Goal: Task Accomplishment & Management: Use online tool/utility

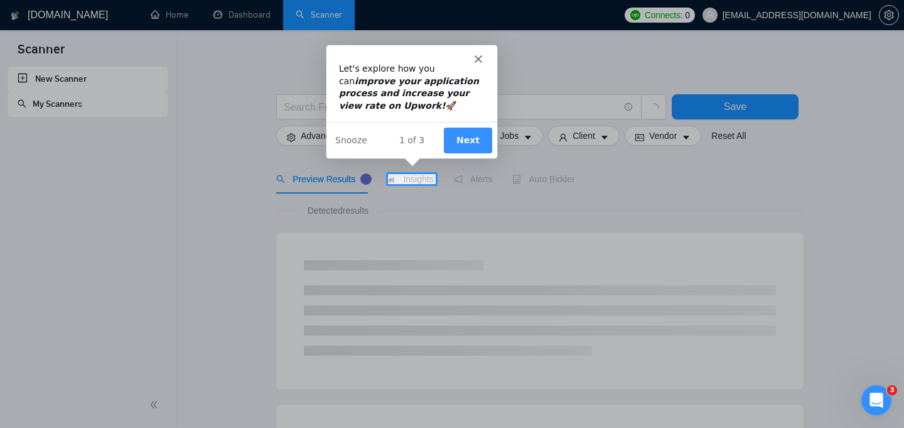
click at [475, 141] on button "Next" at bounding box center [467, 139] width 48 height 26
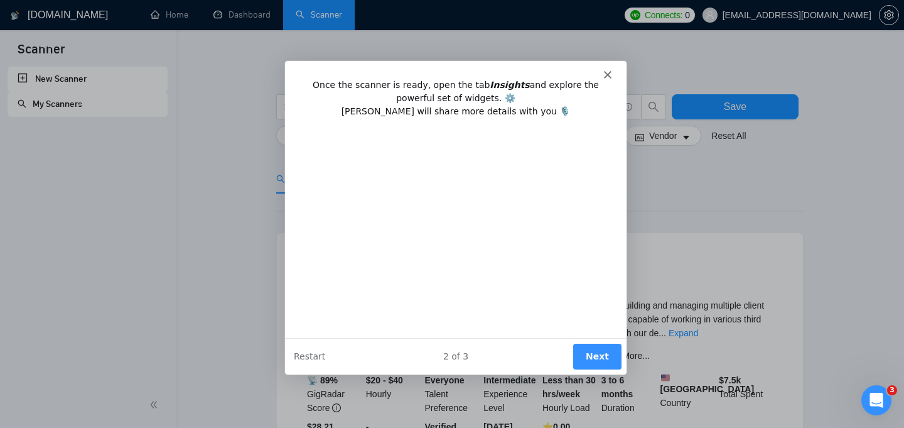
click at [605, 359] on button "Next" at bounding box center [597, 356] width 48 height 26
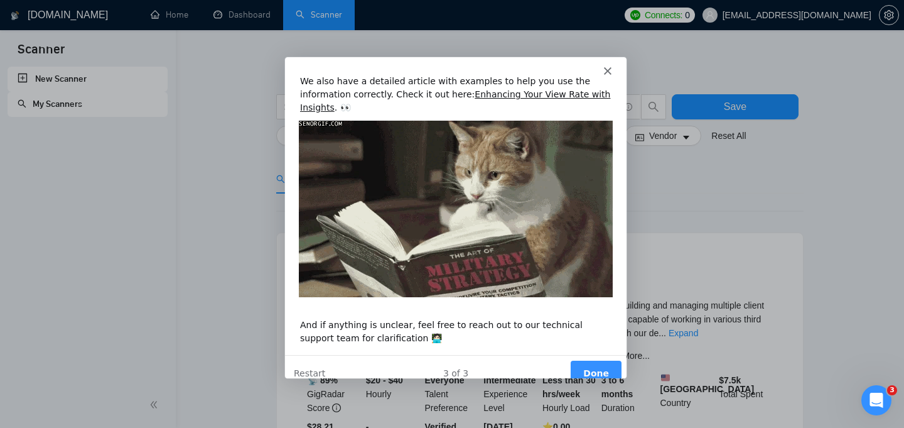
click at [597, 360] on button "Done" at bounding box center [595, 373] width 51 height 26
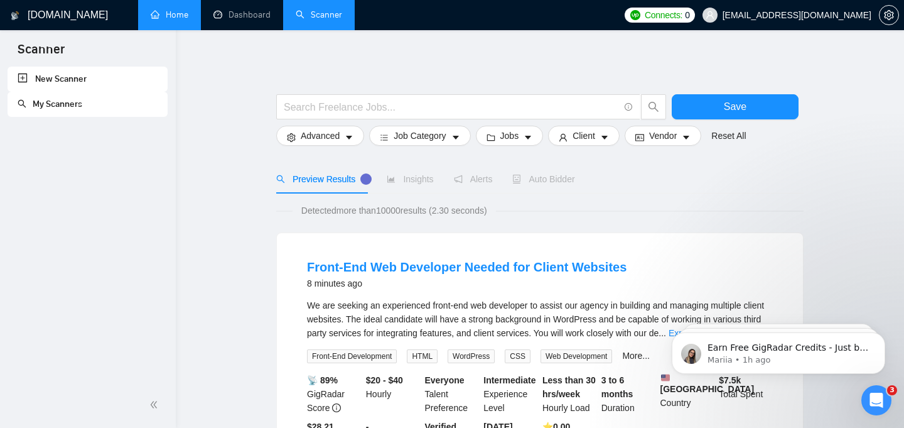
click at [165, 14] on link "Home" at bounding box center [170, 14] width 38 height 11
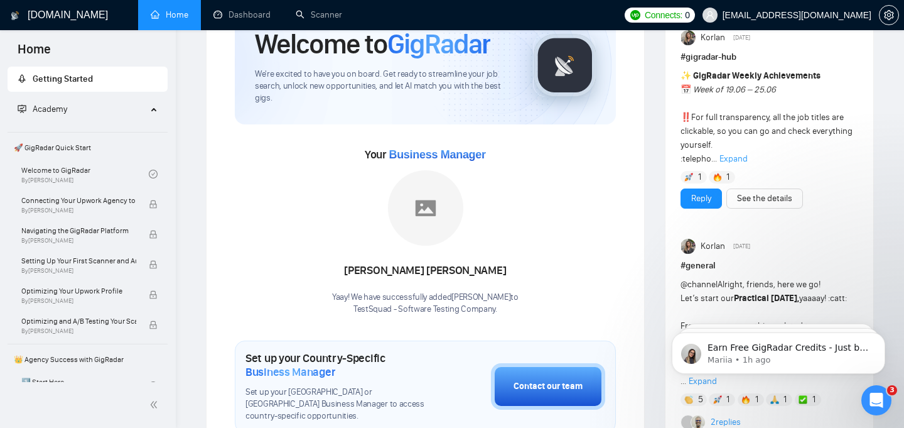
scroll to position [347, 0]
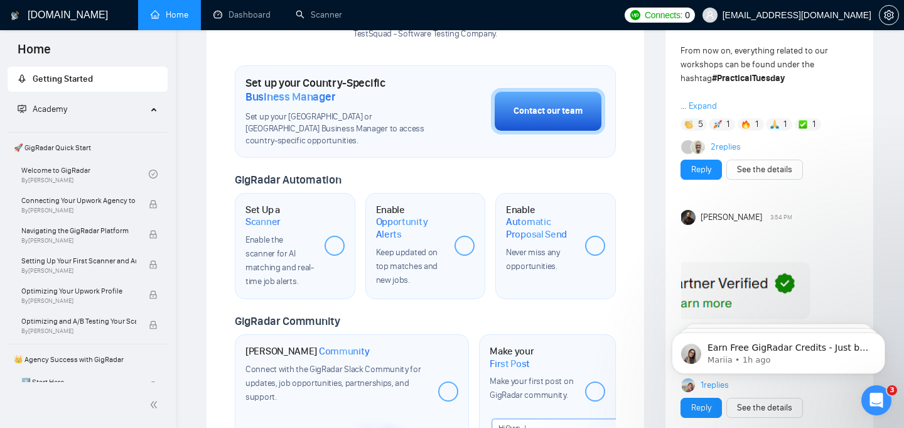
click at [337, 243] on div at bounding box center [335, 246] width 20 height 20
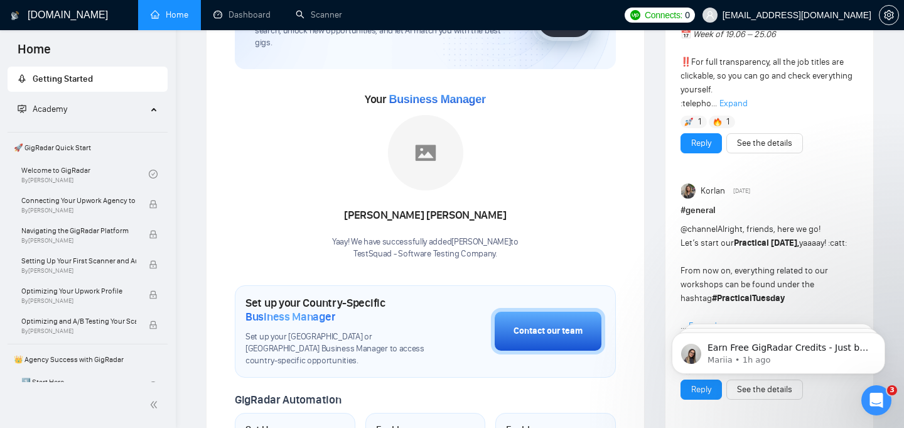
scroll to position [0, 0]
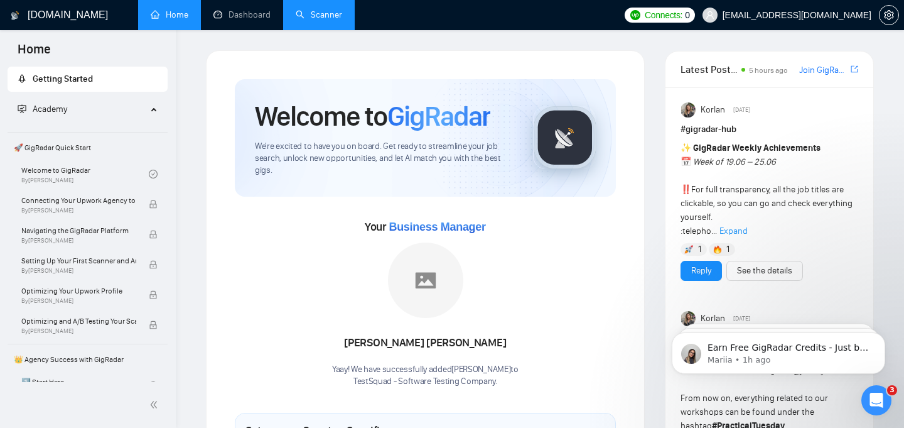
click at [334, 14] on link "Scanner" at bounding box center [319, 14] width 46 height 11
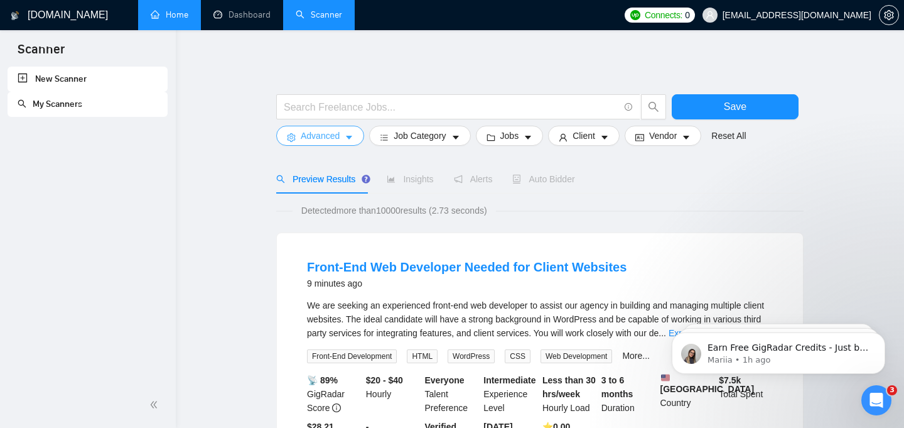
click at [355, 135] on button "Advanced" at bounding box center [320, 136] width 88 height 20
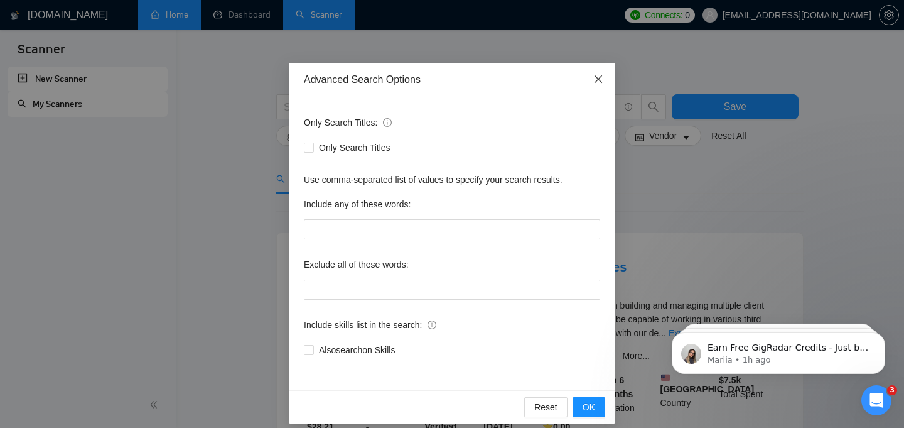
click at [591, 79] on span "Close" at bounding box center [599, 80] width 34 height 34
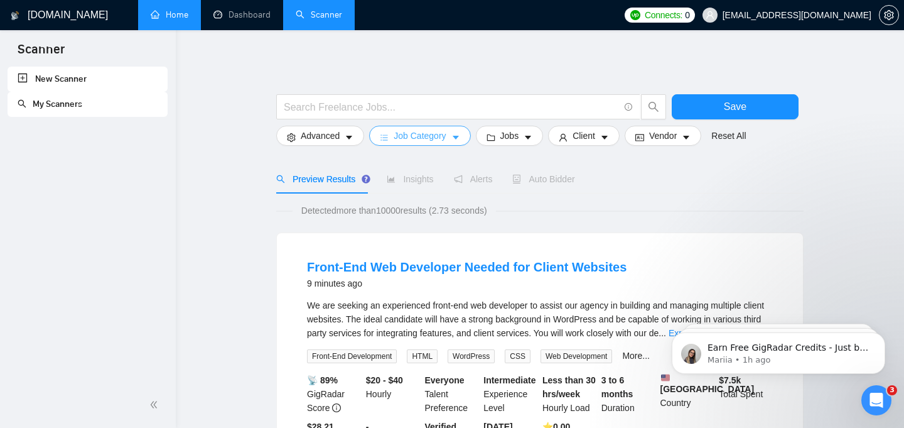
click at [453, 139] on button "Job Category" at bounding box center [419, 136] width 101 height 20
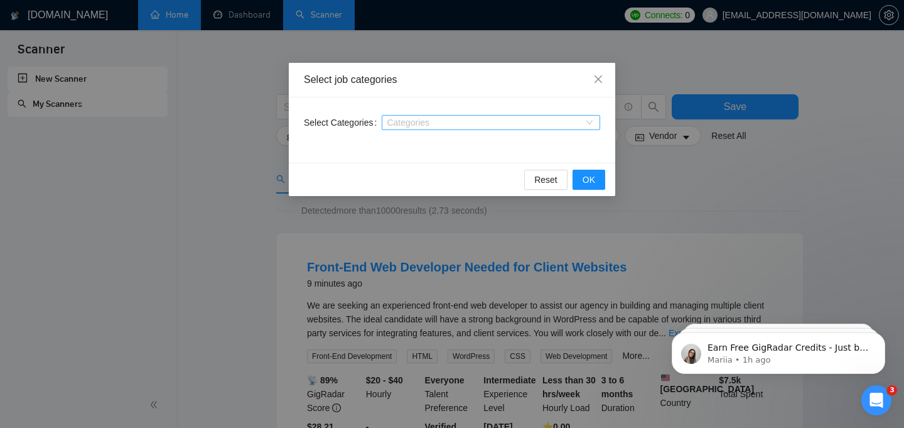
click at [530, 121] on div at bounding box center [485, 122] width 200 height 10
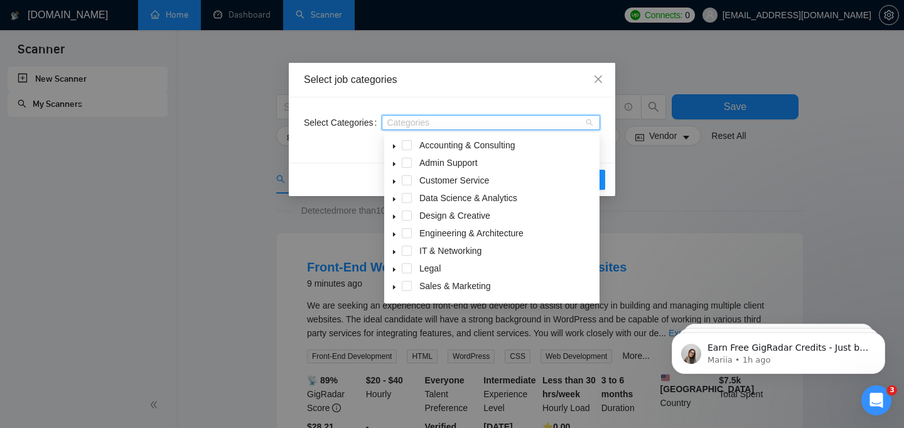
click at [394, 249] on icon "caret-down" at bounding box center [394, 252] width 6 height 6
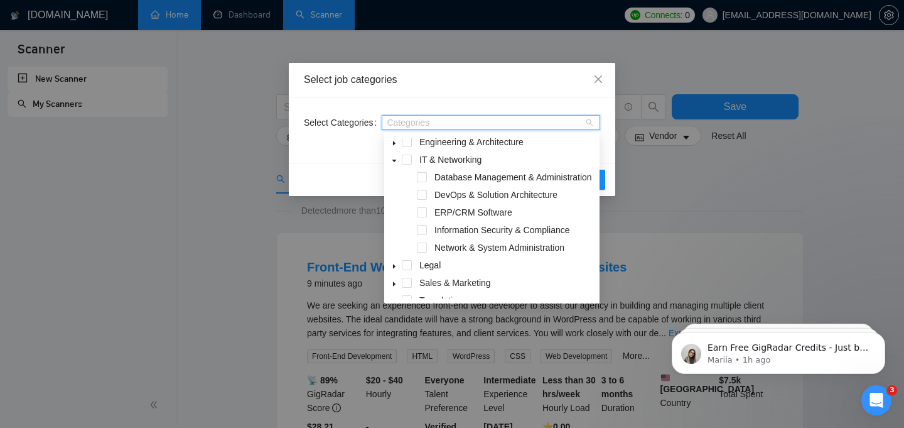
scroll to position [90, 0]
click at [398, 160] on span at bounding box center [394, 160] width 15 height 15
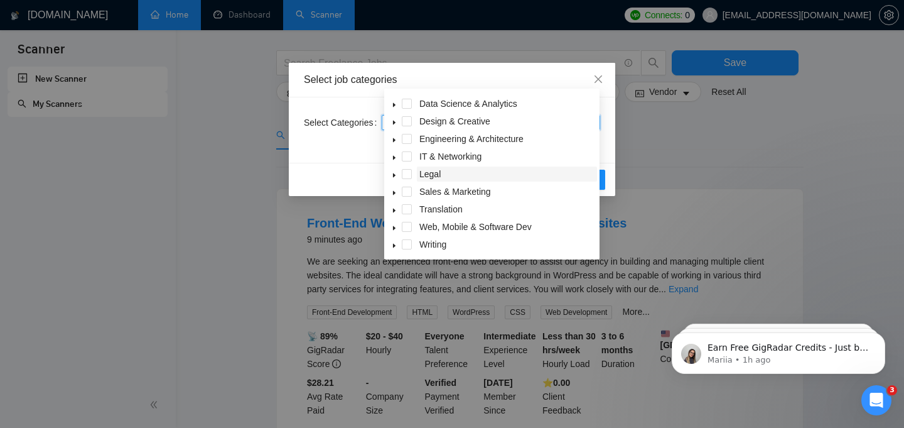
scroll to position [46, 0]
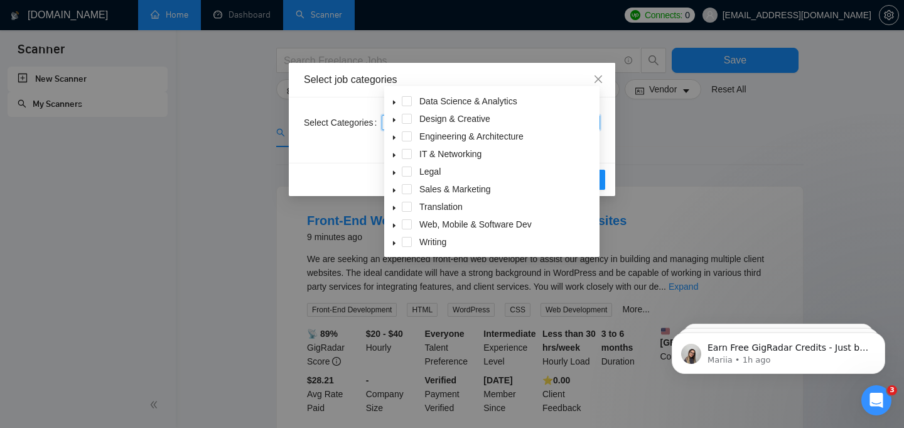
click at [394, 222] on icon "caret-down" at bounding box center [394, 225] width 6 height 6
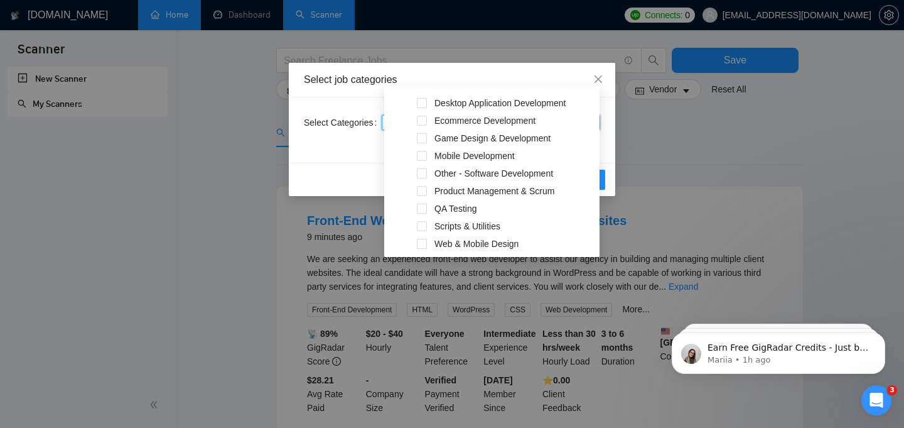
scroll to position [226, 0]
click at [455, 204] on span "QA Testing" at bounding box center [456, 207] width 42 height 10
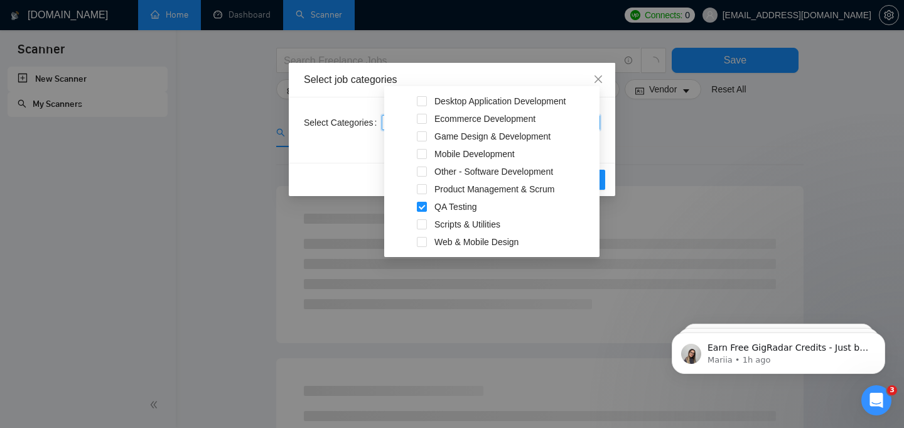
click at [401, 140] on span at bounding box center [394, 136] width 15 height 15
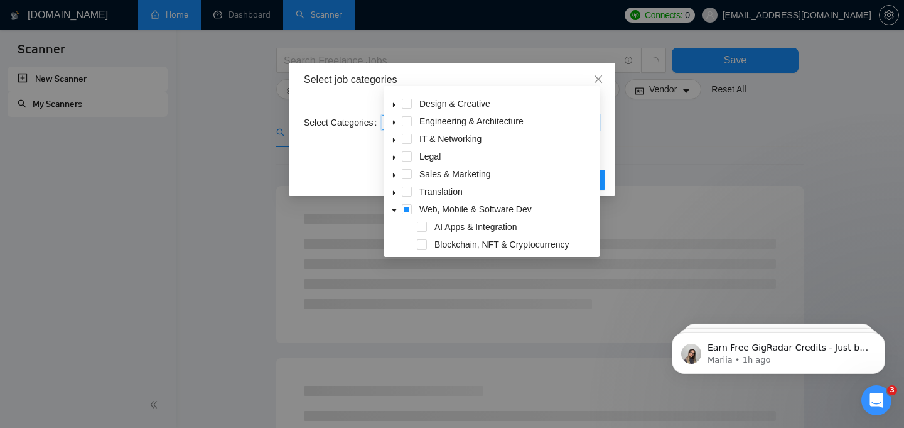
click at [393, 209] on icon "caret-down" at bounding box center [394, 210] width 6 height 6
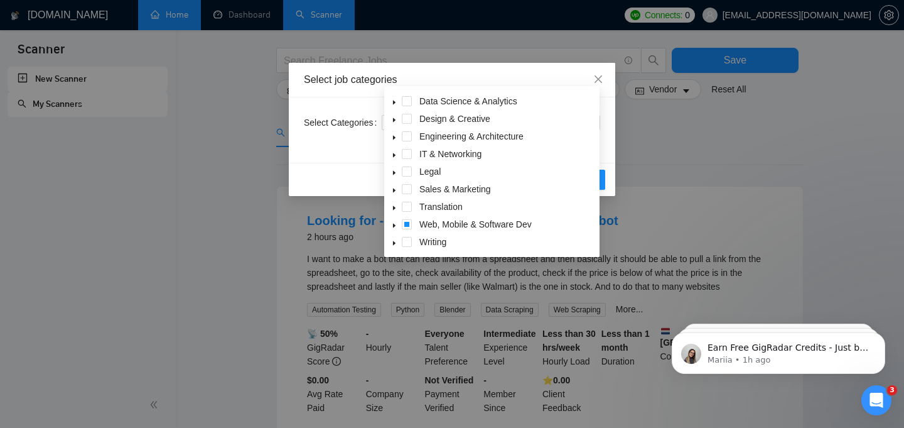
click at [357, 164] on div "Reset OK" at bounding box center [452, 179] width 327 height 33
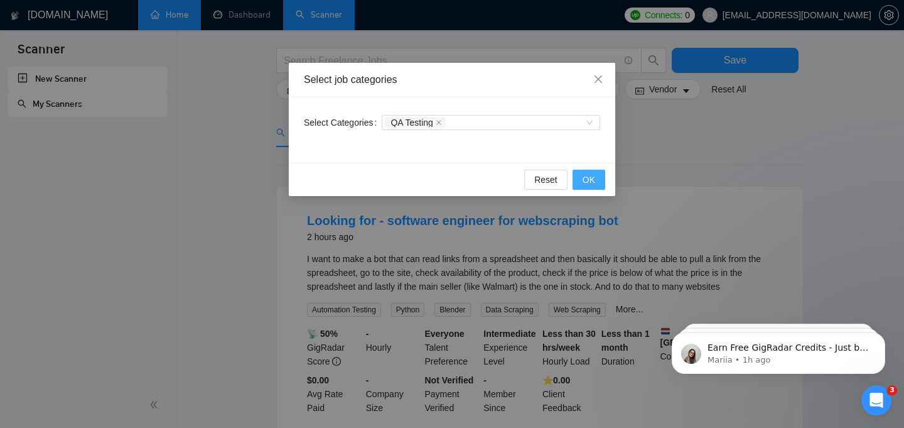
click at [592, 175] on span "OK" at bounding box center [589, 180] width 13 height 14
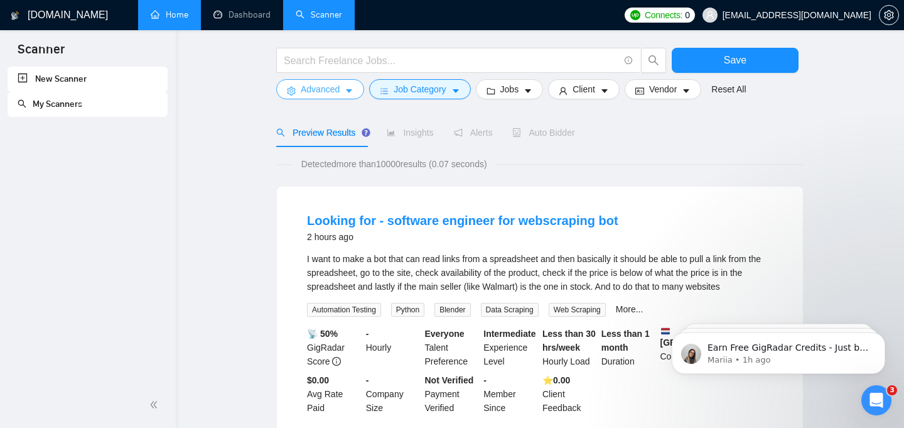
click at [349, 87] on icon "caret-down" at bounding box center [349, 91] width 9 height 9
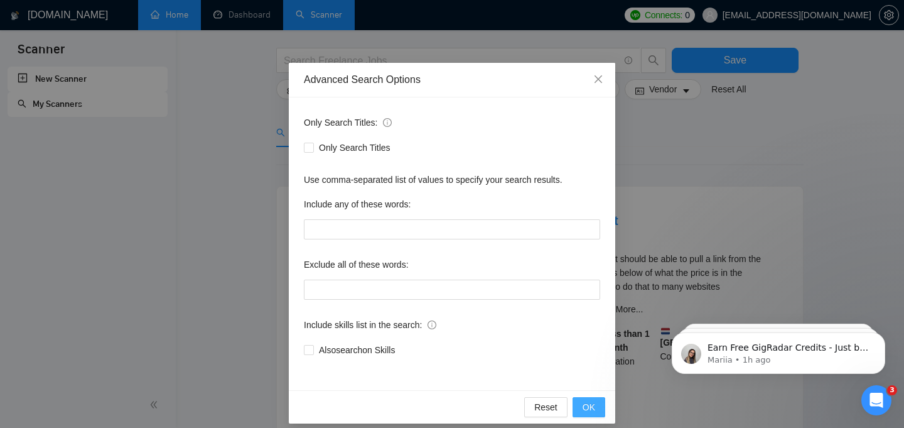
click at [599, 405] on button "OK" at bounding box center [589, 407] width 33 height 20
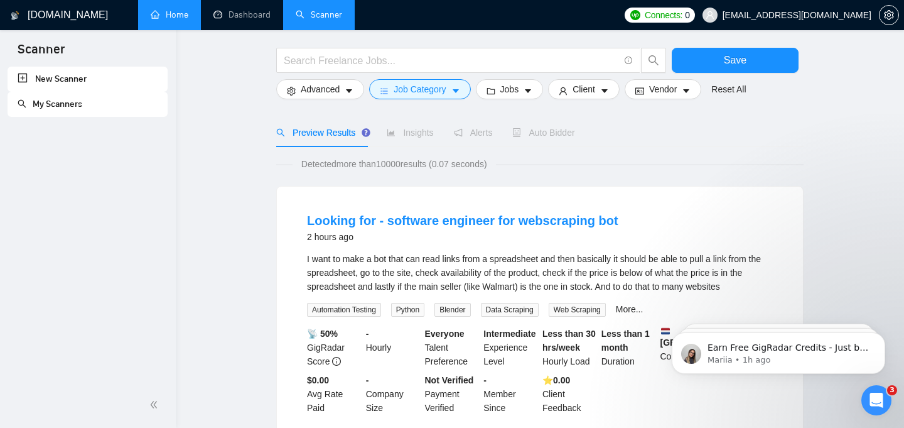
click at [867, 391] on div "Open Intercom Messenger" at bounding box center [876, 399] width 41 height 41
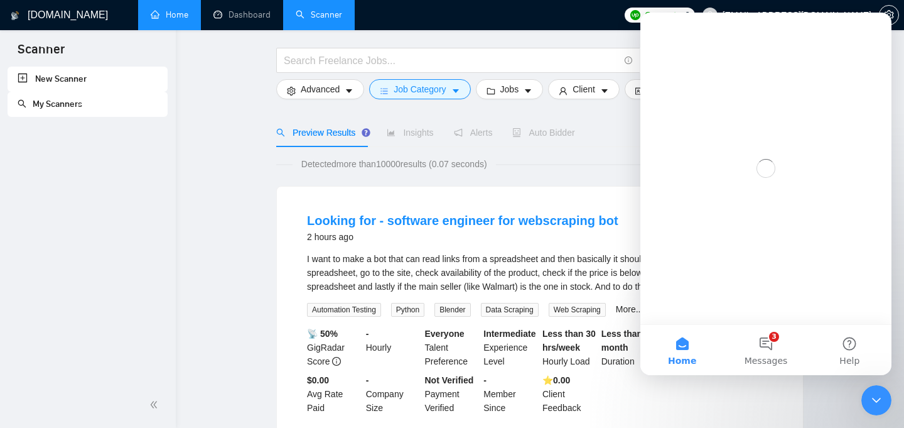
scroll to position [0, 0]
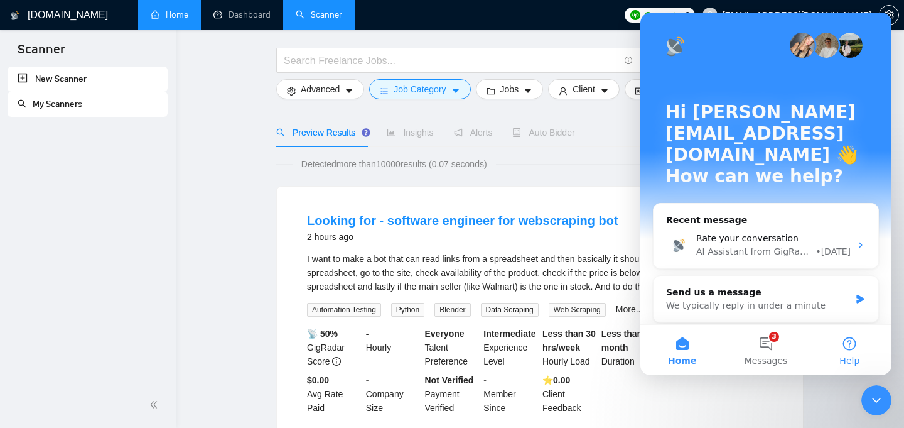
click at [845, 345] on button "Help" at bounding box center [850, 350] width 84 height 50
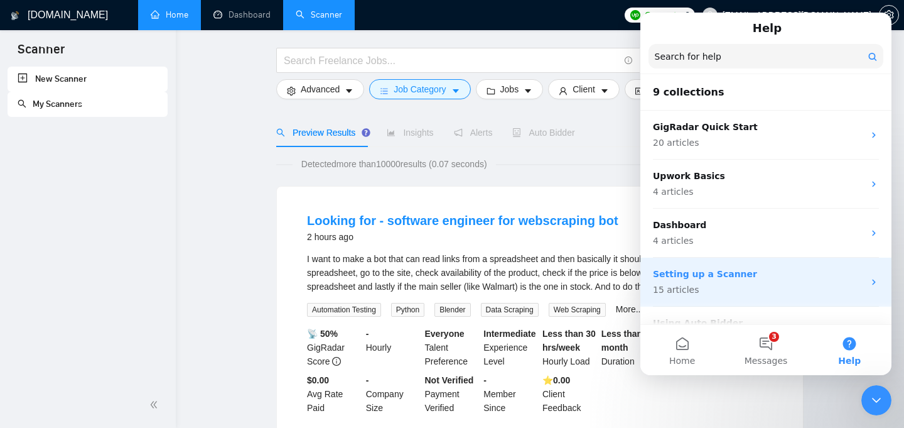
click at [717, 276] on p "Setting up a Scanner" at bounding box center [758, 274] width 211 height 13
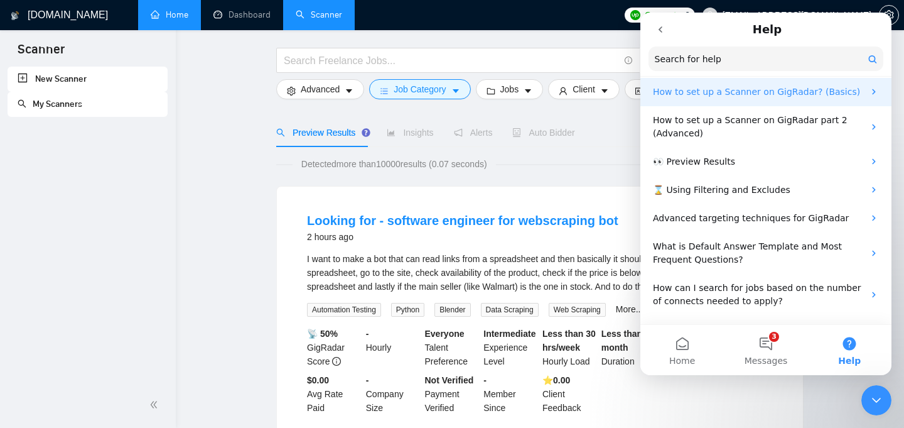
scroll to position [13, 0]
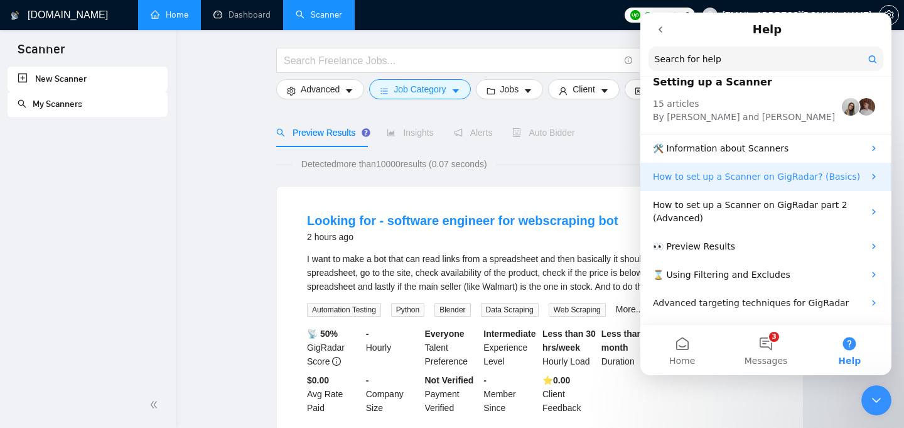
click at [732, 182] on p "How to set up a Scanner on GigRadar? (Basics)" at bounding box center [758, 176] width 211 height 13
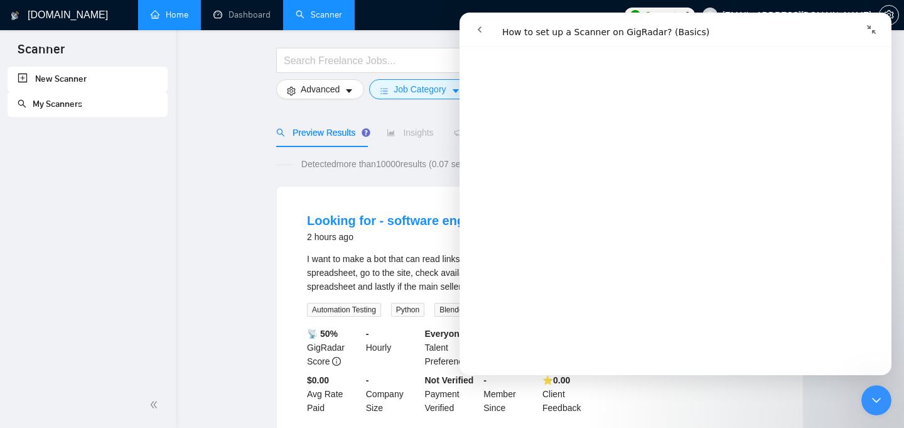
scroll to position [0, 0]
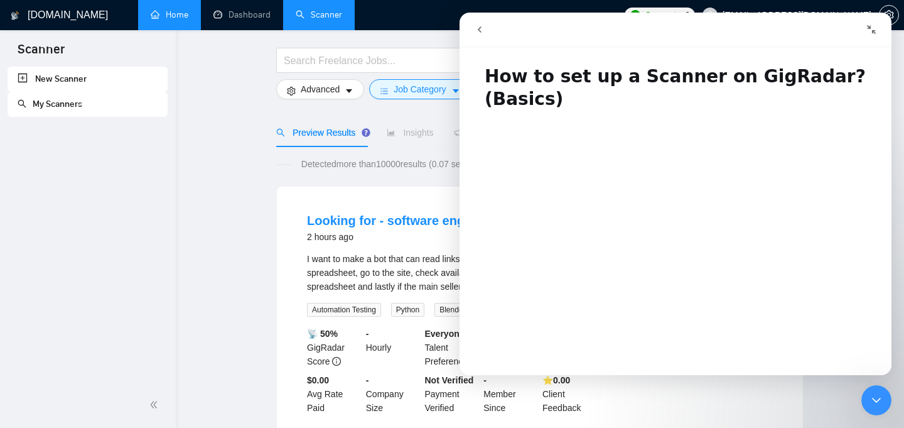
click at [481, 31] on icon "go back" at bounding box center [480, 29] width 10 height 10
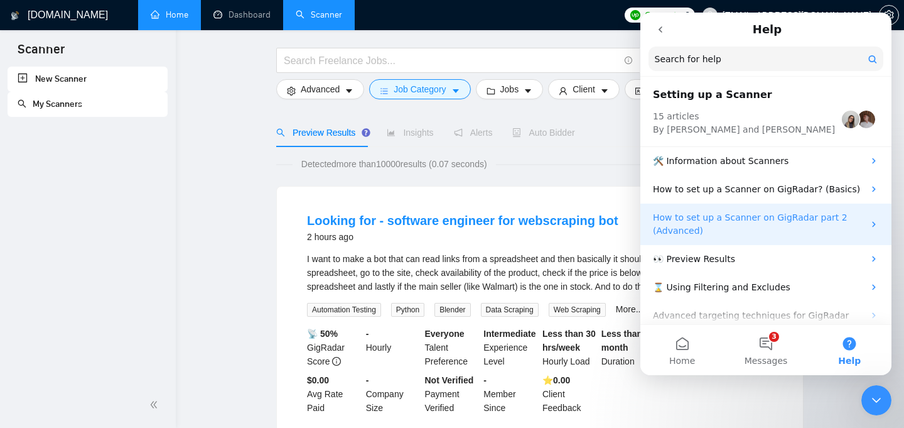
click at [728, 225] on p "How to set up a Scanner on GigRadar part 2 (Advanced)" at bounding box center [758, 224] width 211 height 26
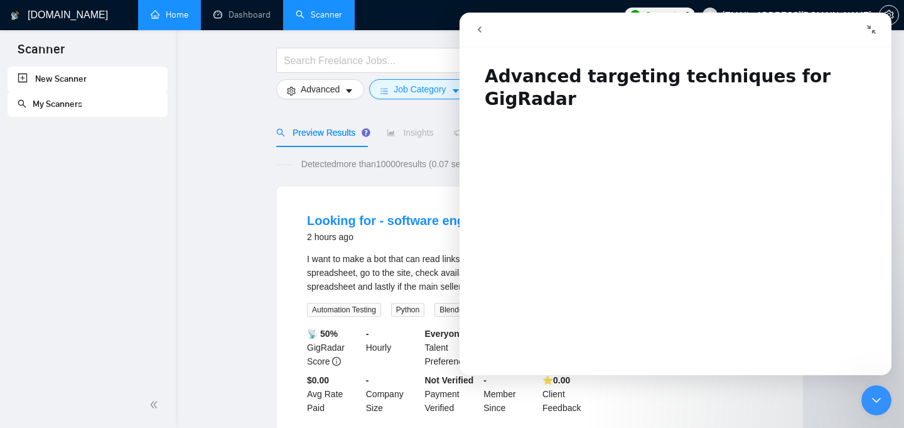
click at [481, 26] on icon "go back" at bounding box center [480, 29] width 10 height 10
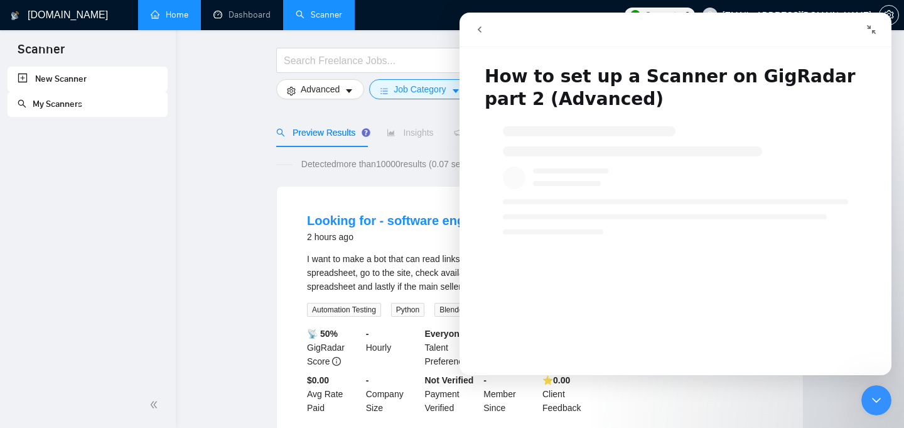
click at [486, 31] on button "go back" at bounding box center [480, 30] width 24 height 24
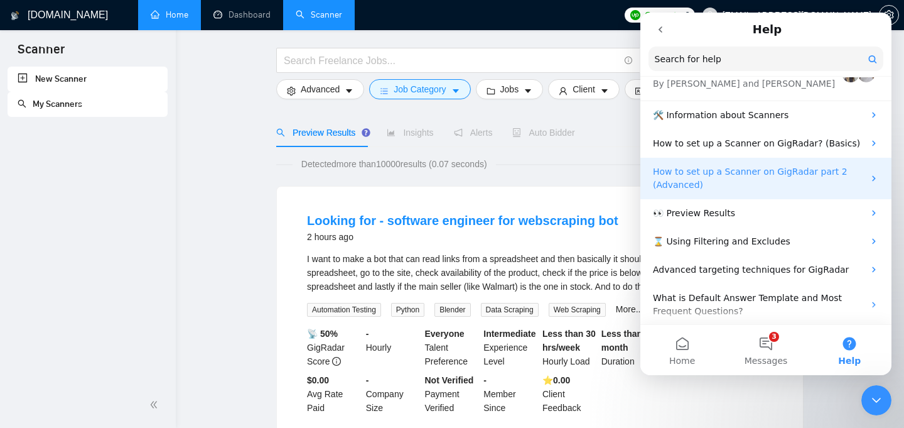
scroll to position [47, 0]
click at [724, 173] on p "How to set up a Scanner on GigRadar part 2 (Advanced)" at bounding box center [758, 177] width 211 height 26
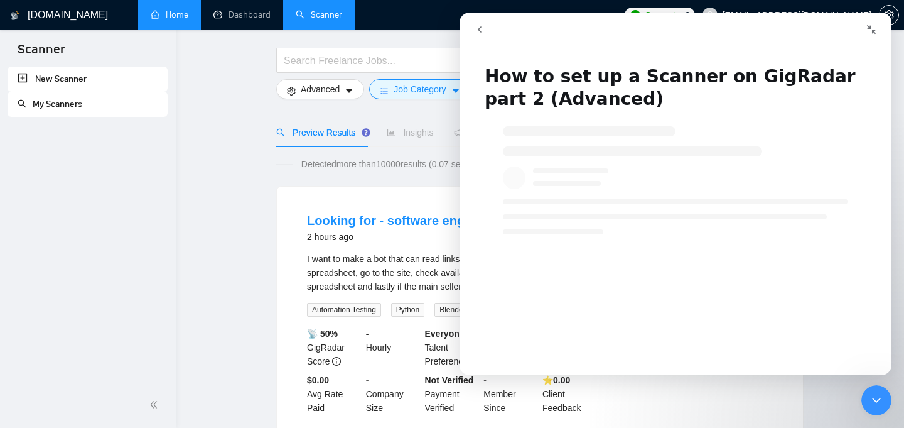
click at [479, 34] on icon "go back" at bounding box center [480, 29] width 10 height 10
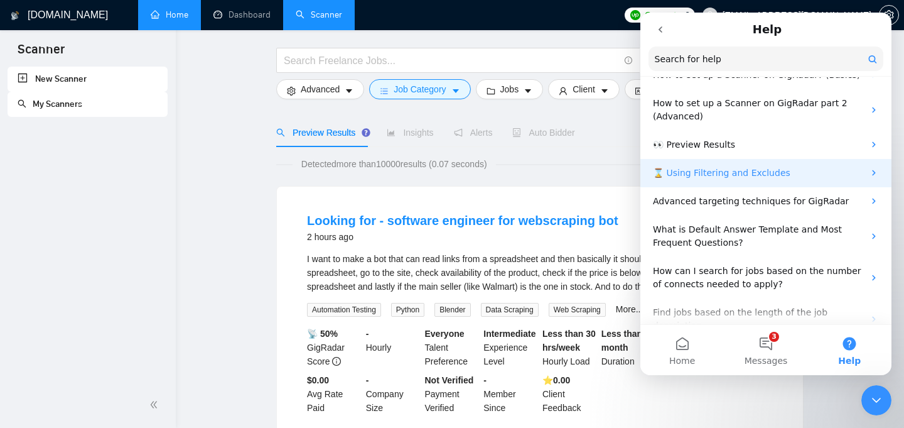
scroll to position [115, 0]
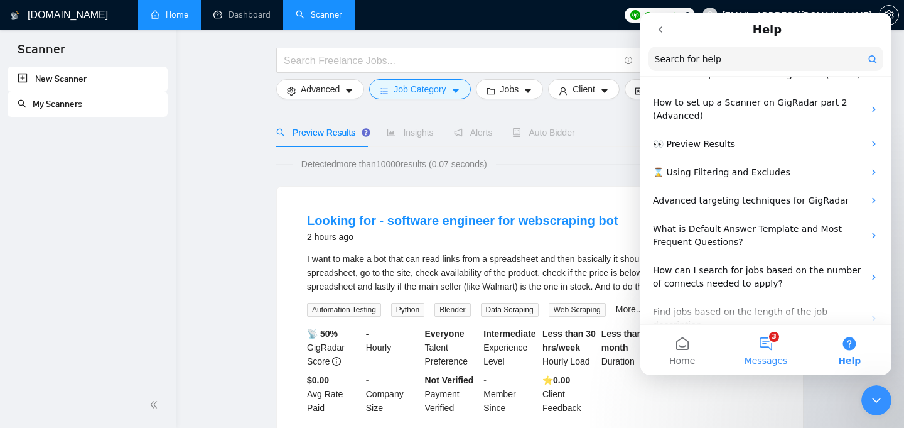
click at [769, 352] on button "3 Messages" at bounding box center [766, 350] width 84 height 50
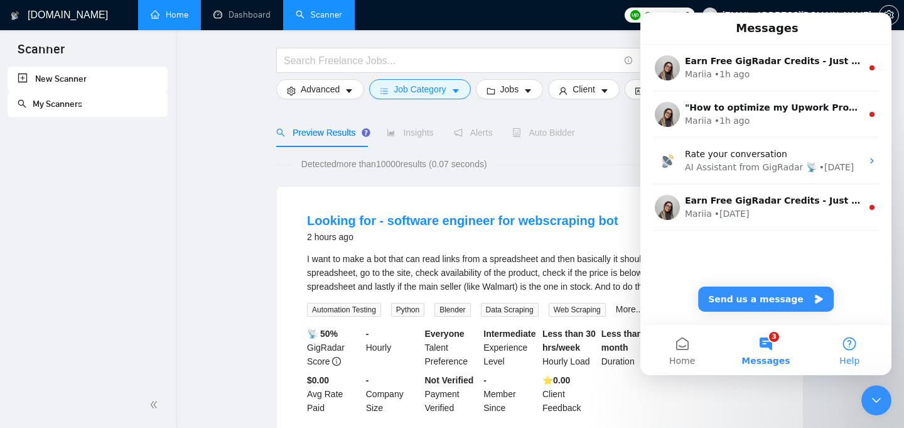
click at [845, 342] on button "Help" at bounding box center [850, 350] width 84 height 50
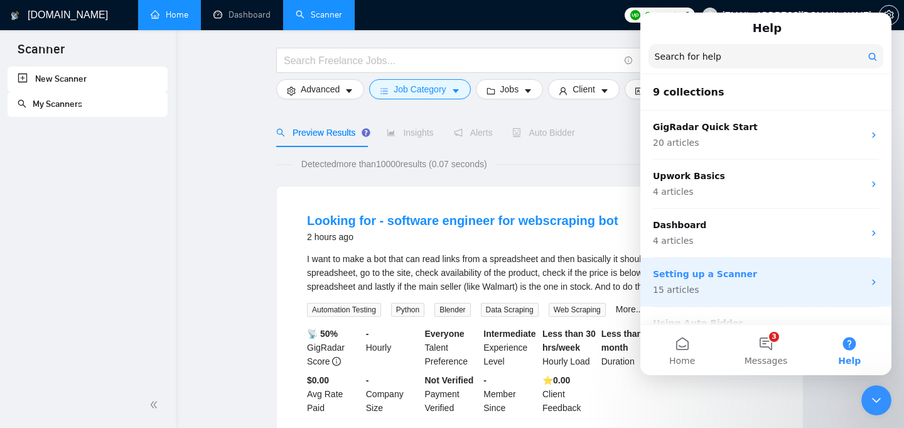
click at [729, 281] on div "Setting up a Scanner 15 articles" at bounding box center [758, 282] width 211 height 29
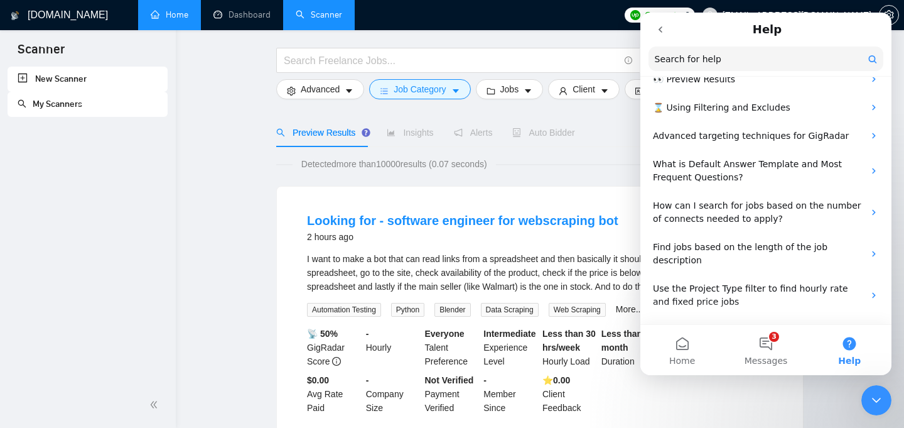
scroll to position [183, 0]
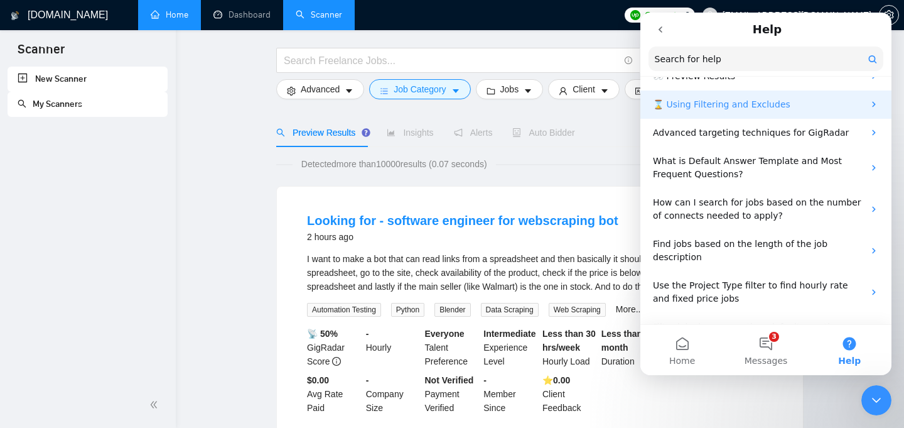
click at [728, 110] on p "⌛ Using Filtering and Excludes" at bounding box center [758, 104] width 211 height 13
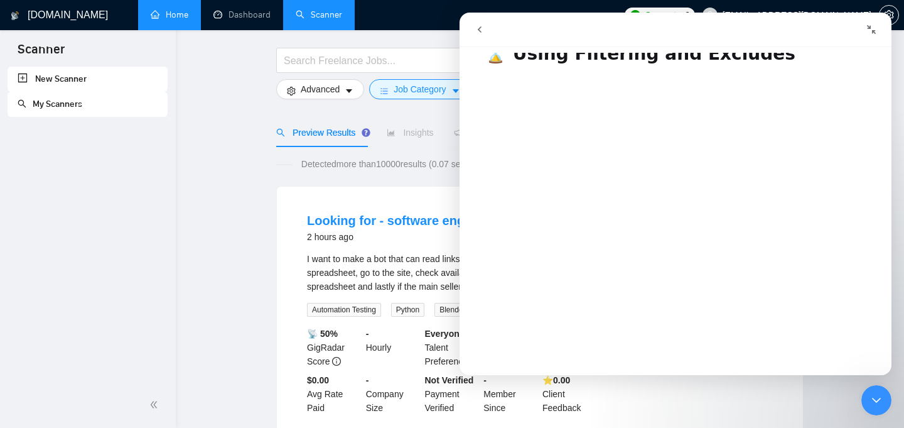
scroll to position [0, 0]
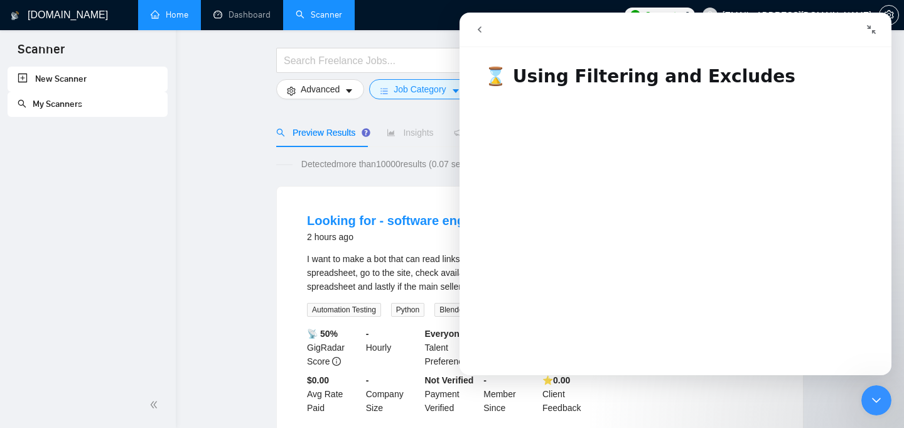
click at [482, 27] on icon "go back" at bounding box center [480, 29] width 10 height 10
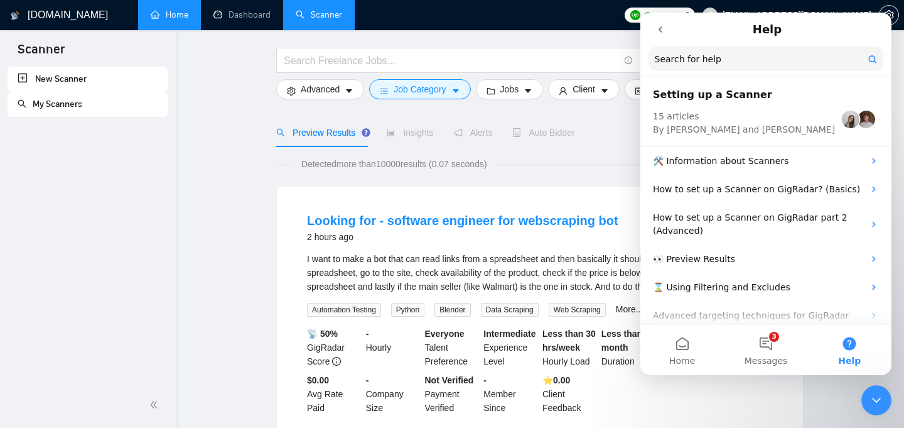
click at [604, 170] on div "Detected more than 10000 results (0.07 seconds)" at bounding box center [540, 164] width 528 height 14
click at [658, 23] on button "go back" at bounding box center [661, 30] width 24 height 24
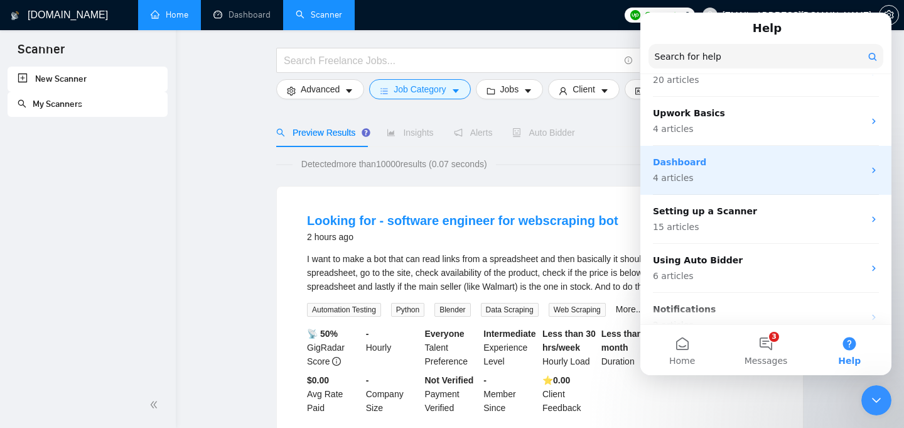
scroll to position [65, 0]
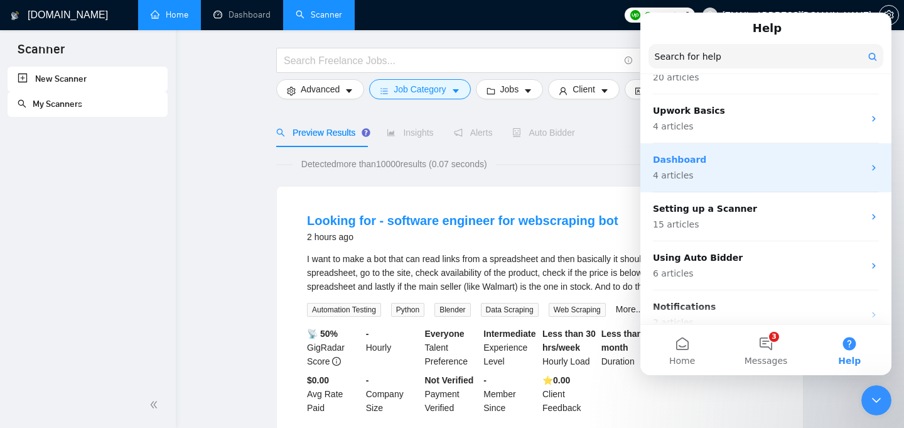
click at [695, 219] on p "15 articles" at bounding box center [758, 224] width 211 height 13
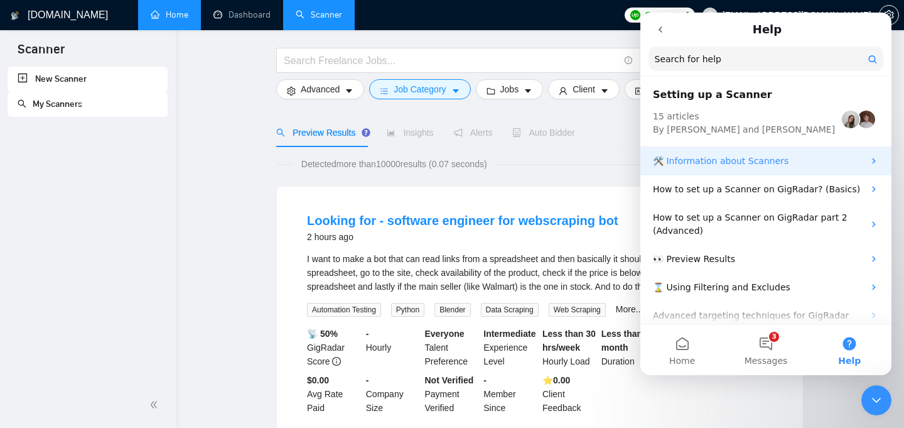
click at [722, 158] on p "🛠️ Information about Scanners" at bounding box center [758, 161] width 211 height 13
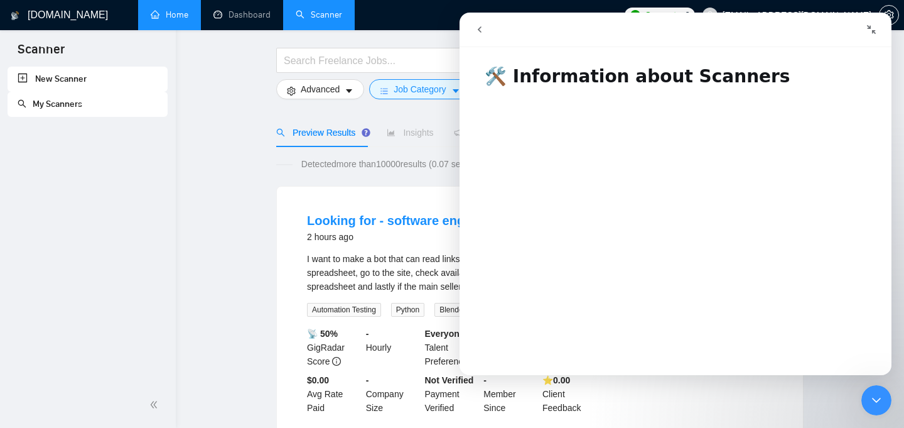
scroll to position [1, 0]
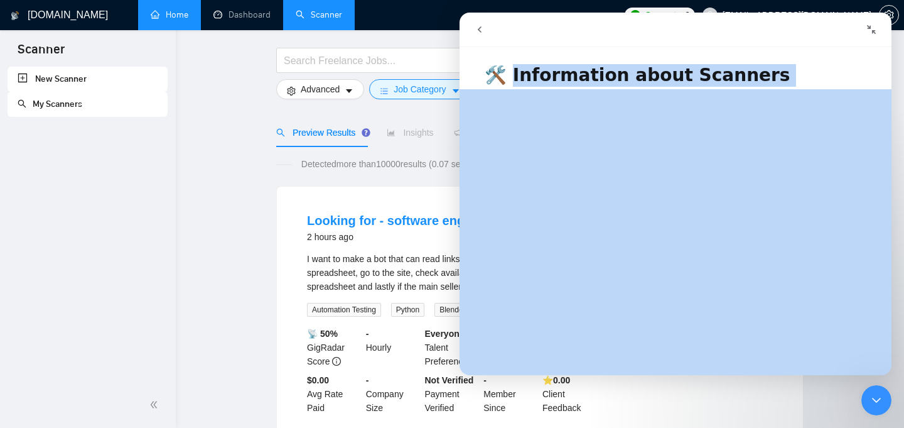
drag, startPoint x: 508, startPoint y: 75, endPoint x: 595, endPoint y: 296, distance: 237.1
click at [595, 296] on div "🛠️ Information about Scanners Did this answer your question? 😞 😐 😃 Open in help…" at bounding box center [676, 214] width 432 height 322
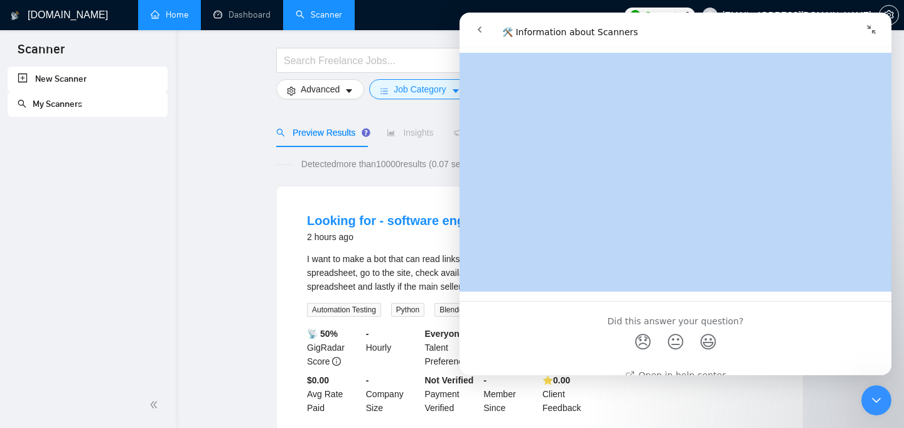
scroll to position [2389, 0]
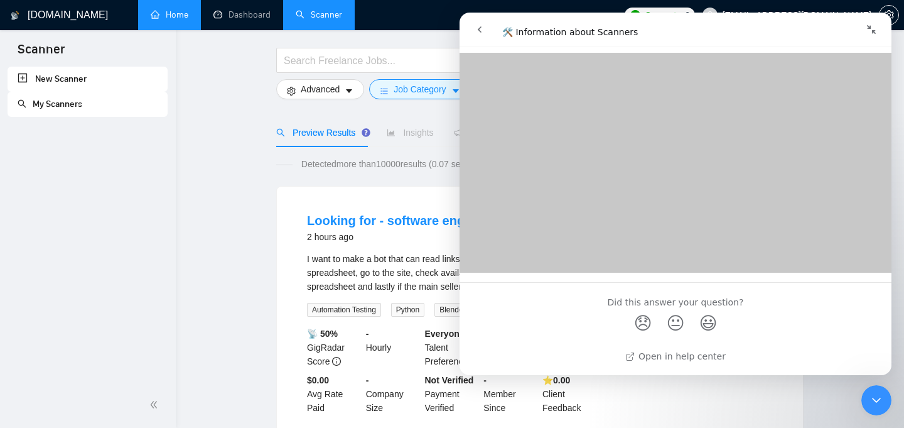
click at [884, 403] on div "Close Intercom Messenger" at bounding box center [877, 400] width 30 height 30
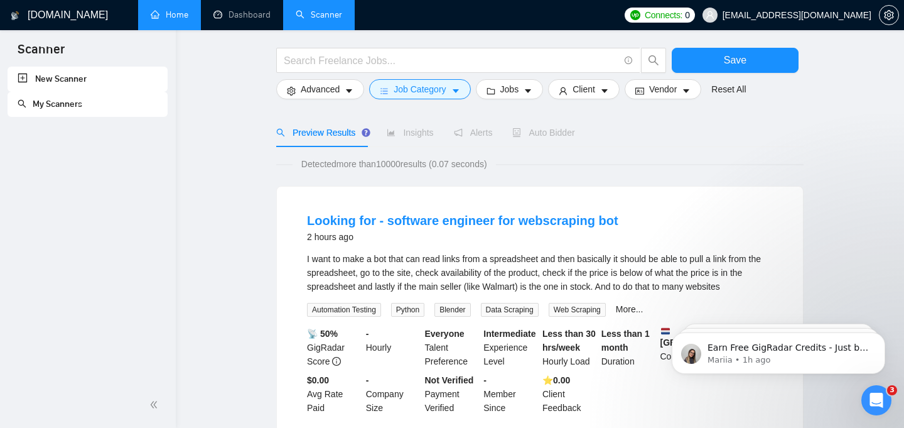
scroll to position [0, 0]
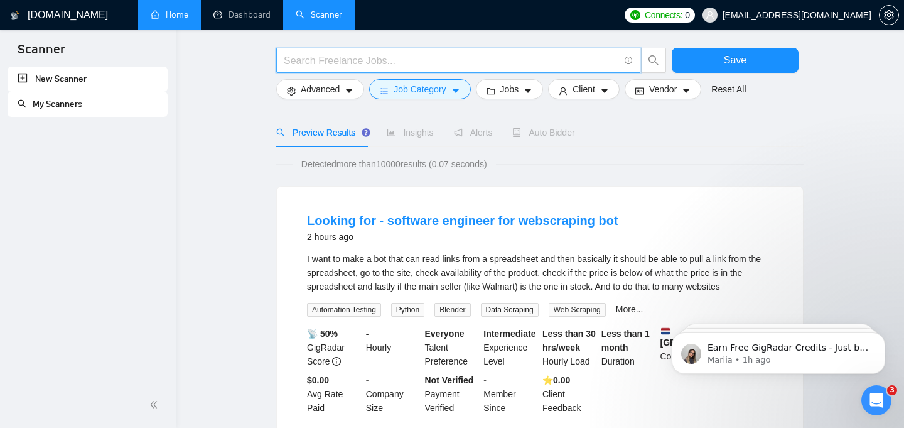
click at [450, 65] on input "text" at bounding box center [451, 61] width 335 height 16
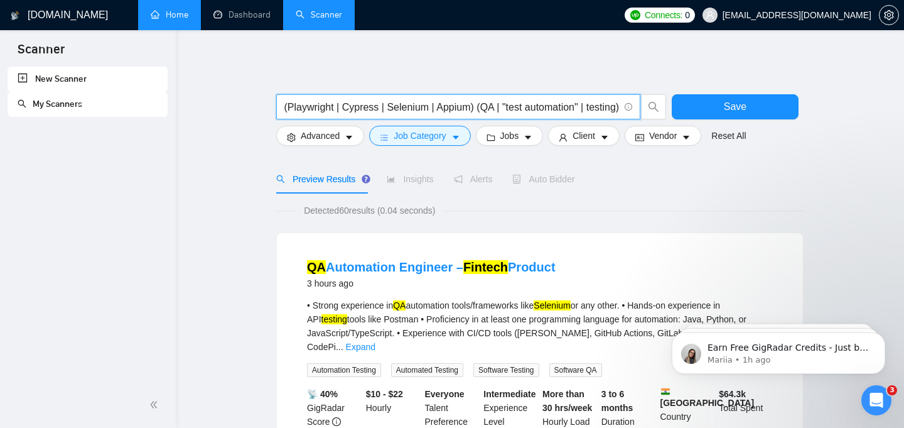
type input "(fintech | "digital banking" | "payment gateway" | microfinance) (Playwright | …"
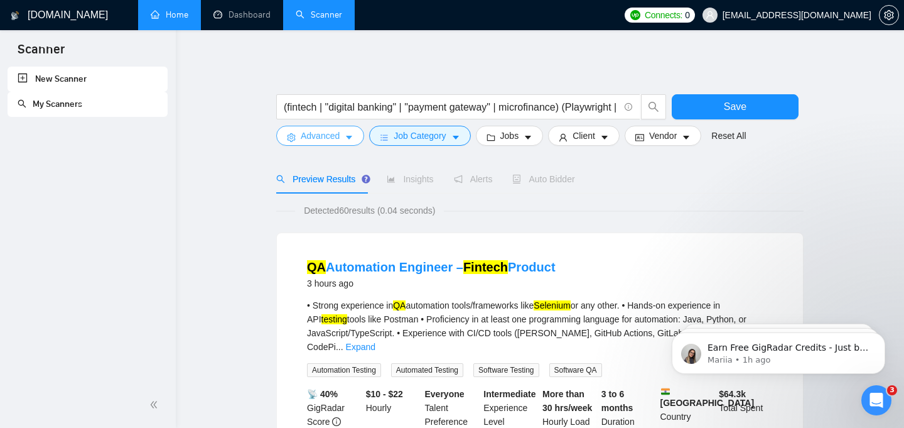
click at [341, 136] on button "Advanced" at bounding box center [320, 136] width 88 height 20
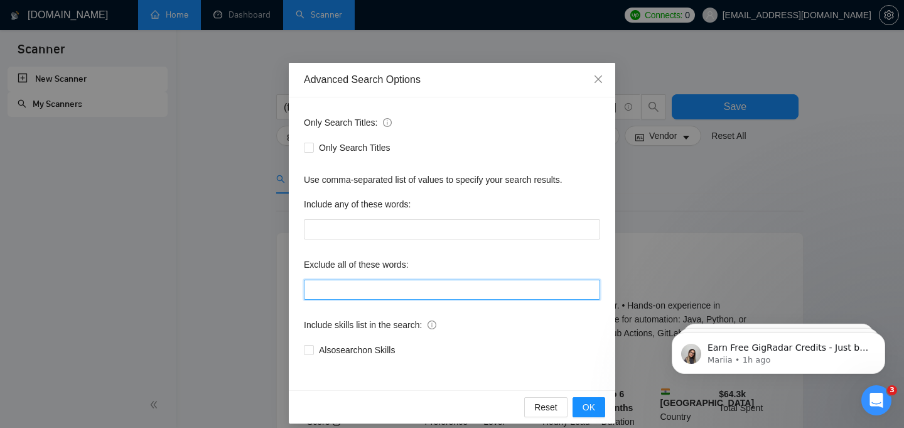
click at [399, 293] on input "text" at bounding box center [452, 290] width 296 height 20
paste input "graphic design | logo | translation | video editing | copywriting"
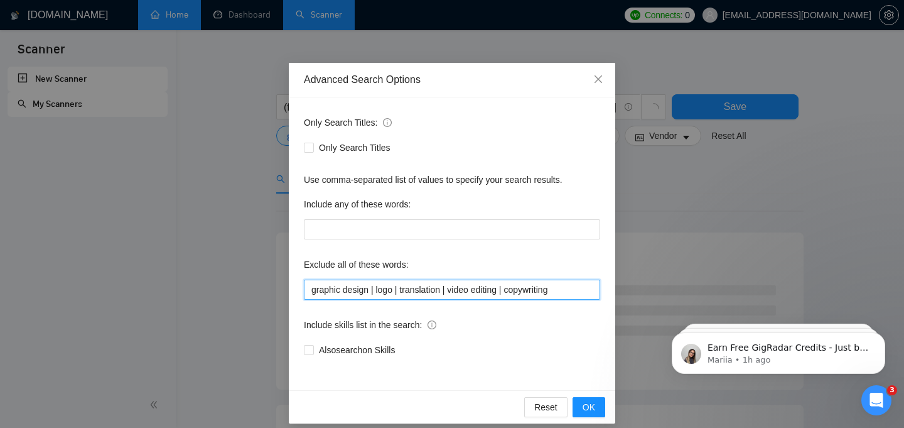
scroll to position [11, 0]
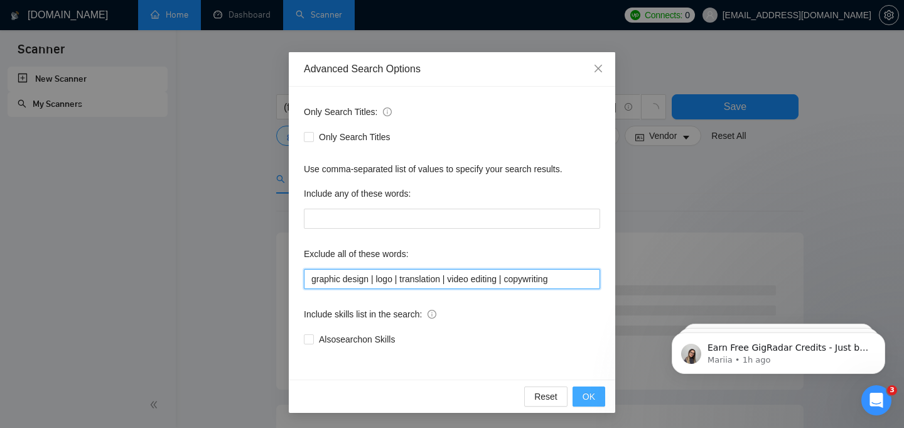
type input "graphic design | logo | translation | video editing | copywriting"
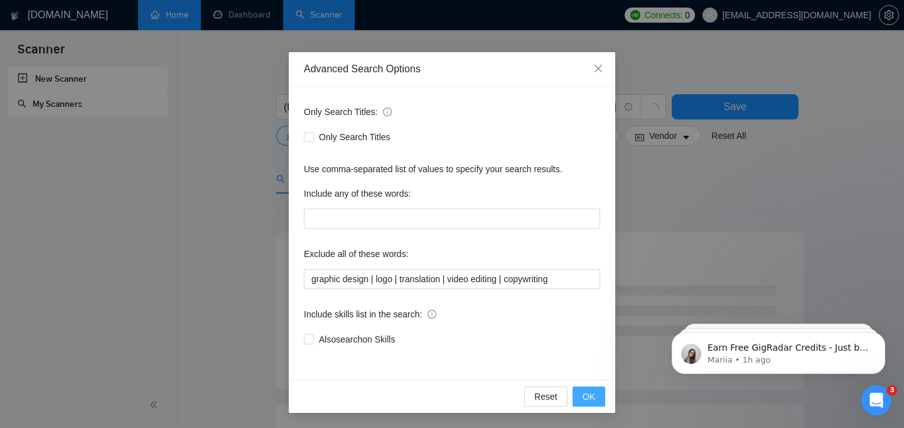
click at [587, 397] on span "OK" at bounding box center [589, 396] width 13 height 14
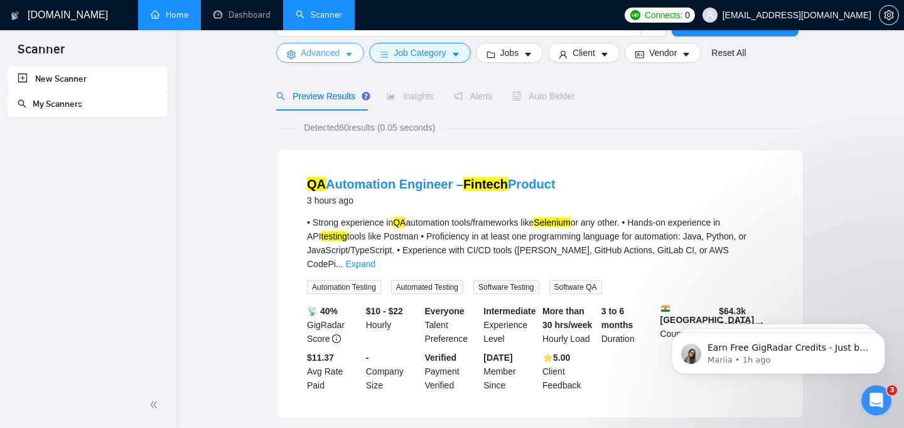
scroll to position [0, 0]
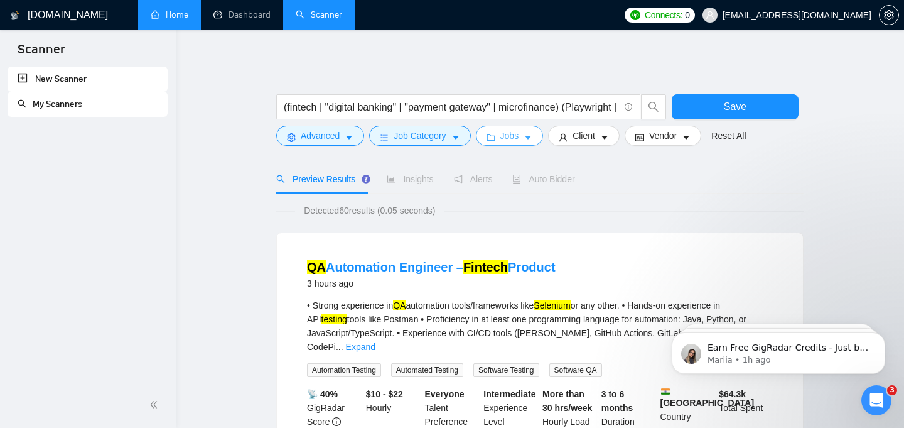
click at [524, 139] on button "Jobs" at bounding box center [510, 136] width 68 height 20
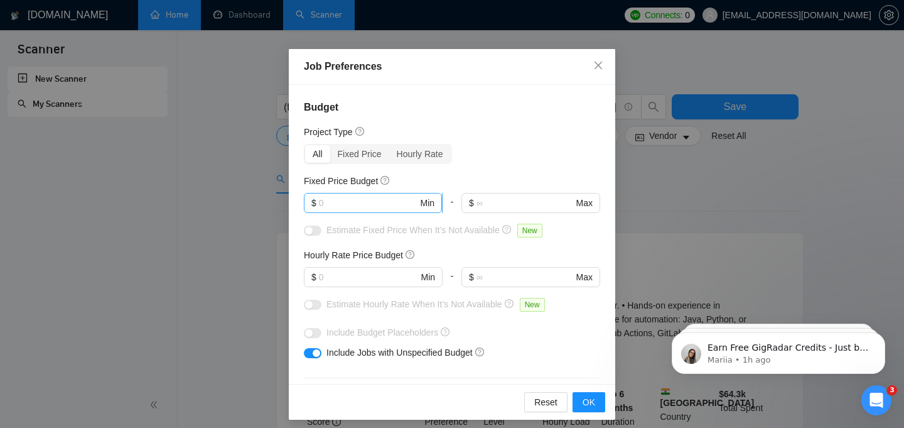
click at [409, 202] on input "text" at bounding box center [368, 203] width 99 height 14
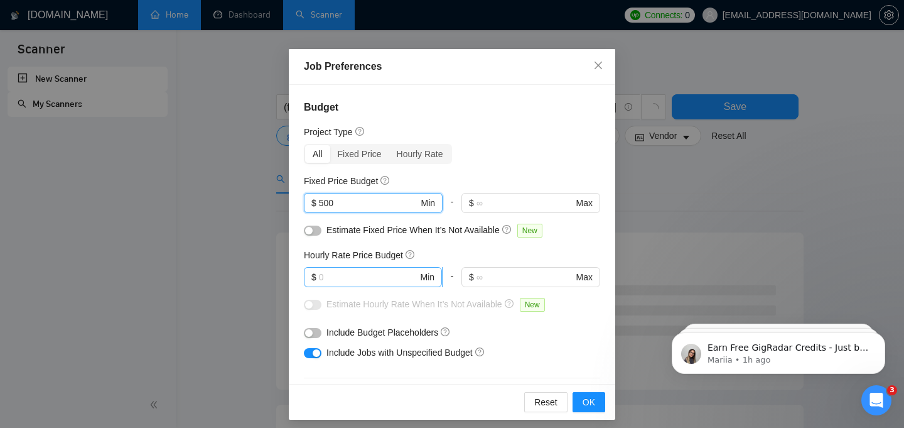
type input "500"
click at [363, 280] on input "text" at bounding box center [368, 277] width 99 height 14
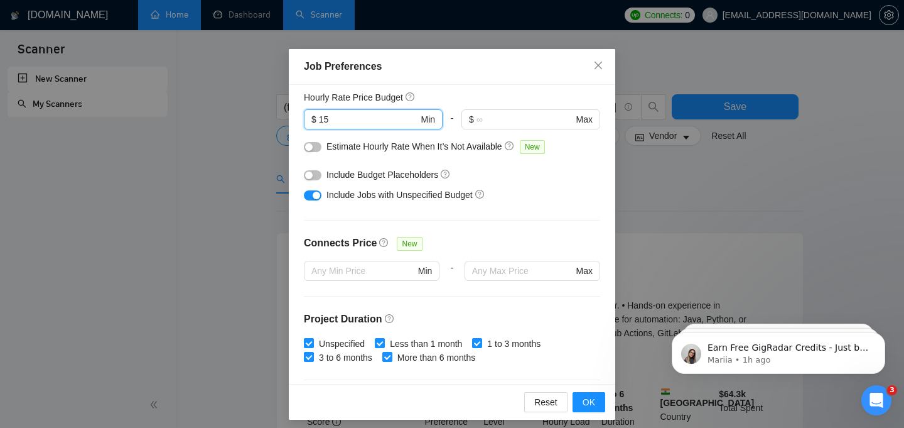
scroll to position [168, 0]
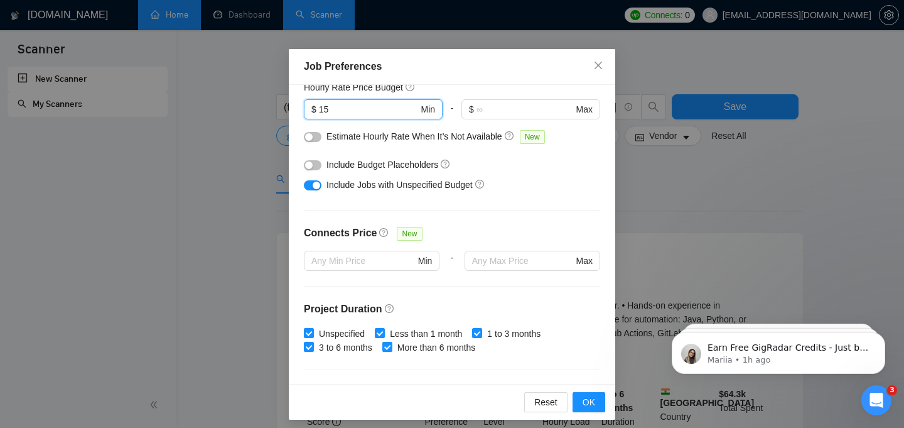
type input "15"
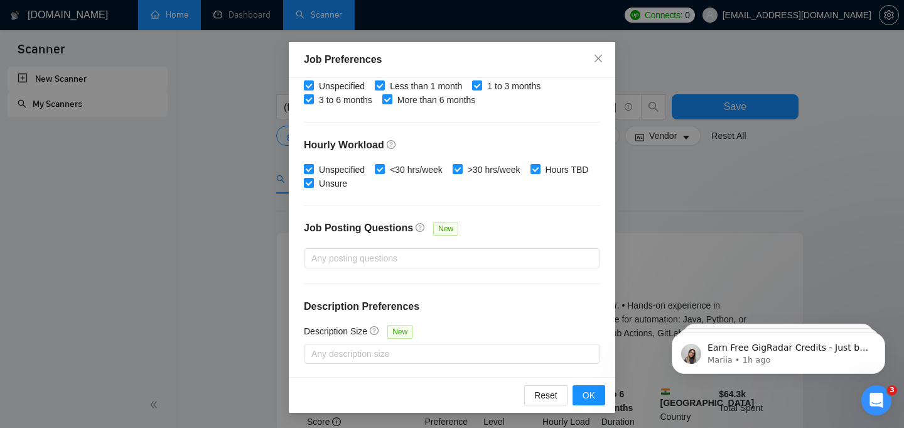
scroll to position [23, 0]
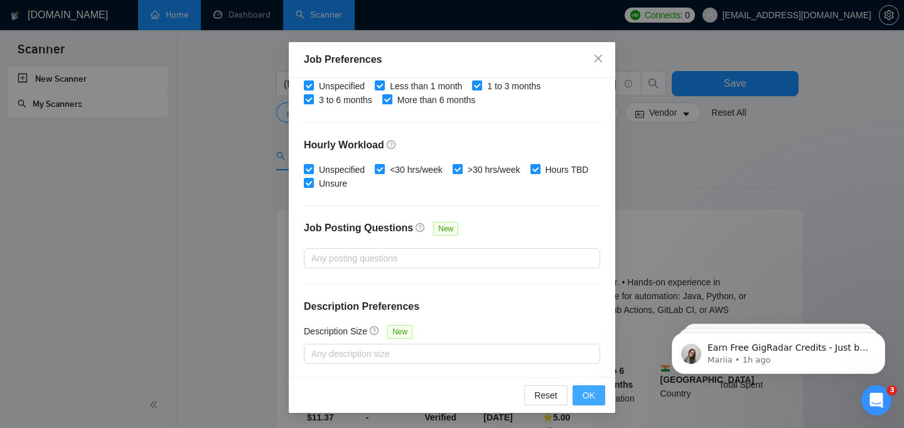
click at [585, 394] on span "OK" at bounding box center [589, 395] width 13 height 14
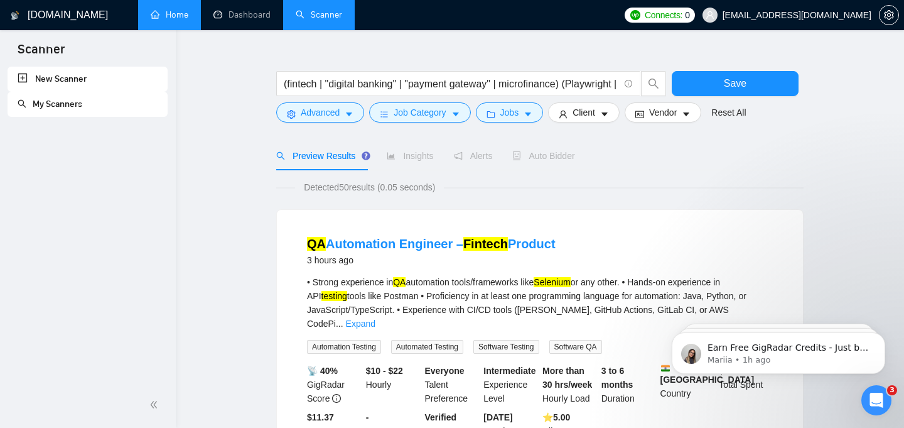
scroll to position [0, 0]
click at [605, 112] on button "Client" at bounding box center [584, 112] width 72 height 20
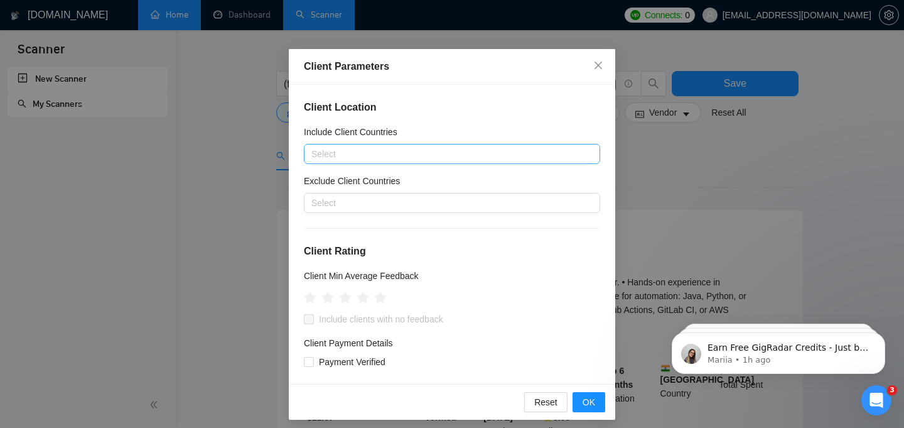
click at [411, 156] on div at bounding box center [446, 153] width 278 height 15
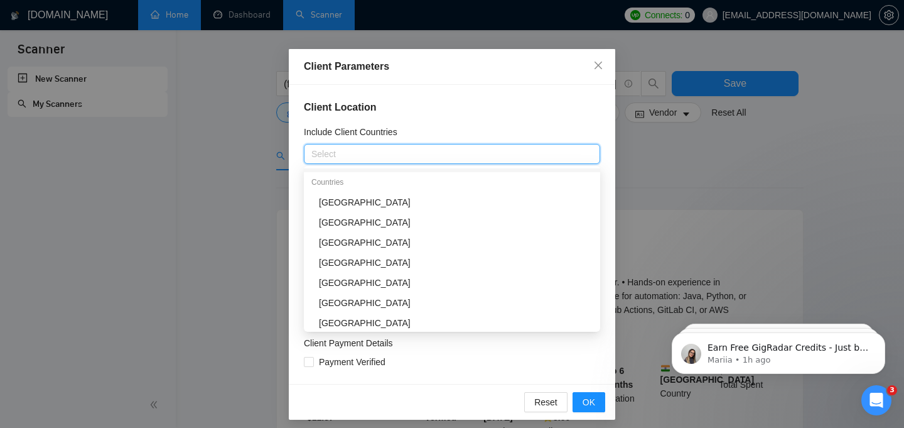
scroll to position [138, 0]
click at [472, 68] on div "Client Parameters" at bounding box center [452, 66] width 296 height 15
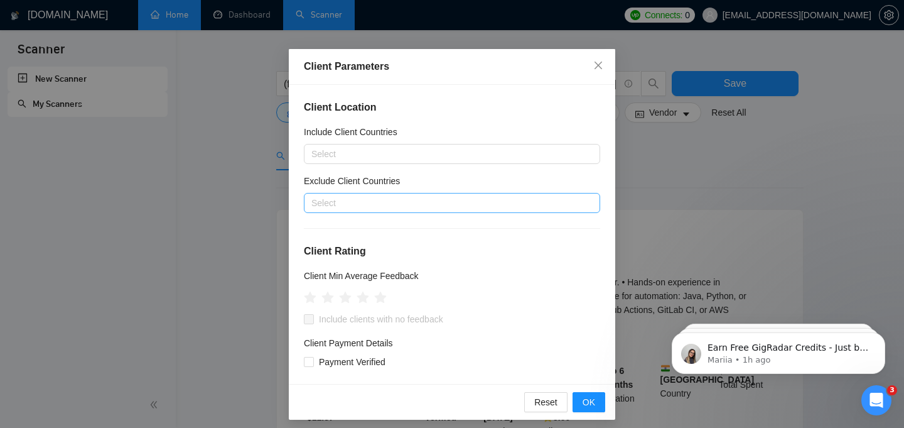
click at [395, 200] on div at bounding box center [446, 202] width 278 height 15
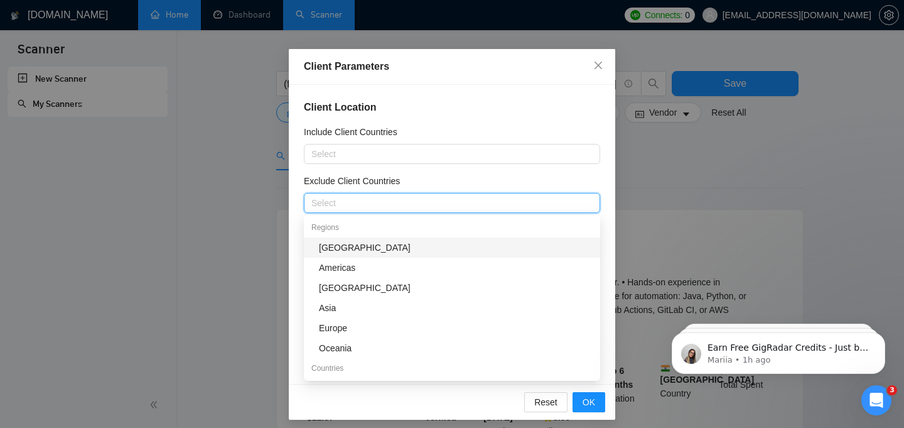
click at [379, 249] on div "[GEOGRAPHIC_DATA]" at bounding box center [456, 248] width 274 height 14
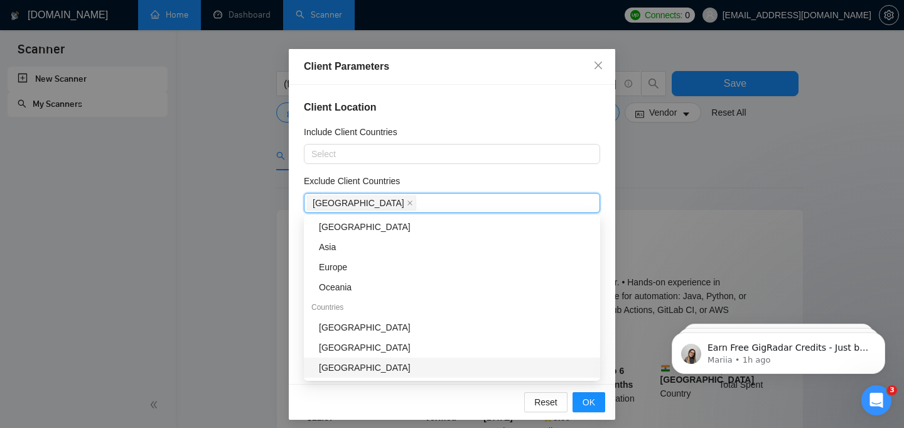
scroll to position [40, 0]
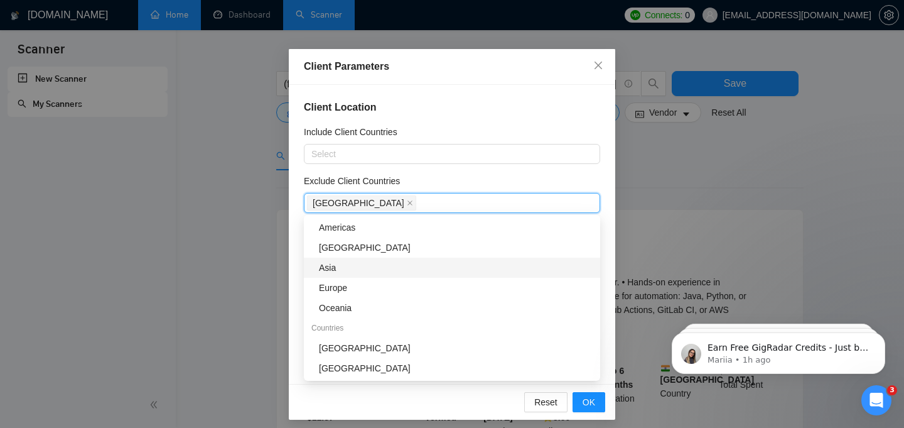
click at [355, 264] on div "Asia" at bounding box center [456, 268] width 274 height 14
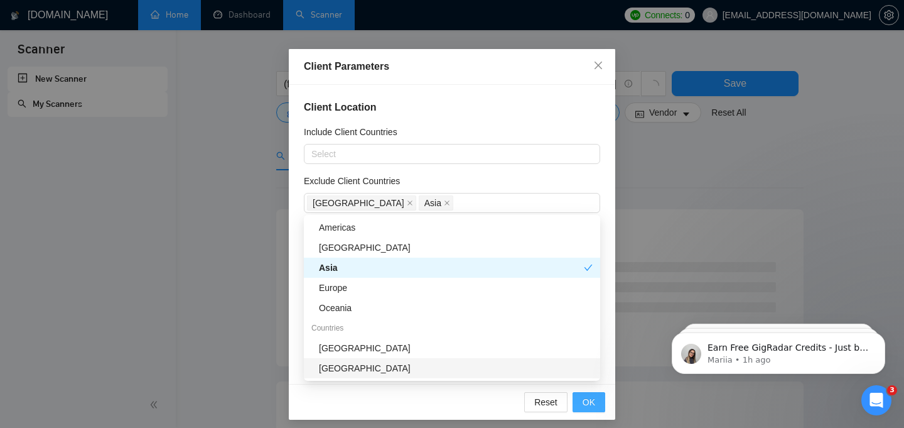
click at [592, 404] on span "OK" at bounding box center [589, 402] width 13 height 14
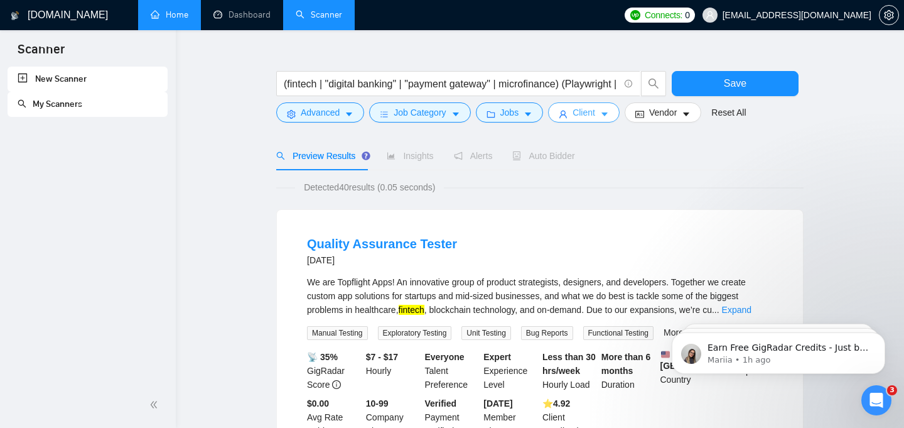
click at [618, 110] on button "Client" at bounding box center [584, 112] width 72 height 20
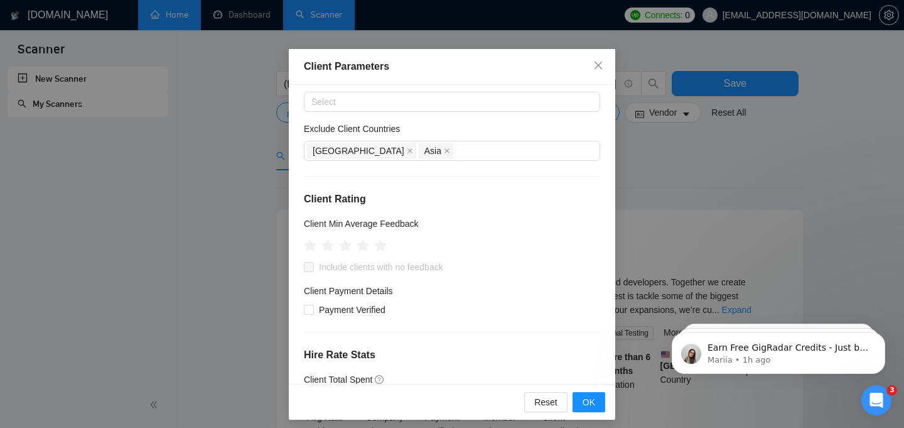
scroll to position [58, 0]
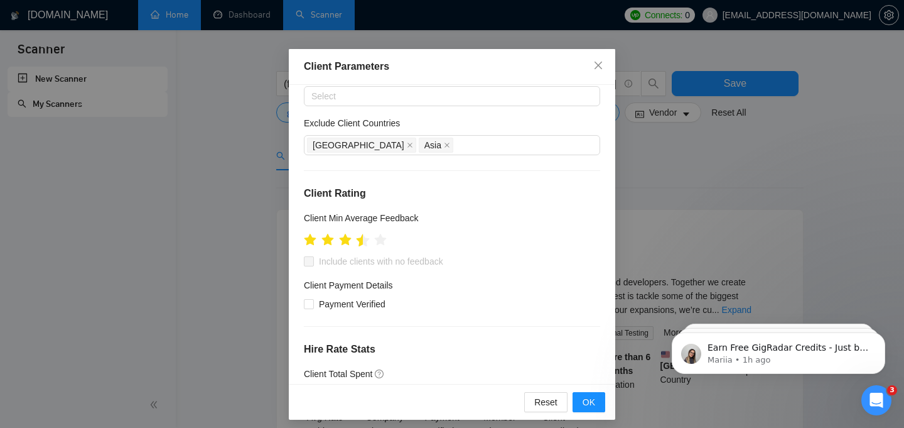
click at [362, 240] on icon "star" at bounding box center [363, 240] width 13 height 13
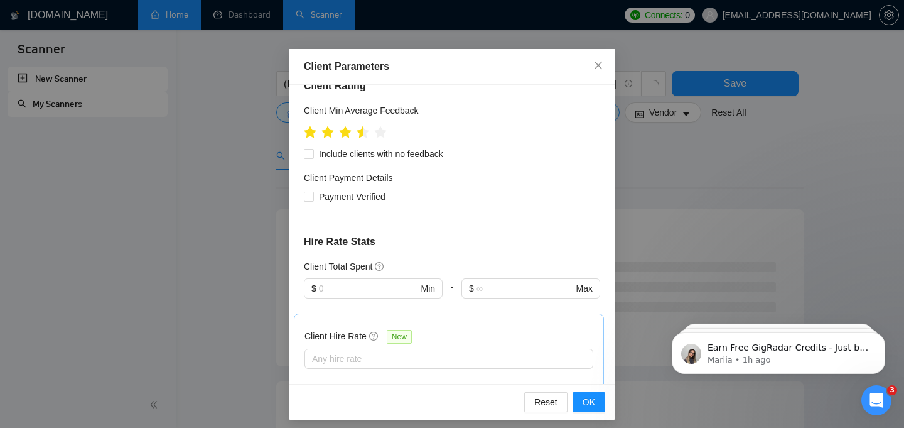
scroll to position [166, 0]
click at [351, 197] on span "Payment Verified" at bounding box center [352, 195] width 77 height 14
click at [313, 197] on input "Payment Verified" at bounding box center [308, 194] width 9 height 9
checkbox input "true"
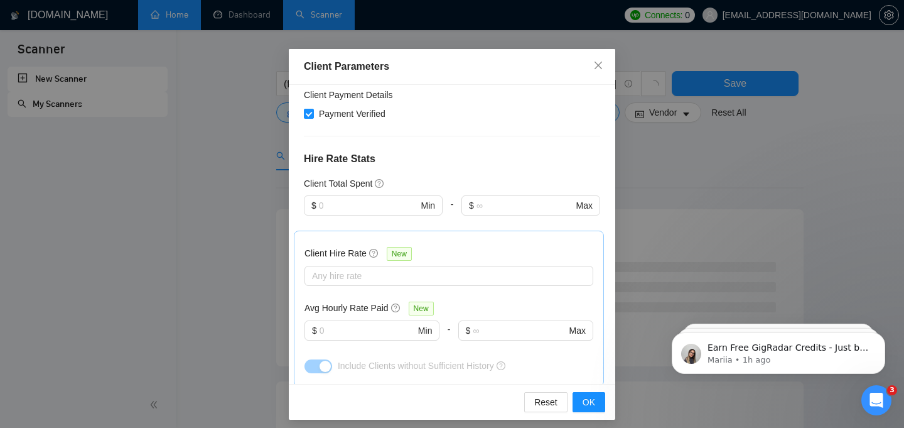
scroll to position [253, 0]
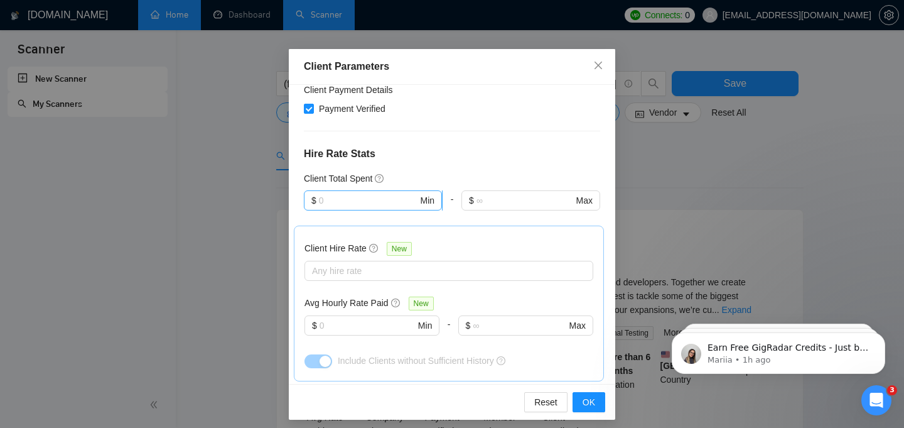
click at [375, 201] on input "text" at bounding box center [368, 200] width 99 height 14
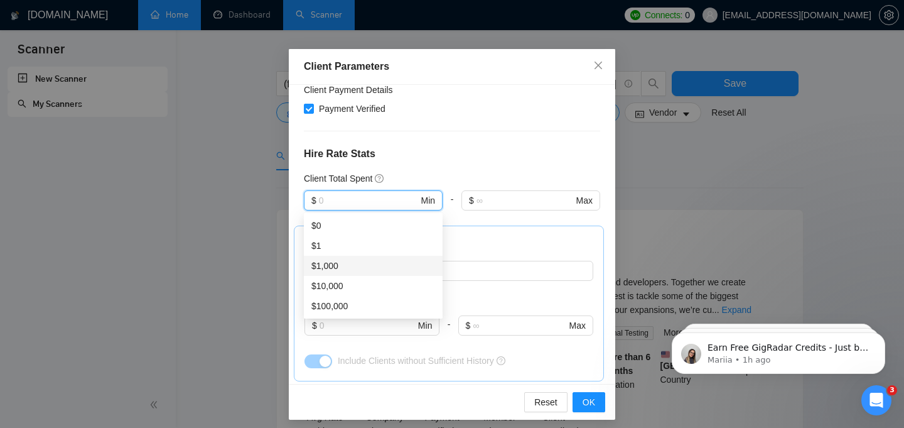
click at [357, 270] on div "$1,000" at bounding box center [374, 266] width 124 height 14
type input "1000"
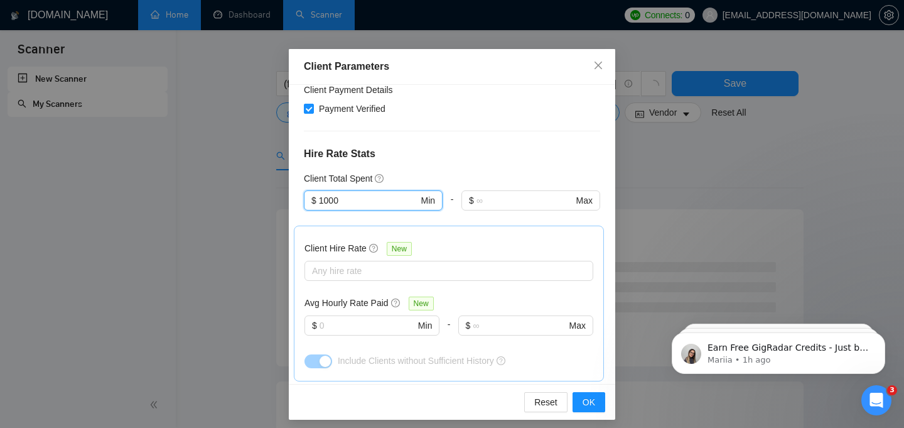
scroll to position [276, 0]
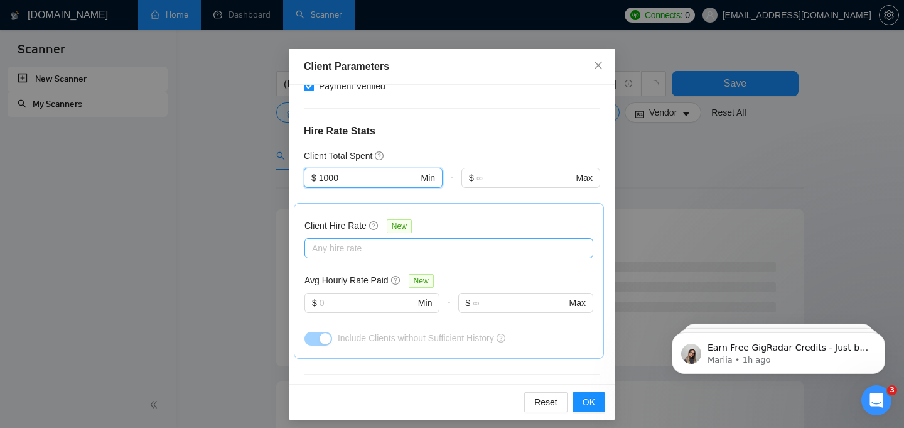
click at [386, 245] on div at bounding box center [443, 248] width 270 height 15
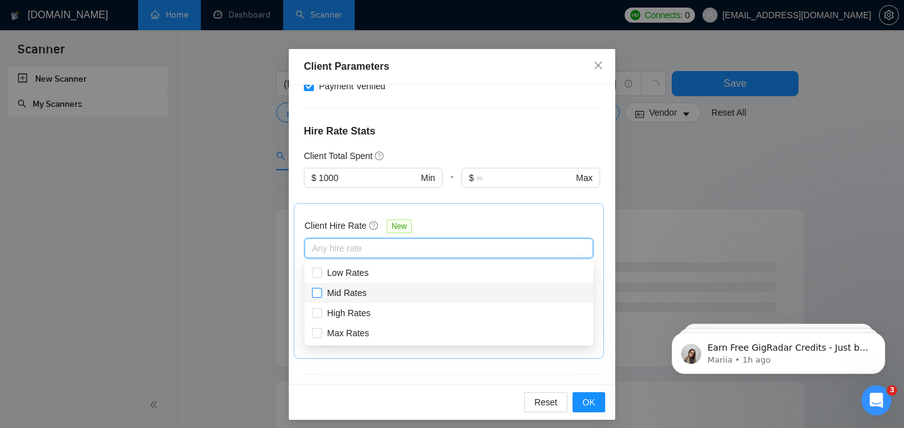
click at [354, 291] on span "Mid Rates" at bounding box center [347, 293] width 40 height 10
click at [321, 291] on input "Mid Rates" at bounding box center [316, 292] width 9 height 9
checkbox input "true"
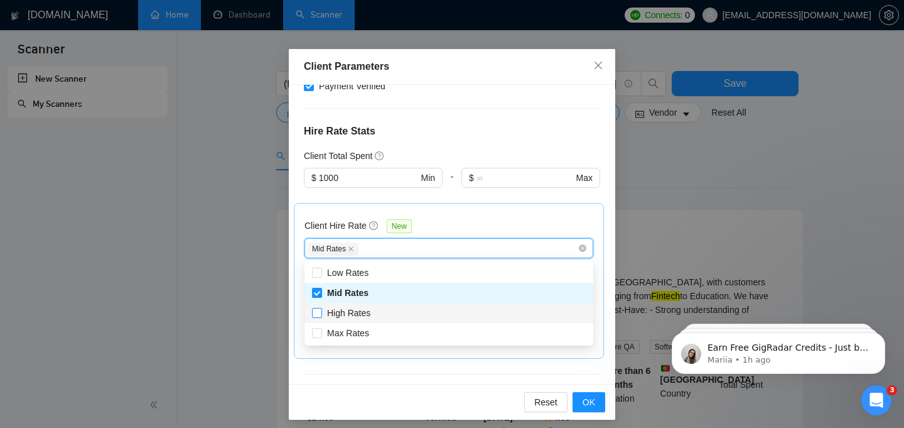
click at [350, 310] on span "High Rates" at bounding box center [348, 313] width 43 height 10
click at [321, 310] on input "High Rates" at bounding box center [316, 312] width 9 height 9
checkbox input "true"
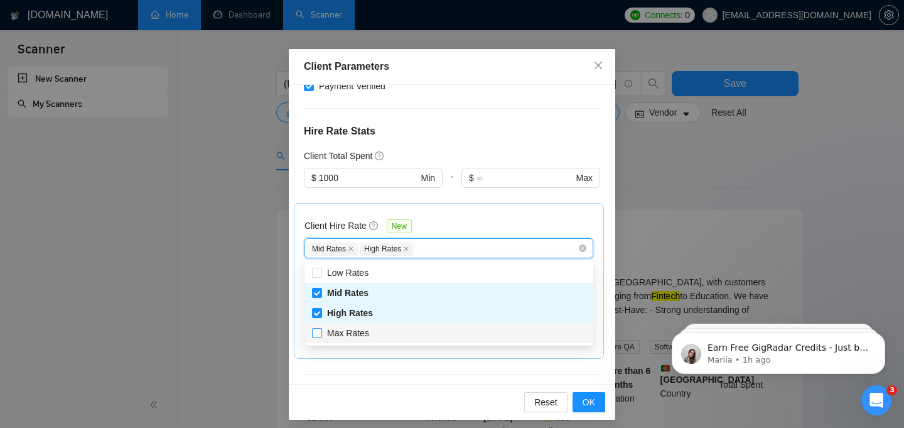
click at [350, 330] on span "Max Rates" at bounding box center [348, 333] width 42 height 10
click at [321, 330] on input "Max Rates" at bounding box center [316, 332] width 9 height 9
checkbox input "true"
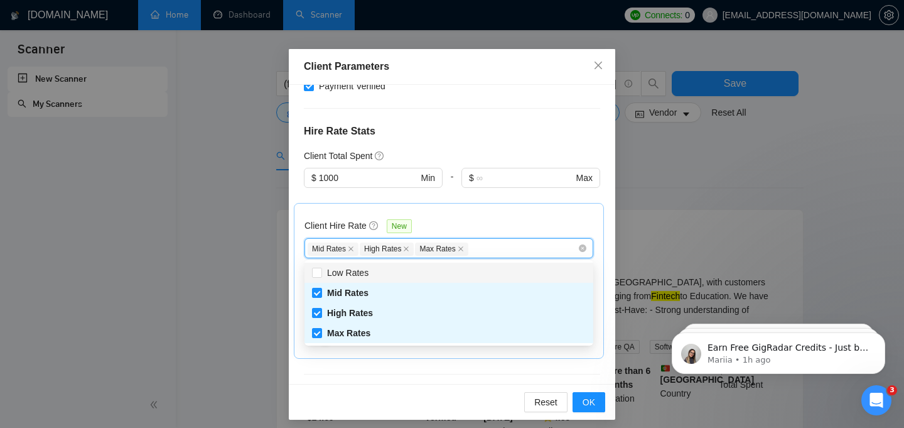
click at [510, 214] on div "Client Hire Rate New Mid Rates High Rates Max Rates Avg Hourly Rate Paid New $ …" at bounding box center [449, 281] width 289 height 134
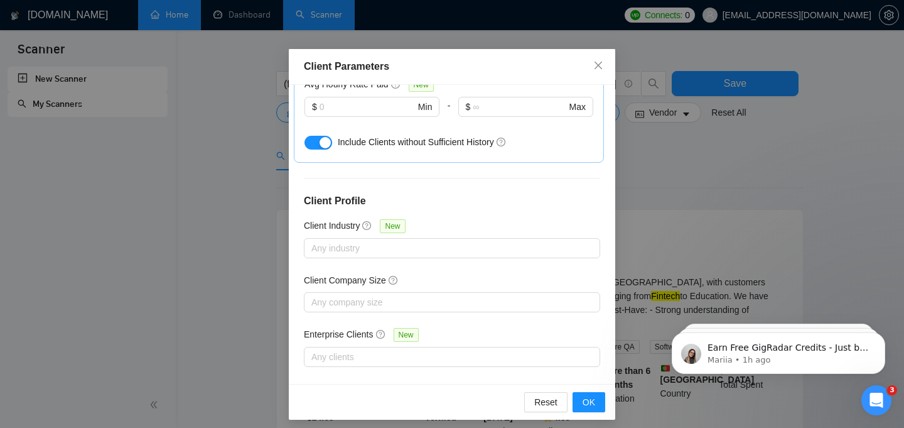
scroll to position [483, 0]
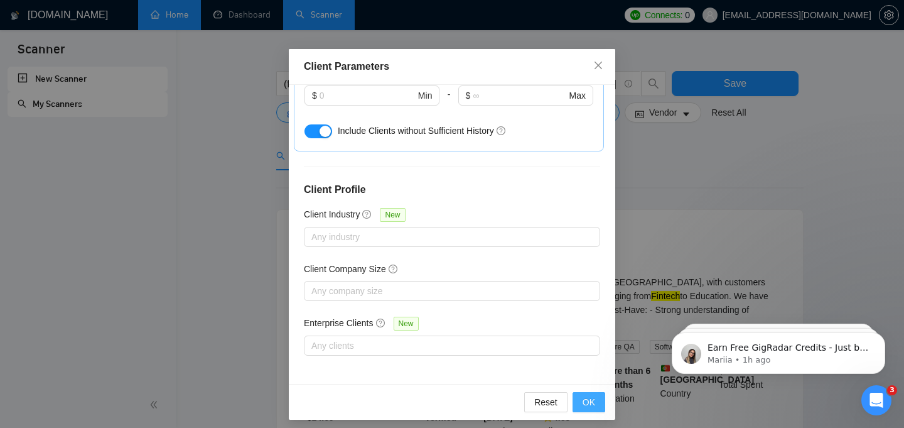
click at [592, 408] on span "OK" at bounding box center [589, 402] width 13 height 14
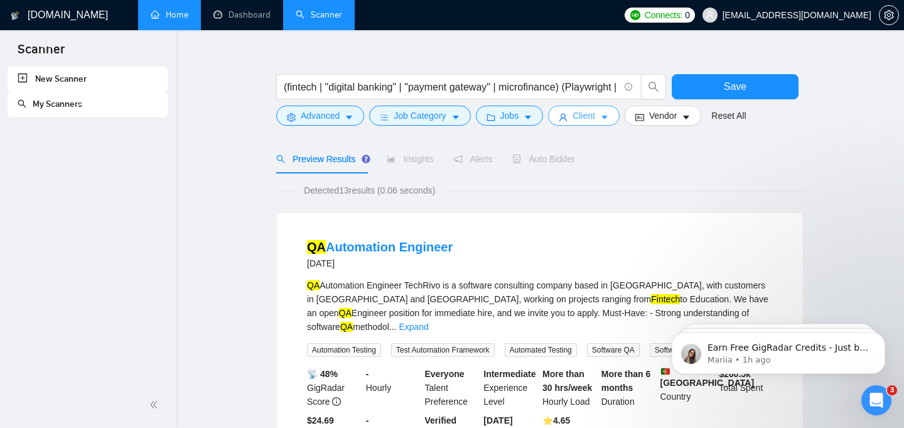
scroll to position [25, 0]
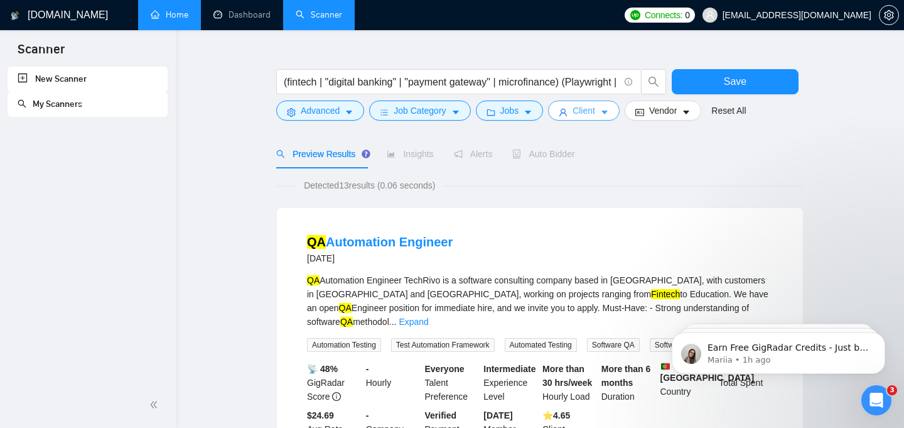
click at [605, 115] on icon "caret-down" at bounding box center [604, 112] width 9 height 9
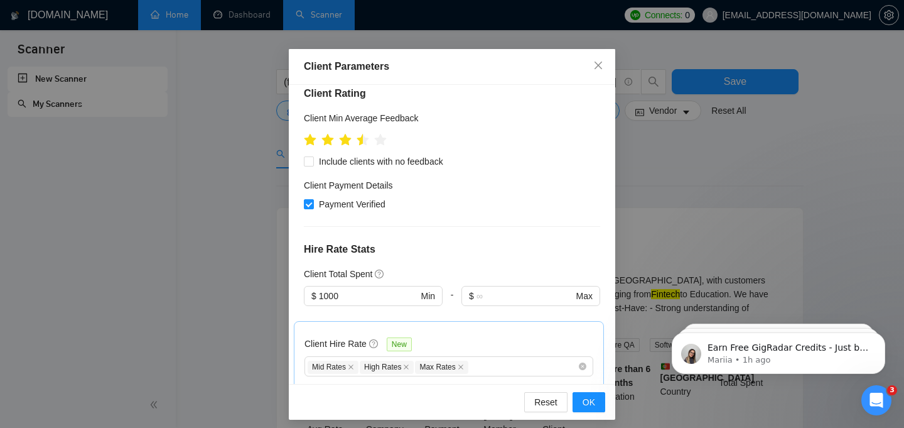
scroll to position [158, 0]
click at [590, 407] on span "OK" at bounding box center [589, 402] width 13 height 14
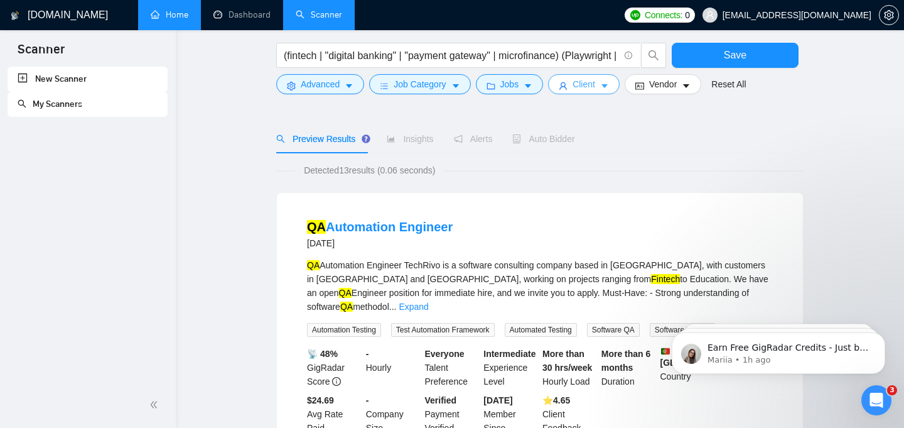
scroll to position [0, 0]
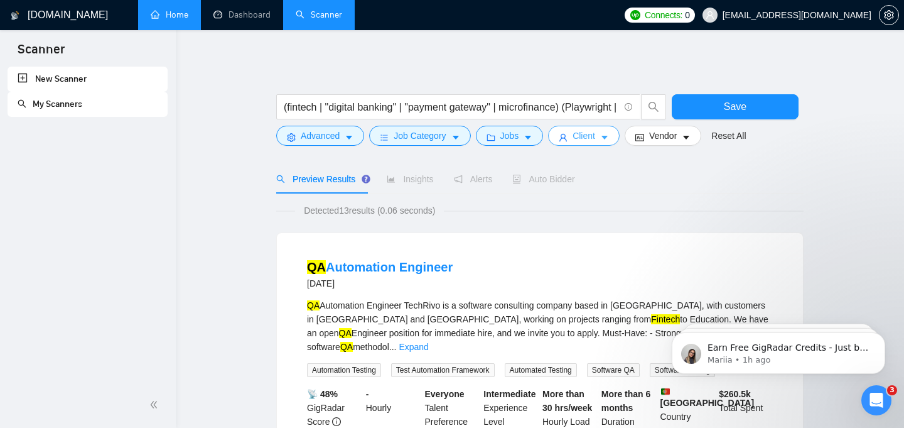
click at [590, 136] on span "Client" at bounding box center [584, 136] width 23 height 14
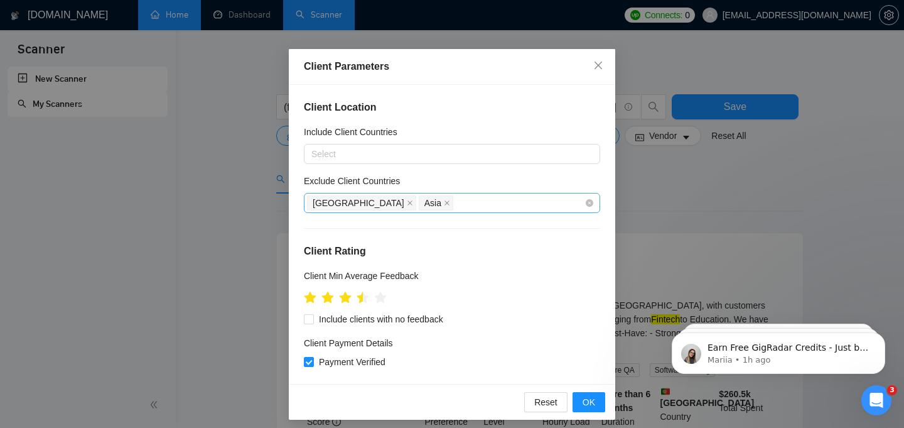
click at [419, 202] on span "Asia" at bounding box center [436, 202] width 35 height 15
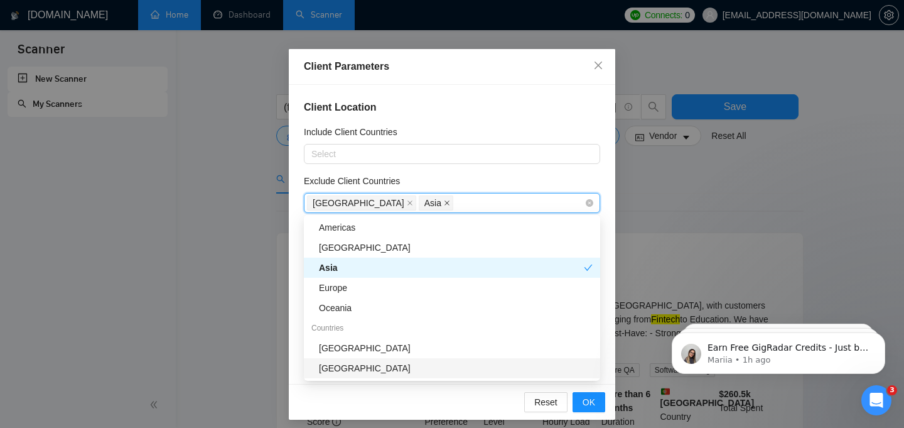
click at [445, 202] on icon "close" at bounding box center [447, 202] width 5 height 5
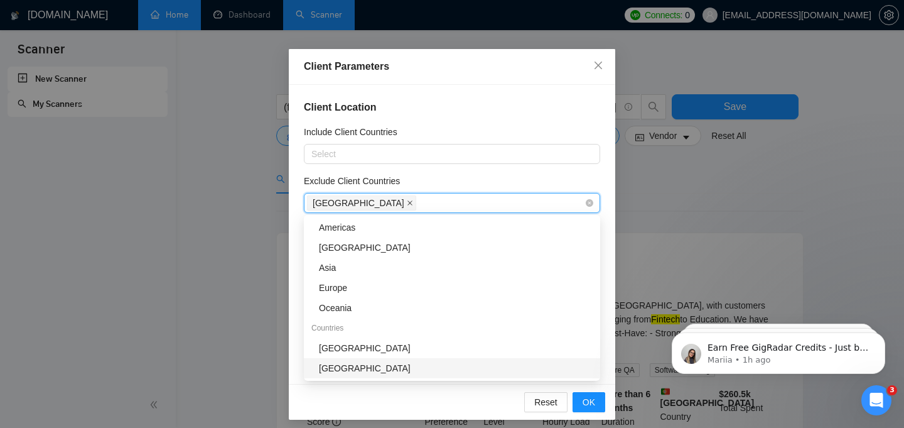
click at [407, 203] on icon "close" at bounding box center [410, 203] width 6 height 6
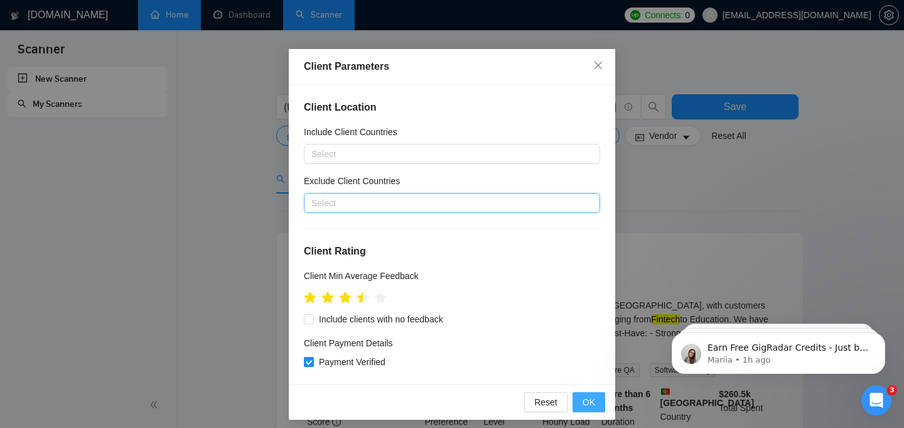
click at [590, 402] on span "OK" at bounding box center [589, 402] width 13 height 14
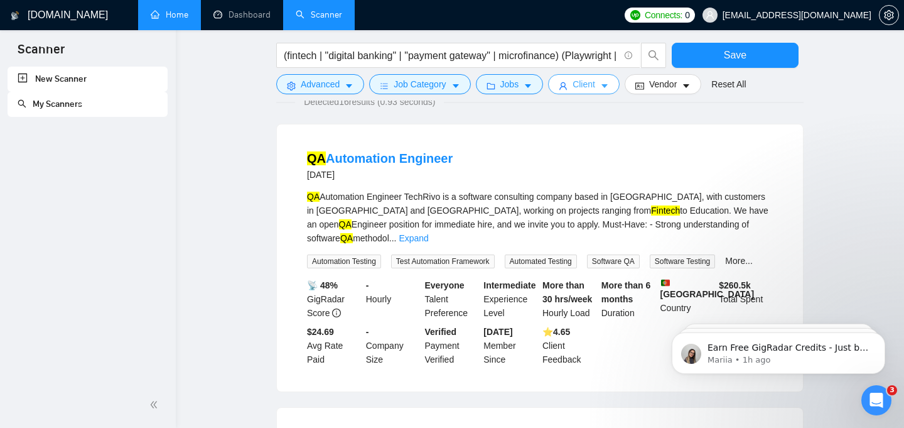
scroll to position [106, 0]
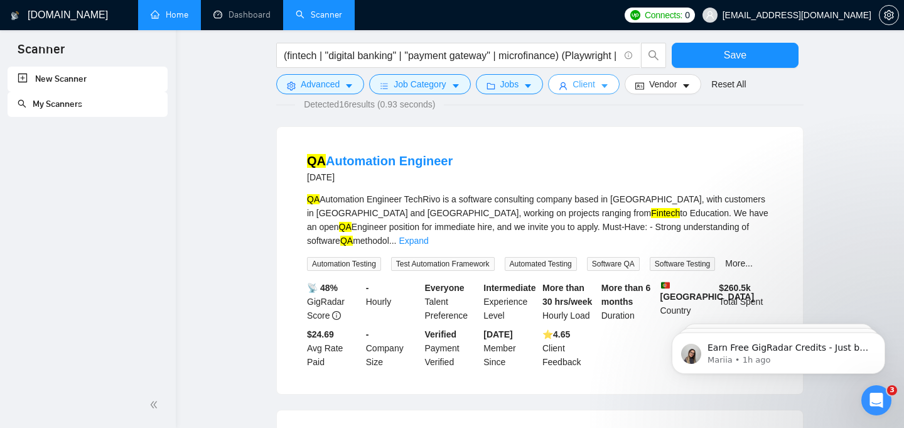
click at [609, 83] on icon "caret-down" at bounding box center [604, 86] width 9 height 9
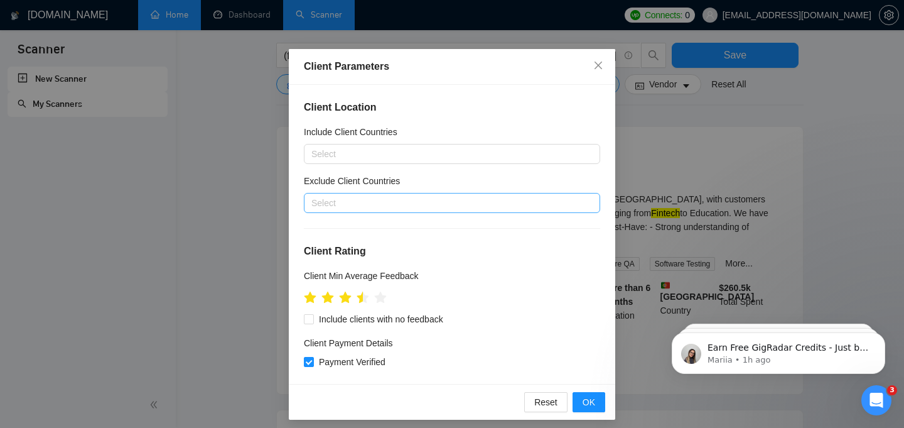
click at [413, 200] on div at bounding box center [446, 202] width 278 height 15
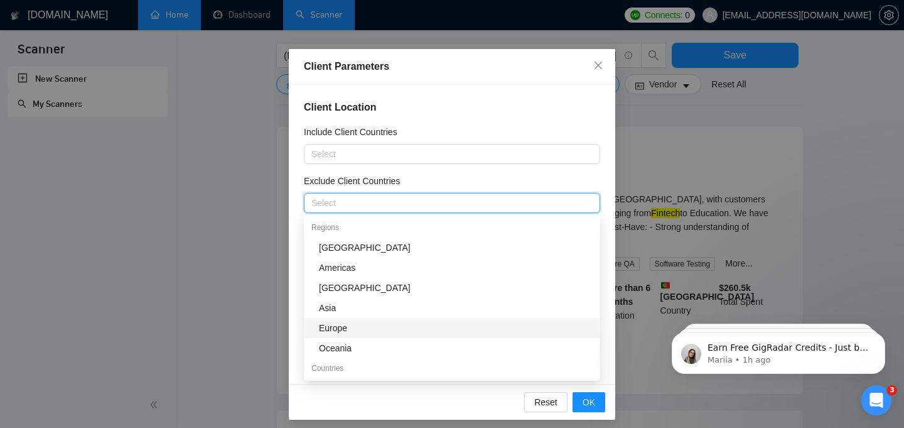
scroll to position [106, 0]
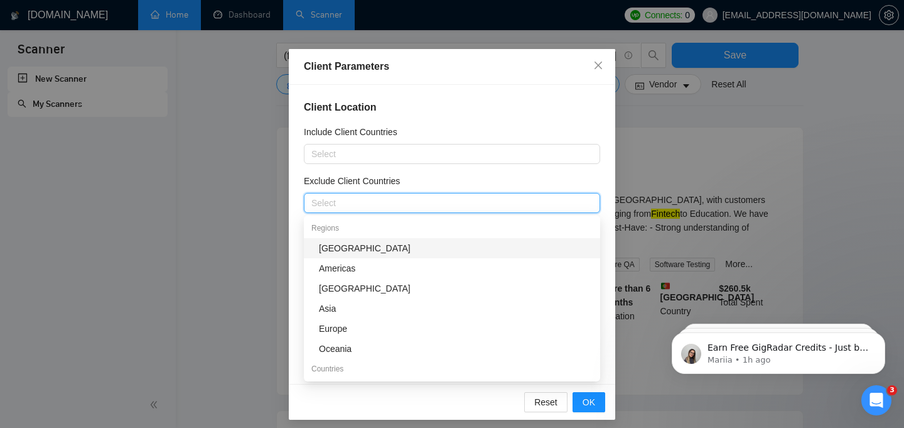
click at [356, 251] on div "[GEOGRAPHIC_DATA]" at bounding box center [456, 248] width 274 height 14
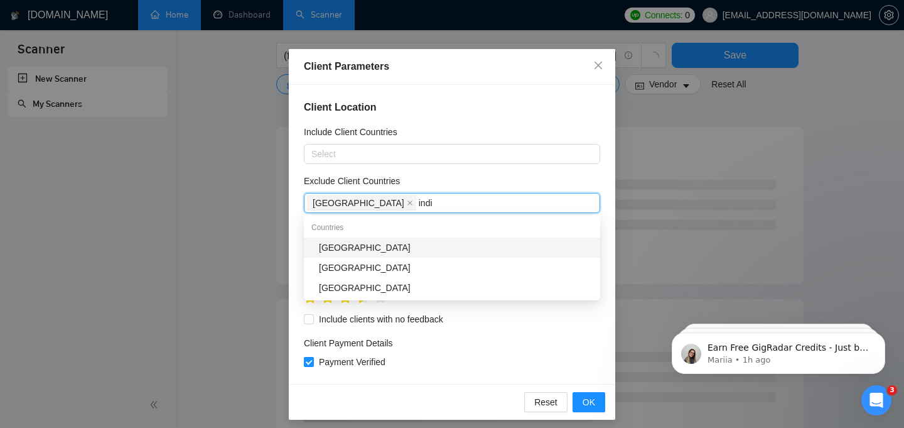
type input "india"
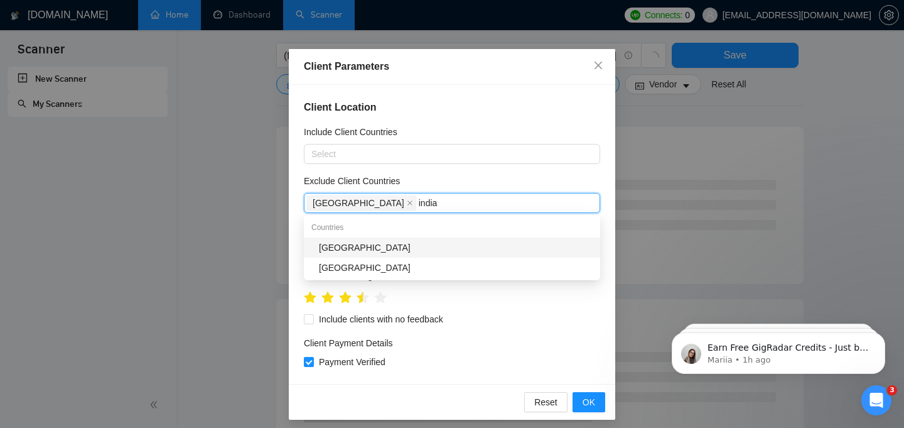
click at [352, 245] on div "[GEOGRAPHIC_DATA]" at bounding box center [456, 248] width 274 height 14
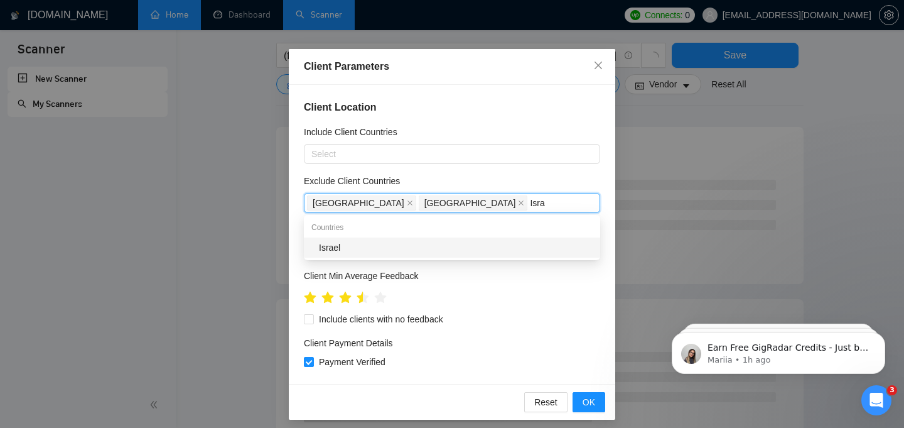
type input "Israe"
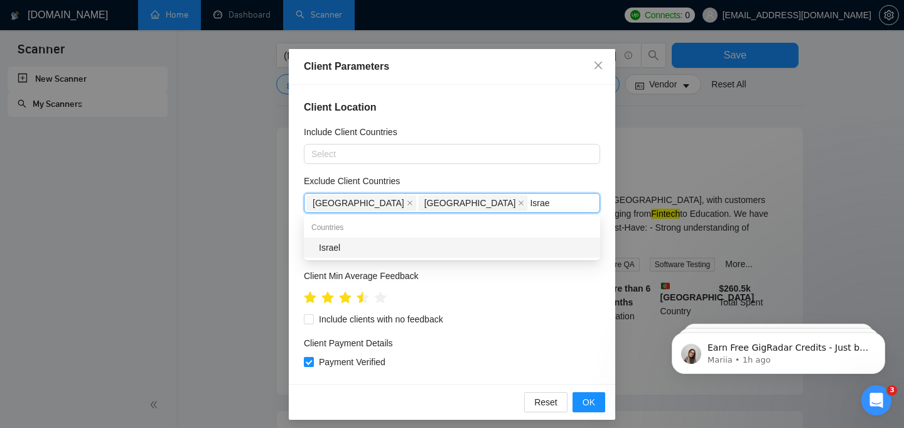
click at [348, 252] on div "Israel" at bounding box center [456, 248] width 274 height 14
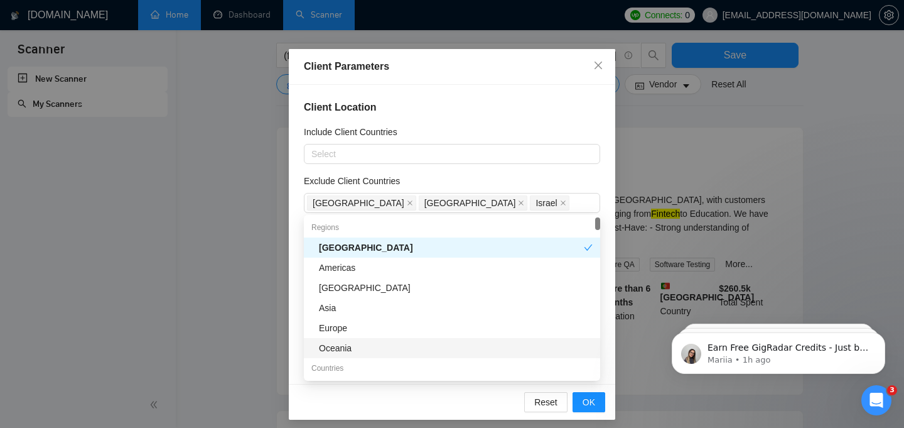
click at [451, 405] on div "Reset OK" at bounding box center [452, 402] width 327 height 36
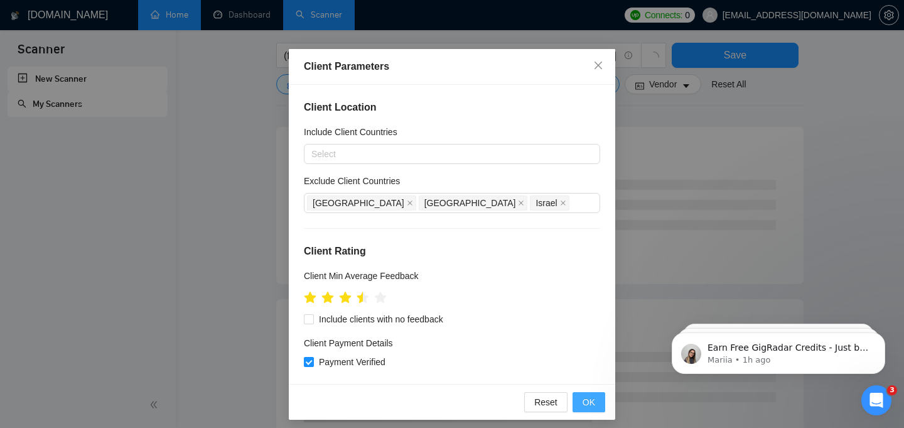
click at [590, 405] on span "OK" at bounding box center [589, 402] width 13 height 14
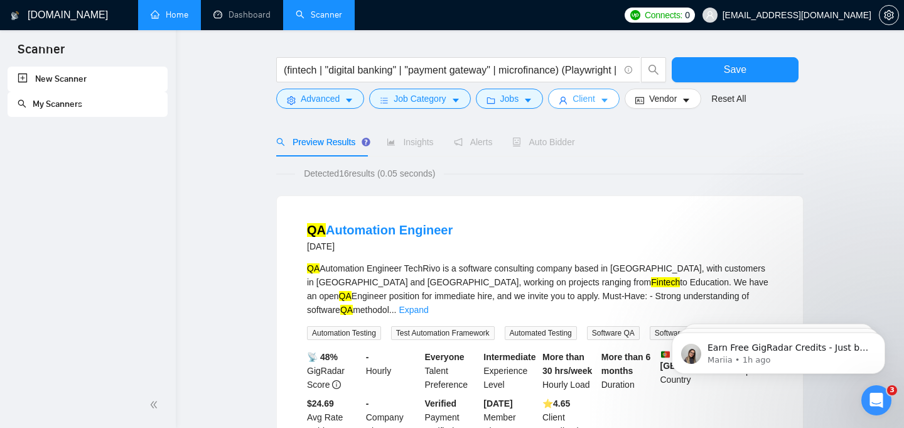
scroll to position [42, 0]
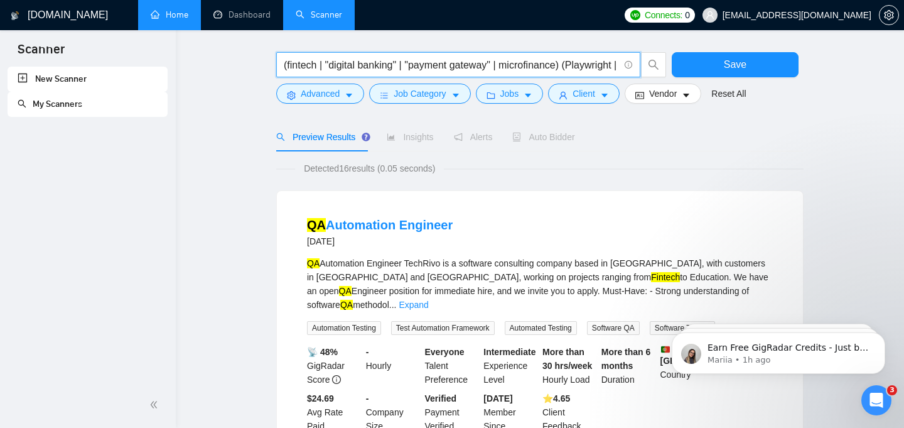
click at [410, 65] on input "(fintech | "digital banking" | "payment gateway" | microfinance) (Playwright | …" at bounding box center [451, 65] width 335 height 16
paste input "Generic QA & Automation Scanner"
type input "Generic QA & Automation Scanner"
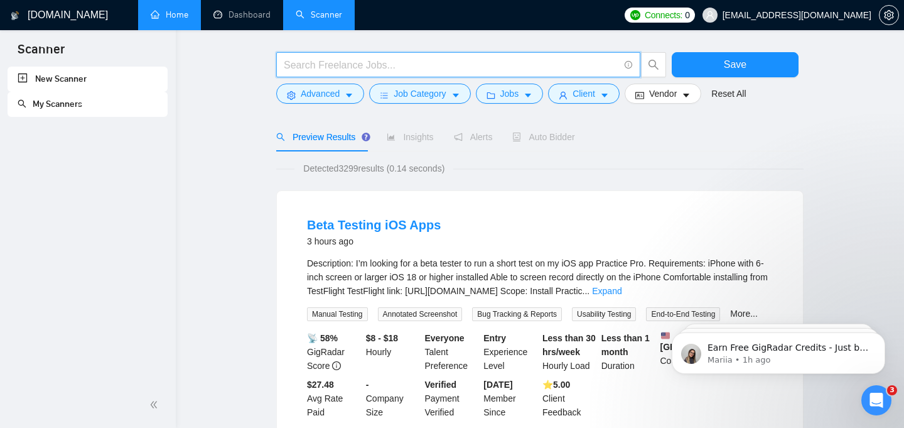
paste input "(QA | "quality assurance" | "software testing" | "test automation" | "automated…"
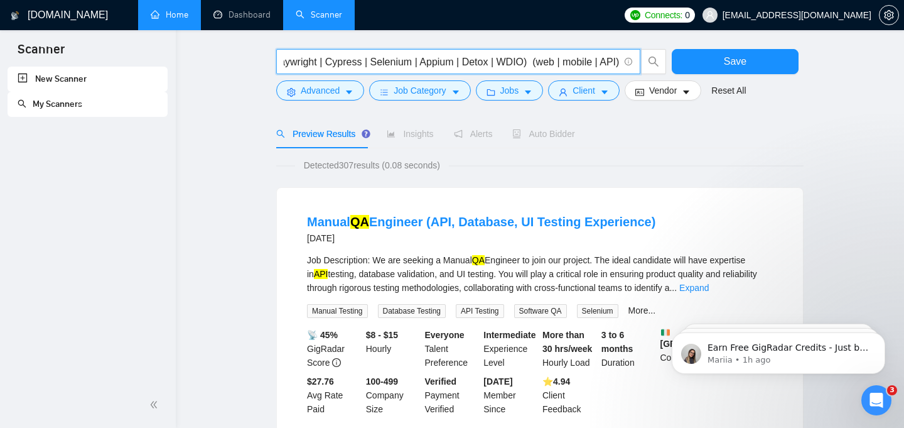
scroll to position [0, 0]
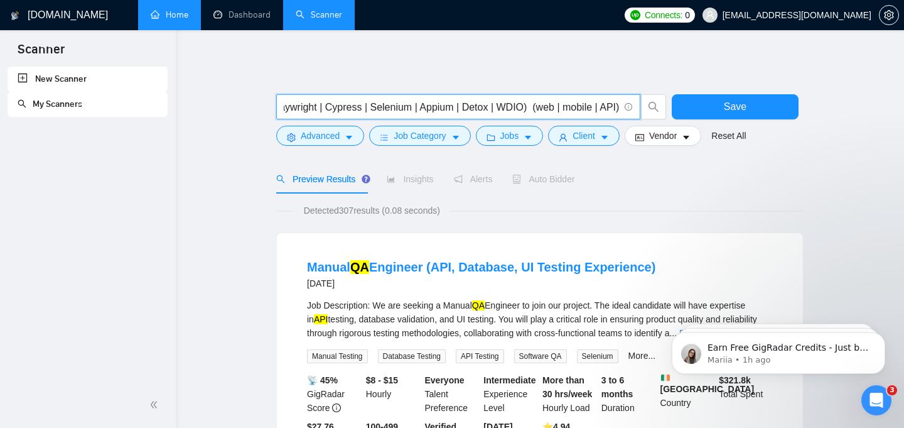
type input "(QA | "quality assurance" | "software testing" | "test automation" | "automated…"
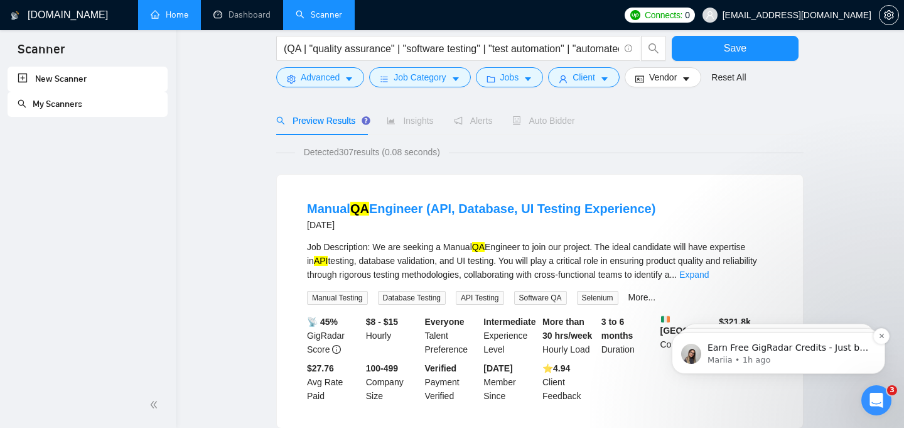
scroll to position [50, 0]
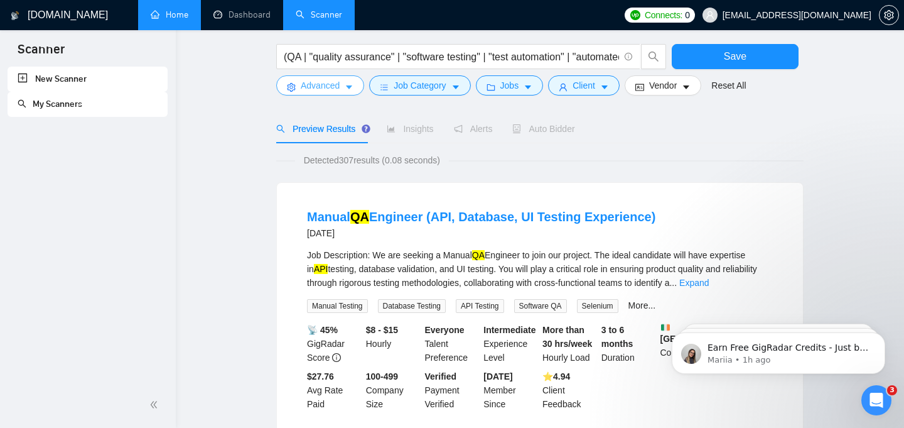
click at [352, 82] on span "caret-down" at bounding box center [349, 86] width 9 height 9
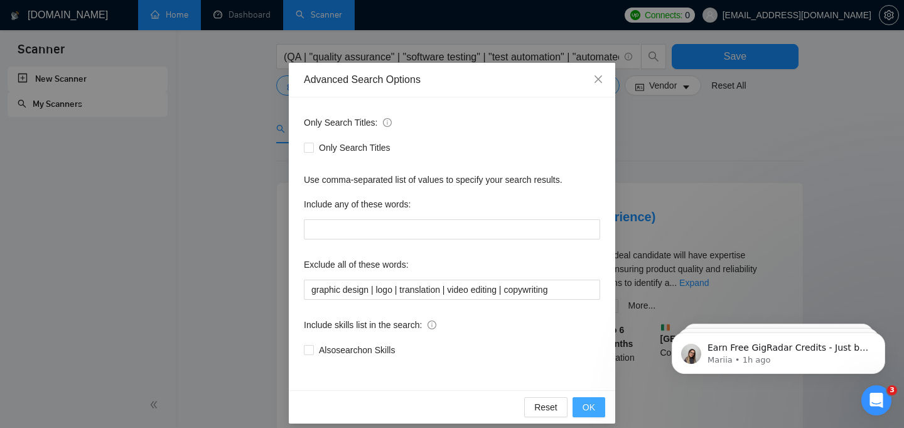
click at [588, 412] on span "OK" at bounding box center [589, 407] width 13 height 14
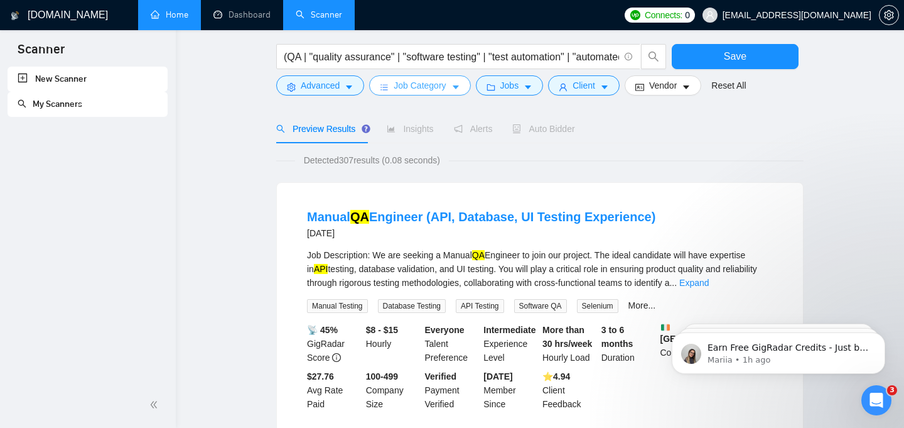
click at [446, 85] on span "Job Category" at bounding box center [420, 86] width 52 height 14
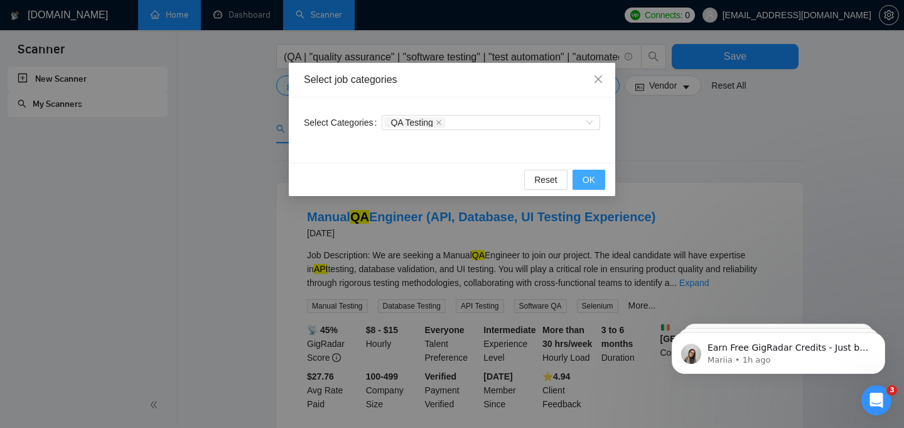
click at [597, 187] on button "OK" at bounding box center [589, 180] width 33 height 20
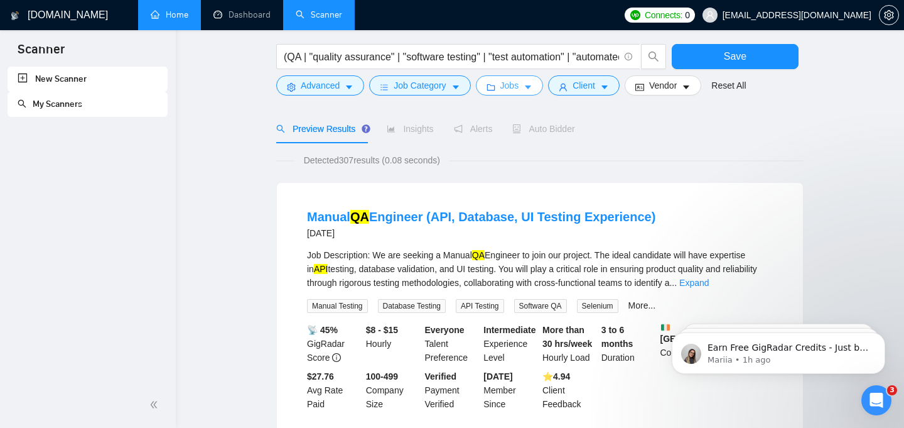
click at [524, 87] on button "Jobs" at bounding box center [510, 85] width 68 height 20
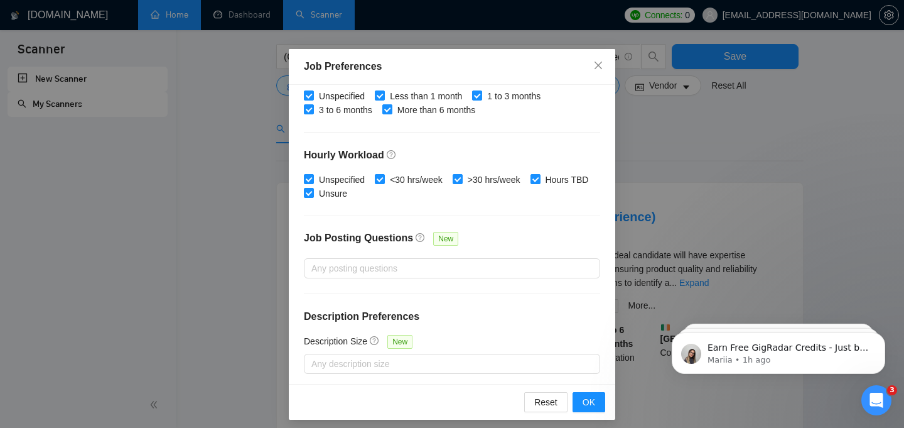
scroll to position [408, 0]
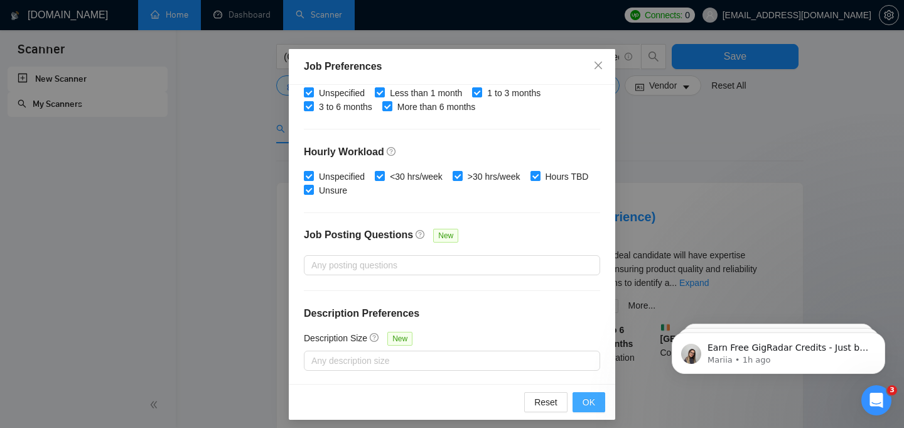
click at [590, 406] on span "OK" at bounding box center [589, 402] width 13 height 14
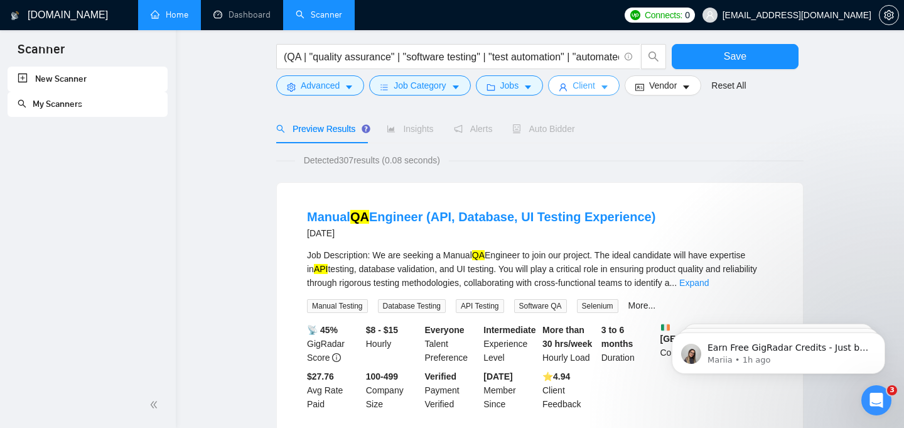
click at [603, 85] on button "Client" at bounding box center [584, 85] width 72 height 20
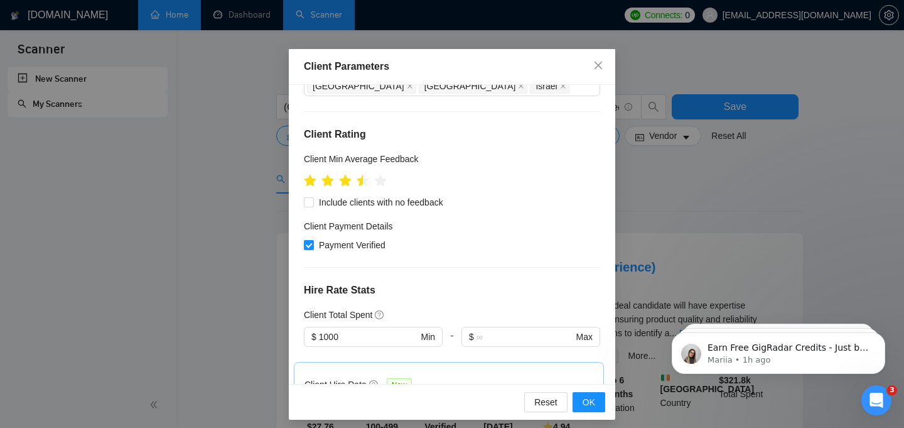
scroll to position [153, 0]
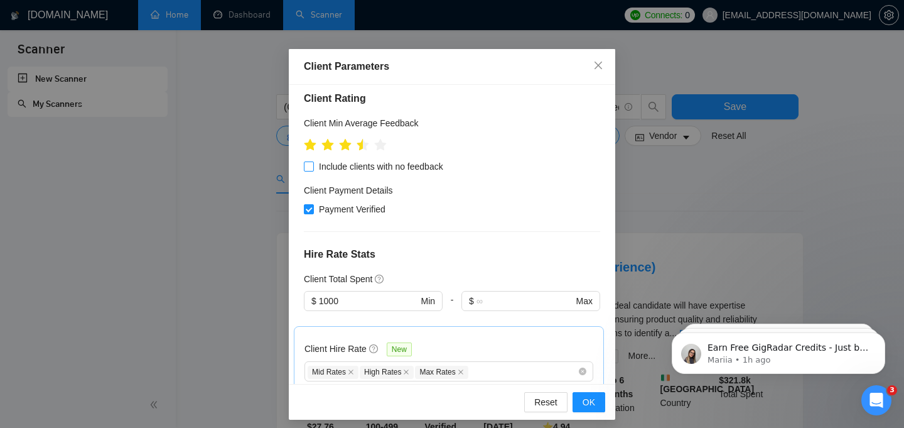
click at [310, 165] on input "Include clients with no feedback" at bounding box center [308, 165] width 9 height 9
click at [335, 163] on span "Include clients with no feedback" at bounding box center [381, 167] width 134 height 14
click at [313, 163] on input "Include clients with no feedback" at bounding box center [308, 165] width 9 height 9
checkbox input "false"
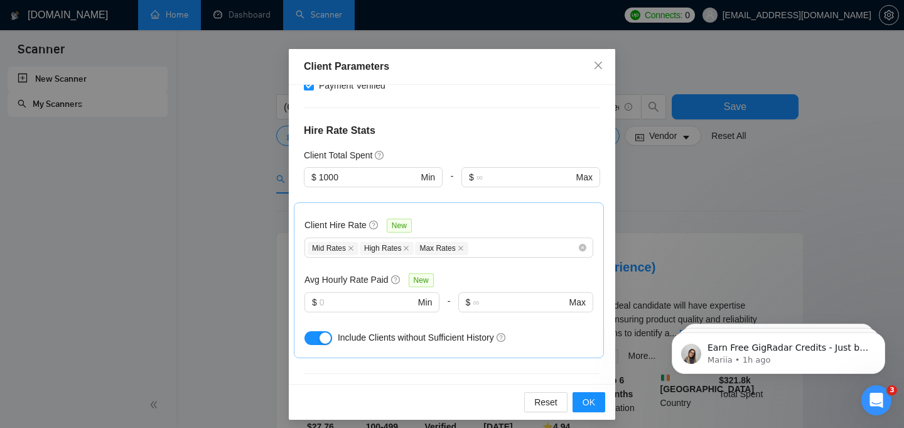
scroll to position [281, 0]
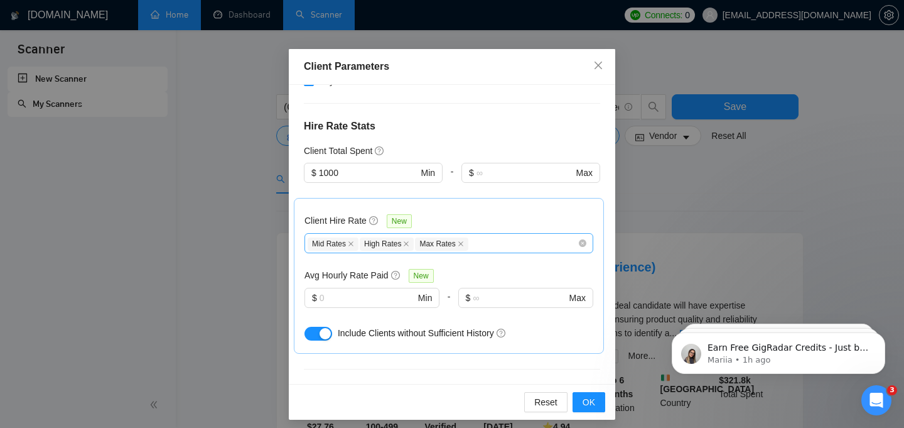
click at [548, 244] on div "Mid Rates High Rates Max Rates" at bounding box center [443, 243] width 270 height 15
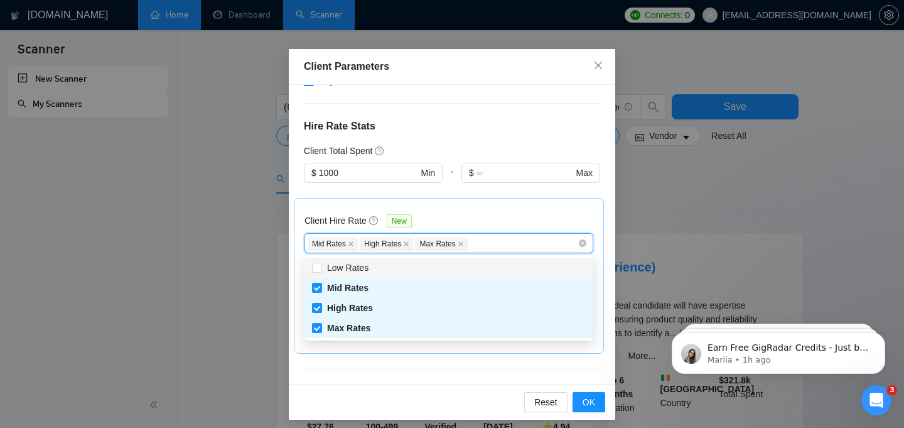
click at [492, 133] on h4 "Hire Rate Stats" at bounding box center [452, 126] width 296 height 15
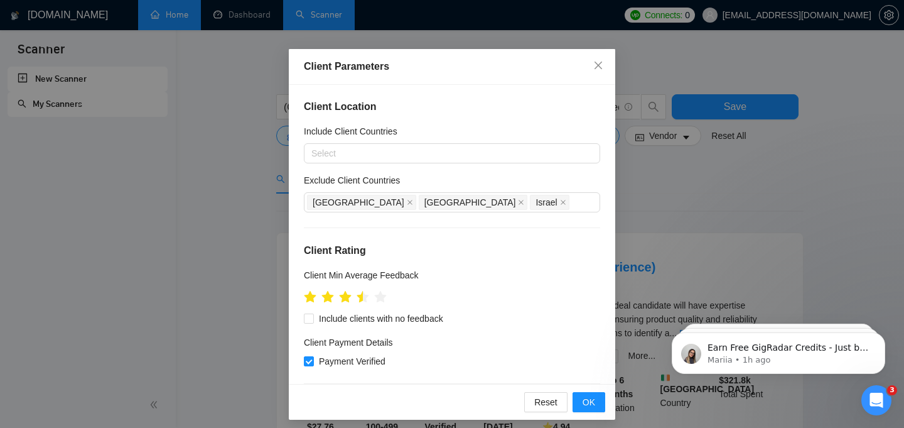
scroll to position [0, 0]
click at [587, 403] on span "OK" at bounding box center [589, 402] width 13 height 14
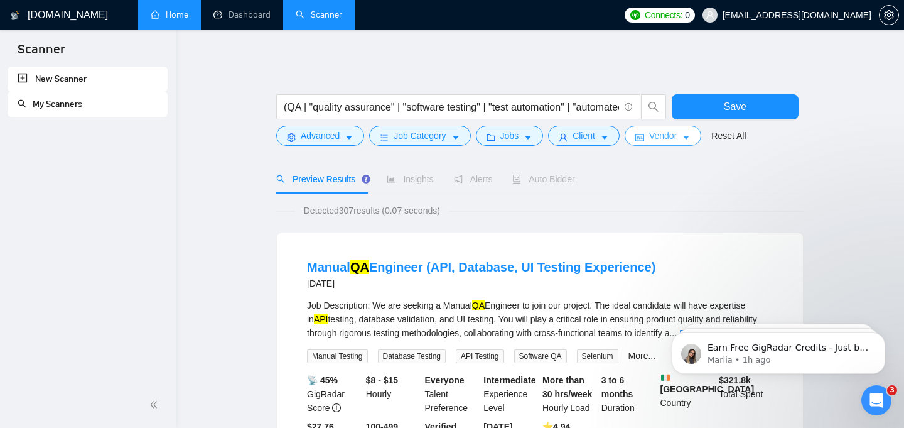
click at [685, 134] on button "Vendor" at bounding box center [663, 136] width 77 height 20
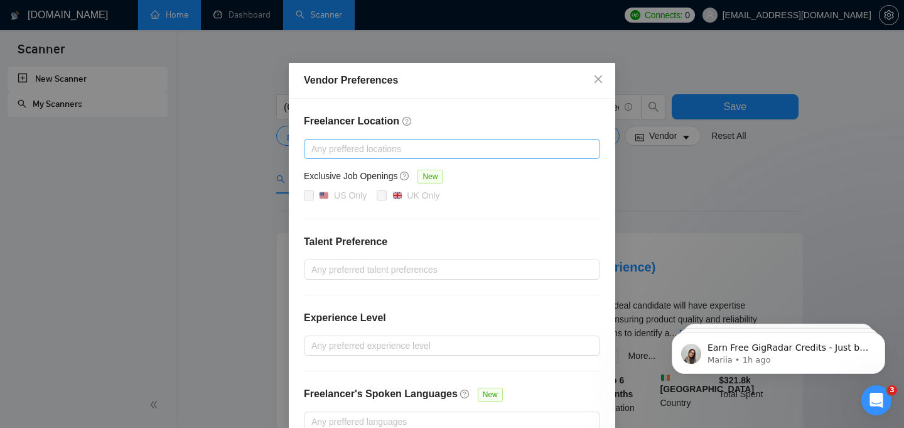
click at [372, 155] on div at bounding box center [446, 148] width 278 height 15
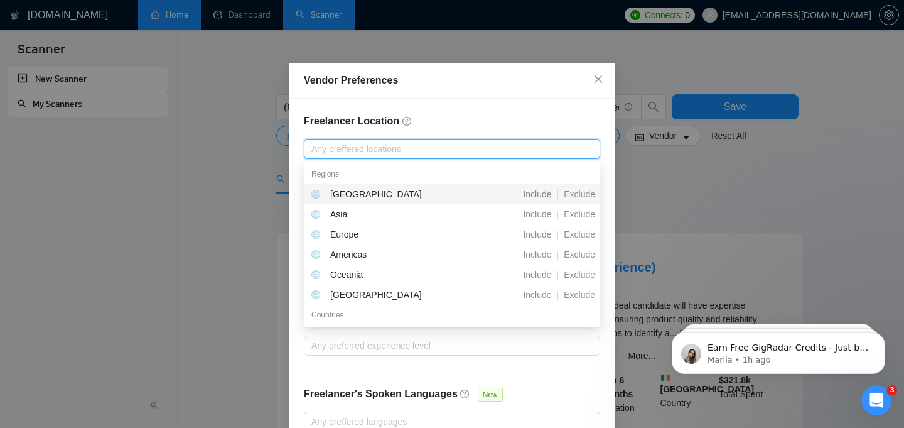
click at [439, 119] on h4 "Freelancer Location" at bounding box center [452, 121] width 296 height 15
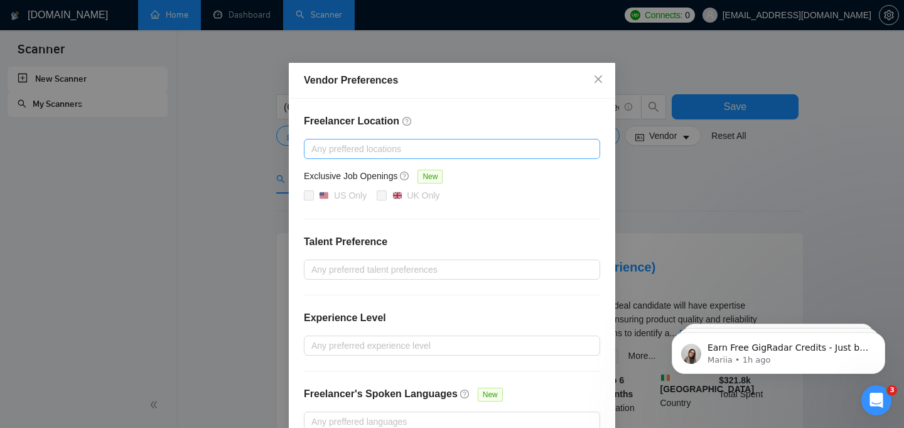
click at [363, 149] on div at bounding box center [446, 148] width 278 height 15
click at [474, 114] on h4 "Freelancer Location" at bounding box center [452, 121] width 296 height 15
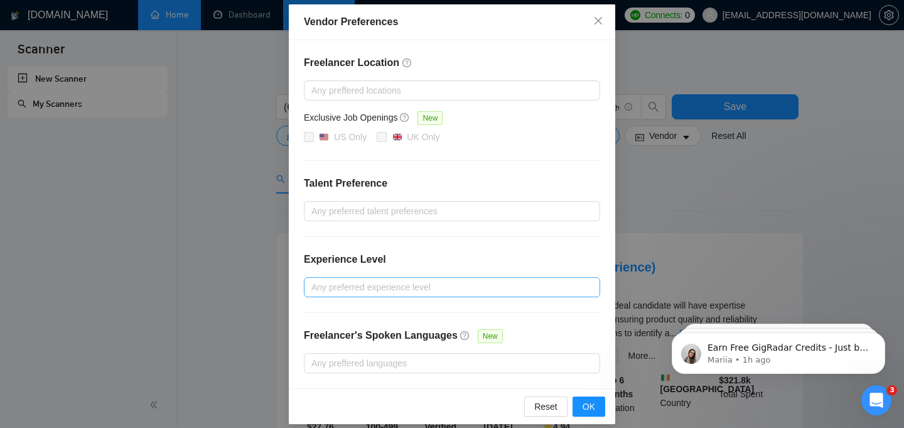
scroll to position [59, 0]
click at [392, 290] on div at bounding box center [446, 286] width 278 height 15
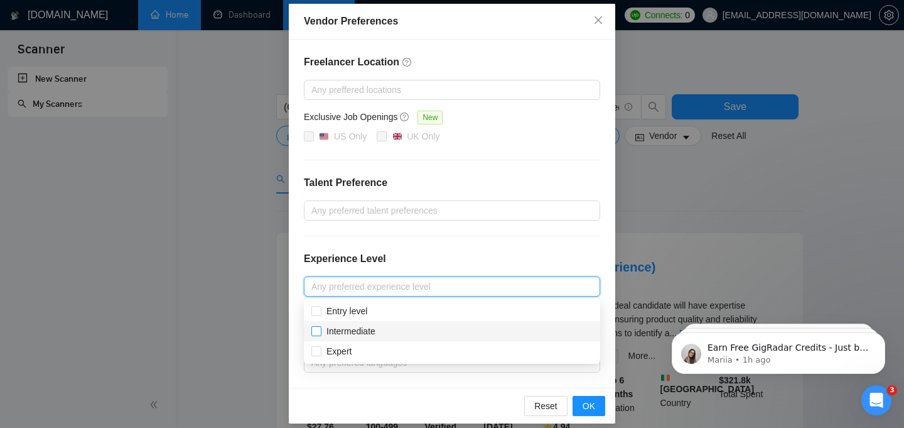
click at [357, 335] on span "Intermediate" at bounding box center [351, 331] width 49 height 10
click at [320, 335] on input "Intermediate" at bounding box center [316, 330] width 9 height 9
checkbox input "true"
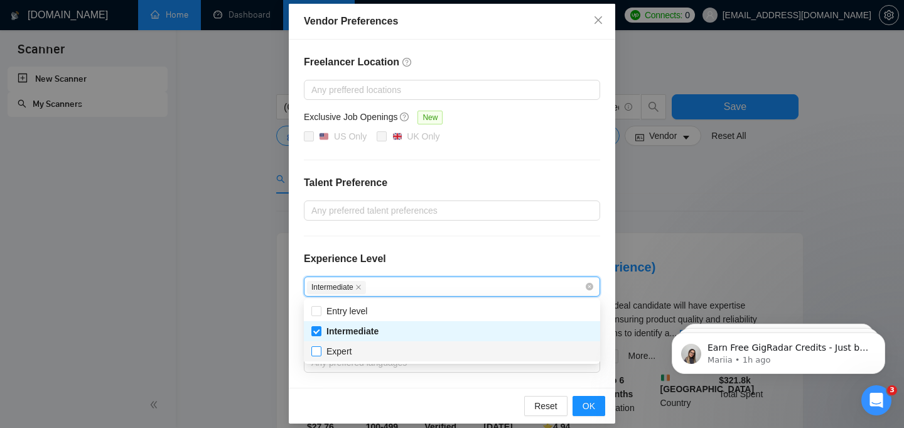
click at [350, 354] on span "Expert" at bounding box center [339, 351] width 25 height 10
click at [320, 354] on input "Expert" at bounding box center [316, 350] width 9 height 9
checkbox input "true"
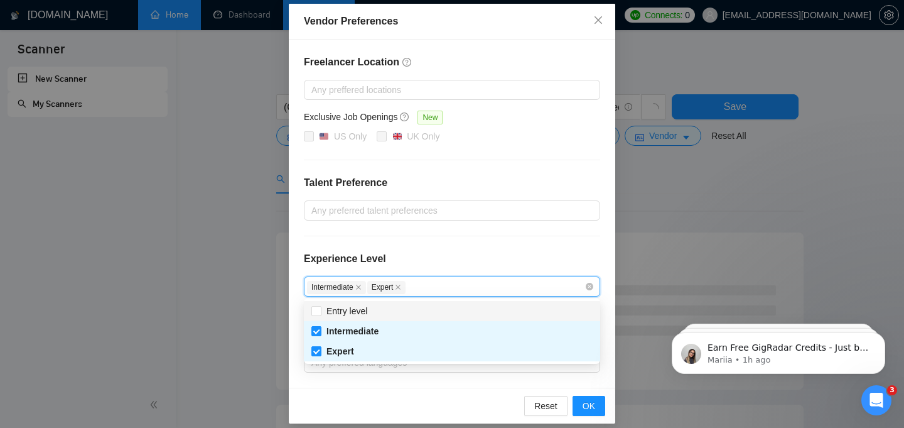
click at [470, 30] on div "Vendor Preferences" at bounding box center [452, 22] width 327 height 36
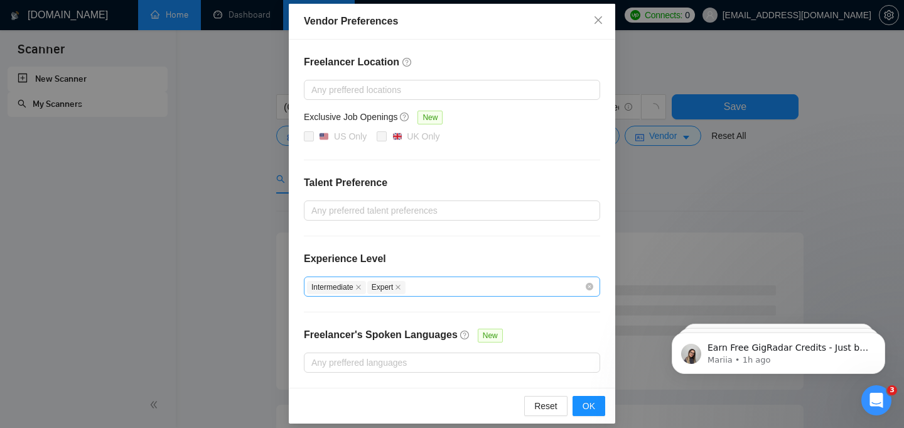
scroll to position [69, 0]
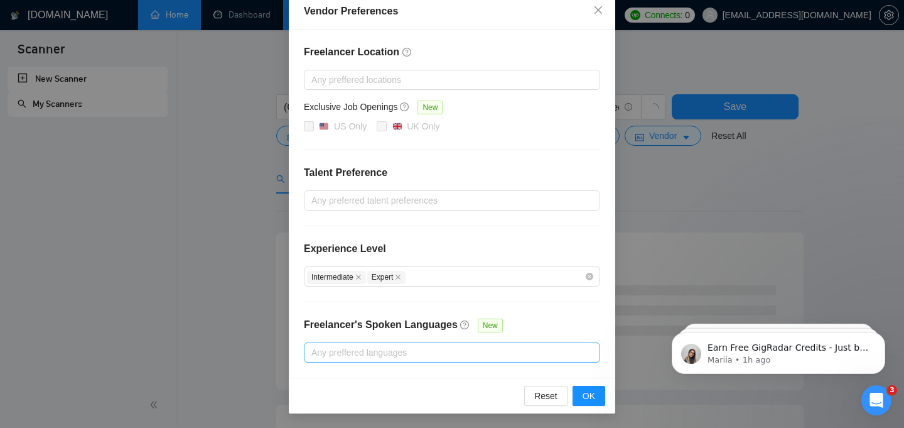
click at [392, 356] on div at bounding box center [446, 352] width 278 height 15
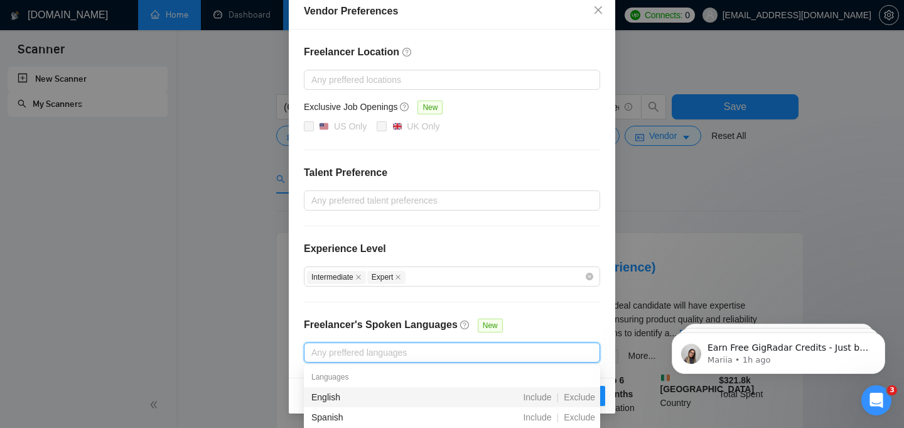
click at [342, 398] on div "English" at bounding box center [384, 397] width 144 height 14
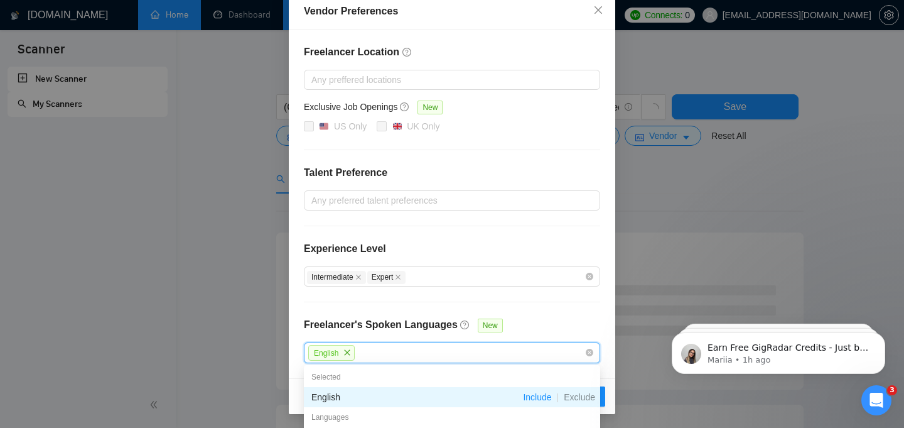
click at [570, 312] on div "Freelancer Location Any preffered locations Exclusive Job Openings New US Only …" at bounding box center [452, 204] width 327 height 349
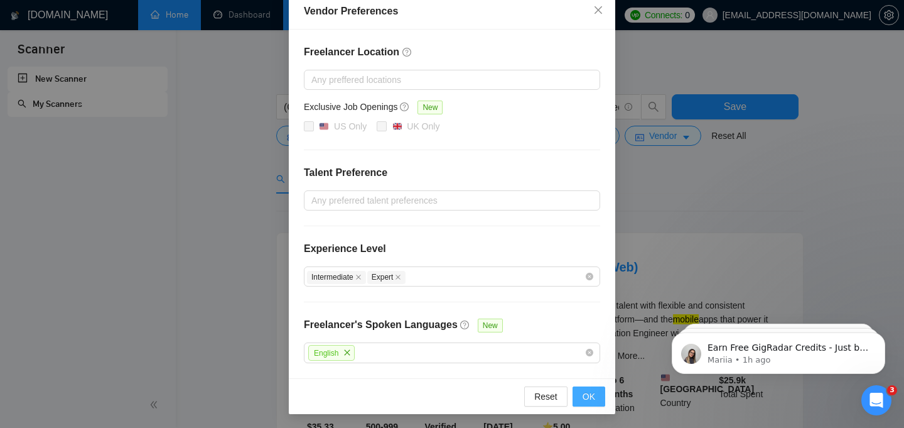
click at [589, 398] on span "OK" at bounding box center [589, 396] width 13 height 14
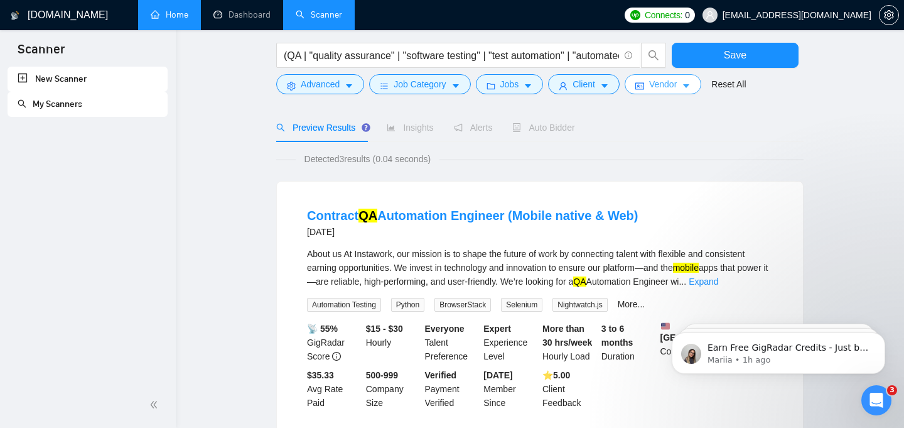
scroll to position [86, 0]
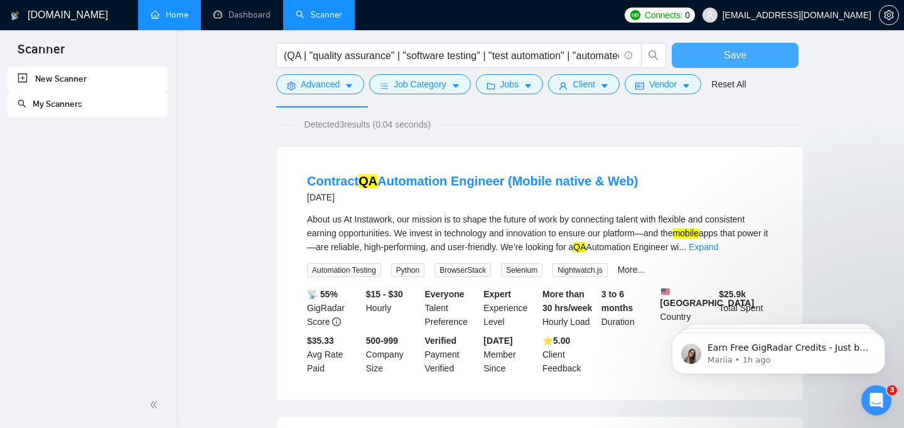
click at [707, 53] on button "Save" at bounding box center [735, 55] width 127 height 25
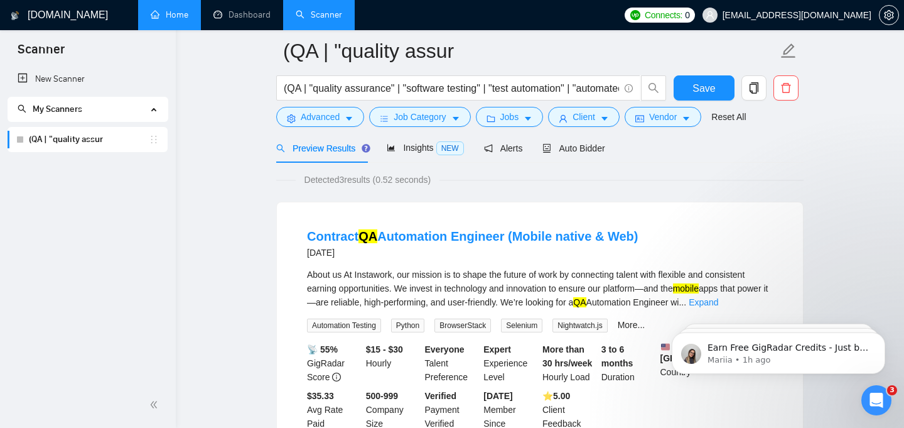
scroll to position [52, 0]
click at [421, 151] on span "Insights NEW" at bounding box center [425, 147] width 77 height 10
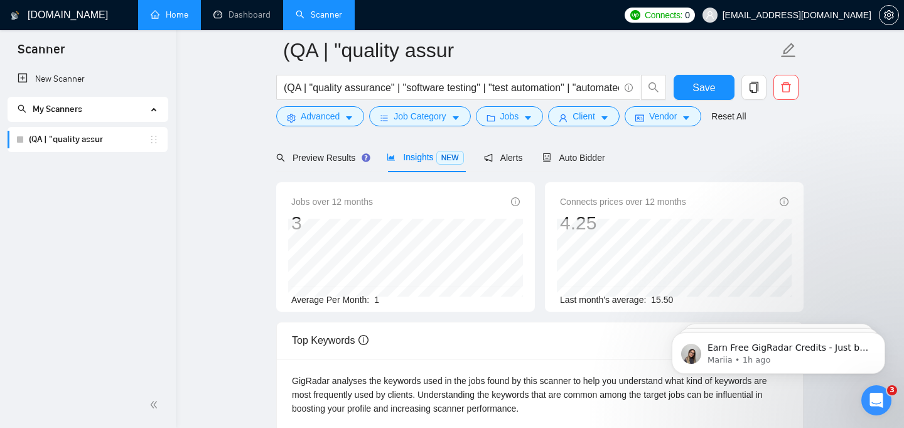
scroll to position [79, 0]
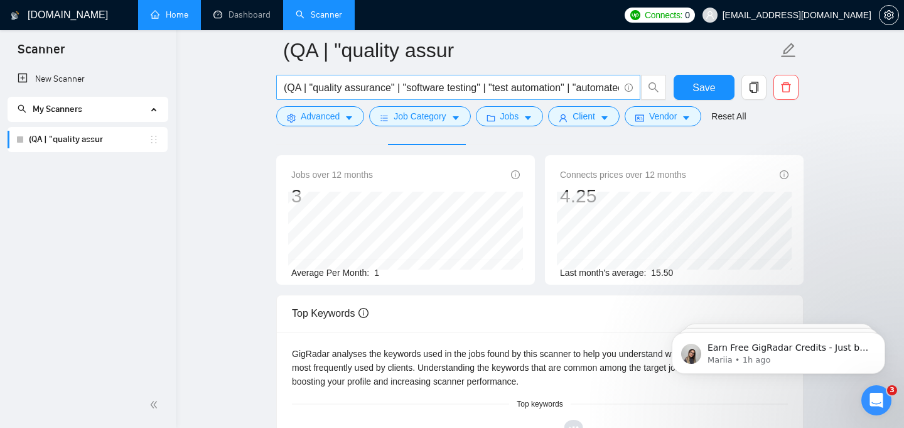
click at [403, 90] on input "(QA | "quality assurance" | "software testing" | "test automation" | "automated…" at bounding box center [451, 88] width 335 height 16
paste input "(QA | "manual testing" | "software testing" | "quality assurance") (web | mobil…"
paste input "manual testing" | "software testing" | "quality assurance") (web | mobile | API…"
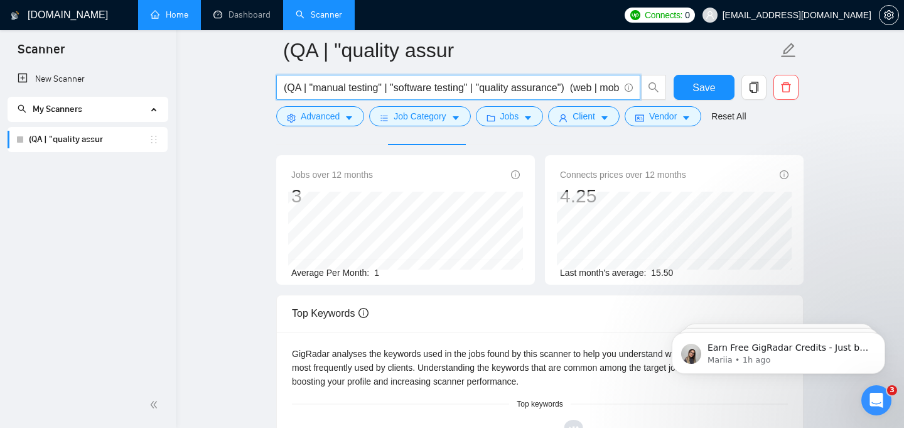
click at [477, 94] on input "(QA | "manual testing" | "software testing" | "quality assurance") (web | mobil…" at bounding box center [451, 88] width 335 height 16
paste input "quality assurance" | "software testing" | "test automation" | "automated testin…"
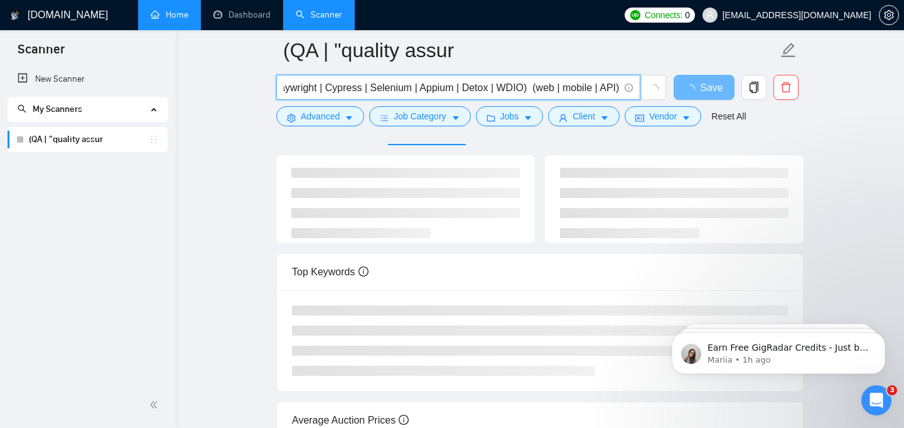
type input "(QA | "quality assurance" | "software testing" | "test automation" | "automated…"
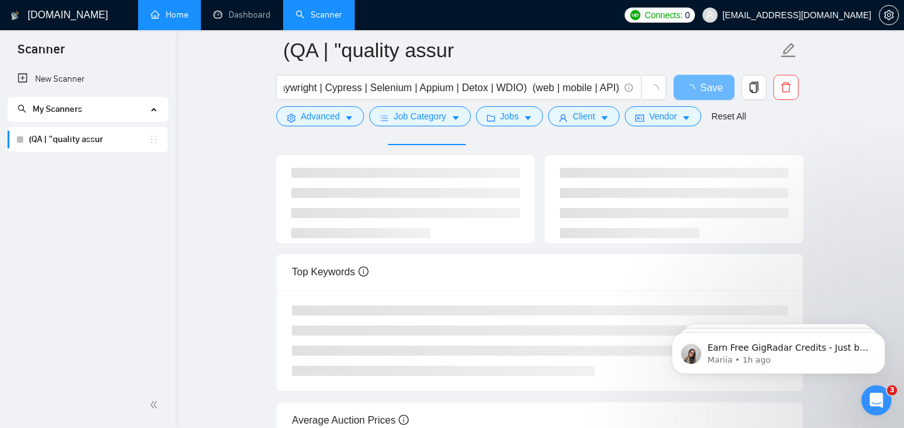
scroll to position [0, 0]
click at [883, 141] on main "(QA | "quality assur (QA | "quality assurance" | "software testing" | "test aut…" at bounding box center [540, 255] width 688 height 567
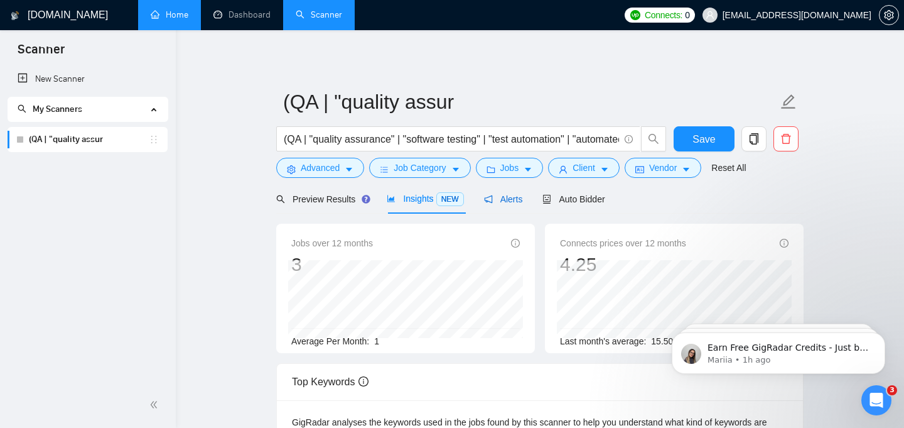
click at [513, 200] on span "Alerts" at bounding box center [503, 199] width 39 height 10
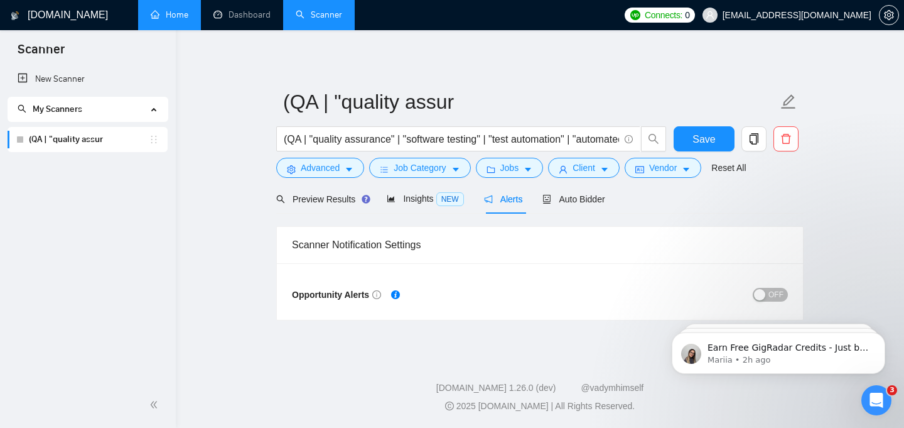
click at [784, 296] on button "OFF" at bounding box center [770, 295] width 35 height 14
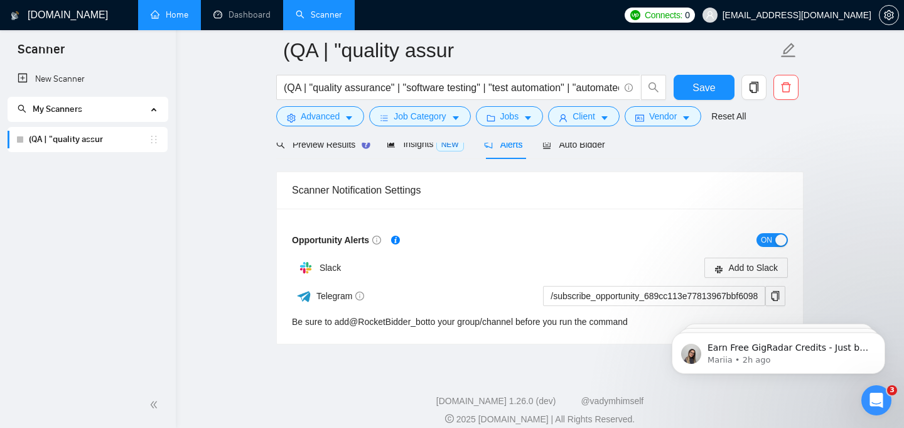
scroll to position [51, 0]
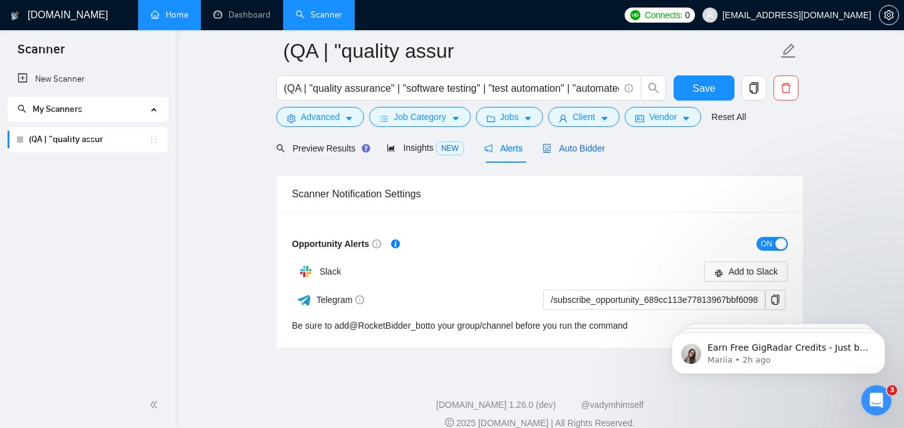
click at [578, 143] on span "Auto Bidder" at bounding box center [574, 148] width 62 height 10
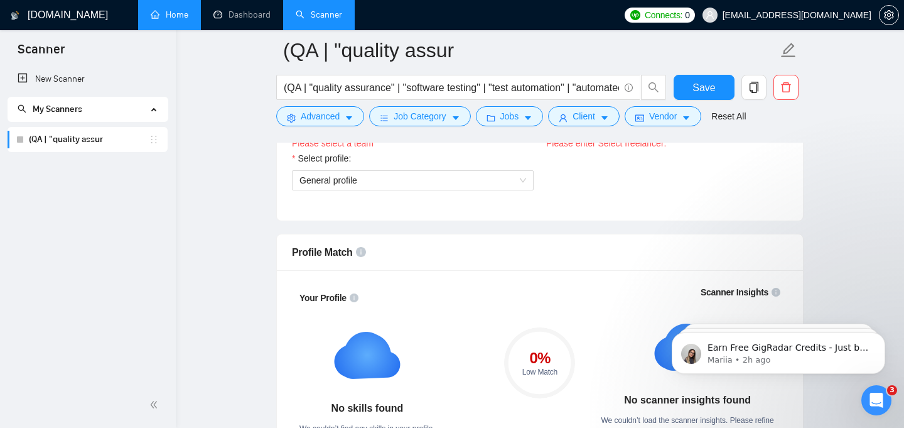
scroll to position [677, 0]
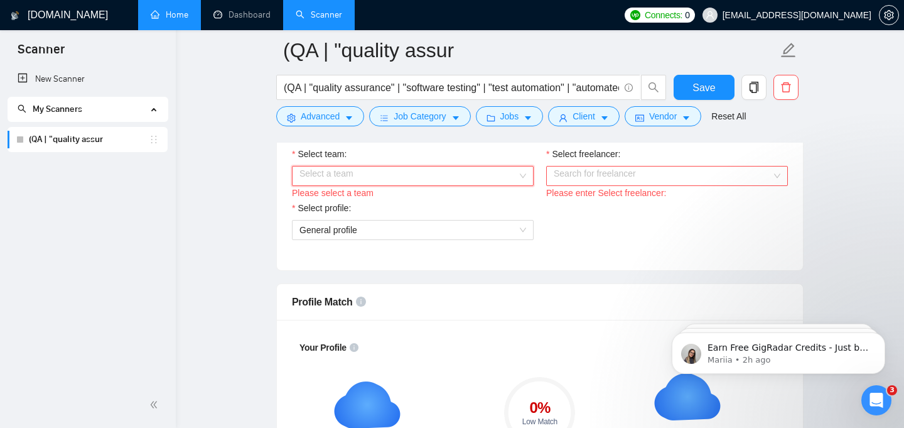
click at [404, 171] on input "Select team:" at bounding box center [409, 175] width 218 height 19
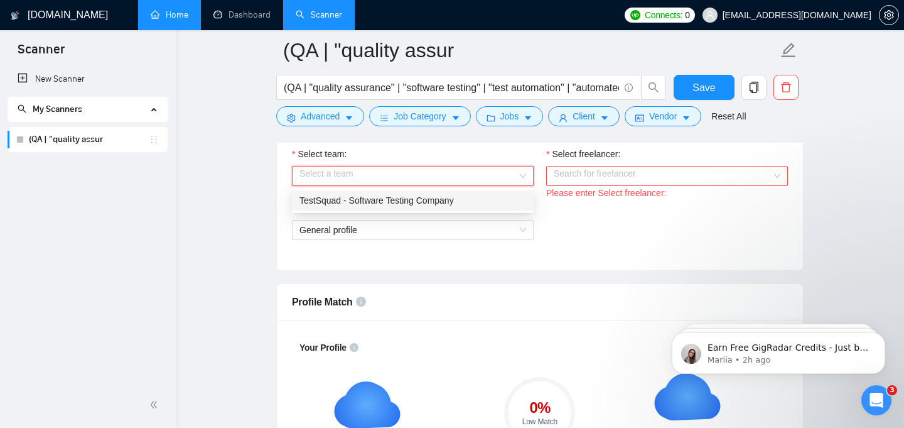
click at [388, 207] on div "TestSquad - Software Testing Company" at bounding box center [413, 200] width 227 height 14
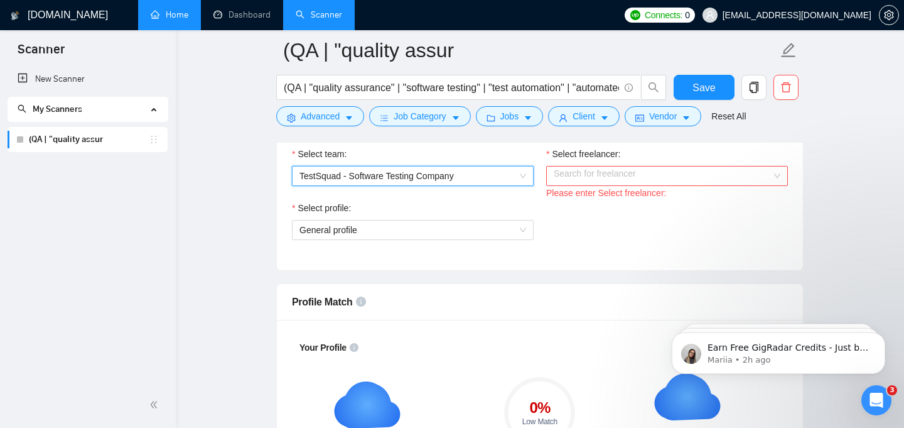
click at [600, 178] on input "Select freelancer:" at bounding box center [663, 175] width 218 height 19
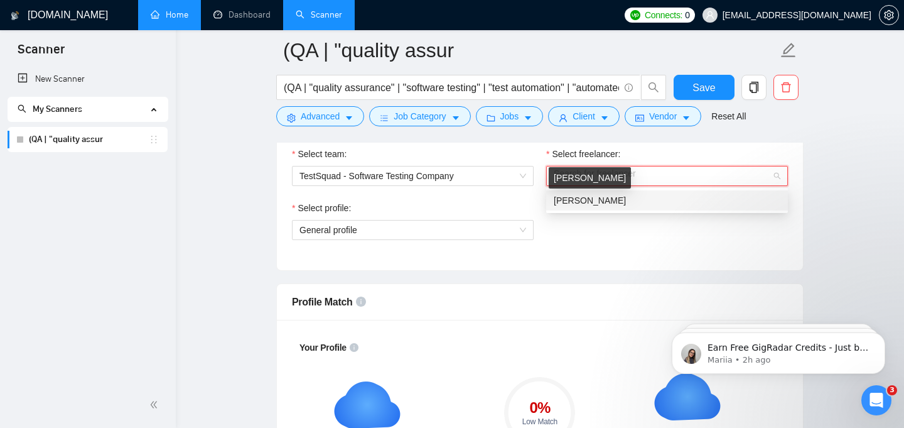
click at [591, 199] on span "[PERSON_NAME]" at bounding box center [590, 200] width 72 height 10
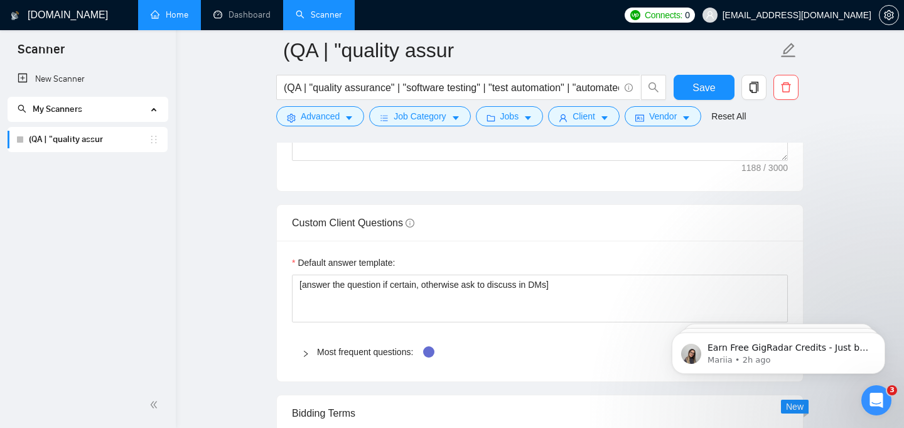
scroll to position [1655, 0]
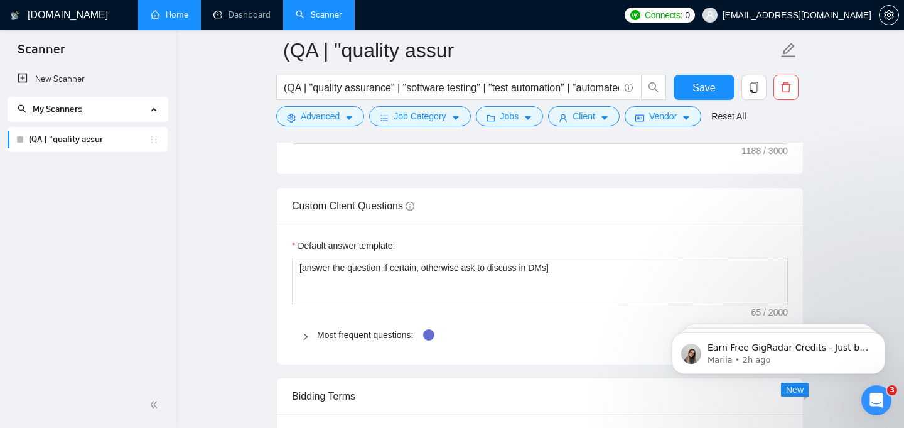
click at [309, 344] on div "Most frequent questions:" at bounding box center [540, 334] width 496 height 29
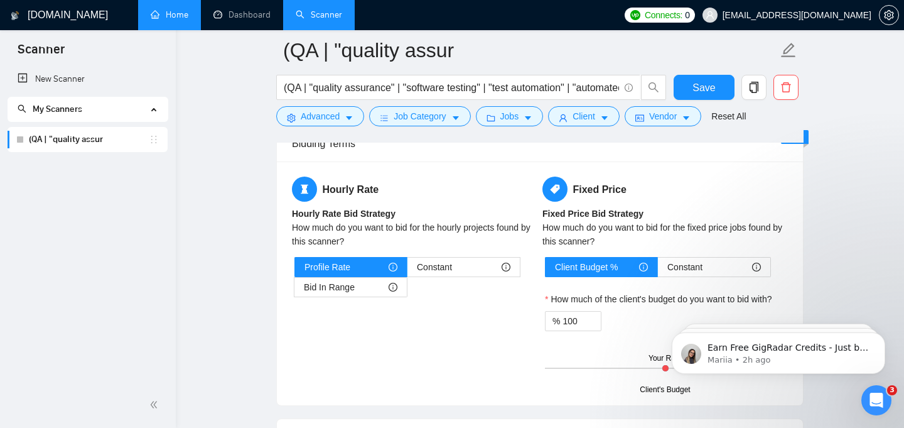
scroll to position [2473, 0]
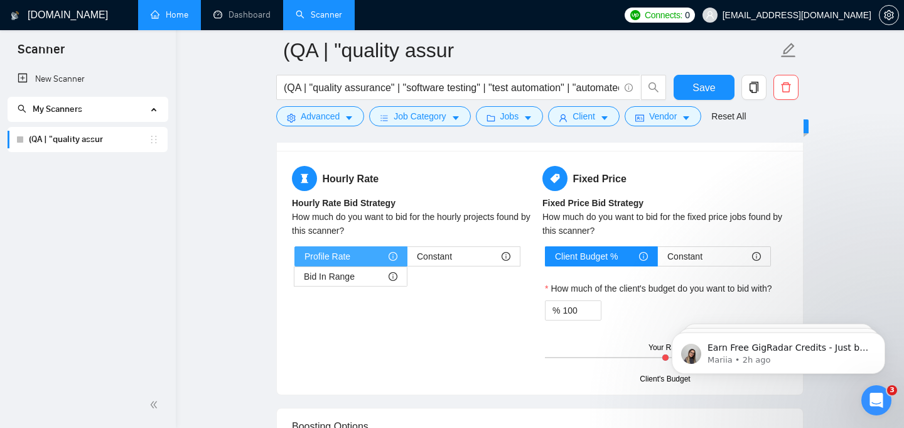
click at [363, 252] on div "Profile Rate" at bounding box center [351, 256] width 93 height 19
click at [295, 259] on input "Profile Rate" at bounding box center [295, 259] width 0 height 0
click at [366, 278] on div "Bid In Range" at bounding box center [351, 276] width 94 height 19
click at [295, 280] on input "Bid In Range" at bounding box center [295, 280] width 0 height 0
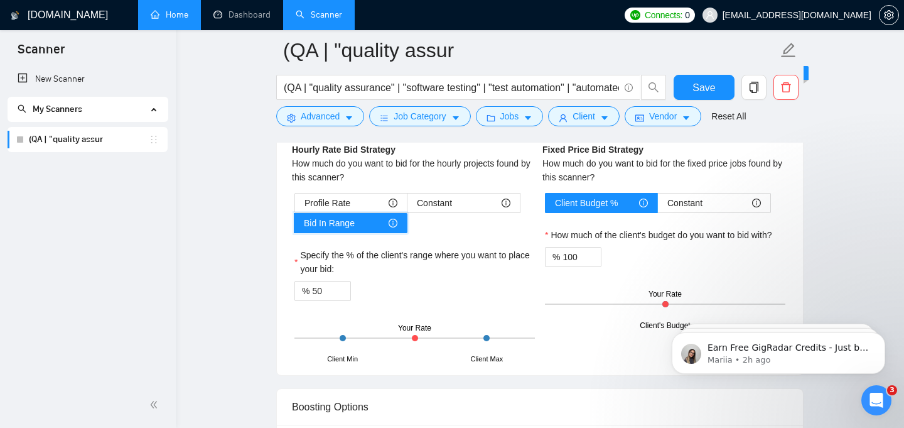
scroll to position [2527, 0]
click at [372, 196] on div "Profile Rate" at bounding box center [351, 202] width 93 height 19
click at [295, 205] on input "Profile Rate" at bounding box center [295, 205] width 0 height 0
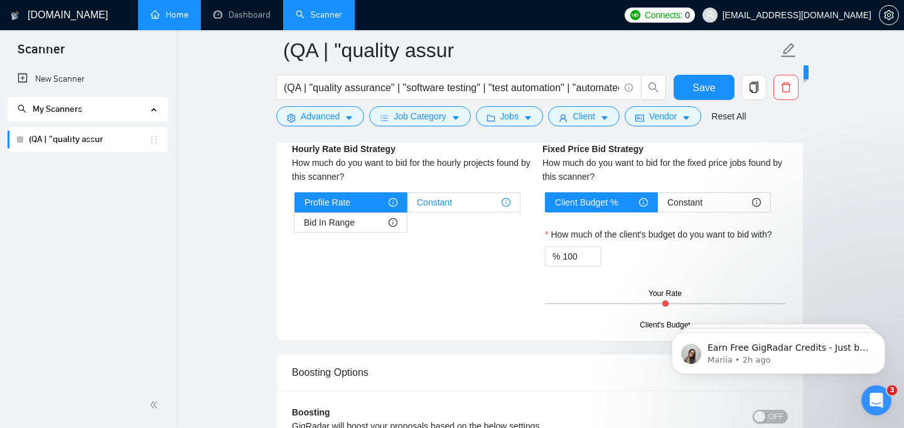
click at [473, 200] on div "Constant" at bounding box center [464, 202] width 94 height 19
click at [408, 205] on input "Constant" at bounding box center [408, 205] width 0 height 0
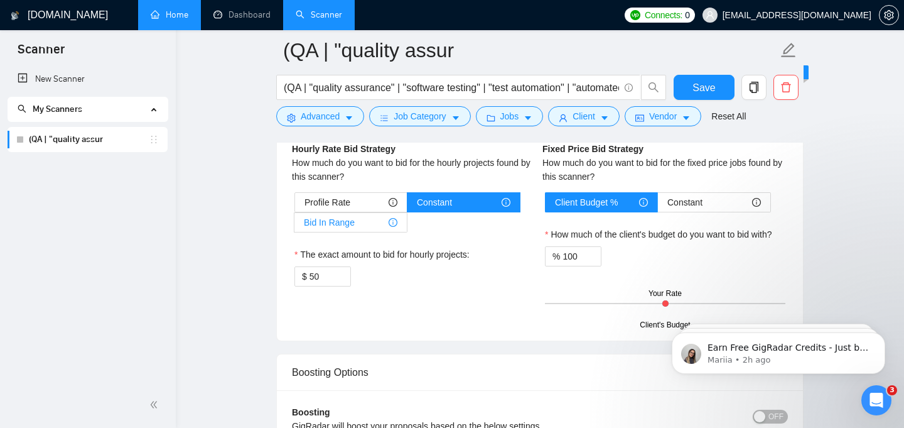
click at [340, 221] on span "Bid In Range" at bounding box center [329, 222] width 51 height 19
click at [295, 225] on input "Bid In Range" at bounding box center [295, 225] width 0 height 0
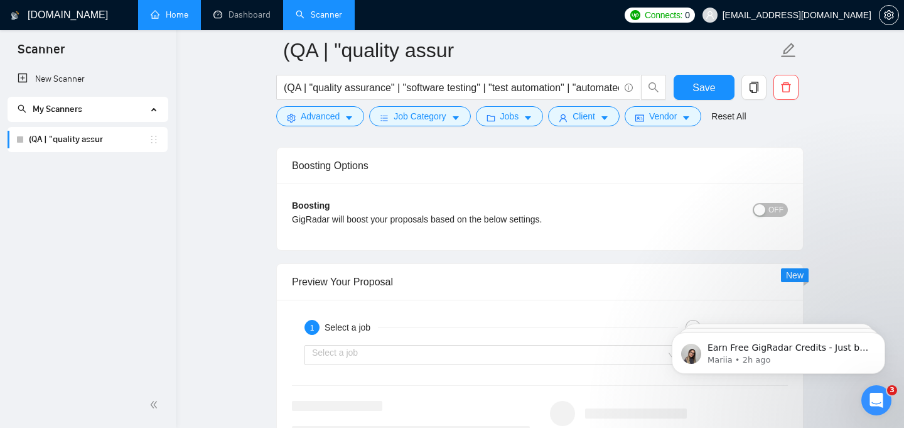
scroll to position [2766, 0]
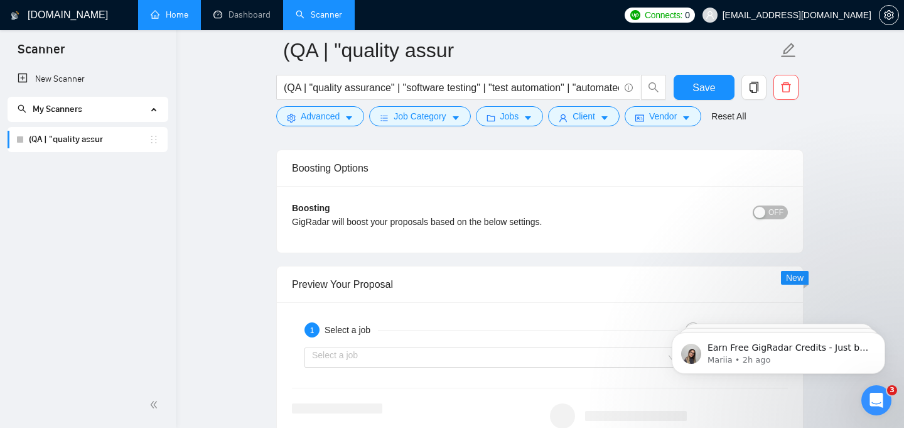
click at [778, 212] on span "OFF" at bounding box center [776, 212] width 15 height 14
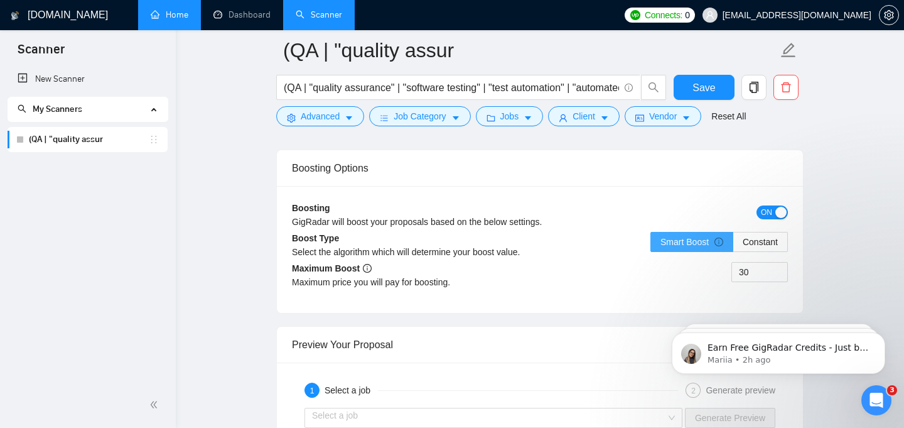
click at [678, 242] on span "Smart Boost" at bounding box center [692, 242] width 63 height 10
click at [651, 245] on input "Smart Boost" at bounding box center [651, 245] width 0 height 0
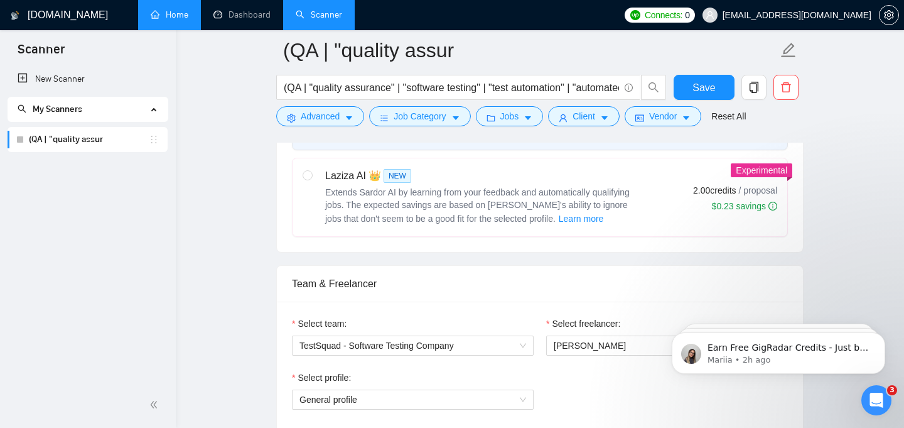
scroll to position [0, 0]
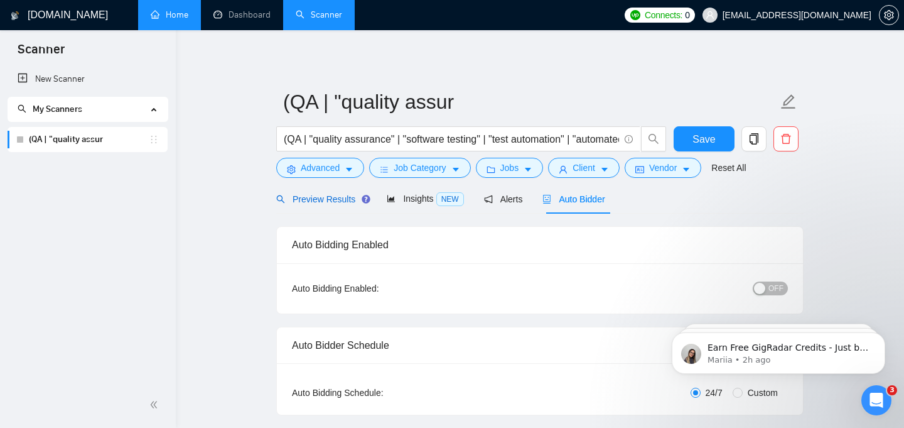
click at [323, 198] on span "Preview Results" at bounding box center [321, 199] width 90 height 10
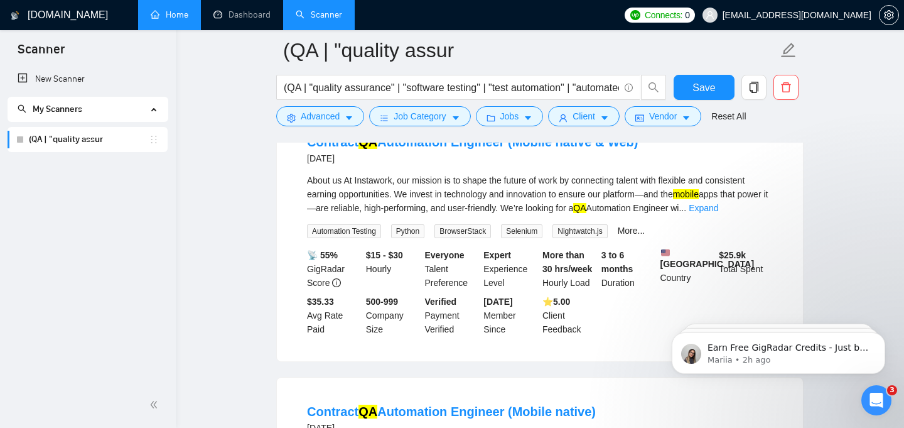
scroll to position [161, 0]
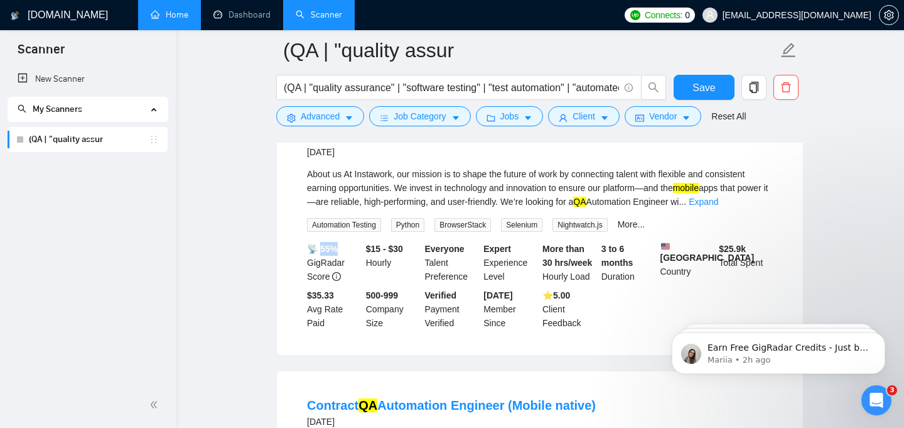
drag, startPoint x: 319, startPoint y: 249, endPoint x: 343, endPoint y: 249, distance: 23.9
click at [343, 249] on div "📡 55% GigRadar Score" at bounding box center [334, 262] width 59 height 41
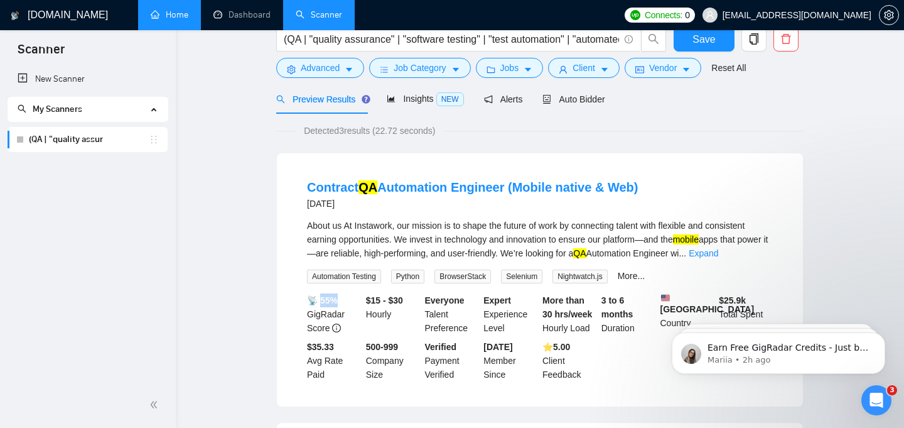
scroll to position [0, 0]
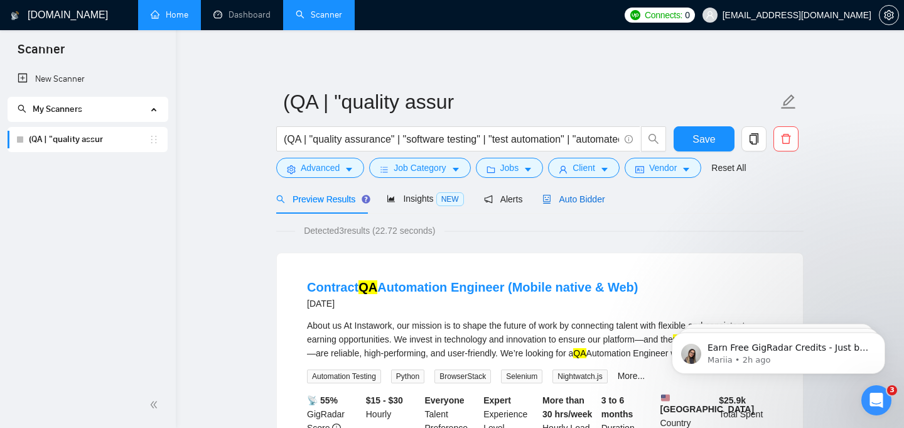
click at [576, 197] on span "Auto Bidder" at bounding box center [574, 199] width 62 height 10
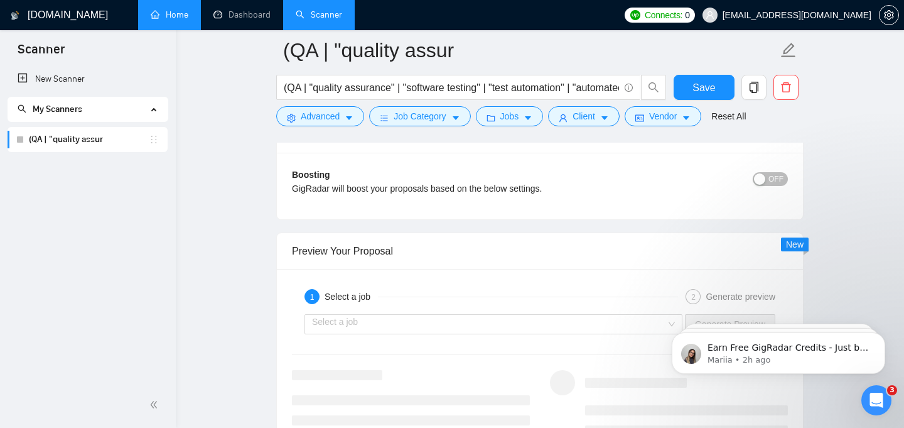
scroll to position [2295, 0]
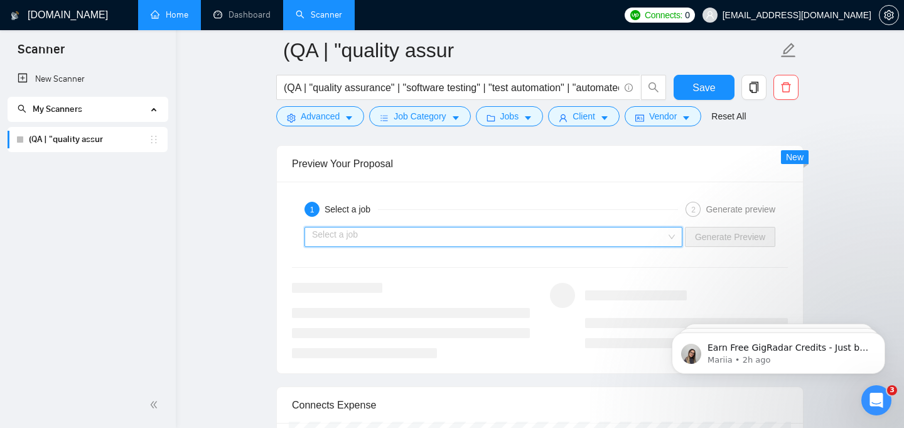
click at [570, 239] on input "search" at bounding box center [489, 236] width 354 height 19
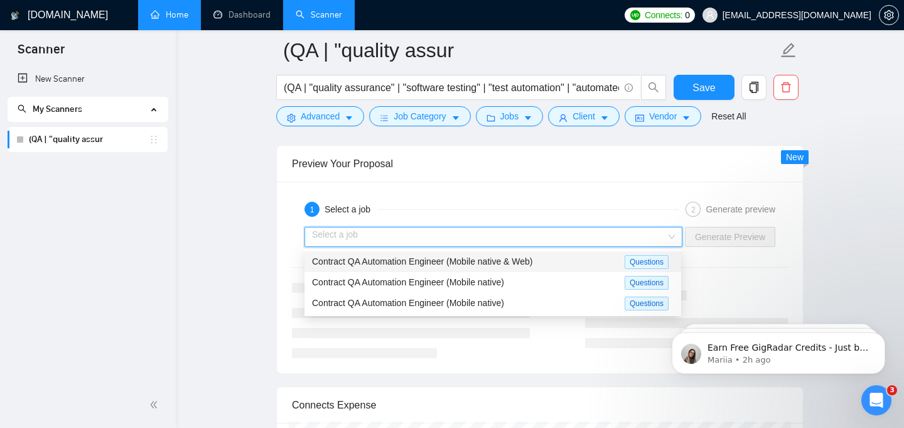
click at [492, 263] on span "Contract QA Automation Engineer (Mobile native & Web)" at bounding box center [422, 261] width 220 height 10
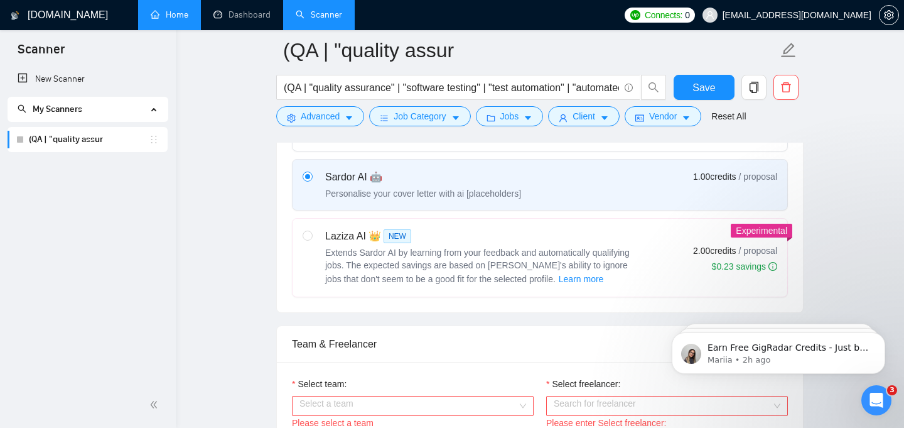
scroll to position [462, 0]
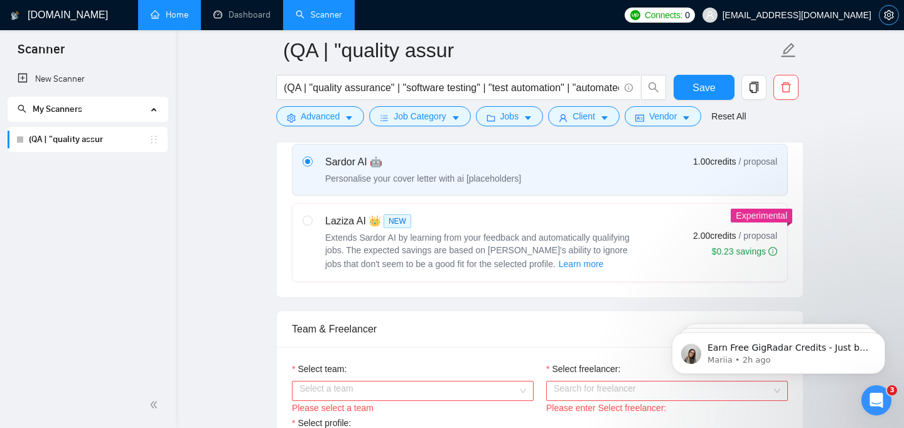
click at [886, 13] on icon "setting" at bounding box center [888, 15] width 9 height 10
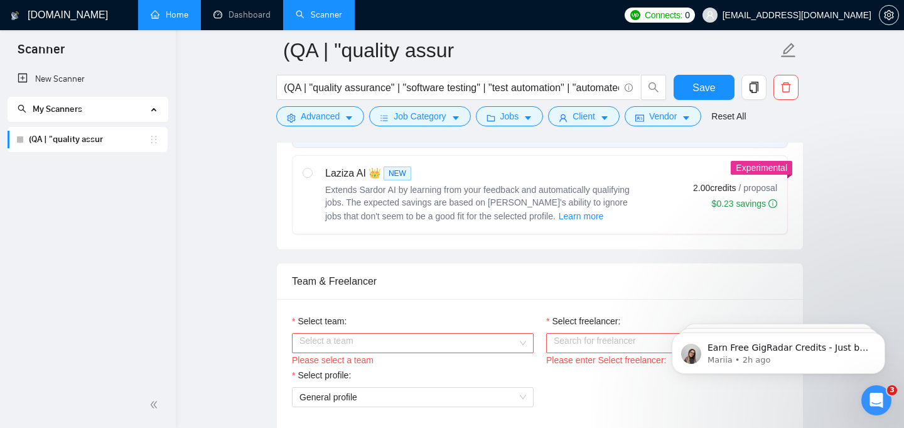
scroll to position [460, 0]
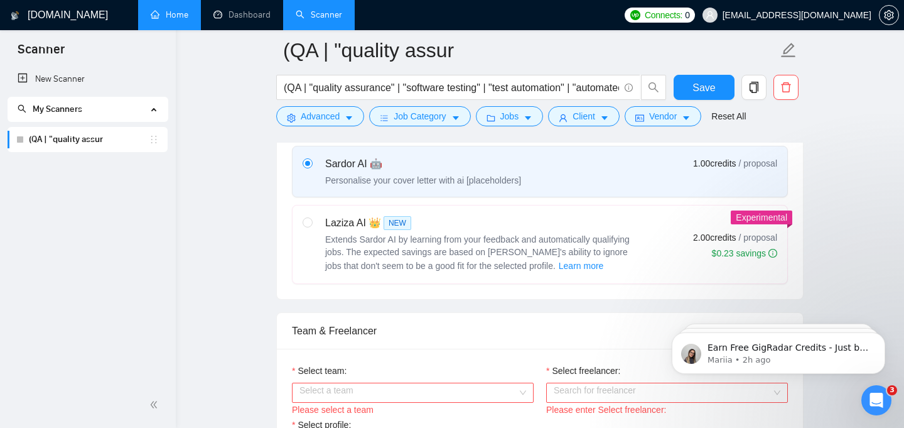
click at [310, 216] on label at bounding box center [308, 244] width 10 height 58
click at [310, 217] on input "radio" at bounding box center [307, 221] width 9 height 9
radio input "true"
radio input "false"
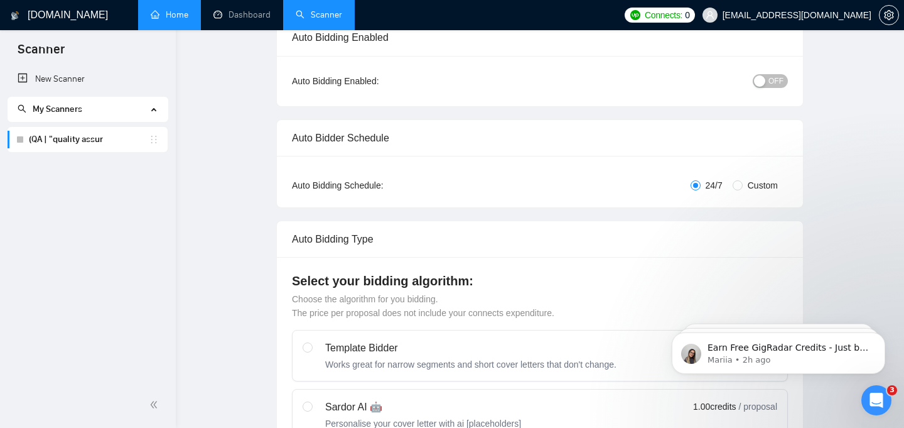
scroll to position [0, 0]
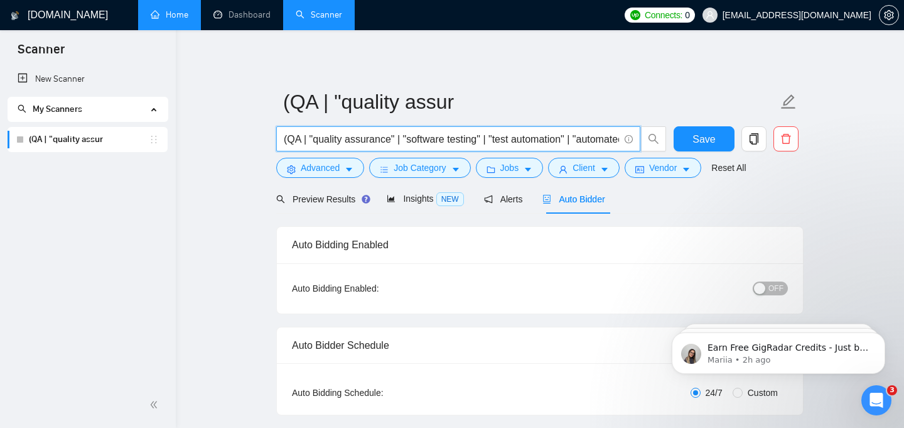
click at [415, 141] on input "(QA | "quality assurance" | "software testing" | "test automation" | "automated…" at bounding box center [451, 139] width 335 height 16
paste input "| "manual testing" | "mobile app testing" | "API testing") (Playwright | Cypres…"
type input "(QA | "quality assurance" | "software testing" | "test automation" | "automated…"
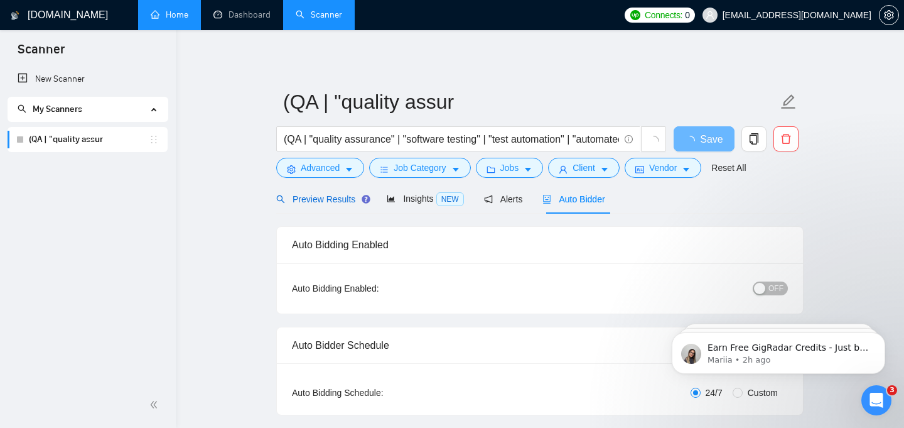
click at [323, 204] on span "Preview Results" at bounding box center [321, 199] width 90 height 10
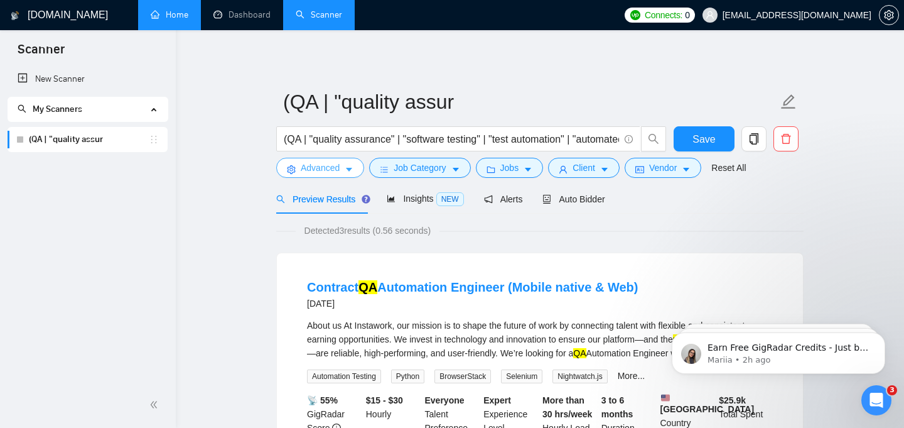
click at [334, 166] on span "Advanced" at bounding box center [320, 168] width 39 height 14
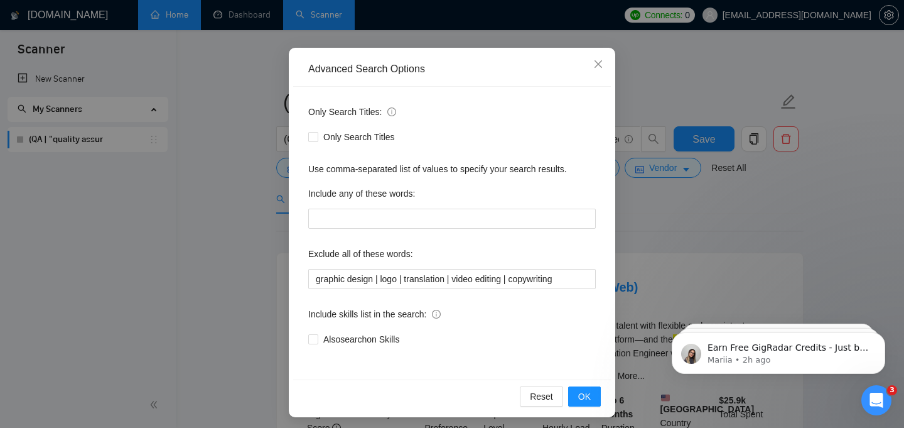
scroll to position [95, 0]
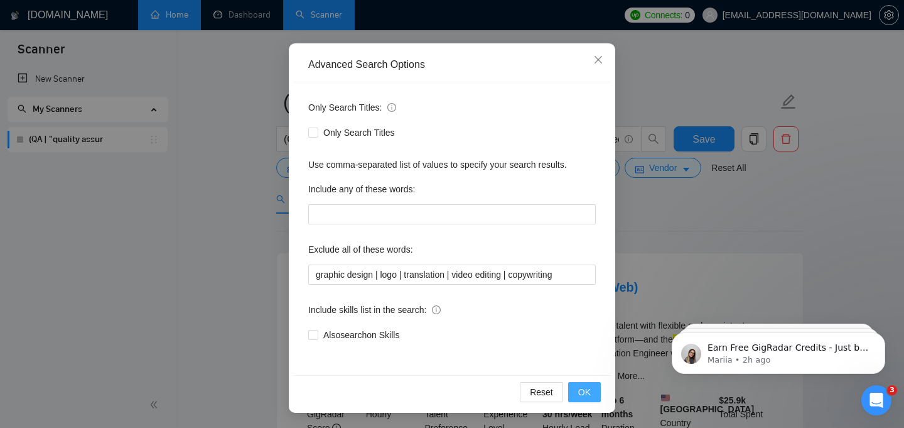
click at [575, 392] on button "OK" at bounding box center [584, 392] width 33 height 20
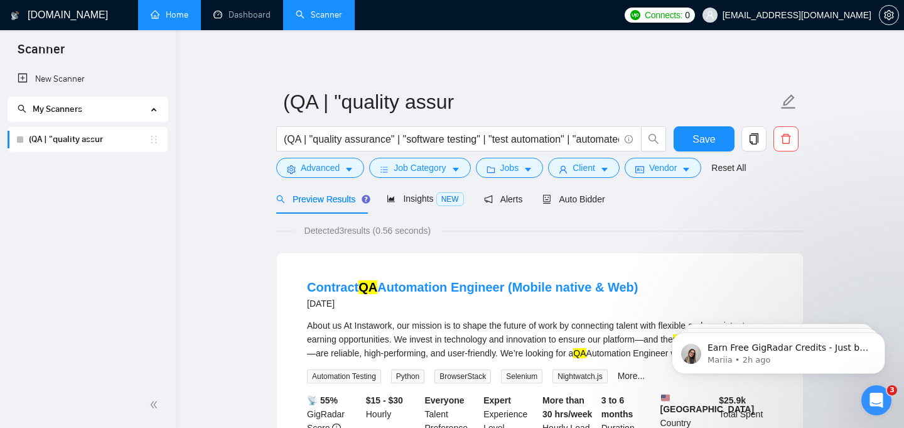
scroll to position [32, 0]
click at [310, 164] on span "Advanced" at bounding box center [320, 168] width 39 height 14
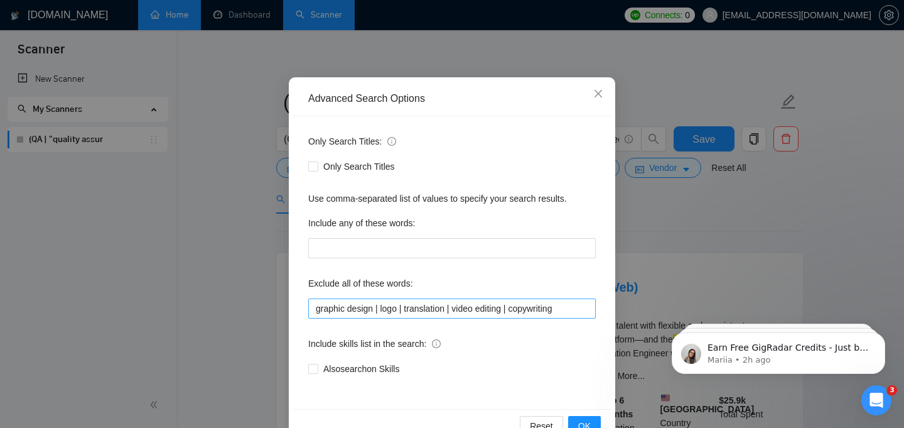
scroll to position [95, 0]
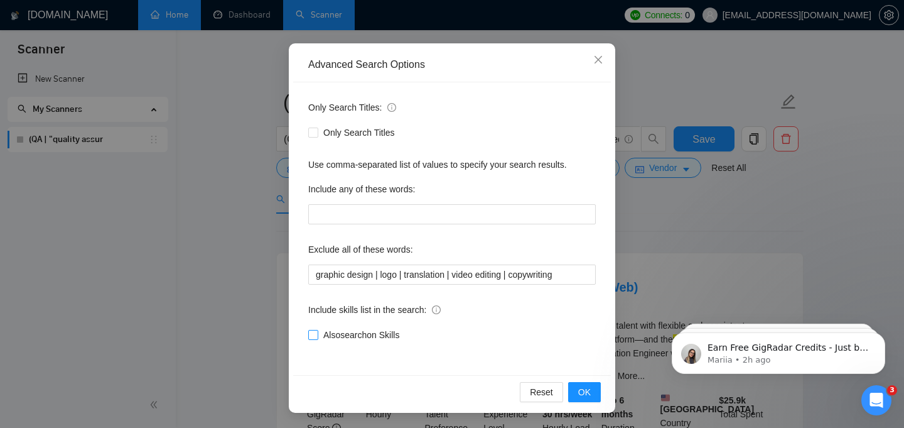
click at [339, 337] on span "Also search on Skills" at bounding box center [361, 335] width 86 height 14
click at [317, 337] on input "Also search on Skills" at bounding box center [312, 334] width 9 height 9
checkbox input "true"
click at [588, 392] on span "OK" at bounding box center [584, 392] width 13 height 14
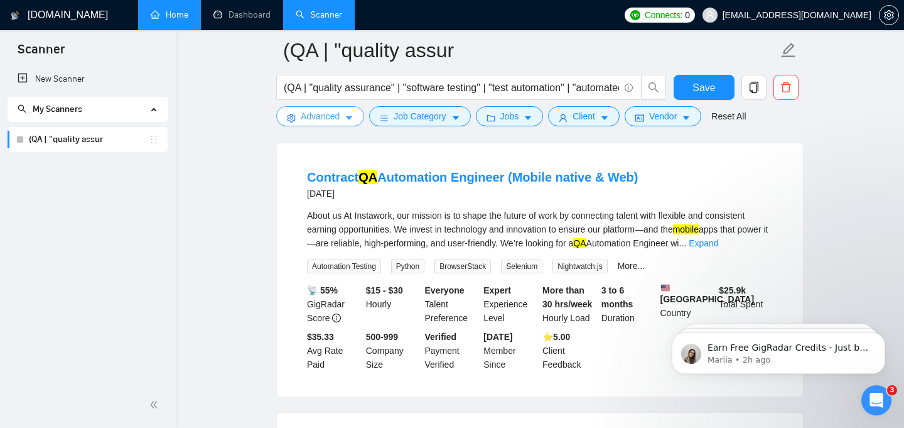
scroll to position [109, 0]
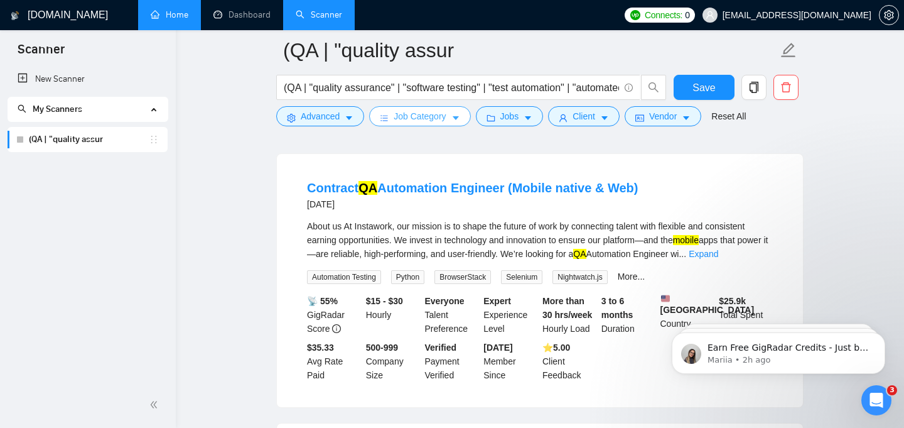
click at [457, 118] on icon "caret-down" at bounding box center [456, 118] width 9 height 9
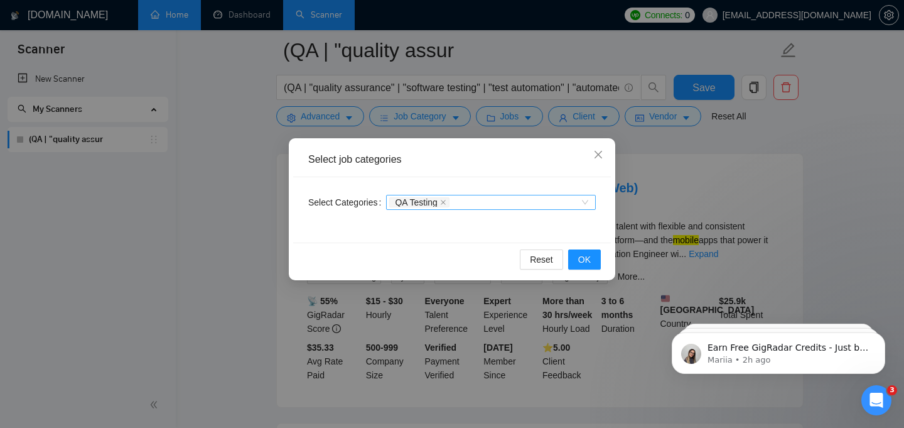
click at [526, 200] on div "QA Testing" at bounding box center [484, 202] width 191 height 13
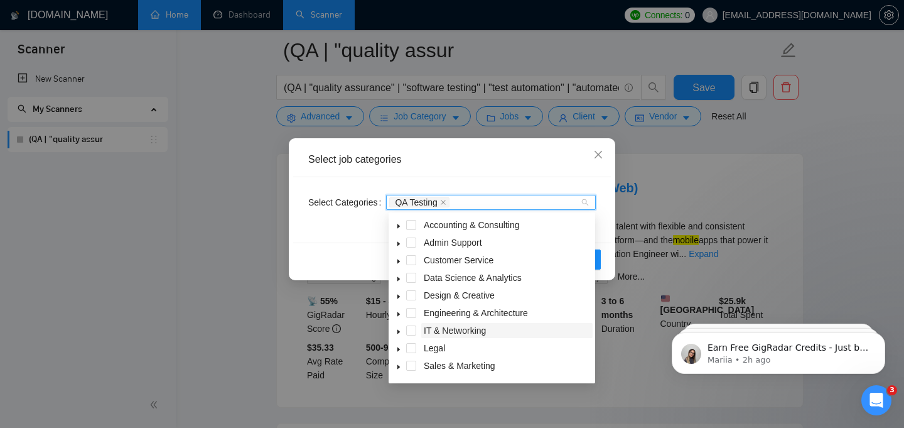
click at [457, 330] on span "IT & Networking" at bounding box center [455, 330] width 62 height 10
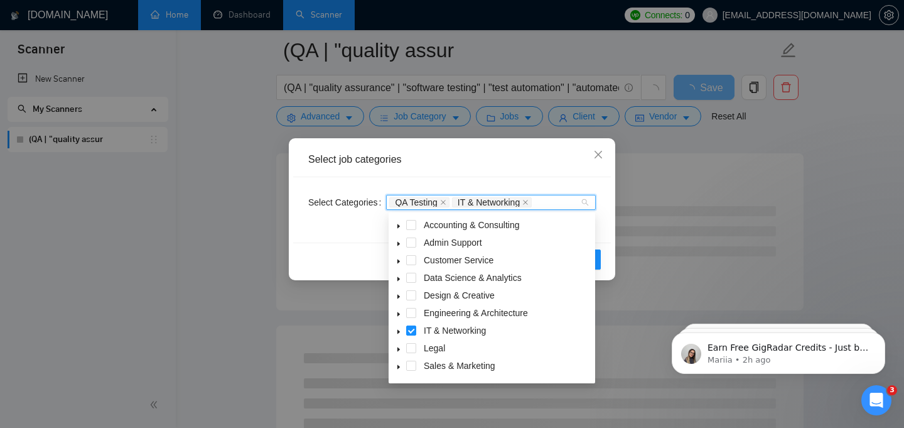
click at [399, 330] on icon "caret-down" at bounding box center [399, 331] width 6 height 6
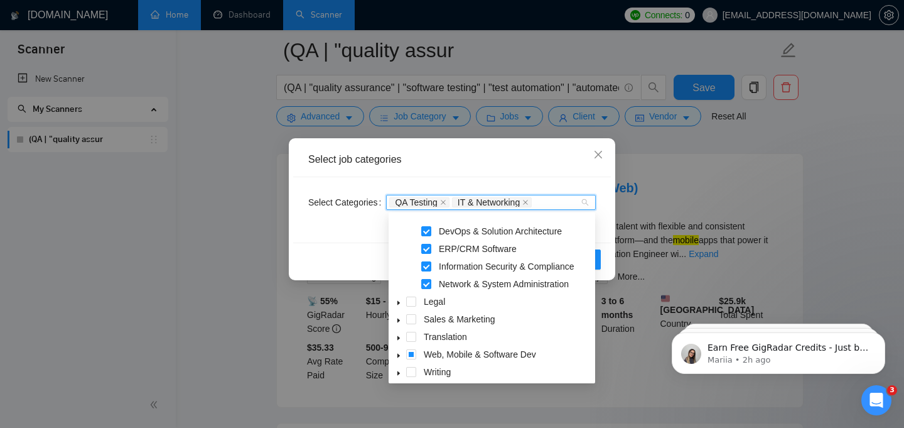
scroll to position [153, 0]
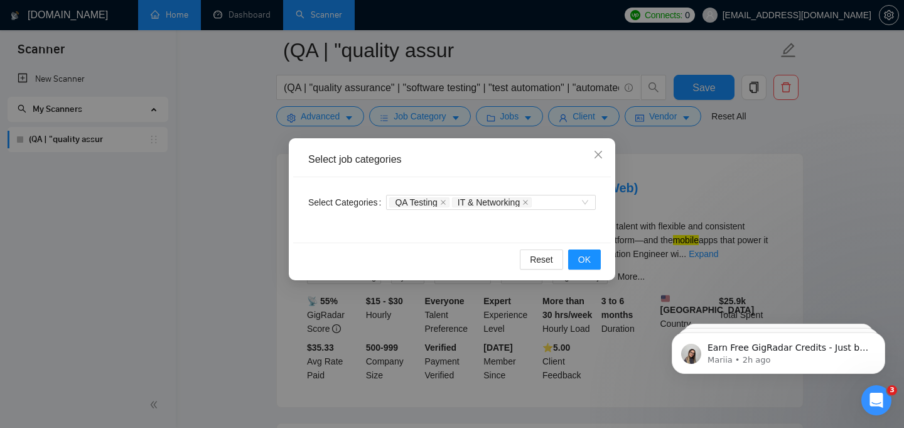
click at [602, 213] on div "Select Categories QA Testing IT & Networking" at bounding box center [452, 209] width 318 height 65
click at [583, 259] on span "OK" at bounding box center [584, 259] width 13 height 14
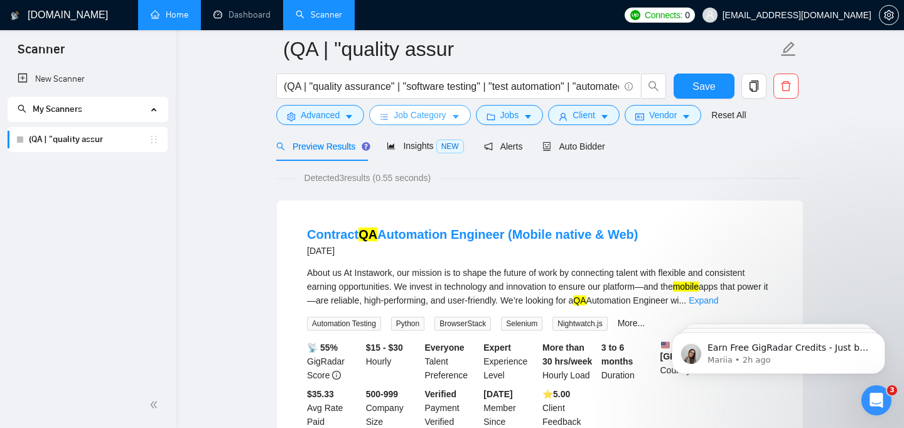
scroll to position [0, 0]
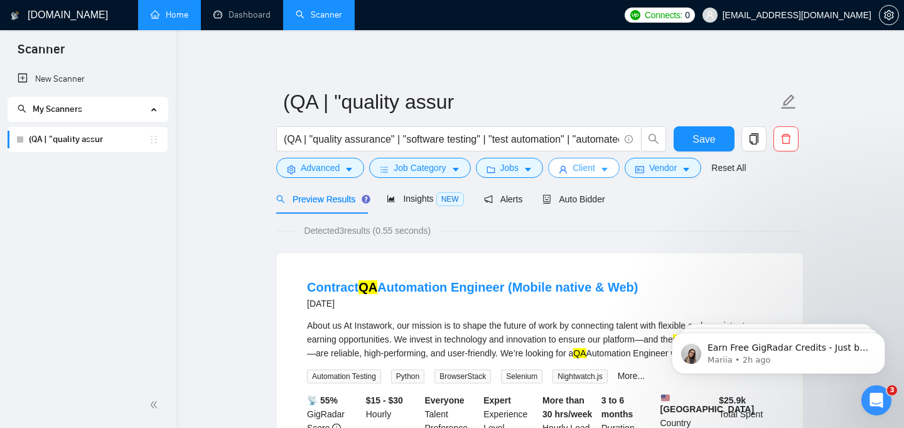
click at [595, 165] on span "Client" at bounding box center [584, 168] width 23 height 14
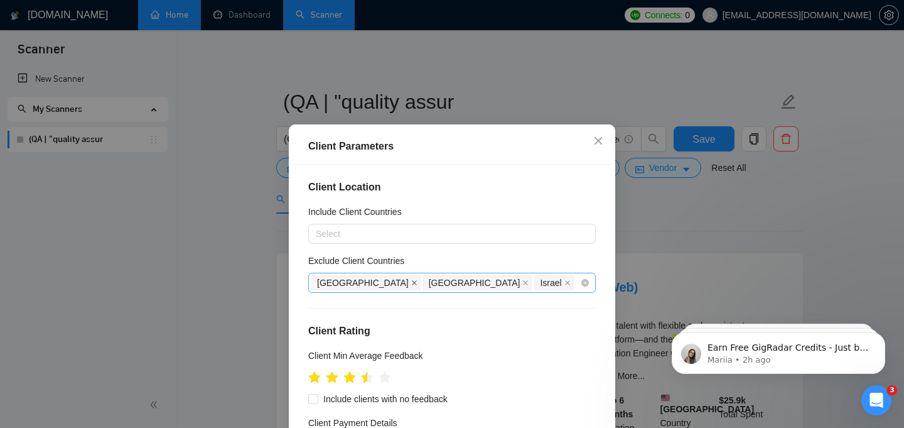
click at [412, 281] on icon "close" at bounding box center [414, 282] width 5 height 5
click at [411, 286] on span at bounding box center [414, 283] width 6 height 14
click at [344, 283] on icon "close" at bounding box center [344, 283] width 6 height 6
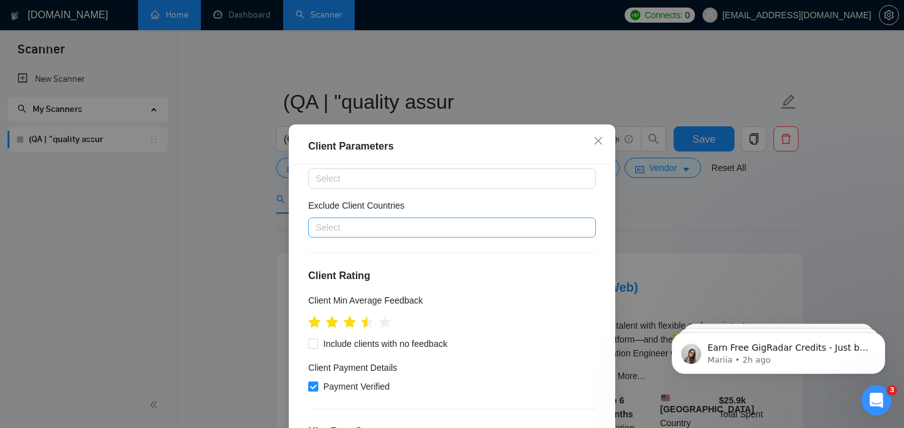
scroll to position [56, 0]
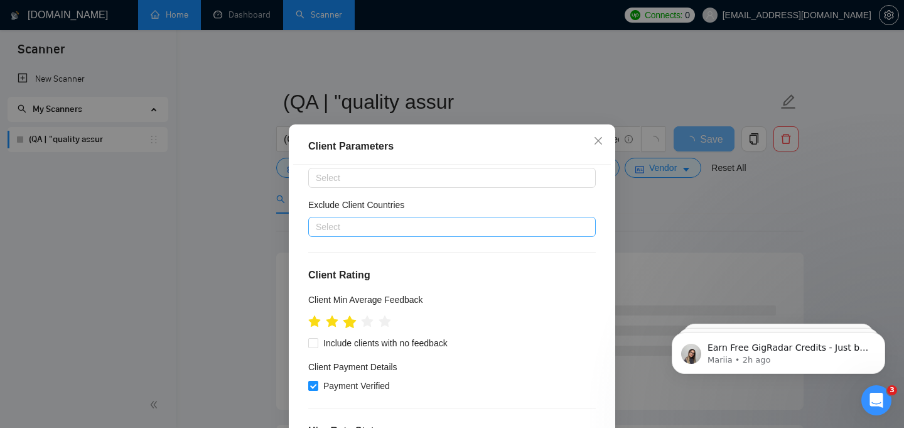
click at [353, 322] on icon "star" at bounding box center [350, 321] width 13 height 13
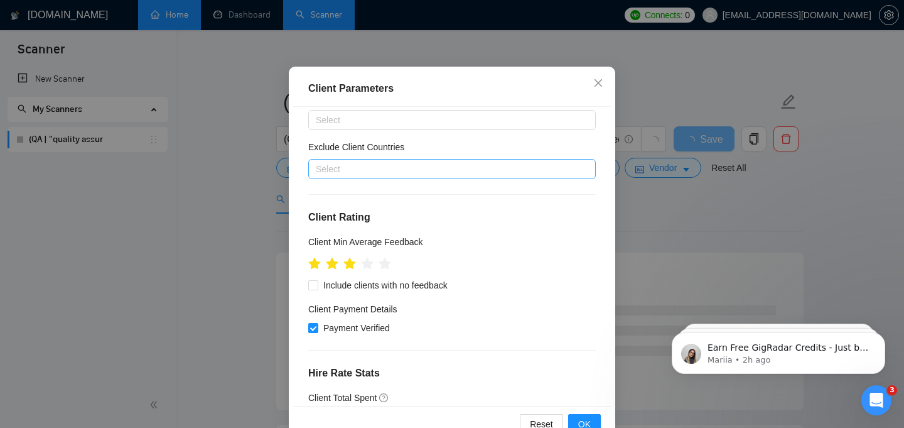
scroll to position [91, 0]
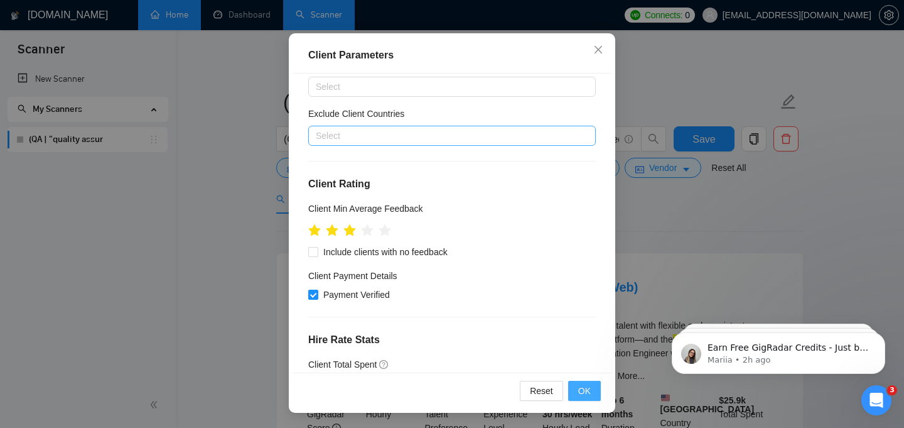
click at [578, 389] on span "OK" at bounding box center [584, 391] width 13 height 14
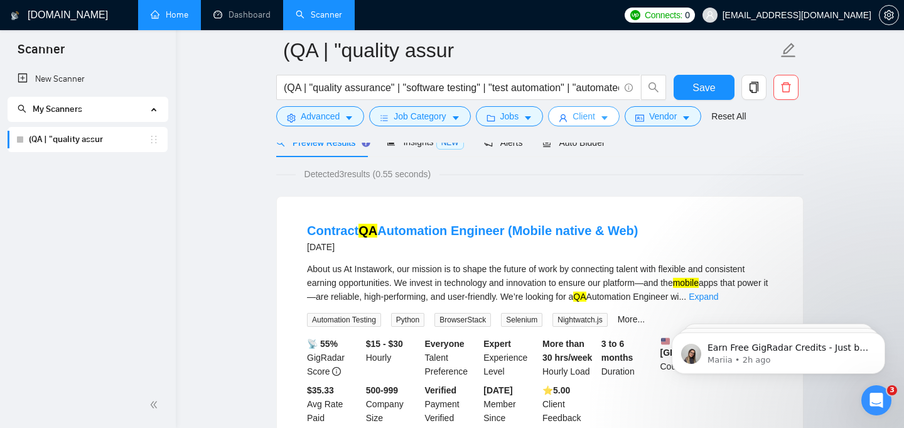
scroll to position [62, 0]
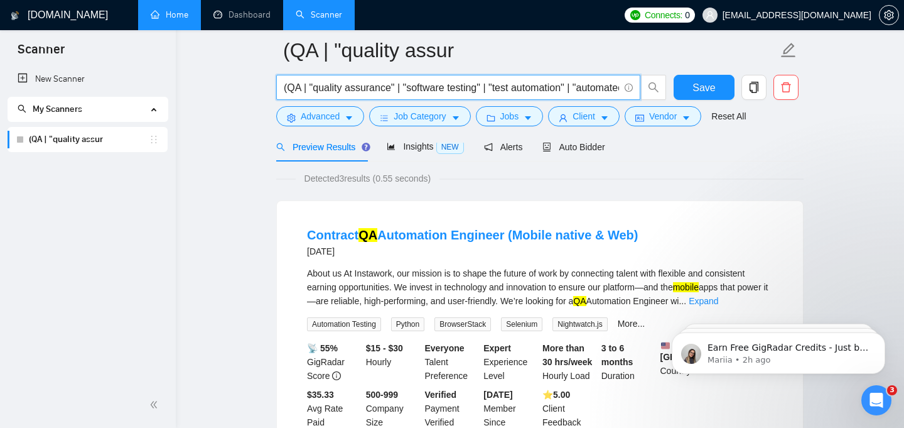
click at [389, 87] on input "(QA | "quality assurance" | "software testing" | "test automation" | "automated…" at bounding box center [451, 88] width 335 height 16
paste input "manual testing" | "test automation" | "automated testing" | "mobile app testing…"
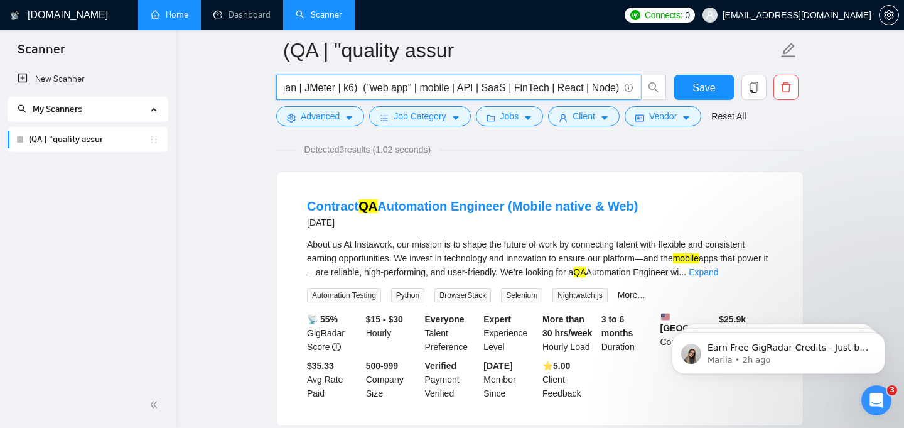
scroll to position [0, 0]
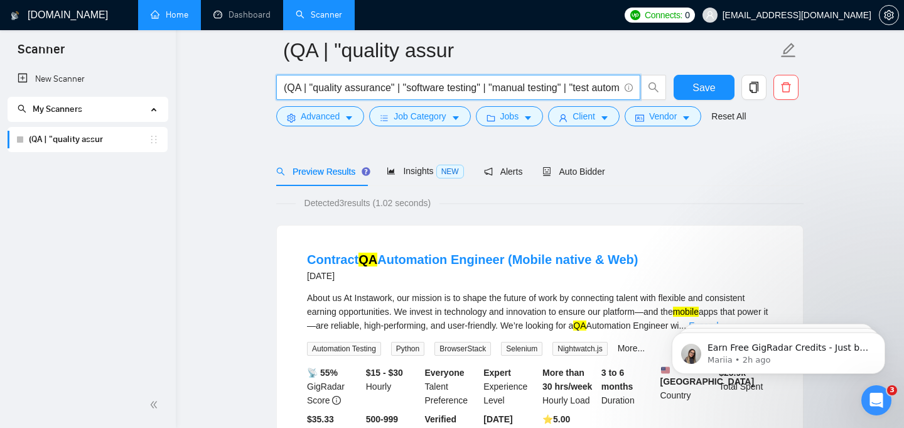
scroll to position [62, 0]
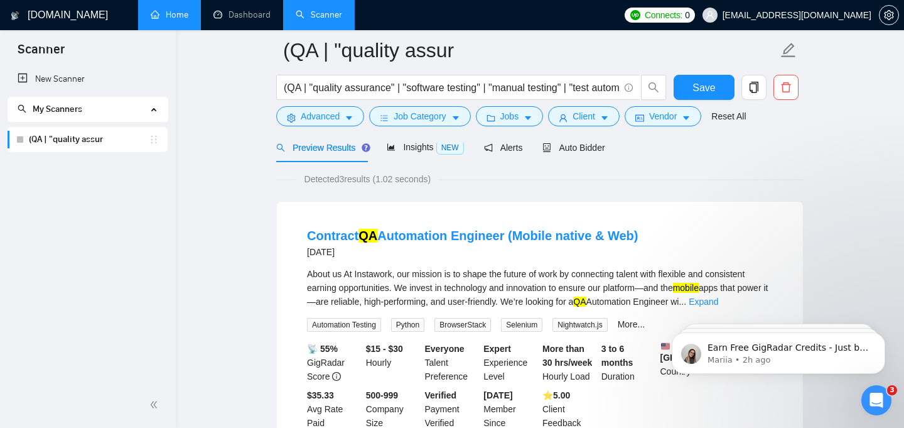
click at [876, 396] on icon "Open Intercom Messenger" at bounding box center [877, 400] width 21 height 21
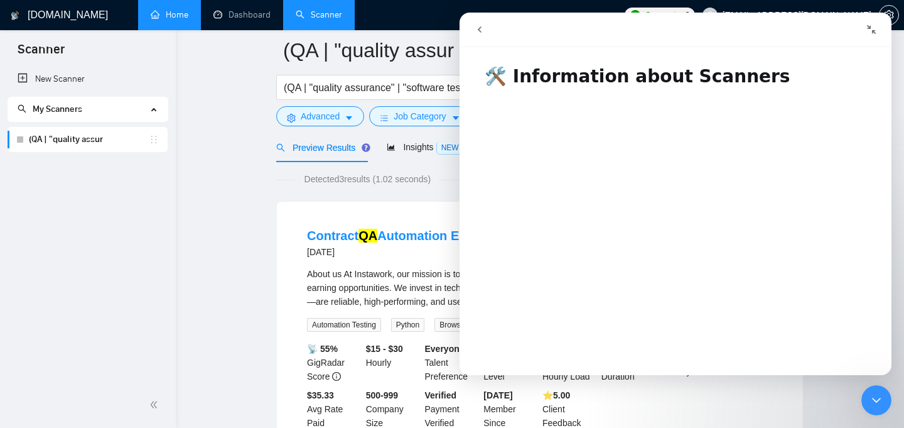
click at [479, 28] on icon "go back" at bounding box center [480, 29] width 10 height 10
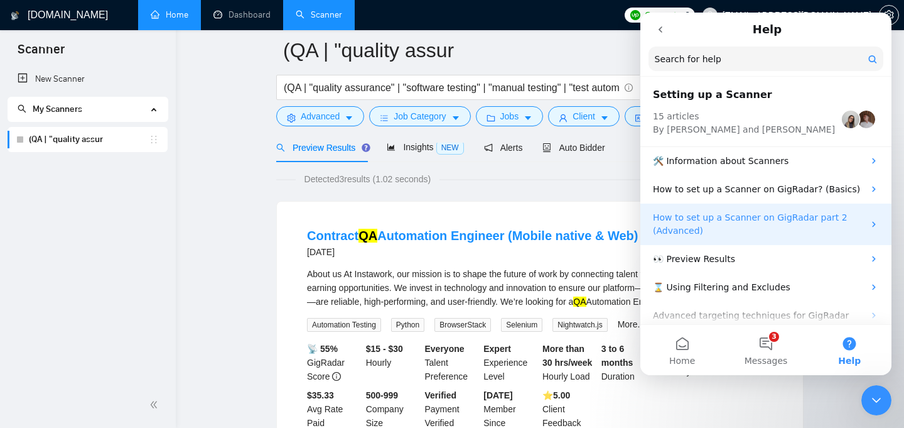
scroll to position [3, 0]
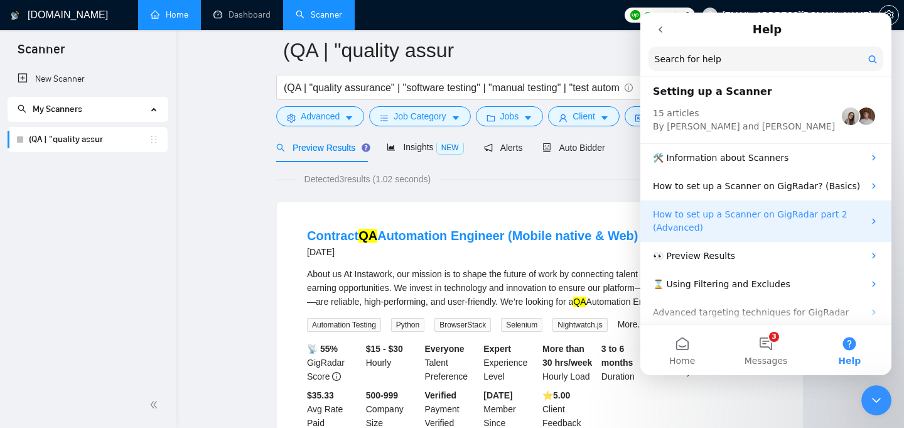
click at [704, 219] on p "How to set up a Scanner on GigRadar part 2 (Advanced)" at bounding box center [758, 221] width 211 height 26
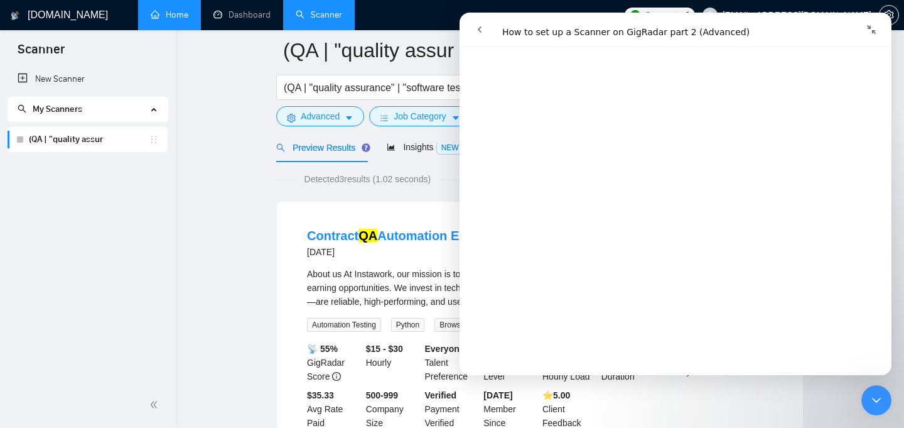
scroll to position [455, 0]
click at [369, 88] on input "(QA | "quality assurance" | "software testing" | "manual testing" | "test autom…" at bounding box center [451, 88] width 335 height 16
paste input ") ("web app" | website | mobile | iOS | Android | API | SaaS) -translation -cop…"
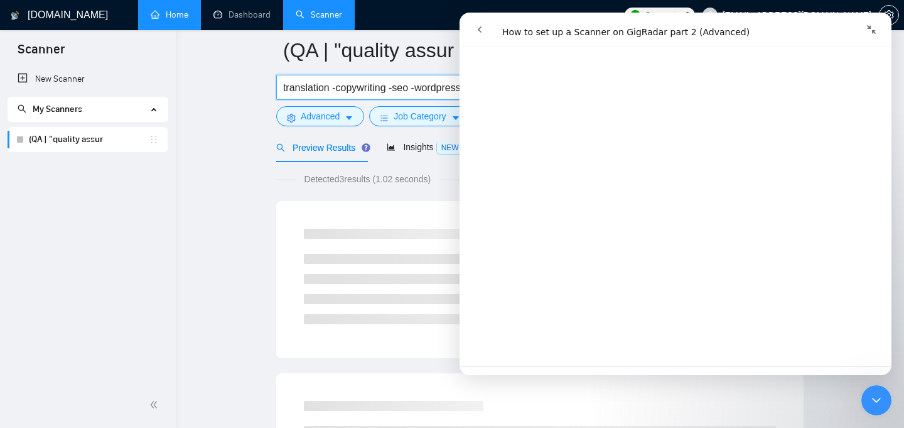
scroll to position [0, 0]
click at [871, 32] on icon "Collapse window" at bounding box center [872, 29] width 10 height 10
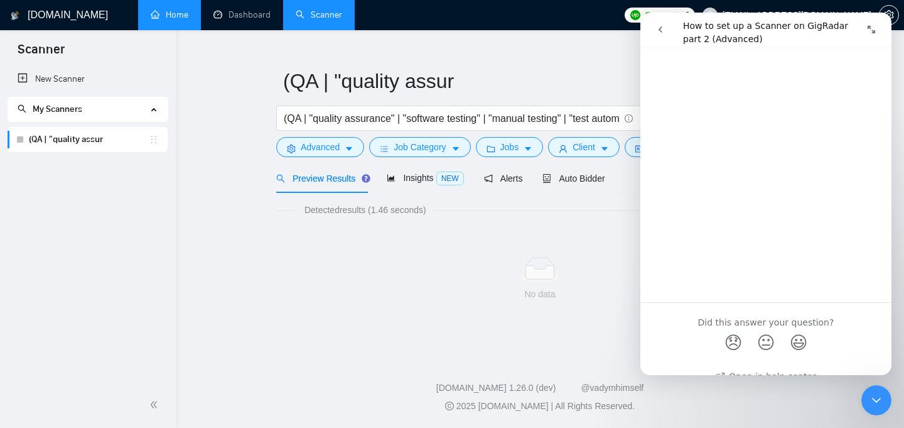
scroll to position [21, 0]
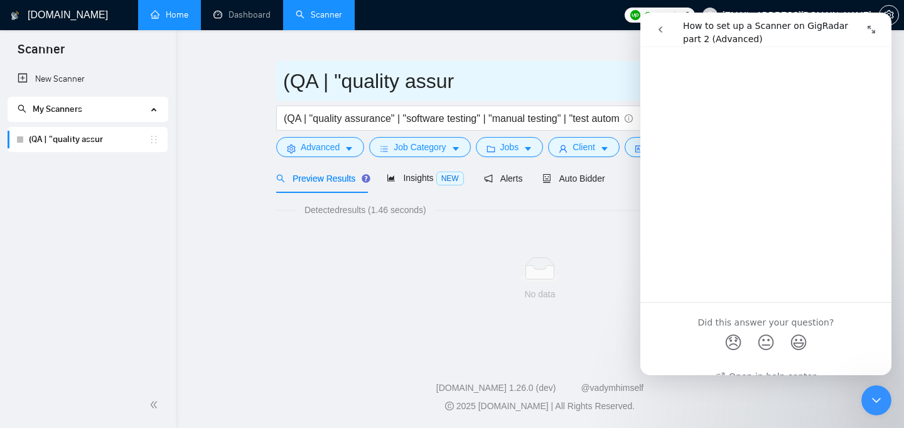
click at [535, 73] on input "(QA | "quality assur" at bounding box center [530, 80] width 495 height 31
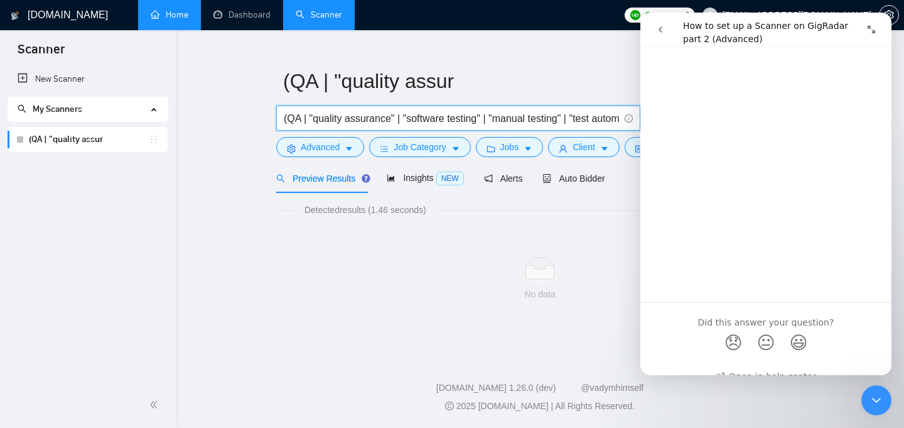
click at [513, 116] on input "(QA | "quality assurance" | "software testing" | "manual testing" | "test autom…" at bounding box center [451, 119] width 335 height 16
paste input ""API testing" | Postman | Swagger | OpenAPI) ("performance testing" | "load tes…"
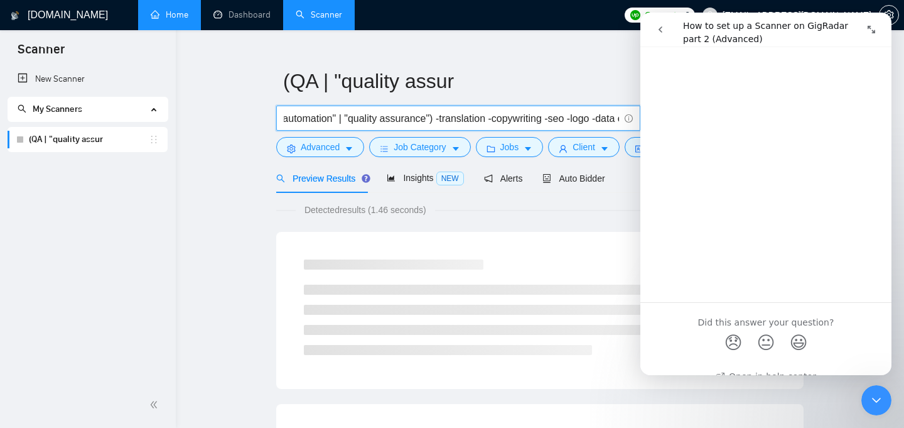
type input "("API testing" | Postman | Swagger | OpenAPI) ("performance testing" | "load te…"
click at [336, 183] on span "Preview Results" at bounding box center [321, 178] width 90 height 10
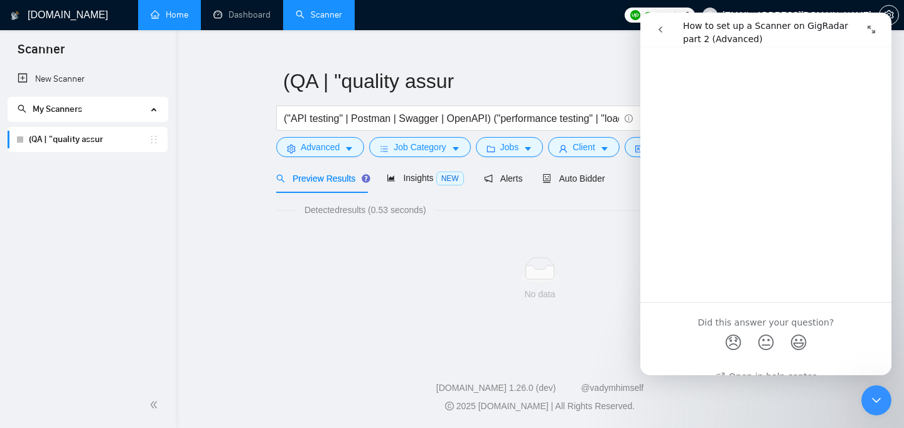
click at [876, 398] on icon "Close Intercom Messenger" at bounding box center [876, 400] width 15 height 15
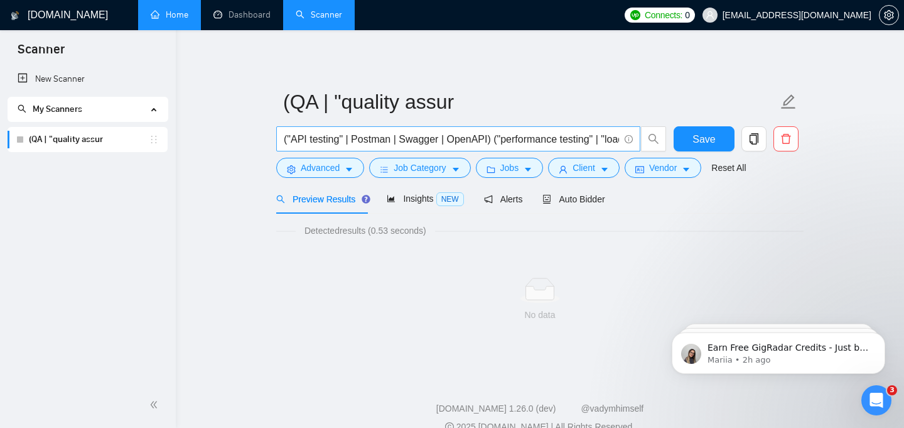
click at [538, 143] on input "("API testing" | Postman | Swagger | OpenAPI) ("performance testing" | "load te…" at bounding box center [451, 139] width 335 height 16
click at [352, 167] on icon "caret-down" at bounding box center [349, 169] width 9 height 9
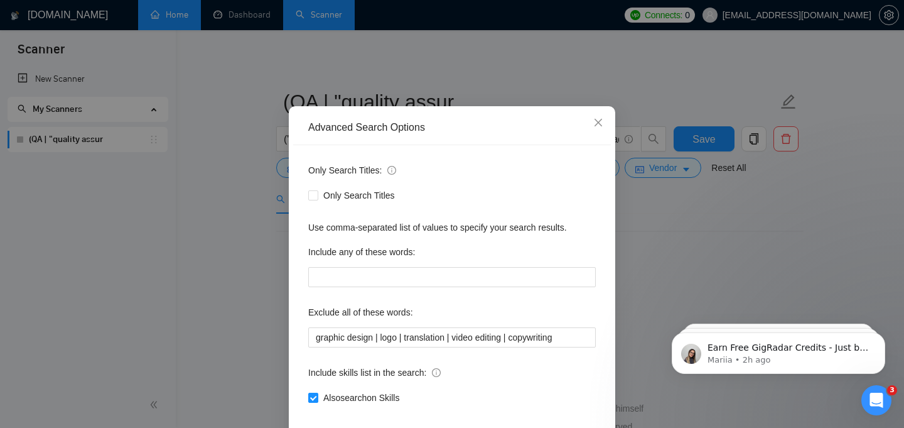
scroll to position [95, 0]
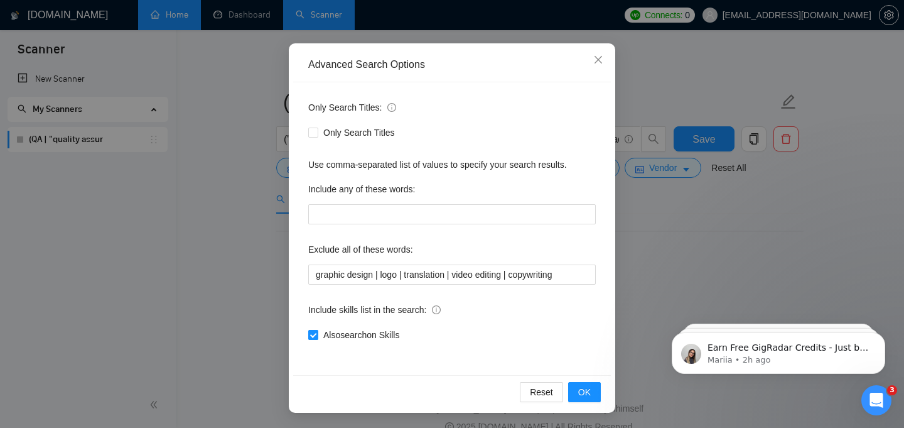
click at [362, 332] on span "Also search on Skills" at bounding box center [361, 335] width 86 height 14
click at [317, 332] on input "Also search on Skills" at bounding box center [312, 334] width 9 height 9
checkbox input "false"
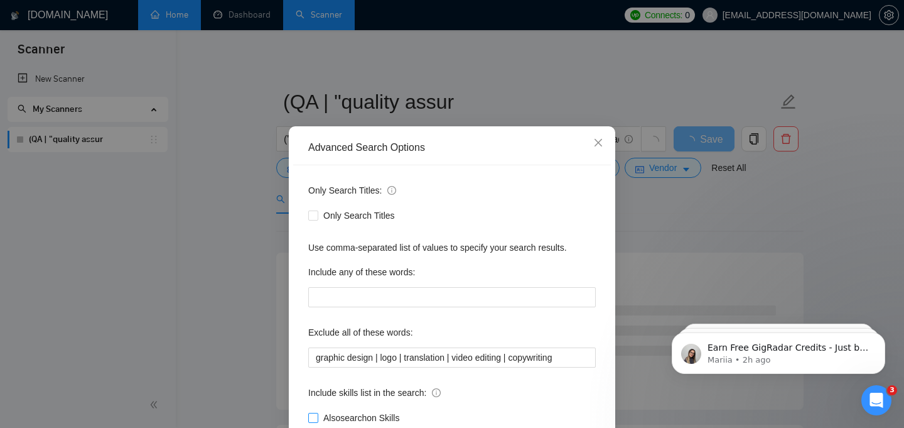
scroll to position [9, 0]
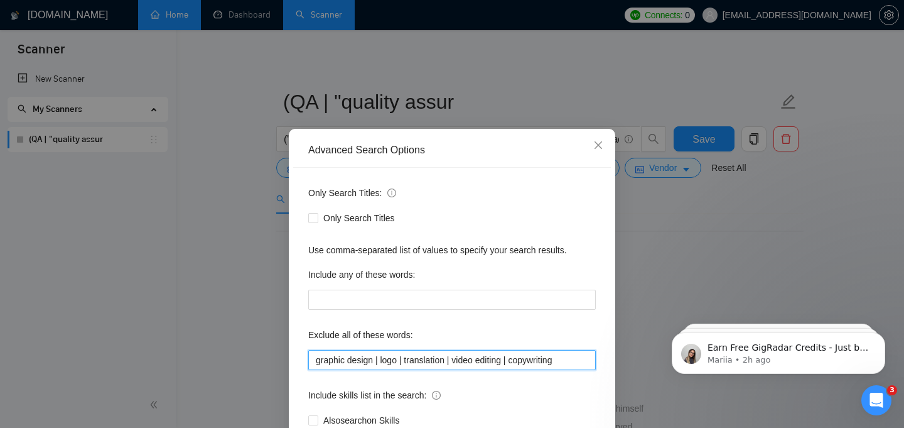
click at [577, 359] on input "graphic design | logo | translation | video editing | copywriting" at bounding box center [452, 360] width 288 height 20
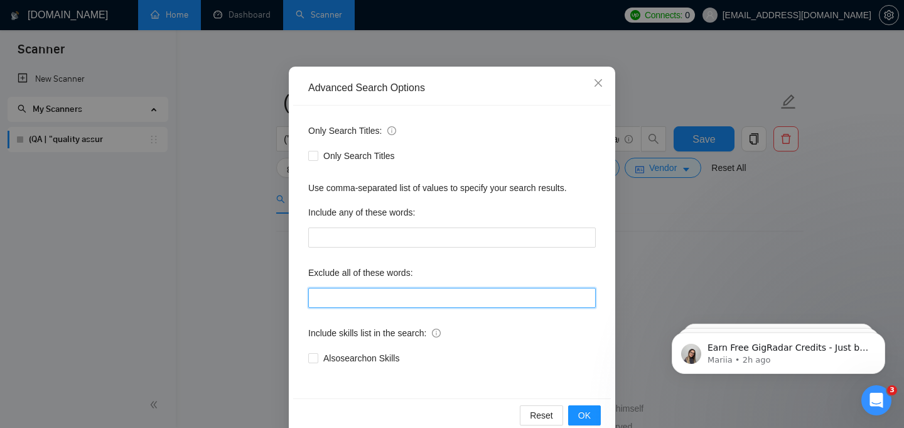
scroll to position [95, 0]
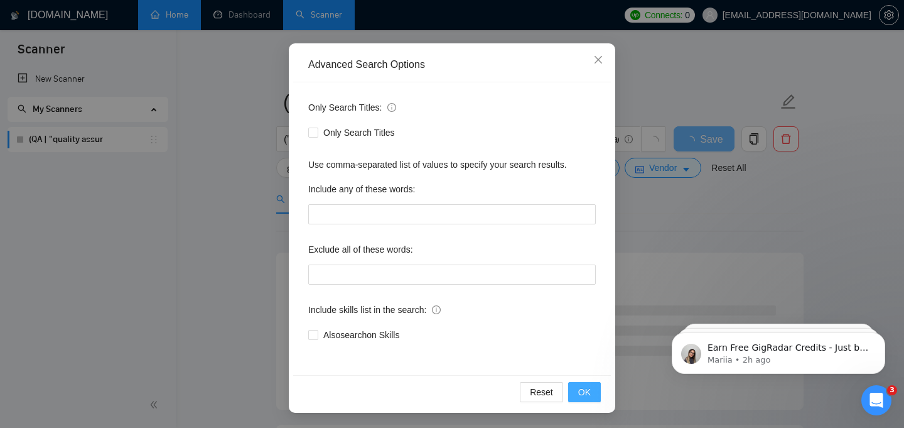
click at [578, 384] on button "OK" at bounding box center [584, 392] width 33 height 20
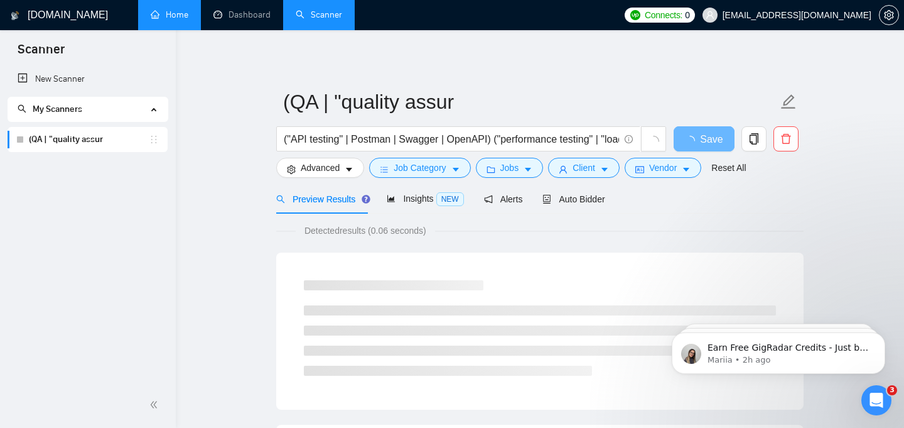
scroll to position [32, 0]
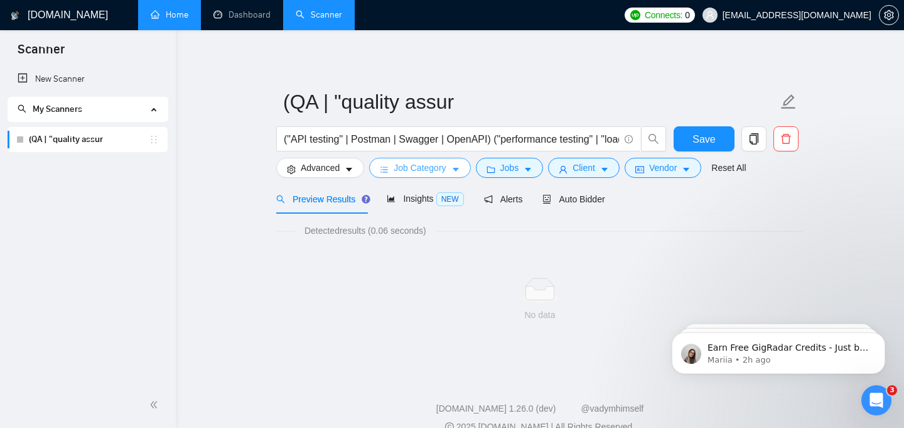
click at [450, 172] on button "Job Category" at bounding box center [419, 168] width 101 height 20
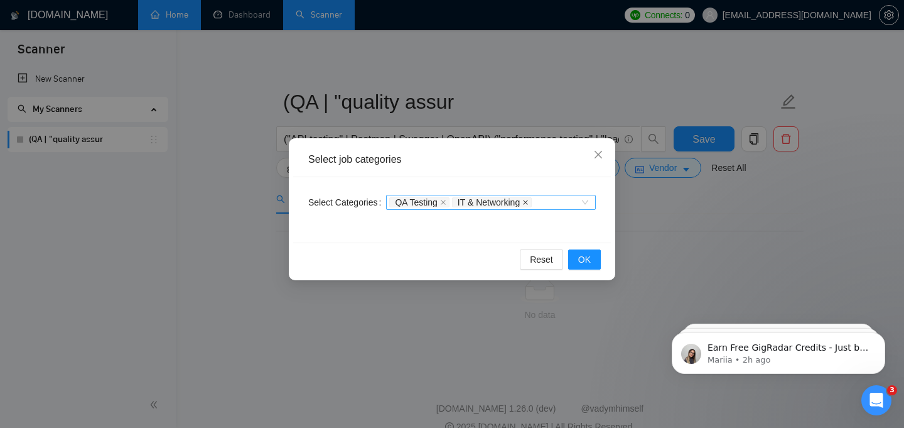
click at [528, 200] on icon "close" at bounding box center [525, 202] width 5 height 5
click at [585, 259] on span "OK" at bounding box center [584, 259] width 13 height 14
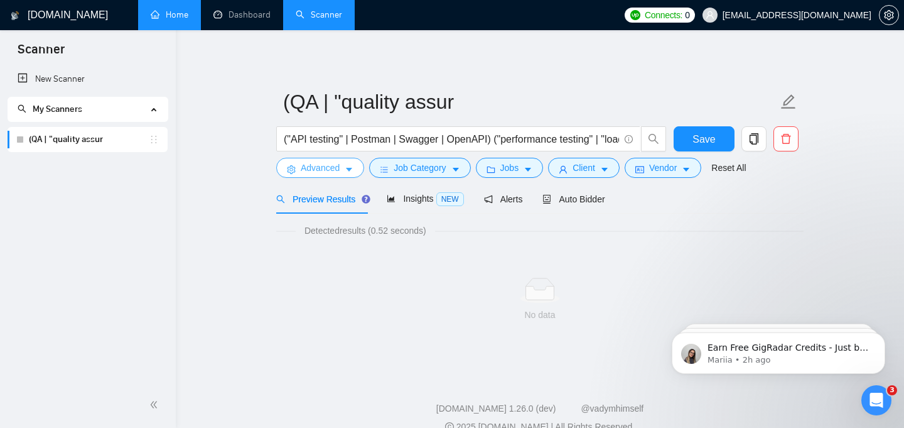
click at [325, 167] on span "Advanced" at bounding box center [320, 168] width 39 height 14
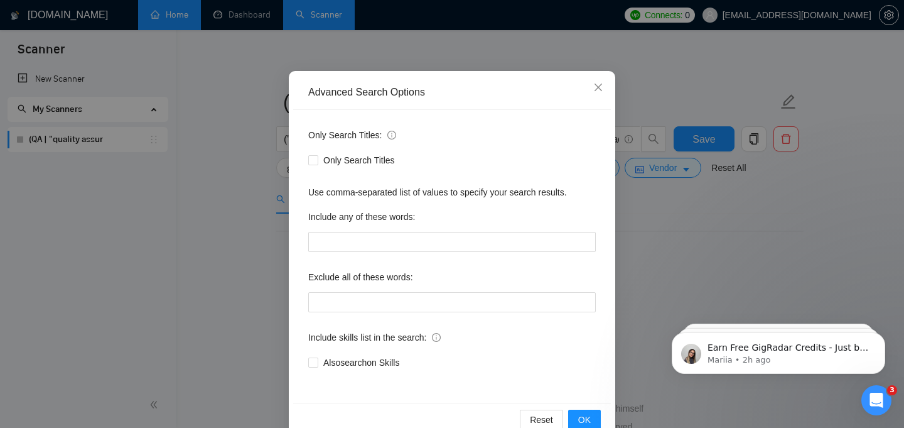
scroll to position [95, 0]
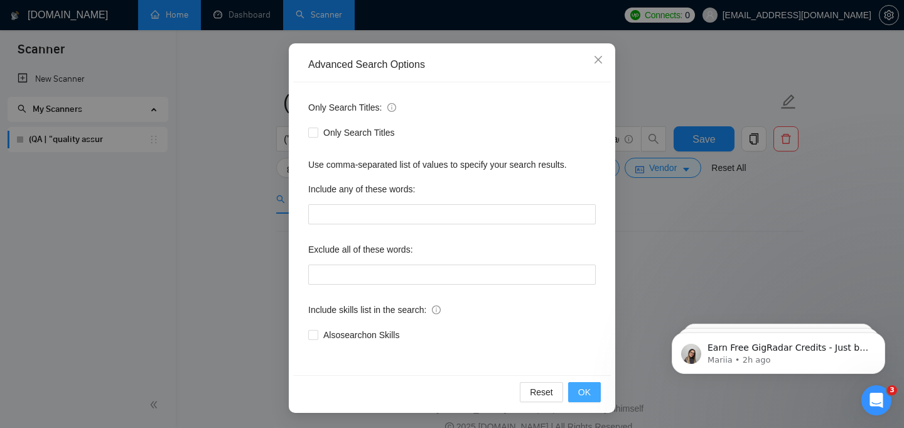
click at [584, 386] on span "OK" at bounding box center [584, 392] width 13 height 14
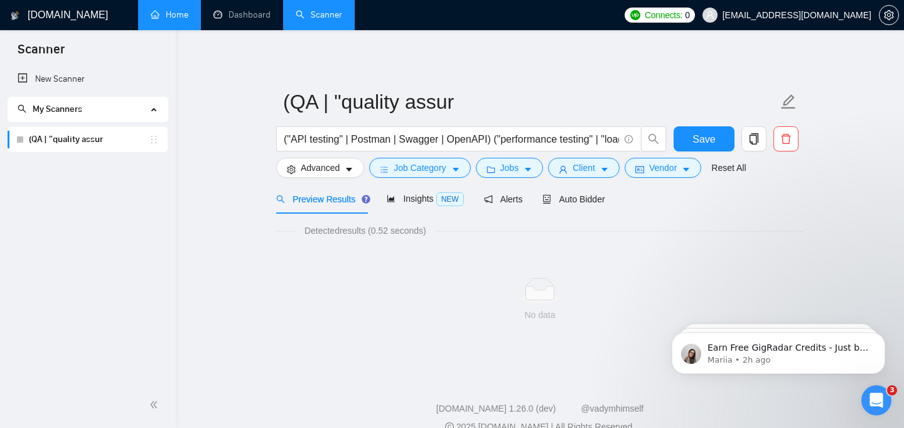
scroll to position [32, 0]
click at [609, 173] on icon "caret-down" at bounding box center [604, 169] width 9 height 9
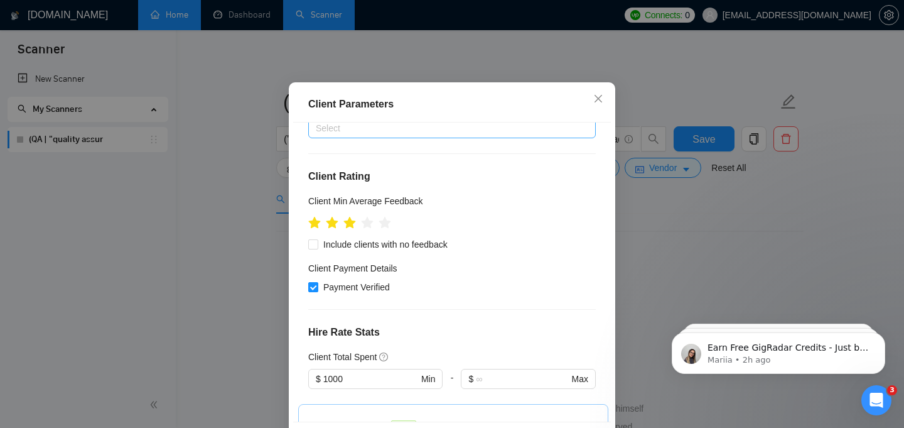
scroll to position [135, 0]
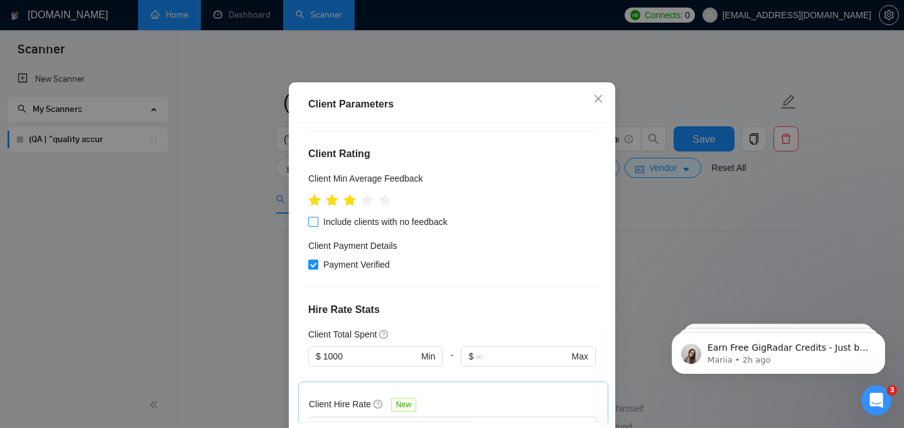
click at [406, 229] on span "Include clients with no feedback" at bounding box center [385, 222] width 134 height 14
click at [317, 225] on input "Include clients with no feedback" at bounding box center [312, 221] width 9 height 9
checkbox input "true"
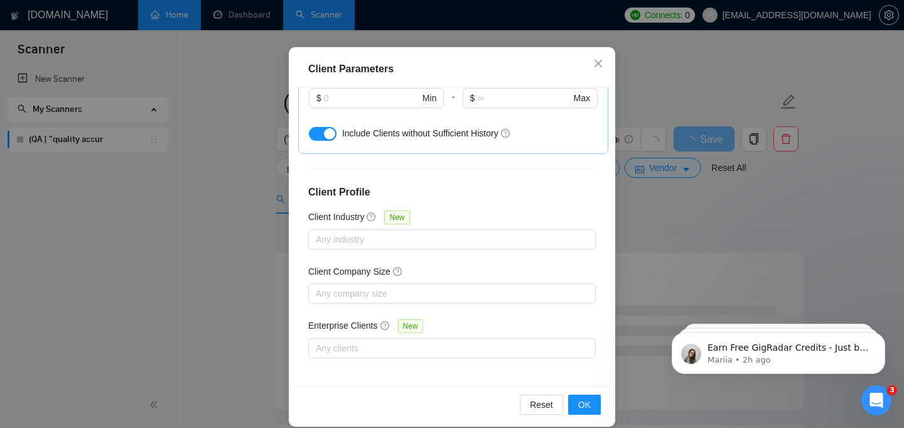
scroll to position [91, 0]
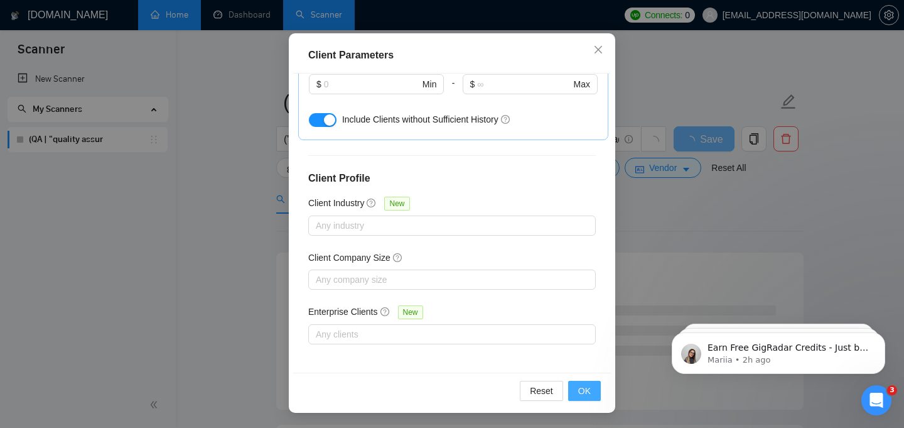
click at [578, 384] on button "OK" at bounding box center [584, 391] width 33 height 20
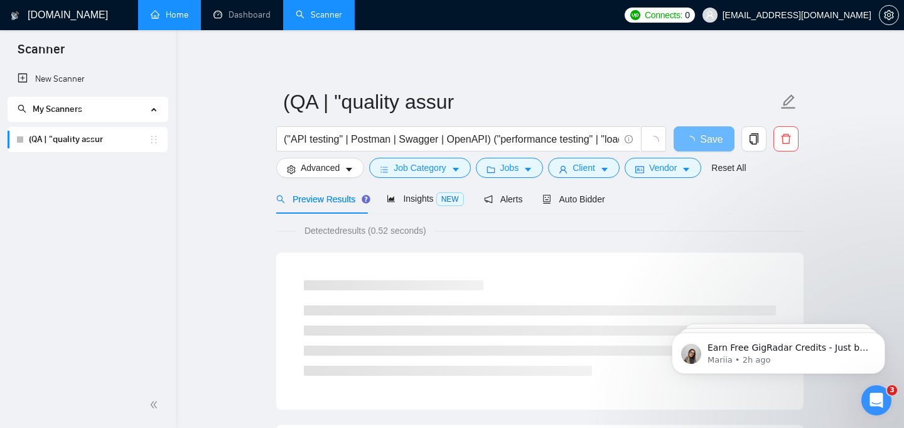
scroll to position [42, 0]
click at [873, 401] on icon "Open Intercom Messenger" at bounding box center [877, 400] width 21 height 21
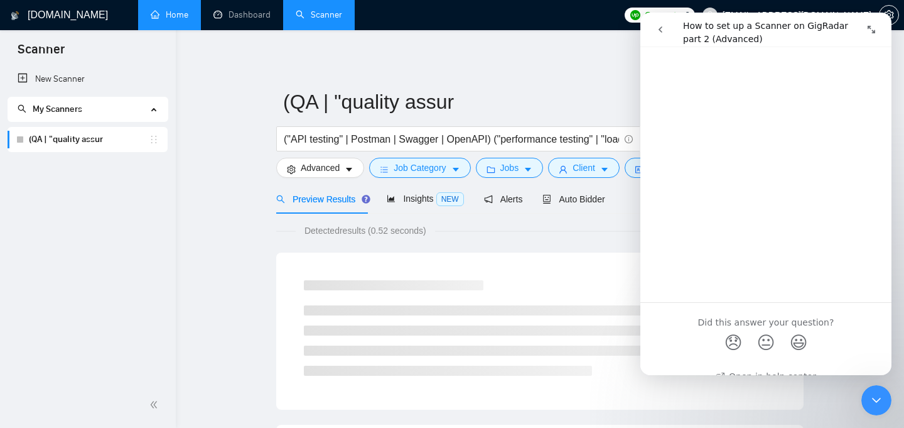
click at [873, 401] on icon "Close Intercom Messenger" at bounding box center [876, 400] width 15 height 15
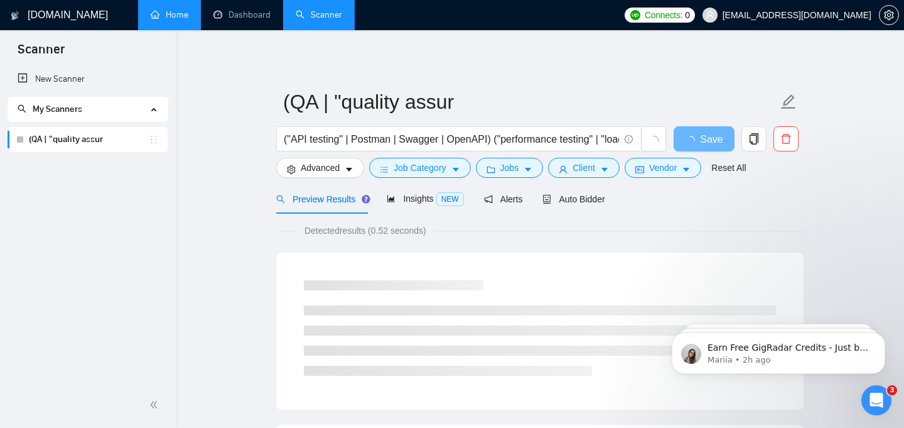
scroll to position [0, 0]
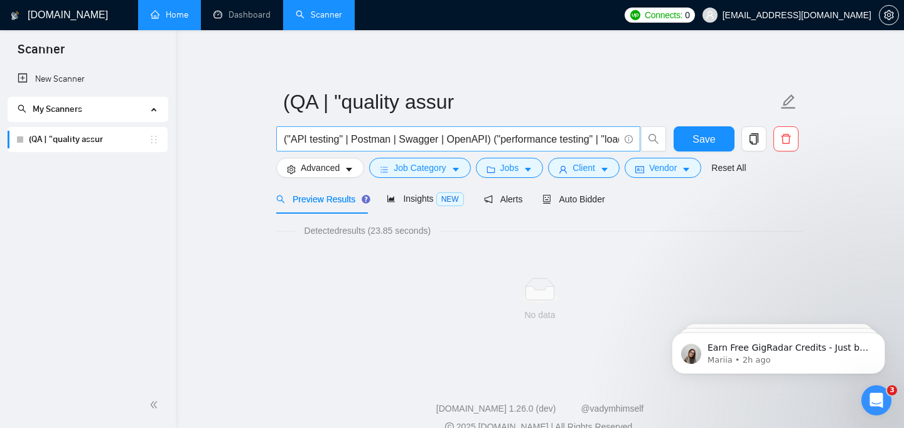
click at [486, 136] on input "("API testing" | Postman | Swagger | OpenAPI) ("performance testing" | "load te…" at bounding box center [451, 139] width 335 height 16
paste input "quality assurance, software testing, QA engineer, manual testing, automated tes…"
type input "quality assurance, software testing, QA engineer, manual testing, automated tes…"
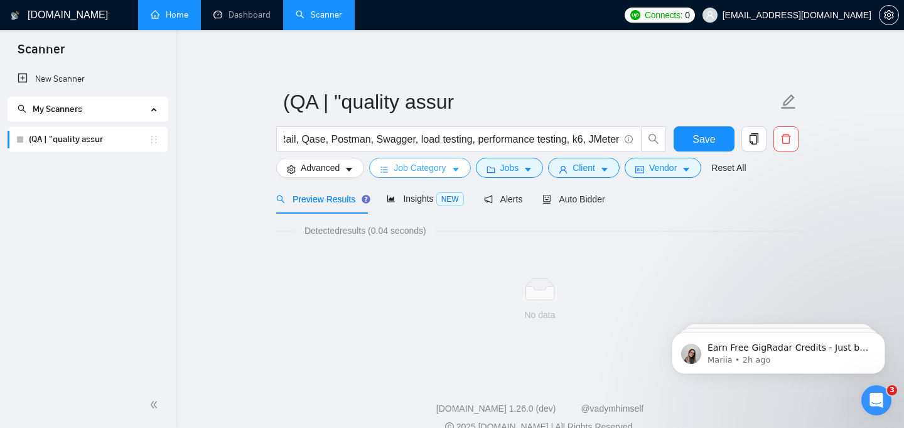
scroll to position [0, 0]
click at [446, 163] on span "Job Category" at bounding box center [420, 168] width 52 height 14
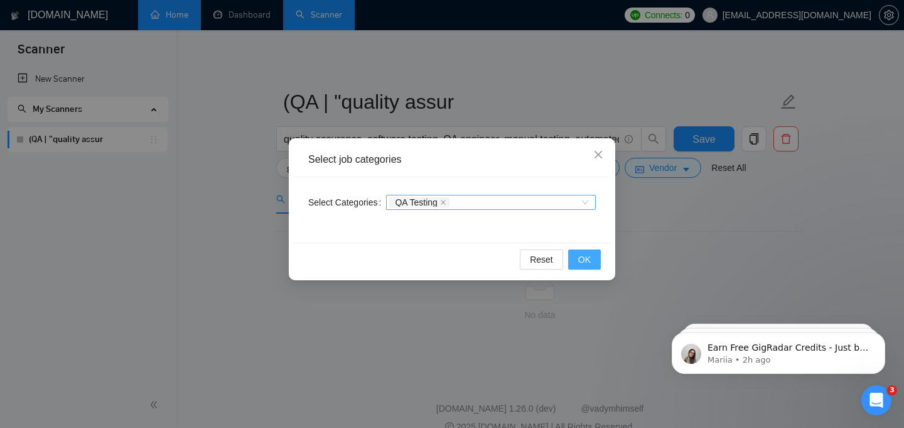
click at [582, 253] on span "OK" at bounding box center [584, 259] width 13 height 14
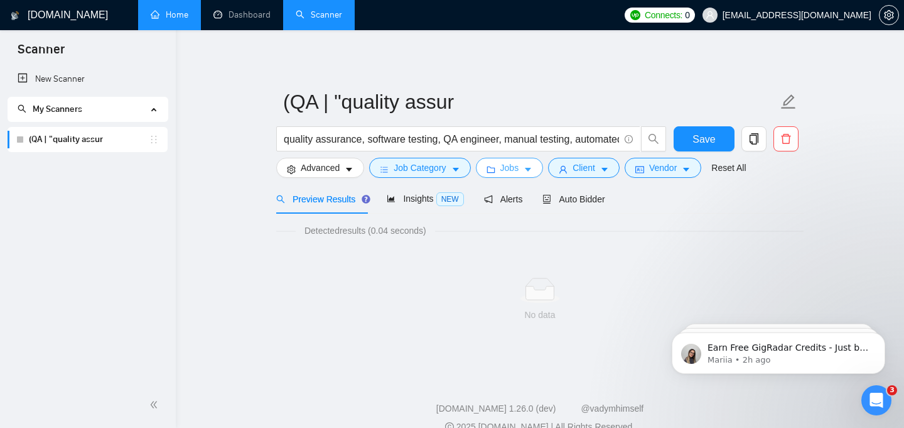
click at [529, 161] on button "Jobs" at bounding box center [510, 168] width 68 height 20
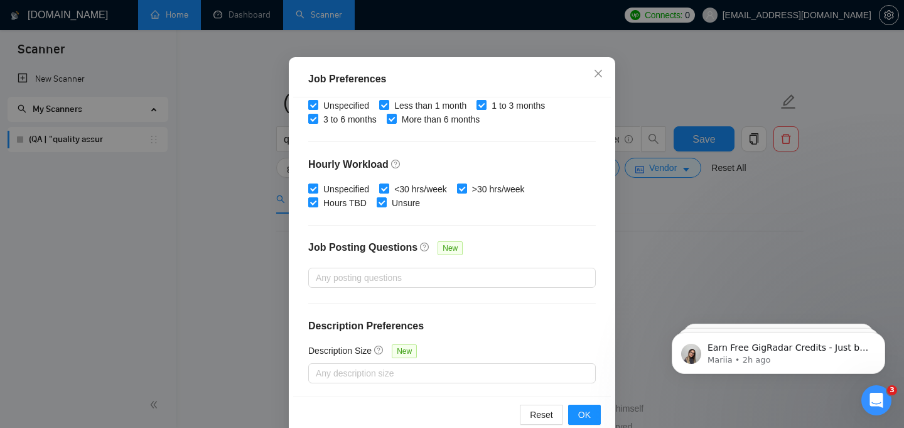
scroll to position [91, 0]
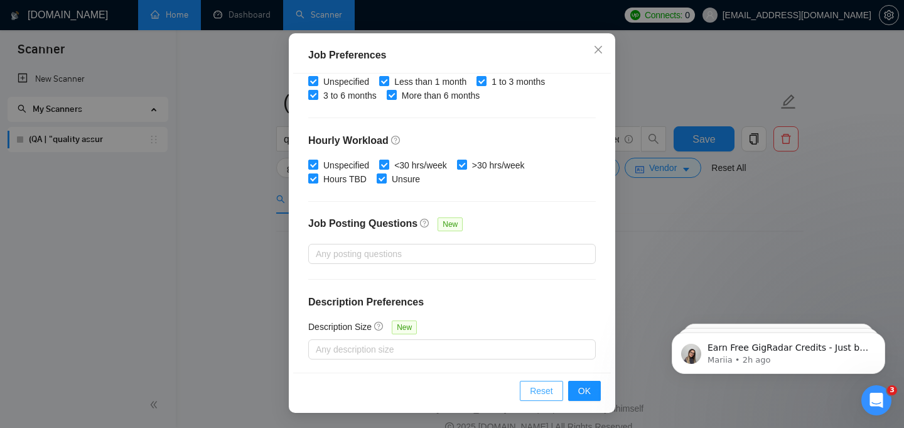
click at [548, 389] on span "Reset" at bounding box center [541, 391] width 23 height 14
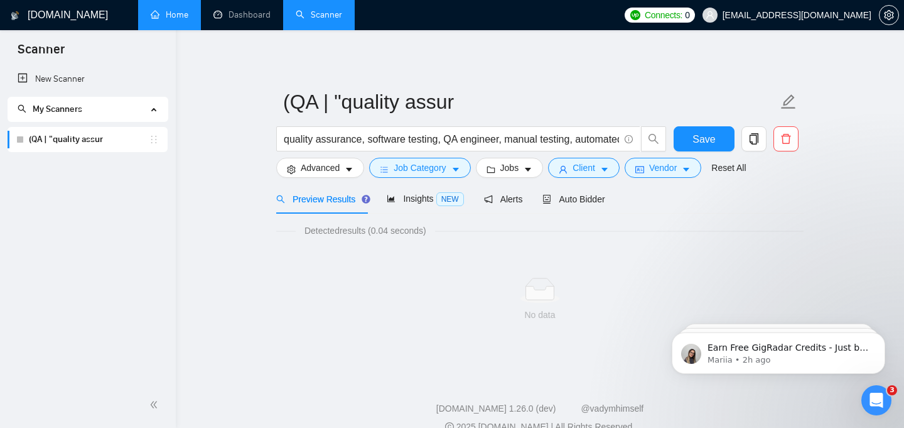
scroll to position [42, 0]
click at [604, 168] on button "Client" at bounding box center [584, 168] width 72 height 20
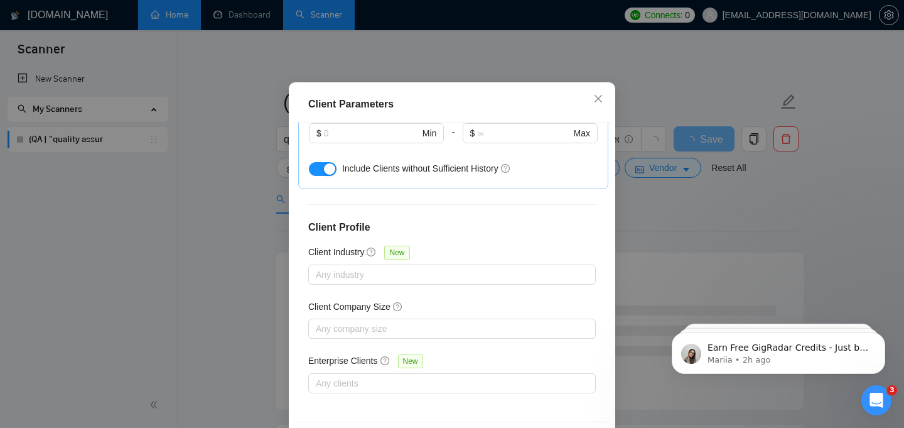
scroll to position [91, 0]
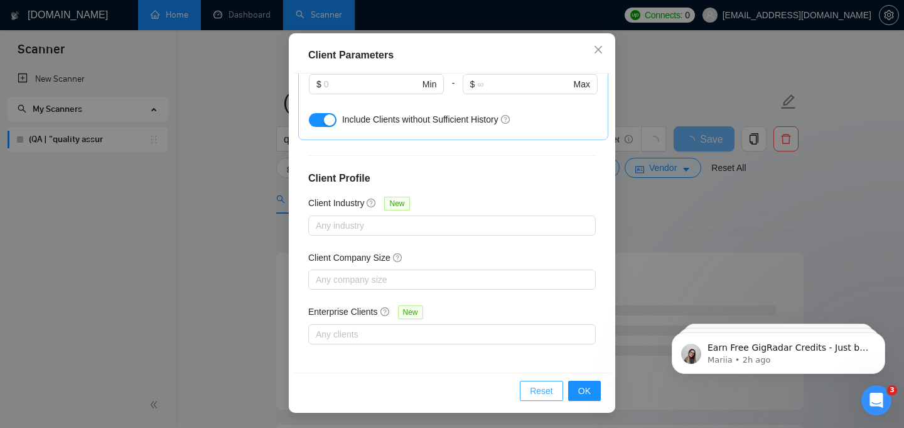
click at [535, 394] on span "Reset" at bounding box center [541, 391] width 23 height 14
checkbox input "false"
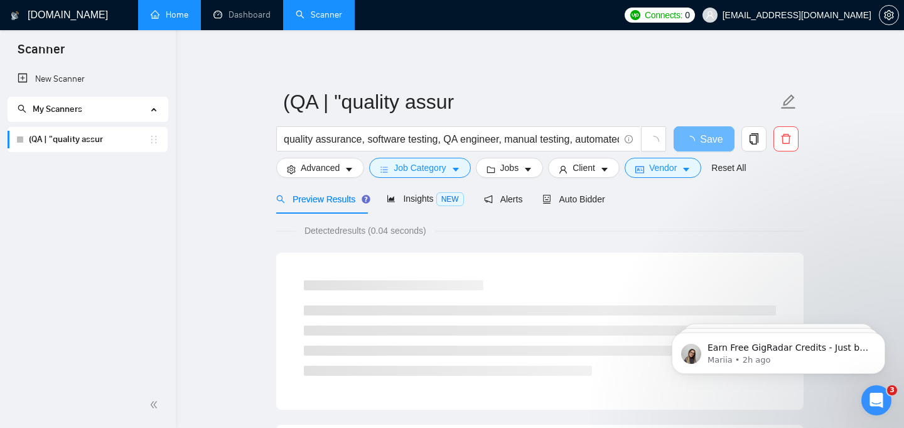
scroll to position [42, 0]
click at [609, 171] on icon "caret-down" at bounding box center [604, 169] width 9 height 9
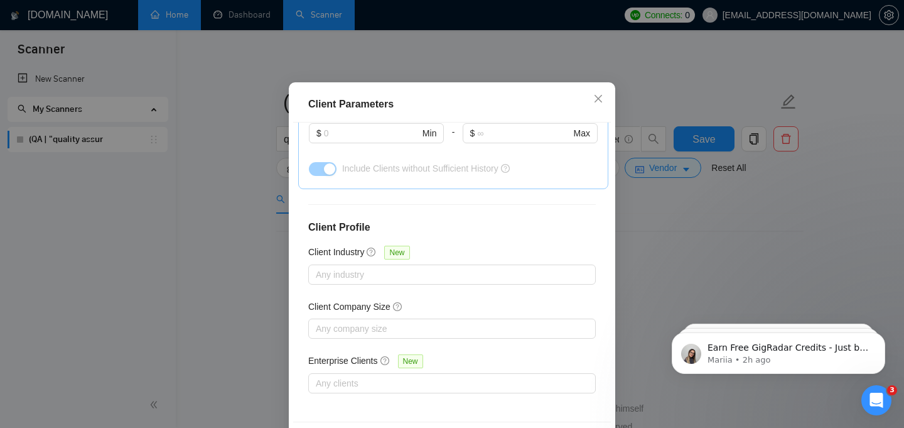
click at [678, 257] on div "Client Parameters Client Location Include Client Countries Select Exclude Clien…" at bounding box center [452, 214] width 904 height 428
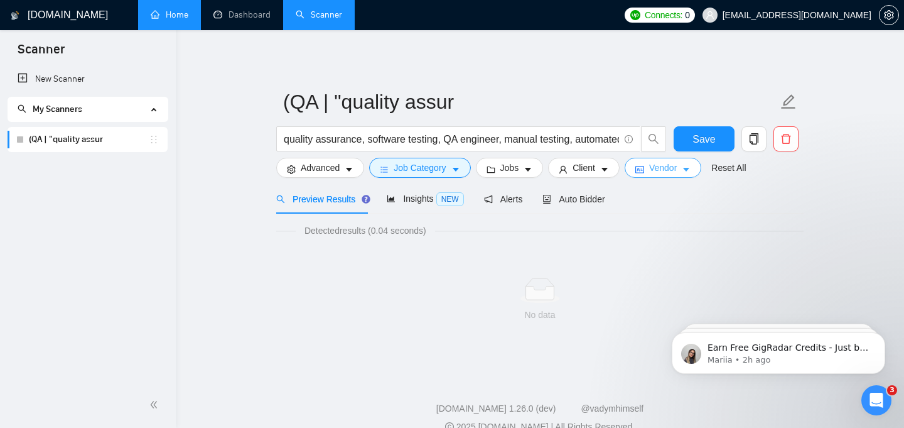
click at [690, 170] on icon "caret-down" at bounding box center [686, 170] width 6 height 4
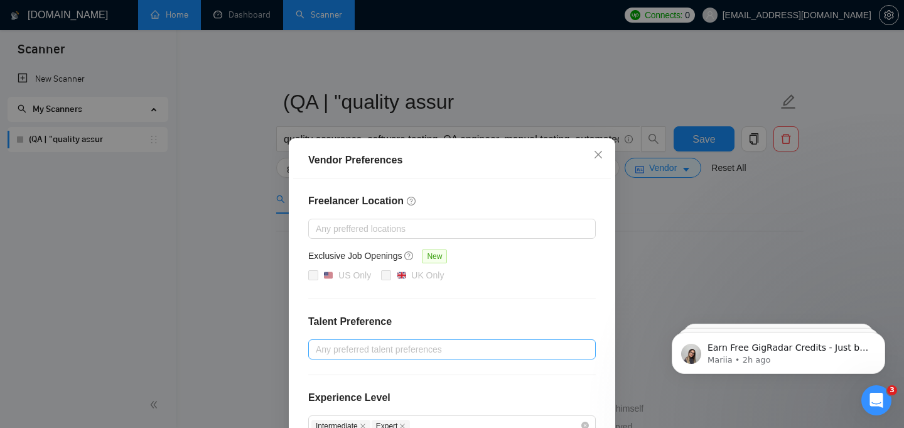
scroll to position [153, 0]
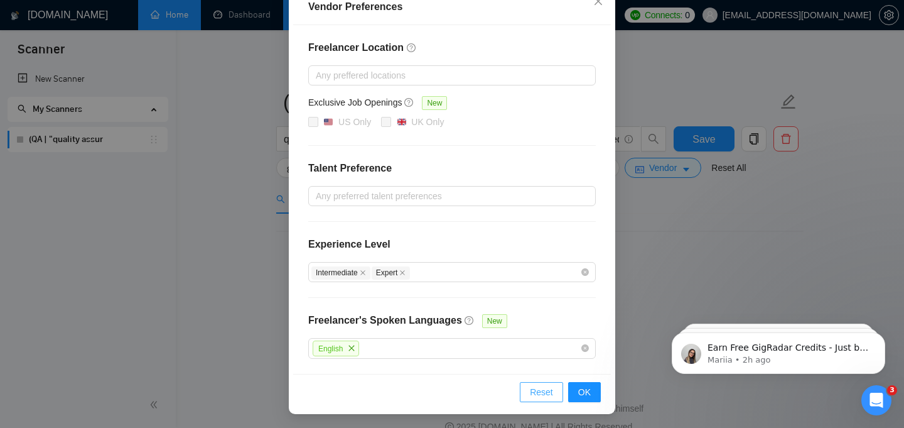
click at [534, 390] on span "Reset" at bounding box center [541, 392] width 23 height 14
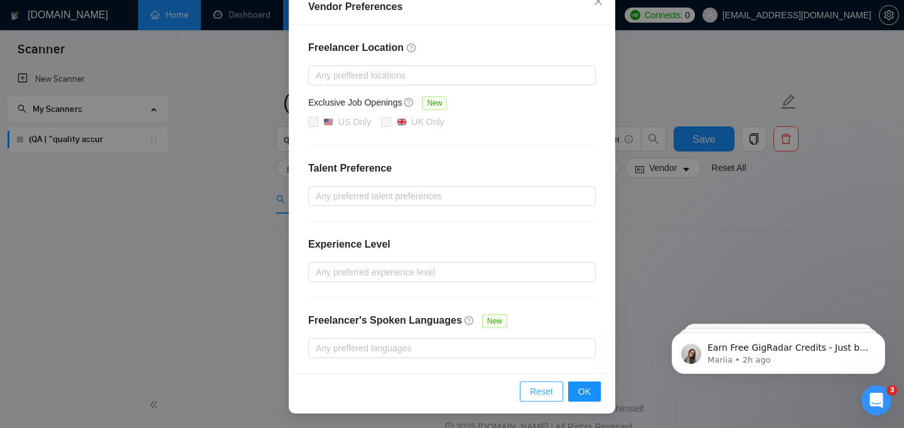
scroll to position [90, 0]
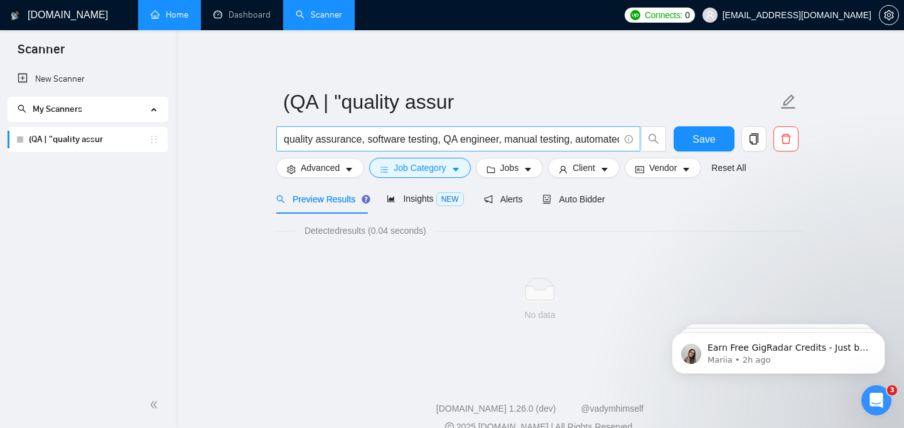
click at [417, 134] on input "quality assurance, software testing, QA engineer, manual testing, automated tes…" at bounding box center [451, 139] width 335 height 16
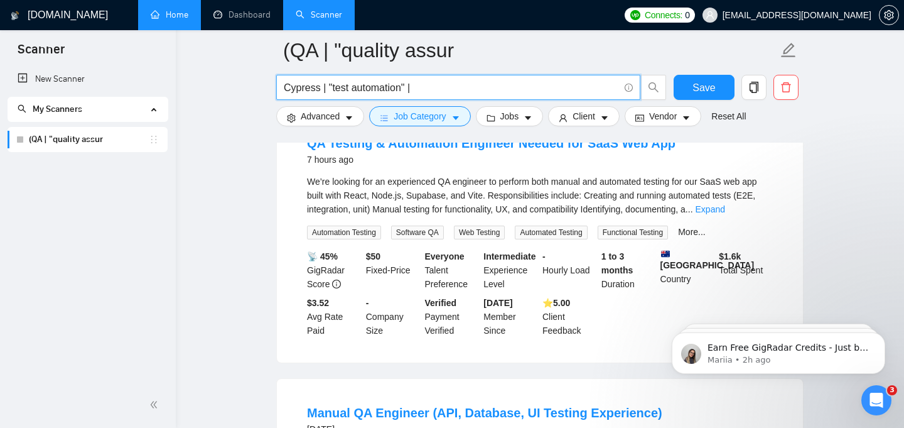
scroll to position [140, 0]
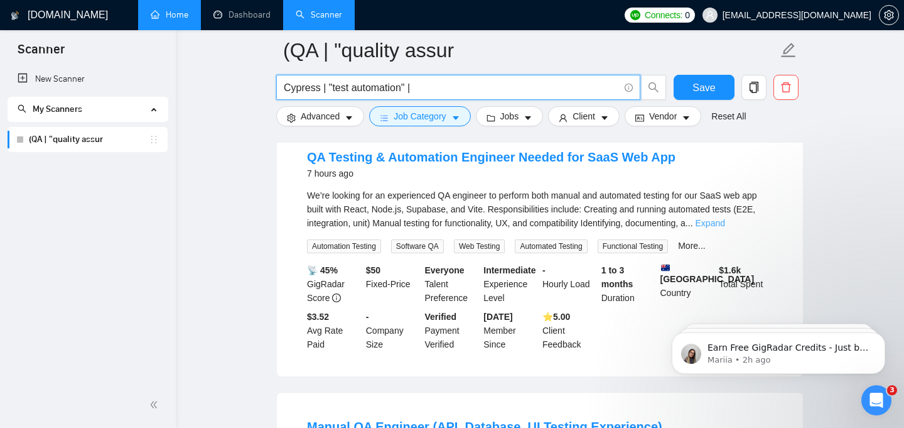
click at [725, 220] on link "Expand" at bounding box center [711, 223] width 30 height 10
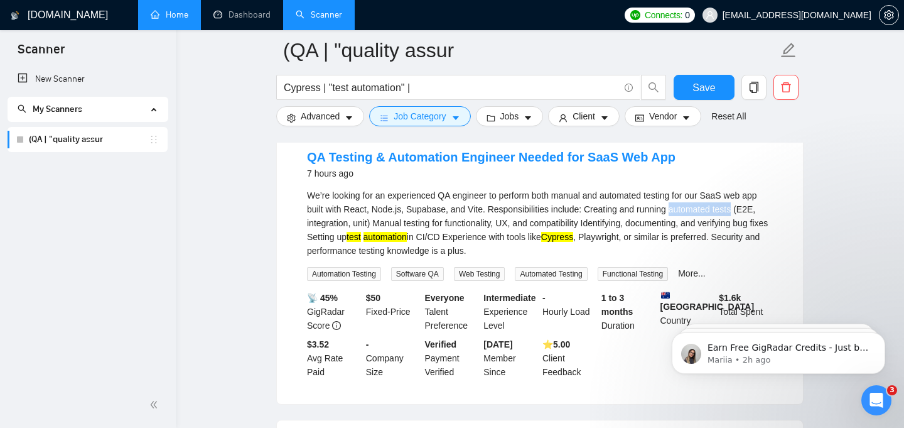
drag, startPoint x: 699, startPoint y: 209, endPoint x: 779, endPoint y: 212, distance: 79.9
click at [779, 212] on li "QA Testing & Automation Engineer Needed for SaaS Web App 7 hours ago We’re look…" at bounding box center [540, 263] width 496 height 251
copy div "automated tests"
click at [431, 86] on input "Cypress | "test automation" |" at bounding box center [451, 88] width 335 height 16
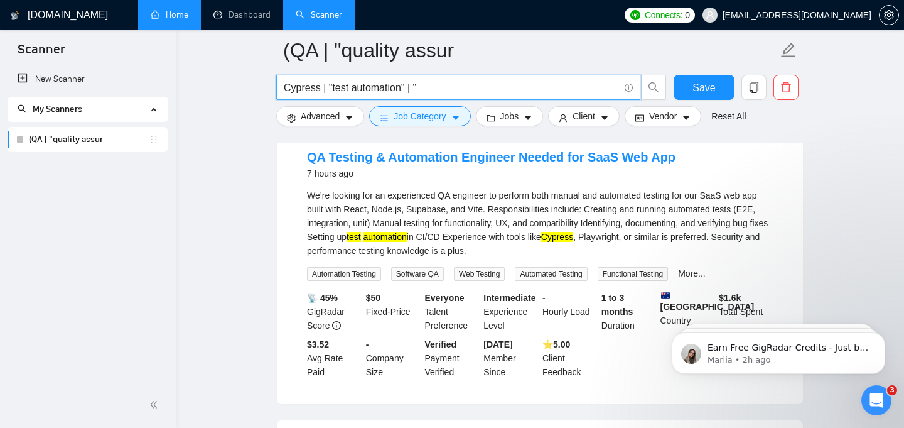
paste input "automated tests"
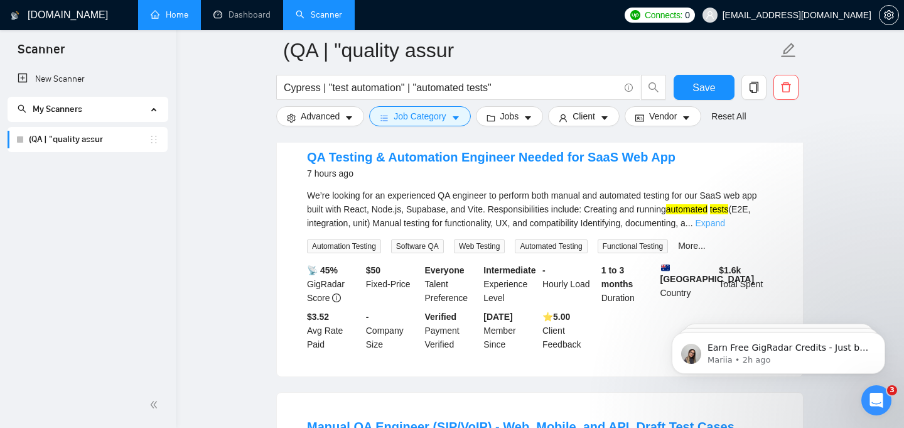
click at [725, 225] on link "Expand" at bounding box center [711, 223] width 30 height 10
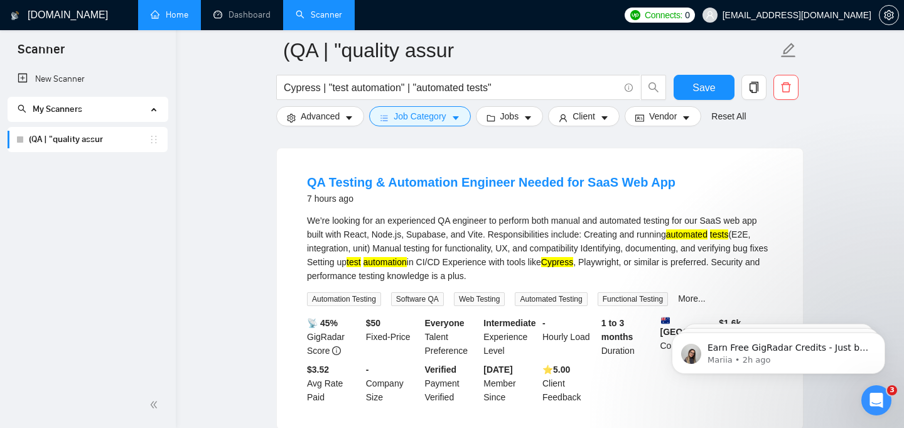
scroll to position [113, 0]
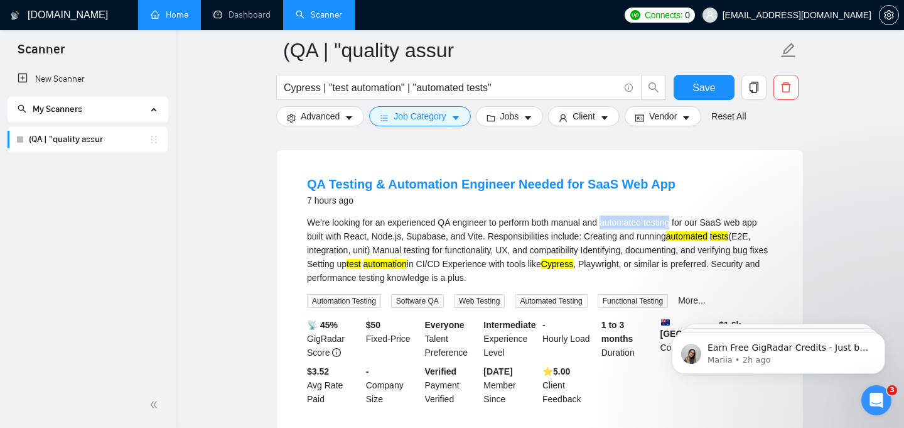
drag, startPoint x: 612, startPoint y: 222, endPoint x: 685, endPoint y: 219, distance: 72.3
click at [685, 219] on div "We’re looking for an experienced QA engineer to perform both manual and automat…" at bounding box center [540, 249] width 466 height 69
copy div "automated testing"
click at [538, 89] on input "Cypress | "test automation" | "automated tests"" at bounding box center [451, 88] width 335 height 16
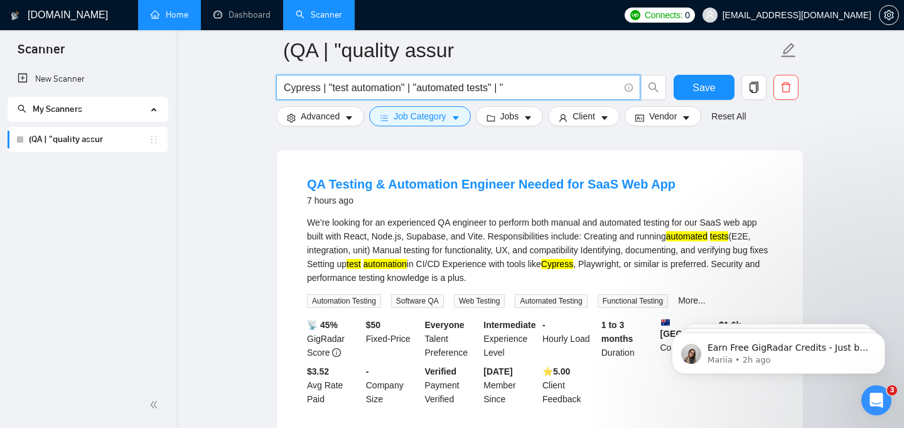
paste input "automated testing"
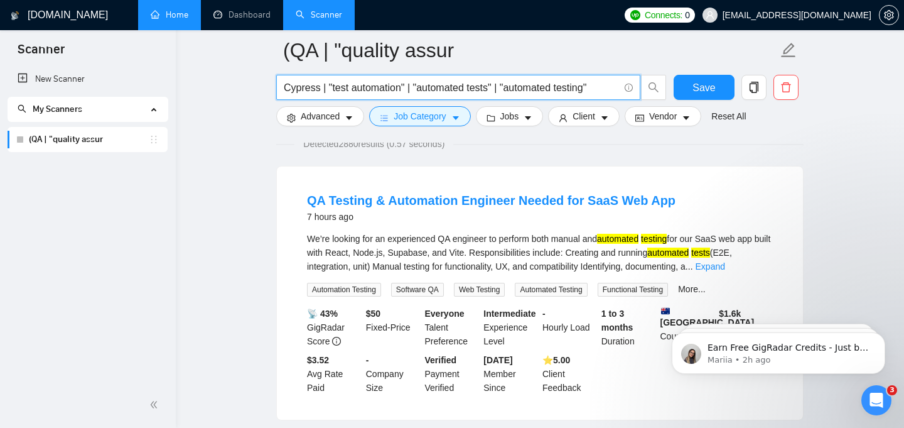
scroll to position [105, 0]
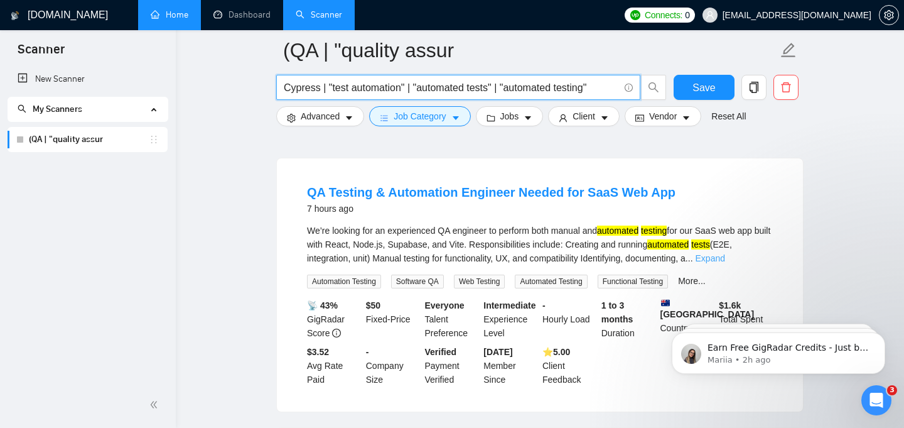
click at [725, 259] on link "Expand" at bounding box center [711, 258] width 30 height 10
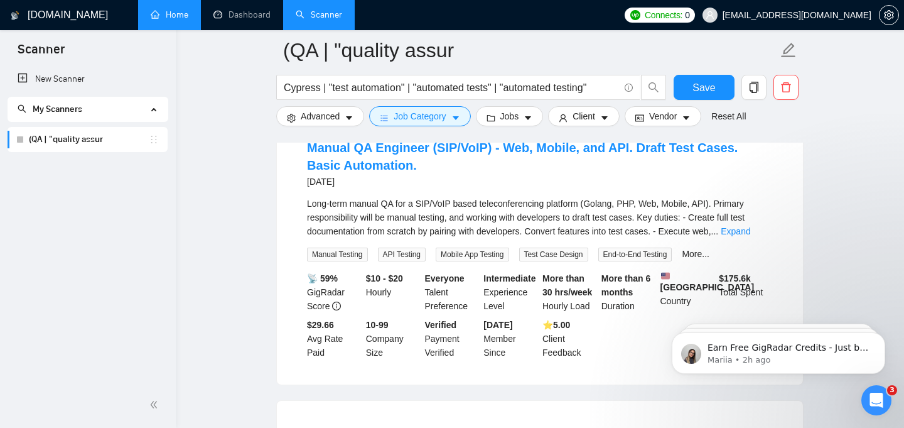
scroll to position [448, 0]
click at [751, 229] on link "Expand" at bounding box center [736, 230] width 30 height 10
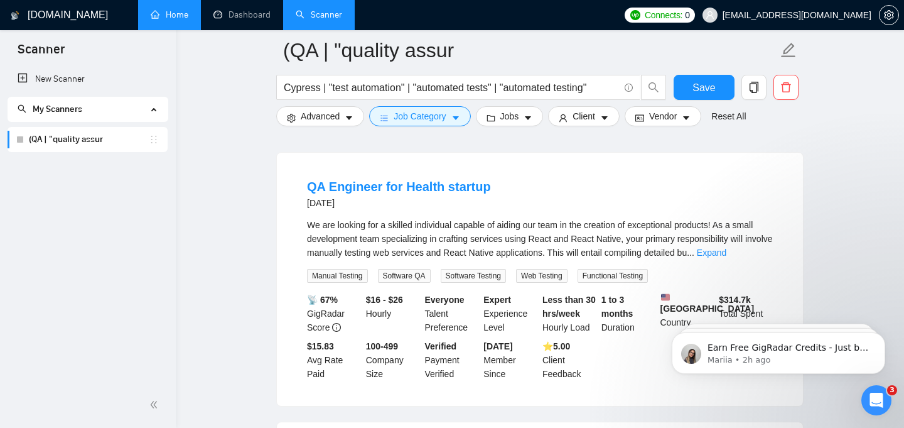
scroll to position [758, 0]
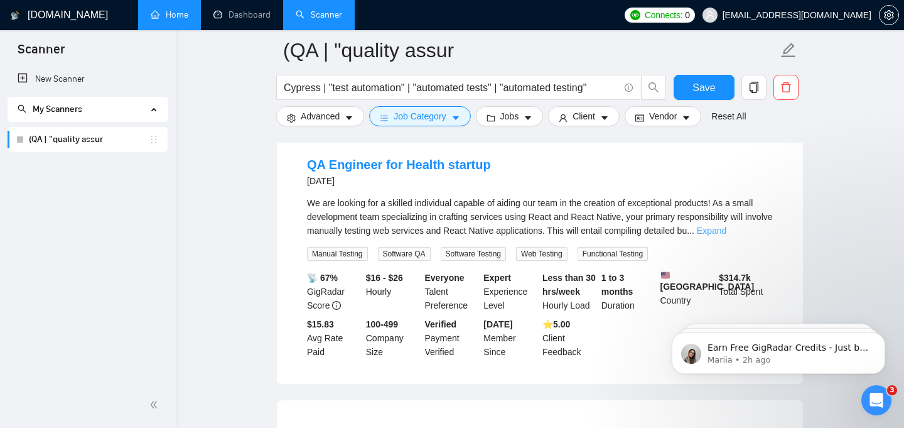
click at [727, 236] on link "Expand" at bounding box center [712, 230] width 30 height 10
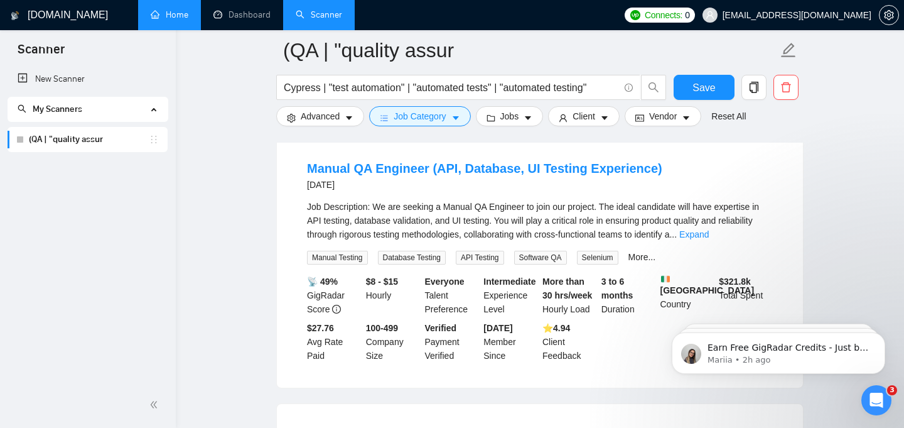
scroll to position [1143, 0]
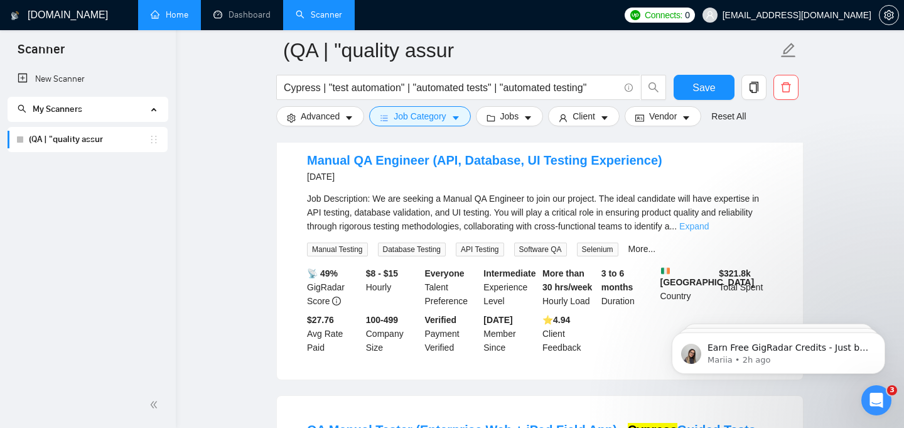
click at [709, 231] on link "Expand" at bounding box center [695, 226] width 30 height 10
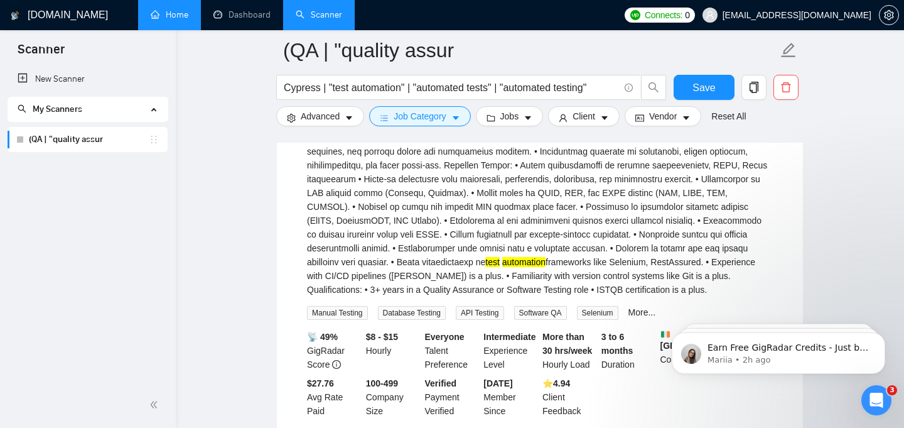
scroll to position [1374, 0]
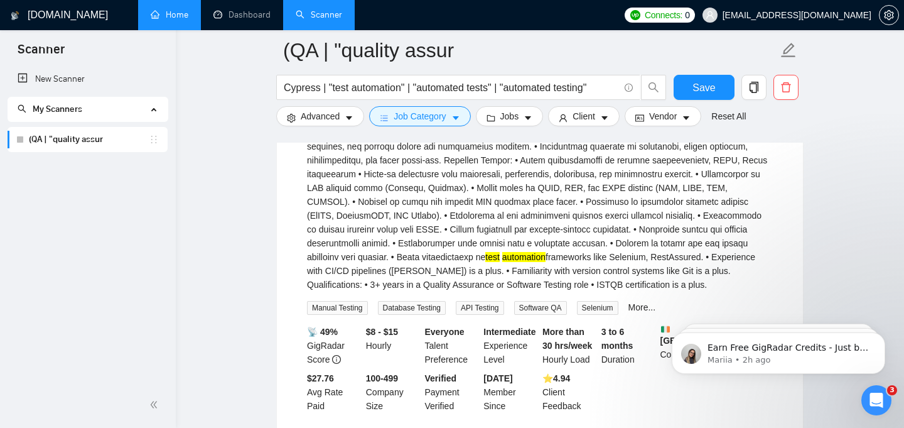
click at [388, 283] on div "test automation frameworks like Selenium, RestAssured. • Experience with CI/CD …" at bounding box center [540, 126] width 466 height 332
drag, startPoint x: 308, startPoint y: 288, endPoint x: 403, endPoint y: 288, distance: 95.5
click at [403, 288] on div "test automation frameworks like Selenium, RestAssured. • Experience with CI/CD …" at bounding box center [540, 126] width 466 height 332
copy div "automation frameworks"
click at [611, 84] on input "Cypress | "test automation" | "automated tests" | "automated testing"" at bounding box center [451, 88] width 335 height 16
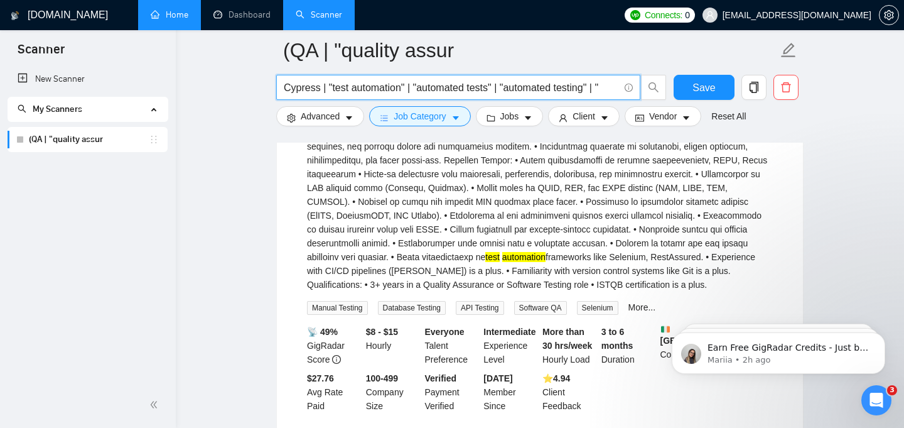
paste input "automation frameworks"
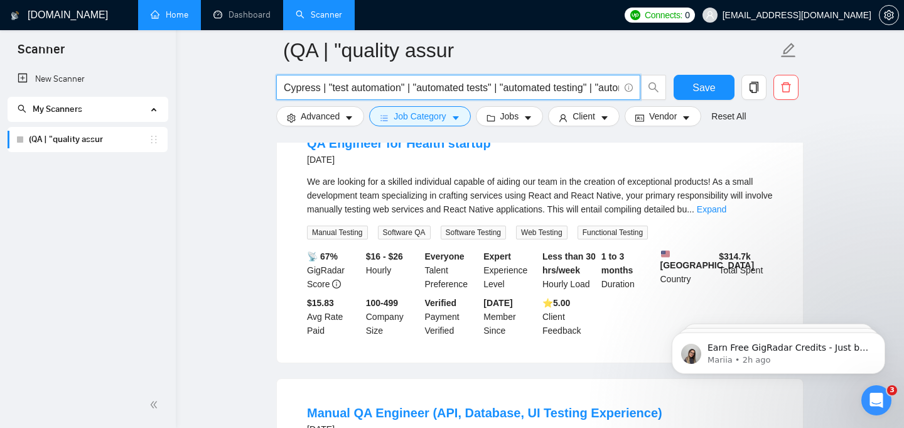
scroll to position [705, 0]
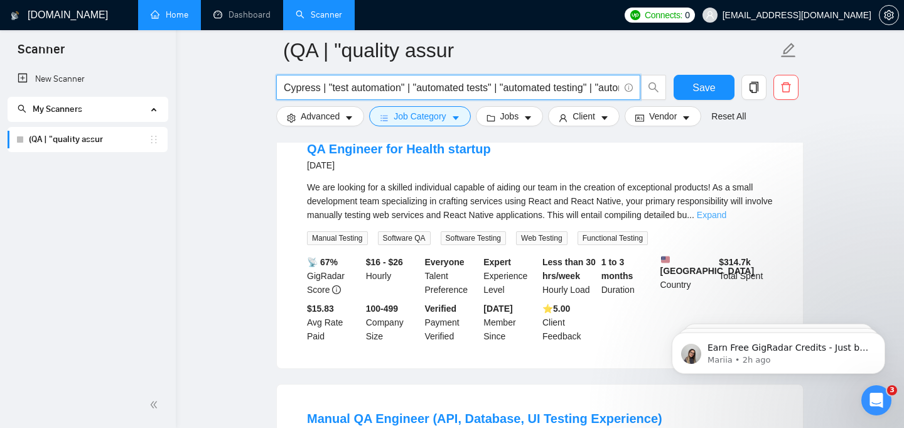
click at [727, 219] on link "Expand" at bounding box center [712, 215] width 30 height 10
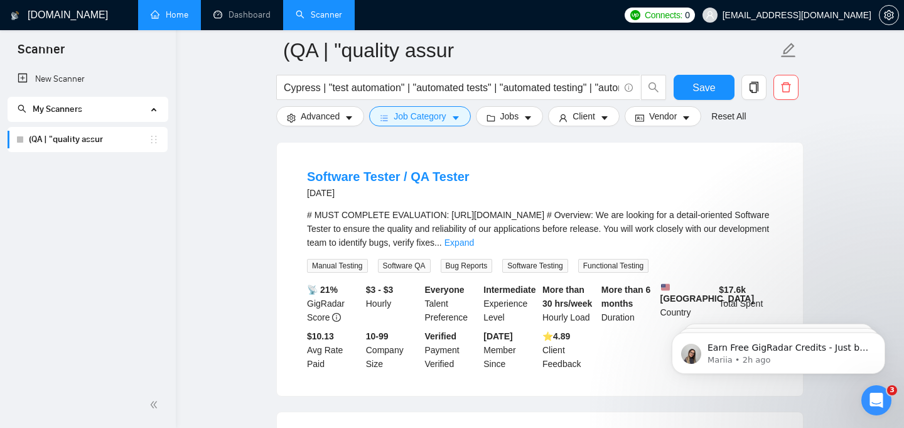
scroll to position [1642, 0]
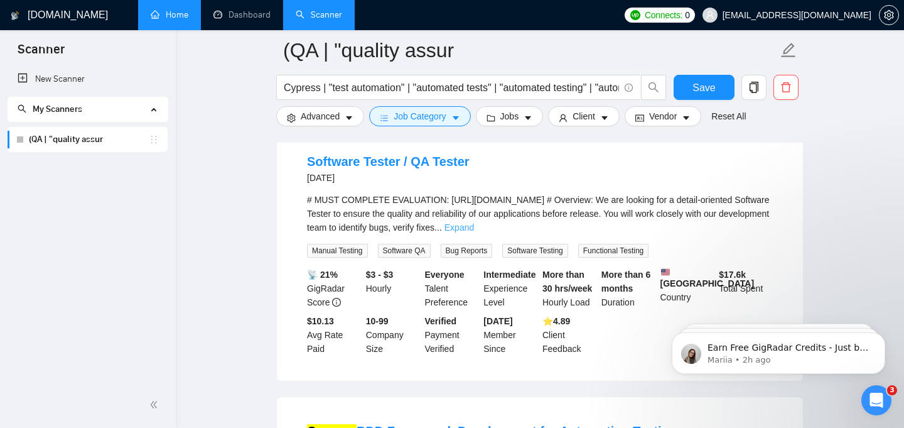
click at [474, 232] on link "Expand" at bounding box center [460, 227] width 30 height 10
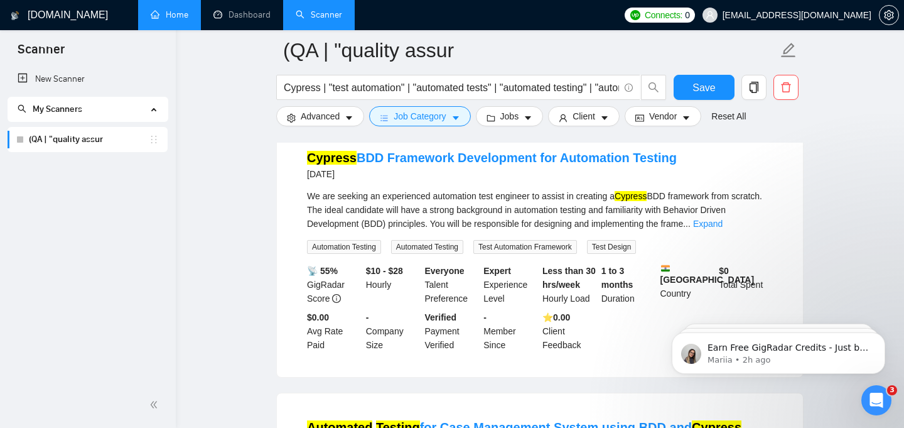
scroll to position [2071, 0]
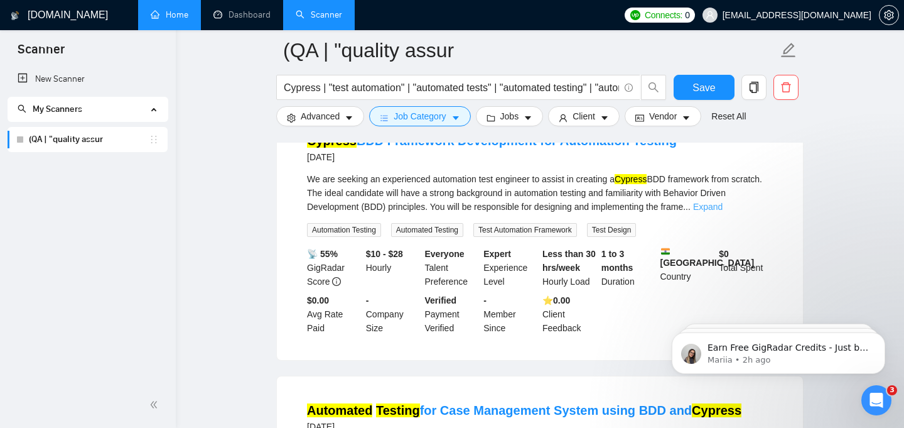
click at [723, 212] on link "Expand" at bounding box center [708, 207] width 30 height 10
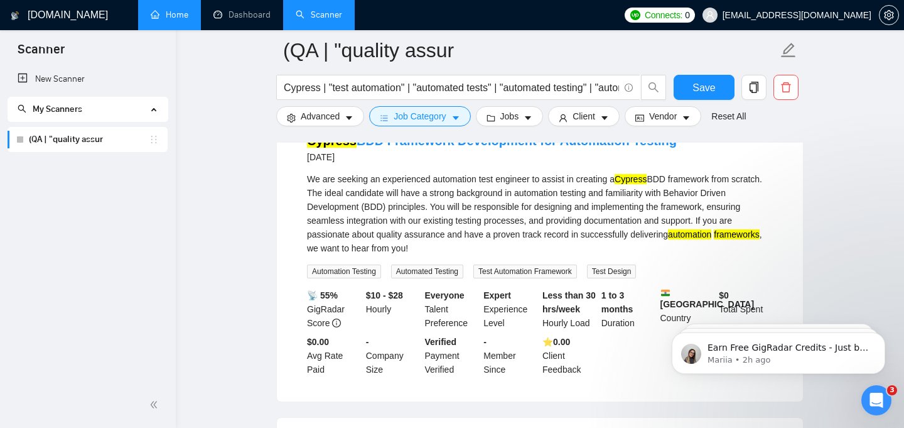
click at [665, 217] on div "We are seeking an experienced automation test engineer to assist in creating a …" at bounding box center [540, 213] width 466 height 83
drag, startPoint x: 629, startPoint y: 219, endPoint x: 727, endPoint y: 214, distance: 97.5
click at [727, 214] on div "We are seeking an experienced automation test engineer to assist in creating a …" at bounding box center [540, 213] width 466 height 83
copy div "Cypress BDD framework"
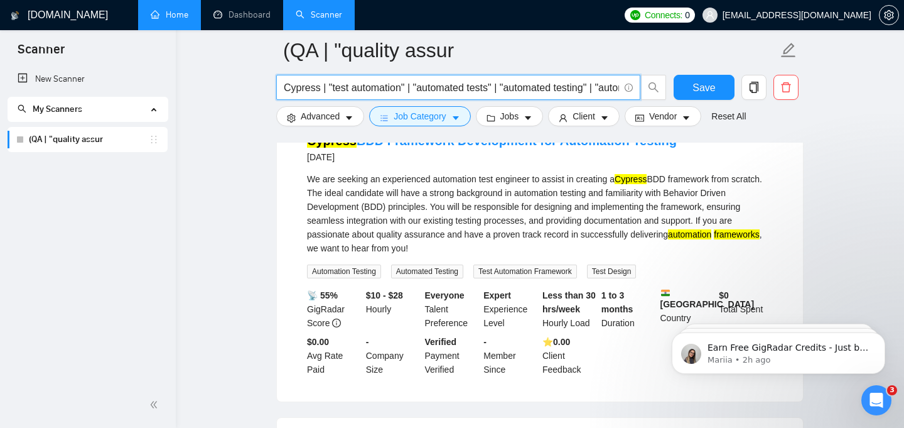
click at [599, 89] on input "Cypress | "test automation" | "automated tests" | "automated testing" | "automa…" at bounding box center [451, 88] width 335 height 16
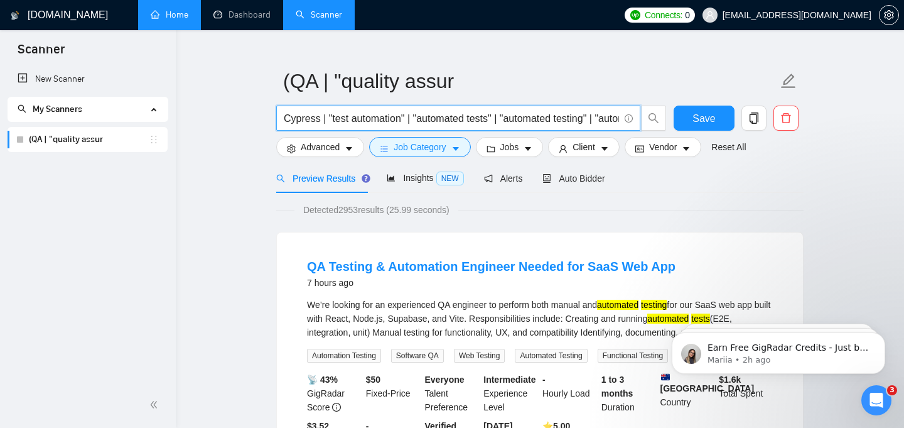
click at [620, 116] on span "Cypress | "test automation" | "automated tests" | "automated testing" | "automa…" at bounding box center [458, 118] width 364 height 25
click at [618, 117] on input "Cypress | "test automation" | "automated tests" | "automated testing" | "automa…" at bounding box center [451, 119] width 335 height 16
paste input "Cypress BDD framework"
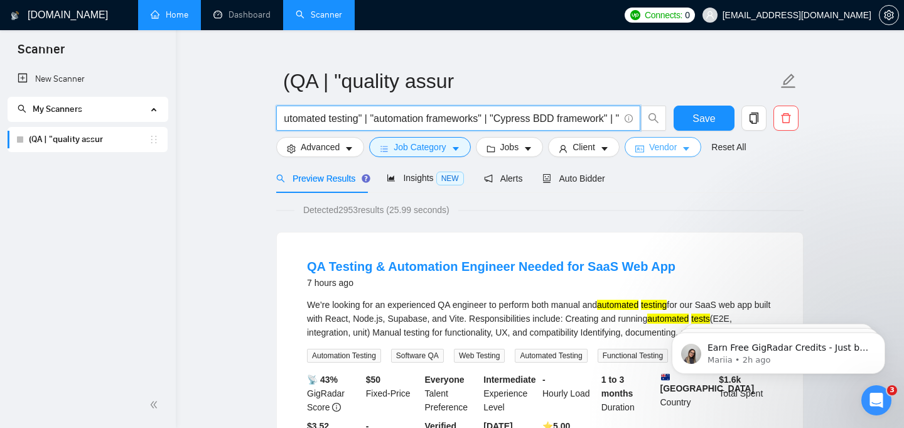
scroll to position [0, 245]
paste input "Cypress BDD framework"
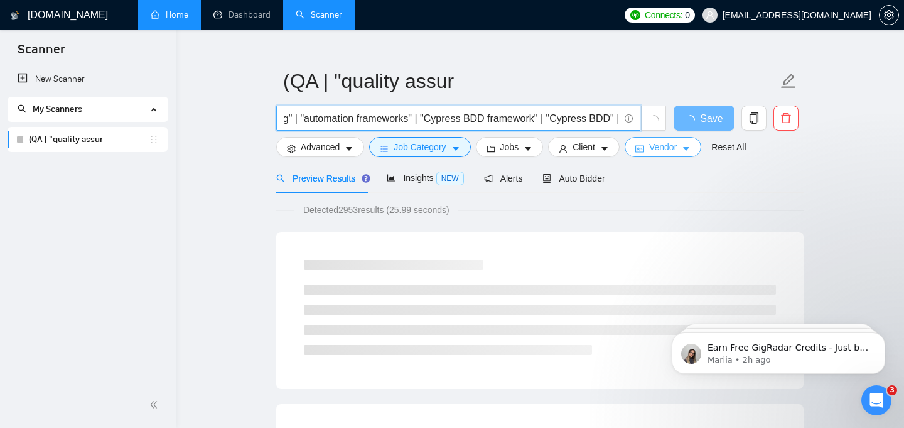
scroll to position [0, 318]
paste input "Cypress BDD framework"
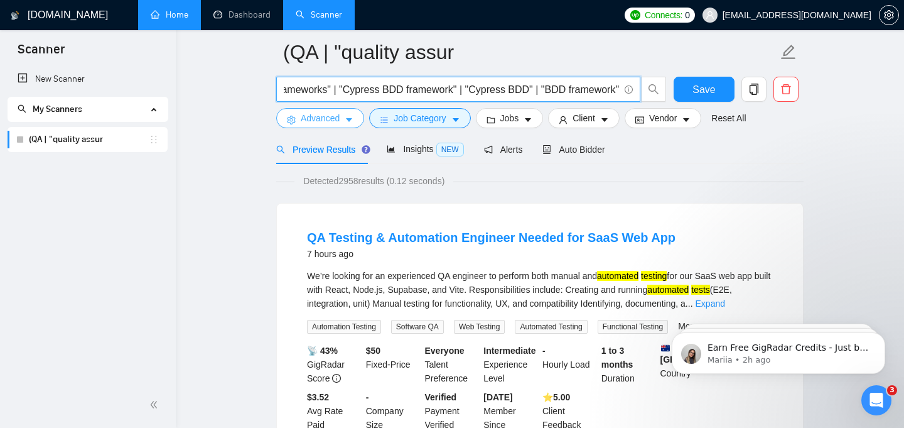
scroll to position [0, 0]
click at [350, 117] on icon "caret-down" at bounding box center [349, 120] width 9 height 9
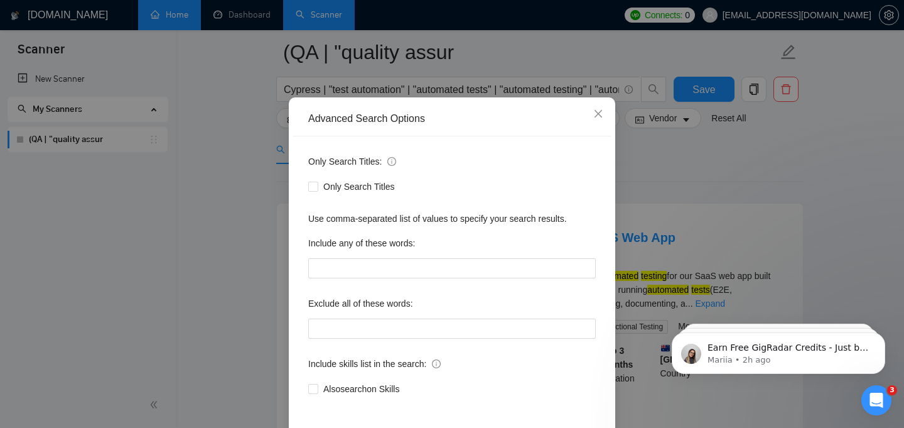
scroll to position [41, 0]
click at [210, 271] on div "Advanced Search Options Only Search Titles: Only Search Titles Use comma-separa…" at bounding box center [452, 214] width 904 height 428
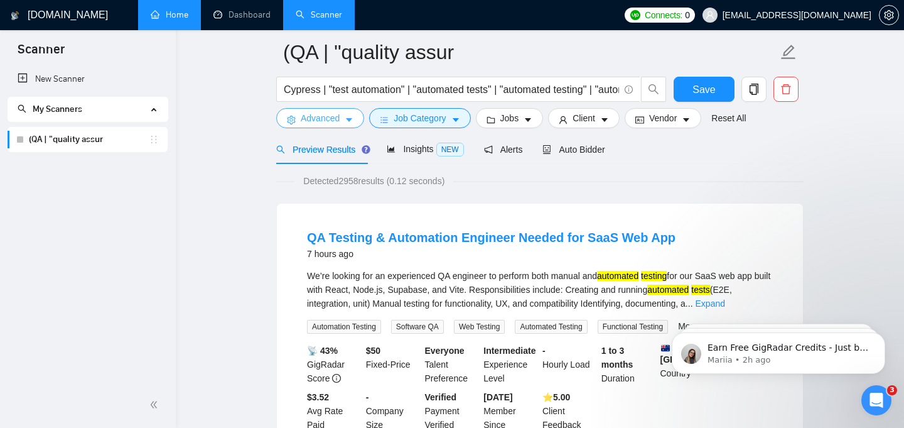
scroll to position [0, 0]
click at [443, 92] on input "Cypress | "test automation" | "automated tests" | "automated testing" | "automa…" at bounding box center [451, 90] width 335 height 16
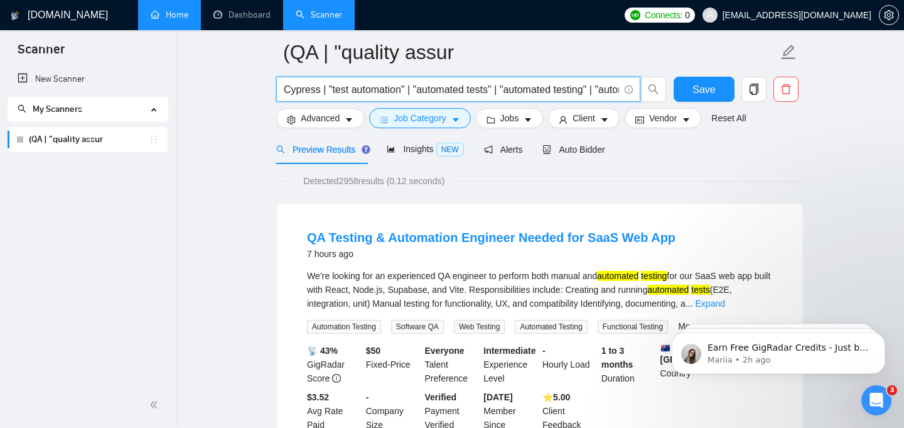
click at [437, 87] on input "Cypress | "test automation" | "automated tests" | "automated testing" | "automa…" at bounding box center [451, 90] width 335 height 16
paste input "QA automation" | "test automation" | "automated testing" | "E2E testing" | "end…"
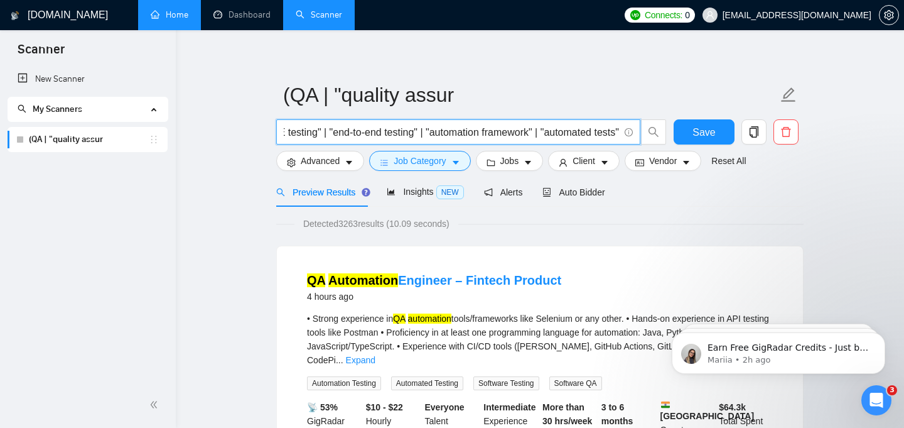
scroll to position [3, 0]
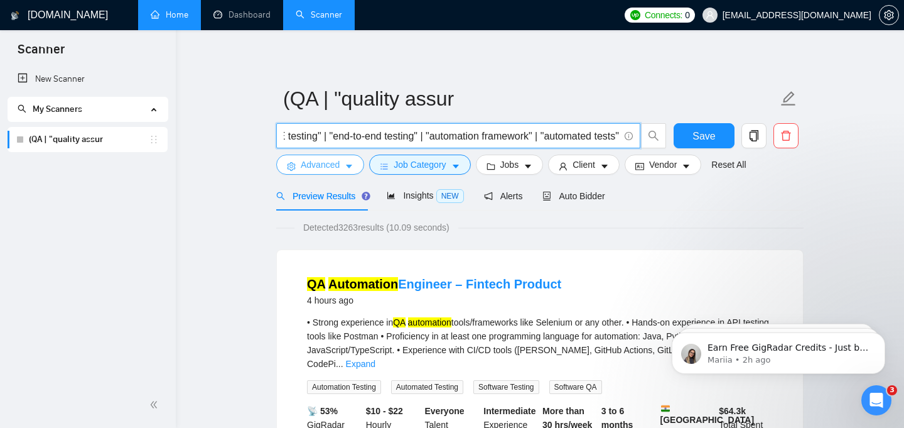
type input "Cypress | "QA automation" | "test automation" | "automated testing" | "E2E test…"
click at [349, 166] on icon "caret-down" at bounding box center [349, 167] width 6 height 4
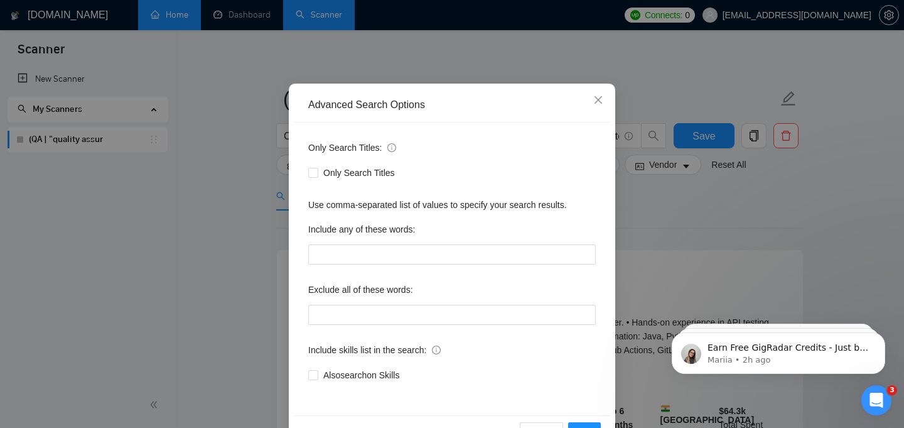
scroll to position [58, 0]
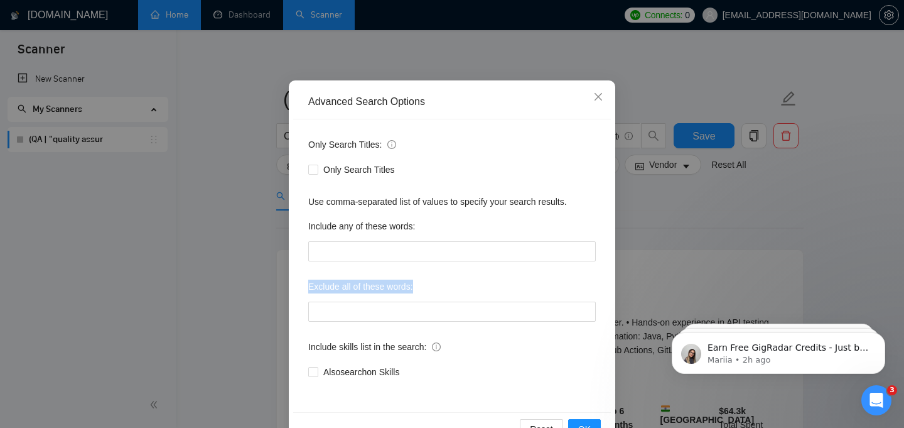
drag, startPoint x: 420, startPoint y: 288, endPoint x: 300, endPoint y: 285, distance: 120.6
click at [300, 285] on div "Only Search Titles: Only Search Titles Use comma-separated list of values to sp…" at bounding box center [452, 265] width 318 height 293
copy label "Exclude all of these words:"
click at [462, 315] on input "text" at bounding box center [452, 311] width 288 height 20
paste input "-translation -copywriting -logo -graphic -seo -wordpress developer -shopify dev…"
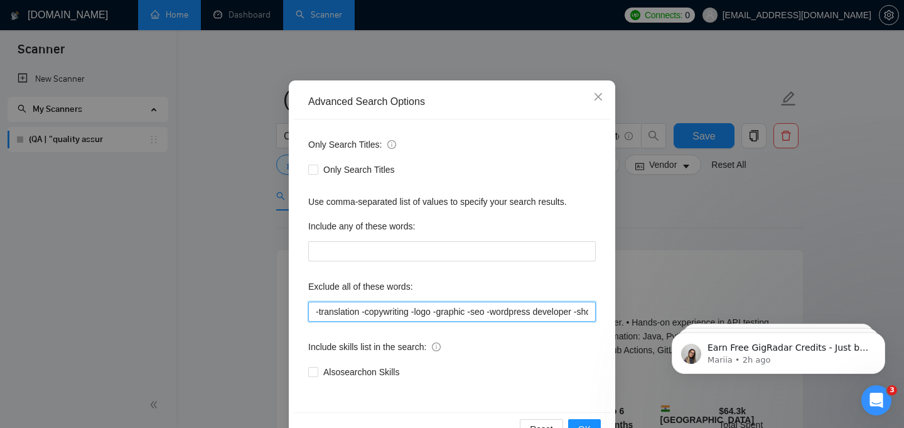
scroll to position [84, 0]
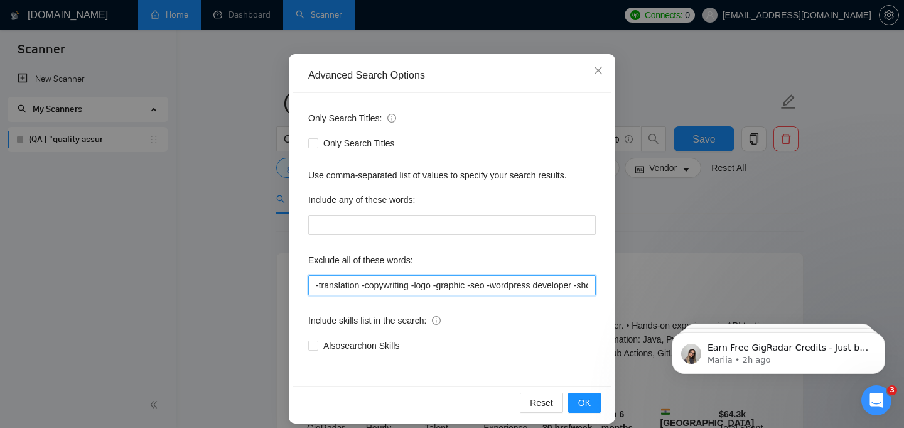
click at [323, 286] on input "-translation -copywriting -logo -graphic -seo -wordpress developer -shopify dev…" at bounding box center [452, 285] width 288 height 20
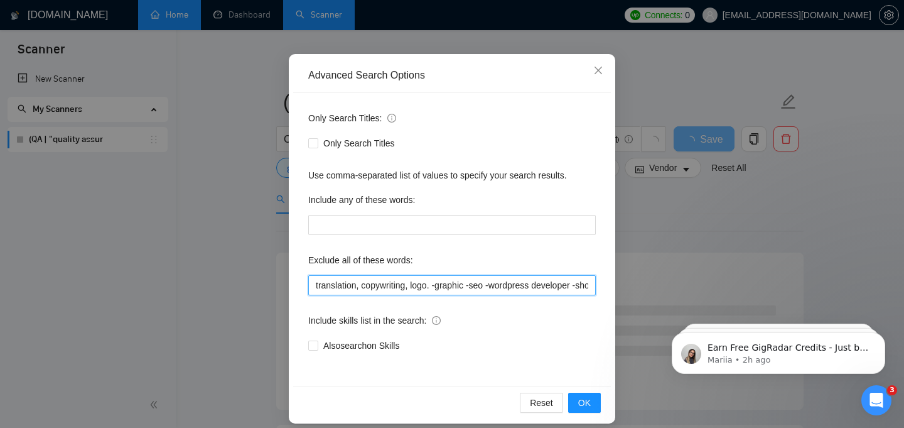
type input "translation, copywriting, logo -graphic -seo -wordpress developer -shopify deve…"
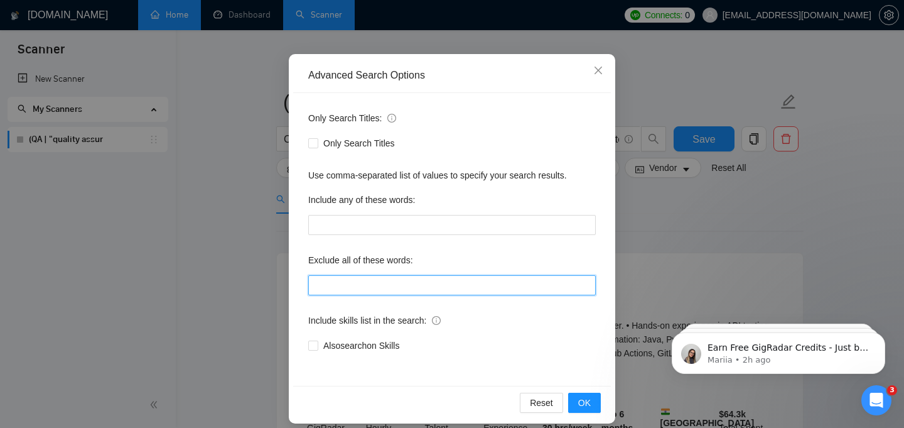
paste input "(translation | copywriting | logo | graphic | seo | "wordpress developer" | "sh…"
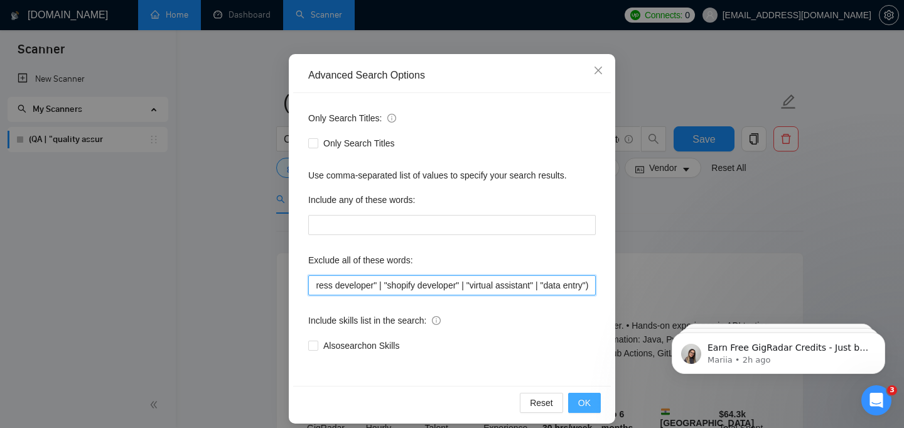
type input "(translation | copywriting | logo | graphic | seo | "wordpress developer" | "sh…"
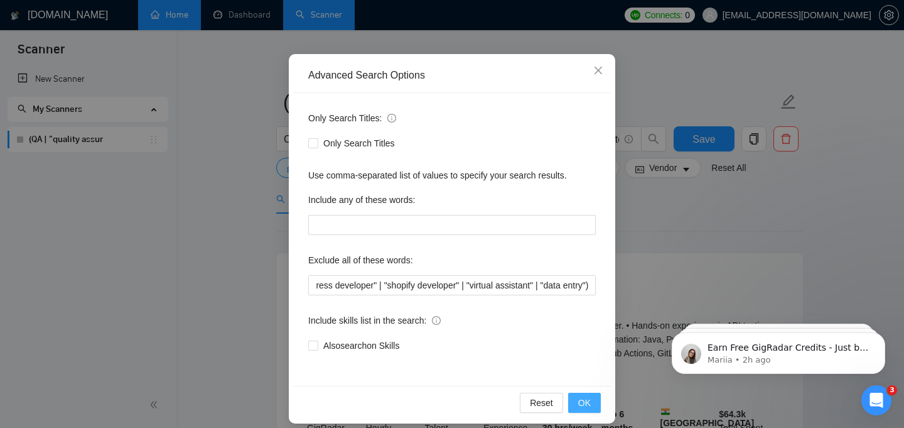
click at [581, 404] on span "OK" at bounding box center [584, 403] width 13 height 14
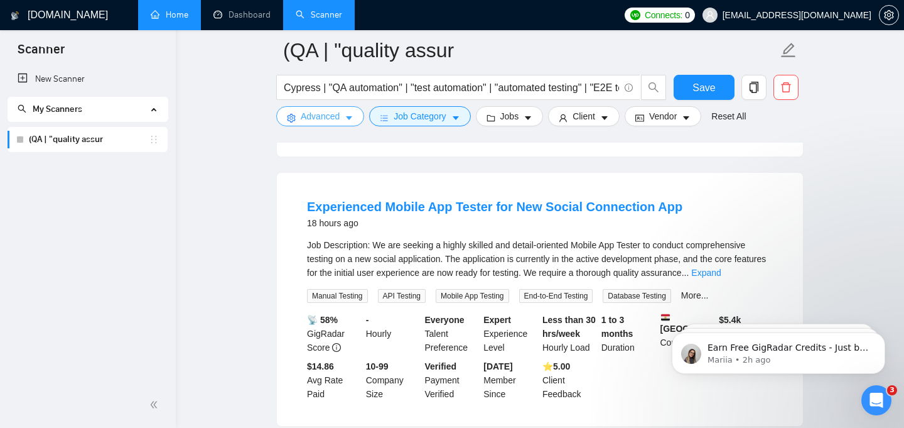
scroll to position [646, 0]
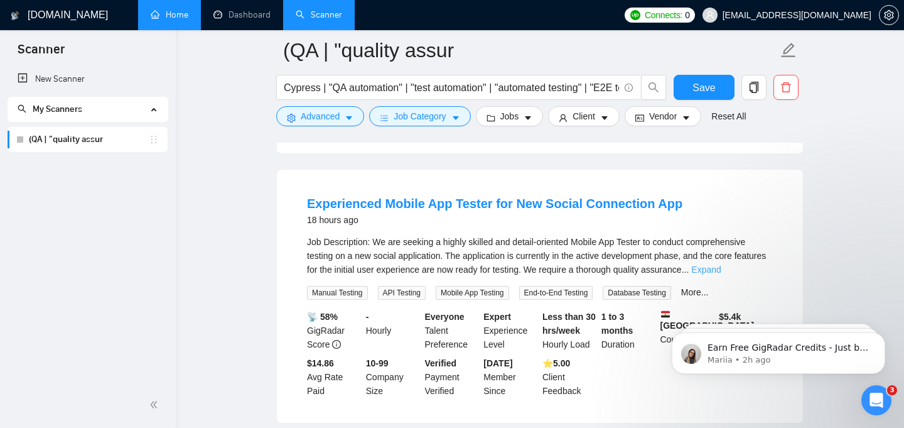
click at [721, 264] on link "Expand" at bounding box center [707, 269] width 30 height 10
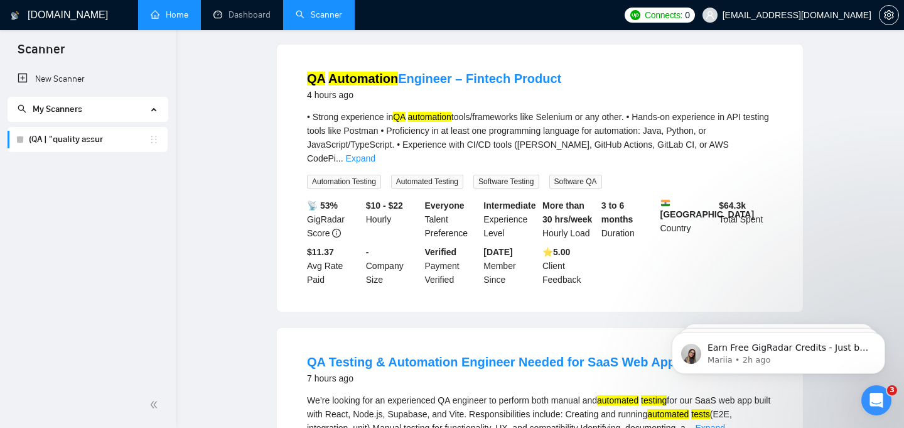
scroll to position [0, 0]
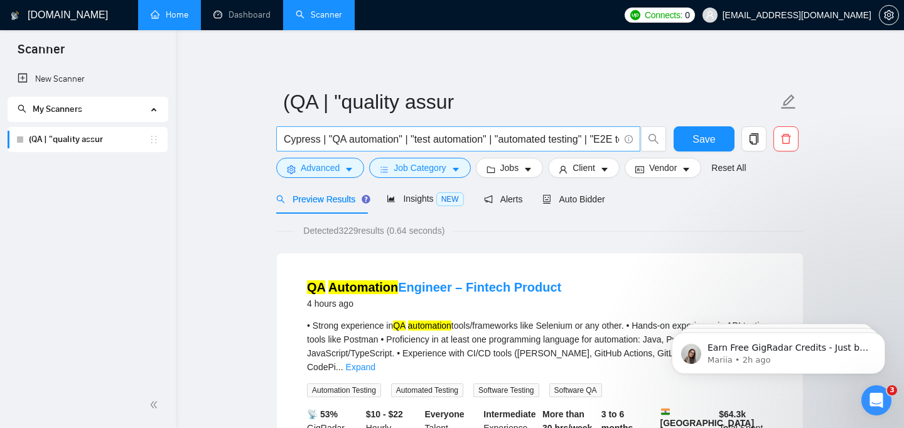
click at [432, 139] on input "Cypress | "QA automation" | "test automation" | "automated testing" | "E2E test…" at bounding box center [451, 139] width 335 height 16
paste input ""Cypress" | ("Cypress BDD" | "Cypress Cucumber" | "BDD framework") | ("E2E test…"
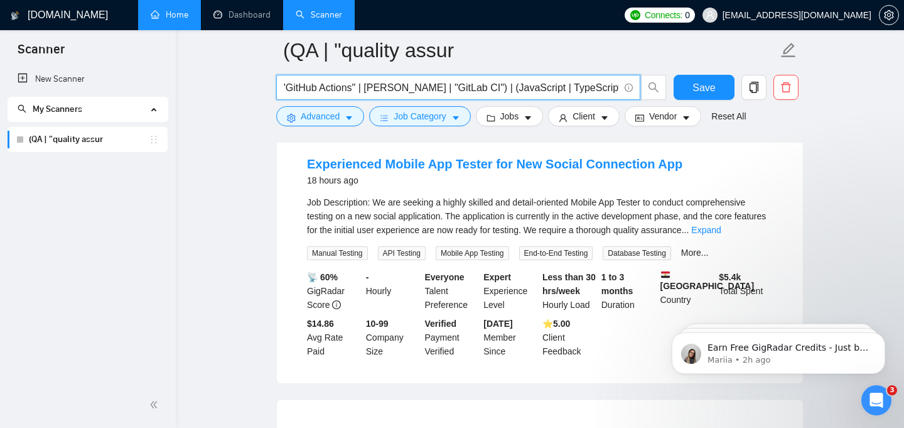
scroll to position [957, 0]
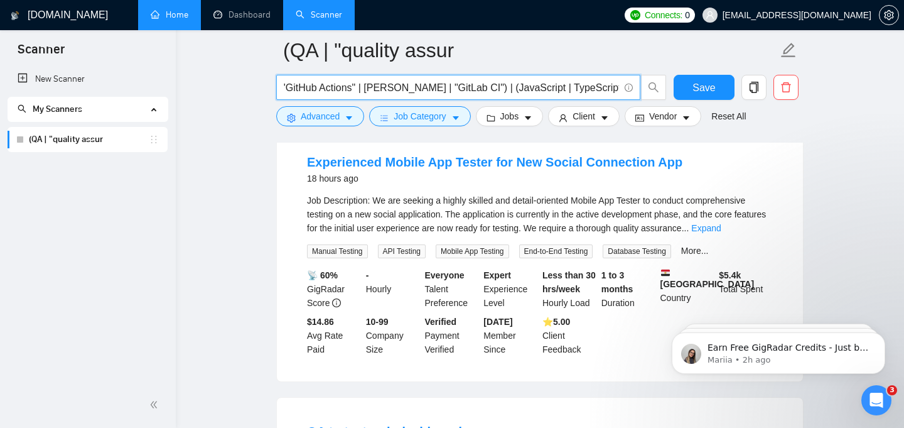
type input ""Cypress" | ("Cypress BDD" | "Cypress Cucumber" | "BDD framework") | ("E2E test…"
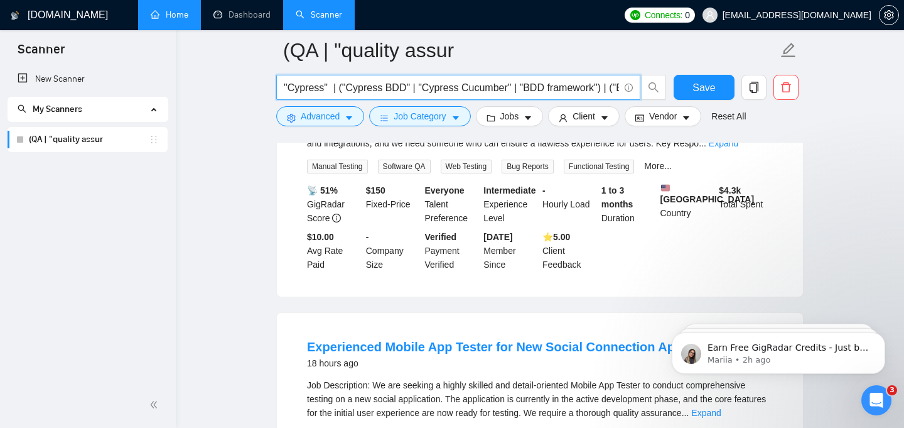
scroll to position [766, 0]
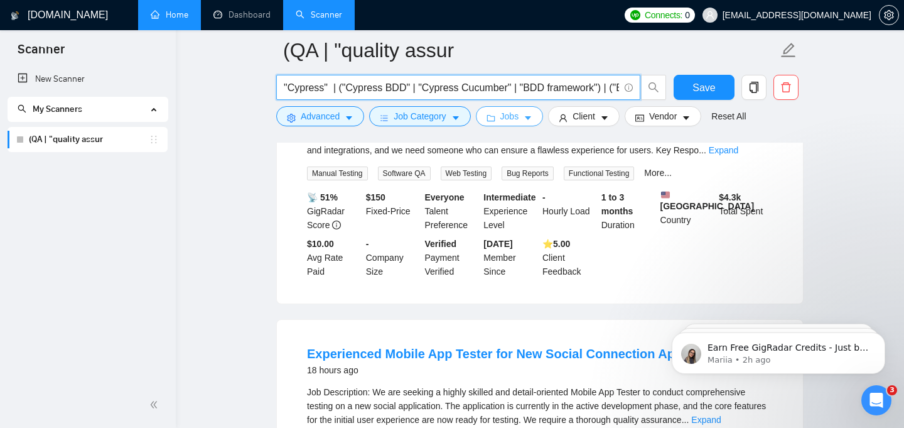
click at [519, 119] on span "Jobs" at bounding box center [510, 116] width 19 height 14
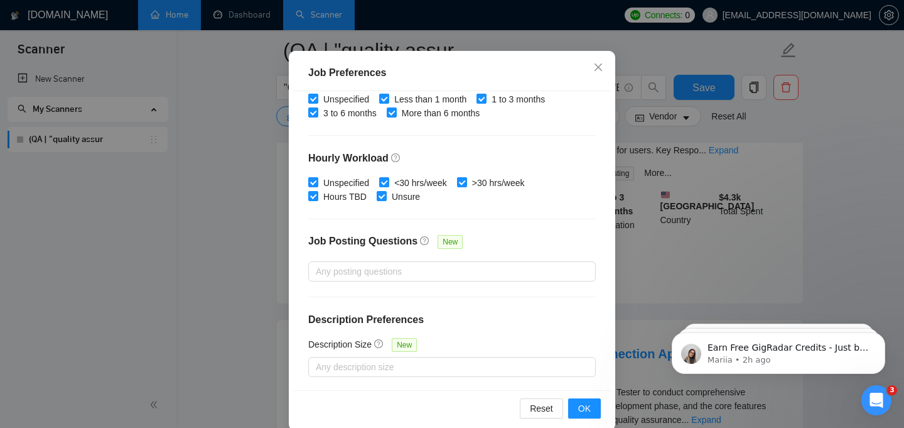
scroll to position [91, 0]
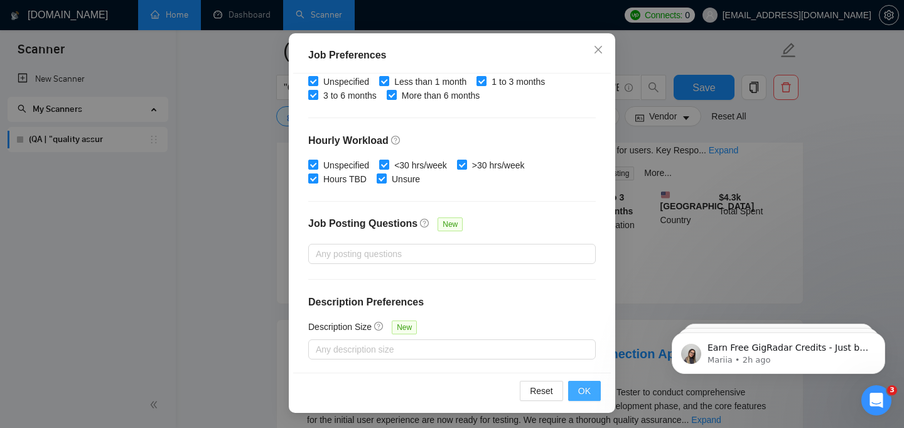
click at [584, 393] on span "OK" at bounding box center [584, 391] width 13 height 14
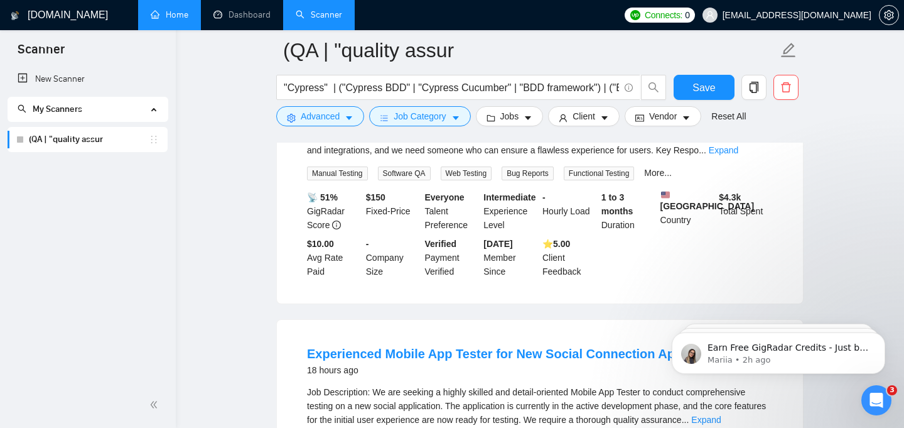
scroll to position [42, 0]
click at [451, 111] on button "Job Category" at bounding box center [419, 116] width 101 height 20
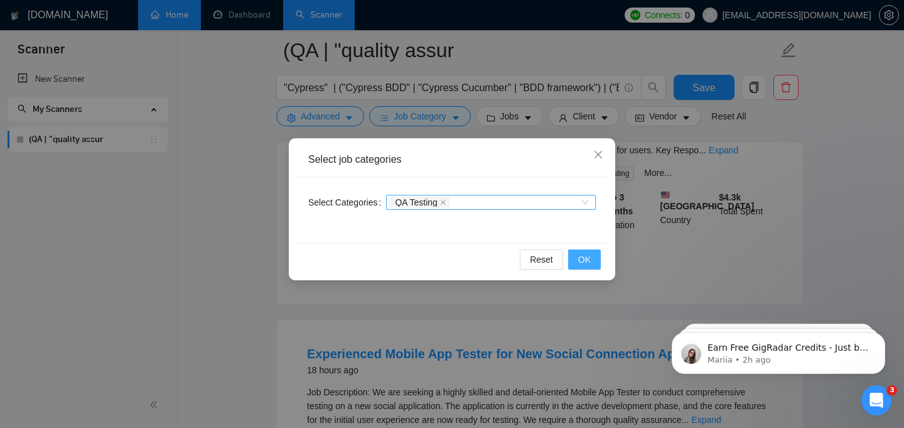
click at [577, 265] on button "OK" at bounding box center [584, 259] width 33 height 20
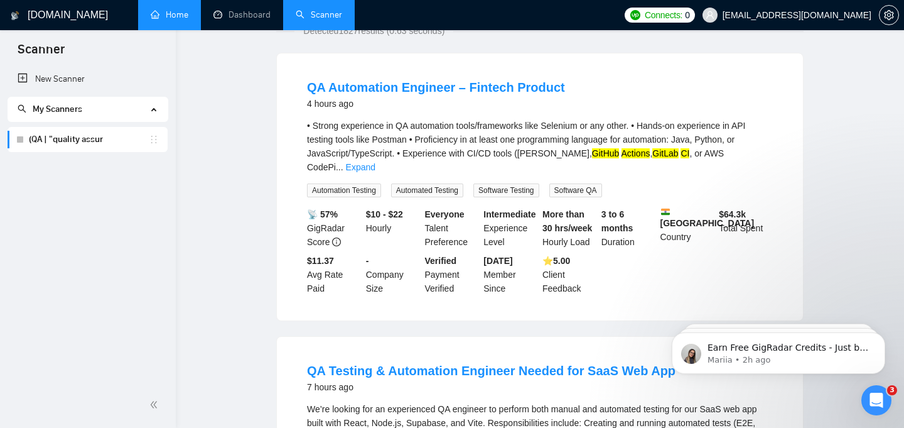
scroll to position [0, 0]
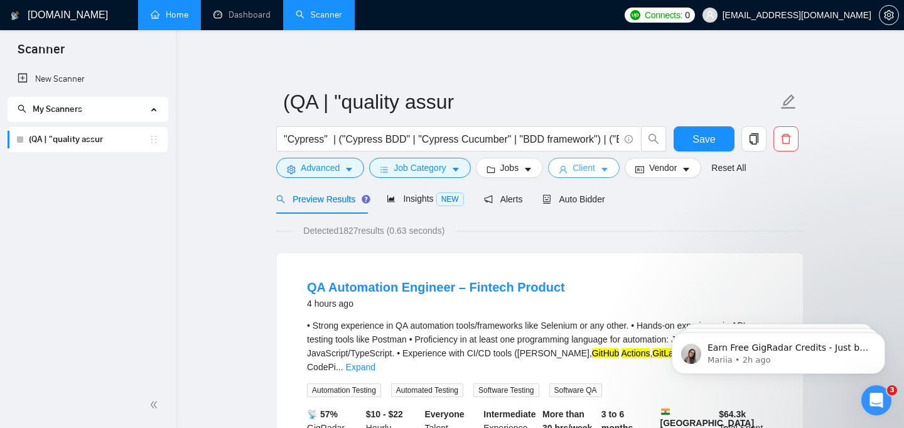
click at [607, 173] on icon "caret-down" at bounding box center [604, 169] width 9 height 9
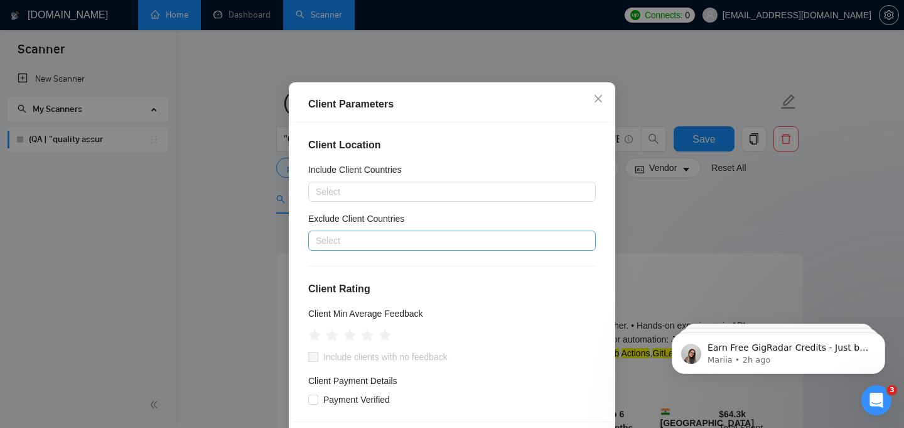
click at [388, 248] on div at bounding box center [446, 240] width 269 height 15
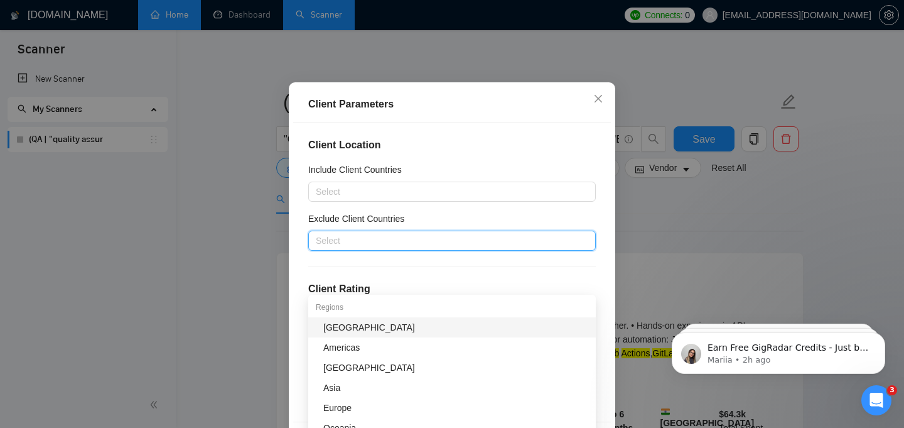
paste input "-[GEOGRAPHIC_DATA] -[GEOGRAPHIC_DATA] -[GEOGRAPHIC_DATA] -[GEOGRAPHIC_DATA] -[G…"
type input "-[GEOGRAPHIC_DATA] -[GEOGRAPHIC_DATA] -[GEOGRAPHIC_DATA] -[GEOGRAPHIC_DATA] -[G…"
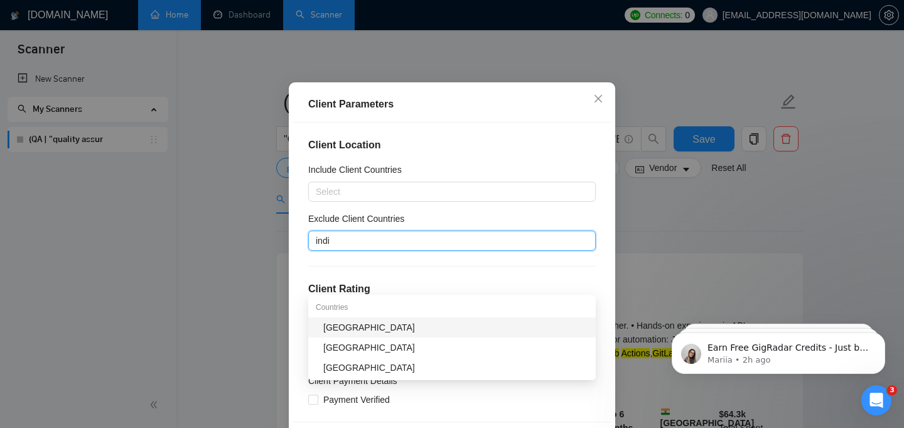
type input "india"
click at [456, 330] on div "[GEOGRAPHIC_DATA]" at bounding box center [455, 327] width 265 height 14
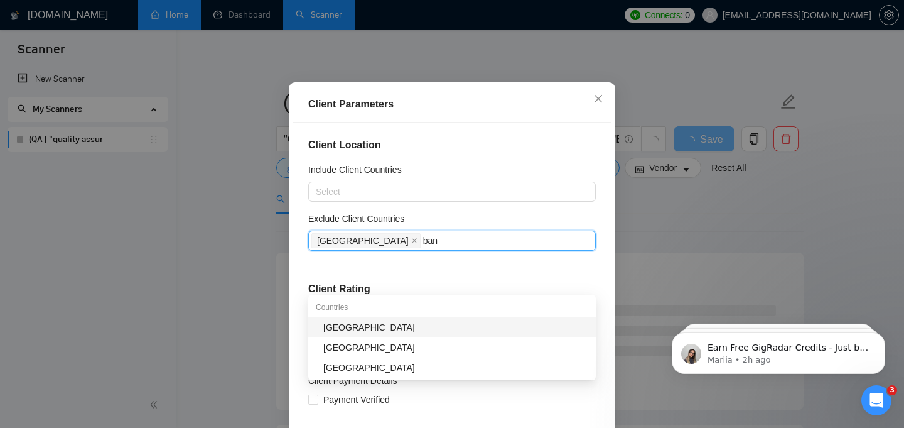
type input "bang"
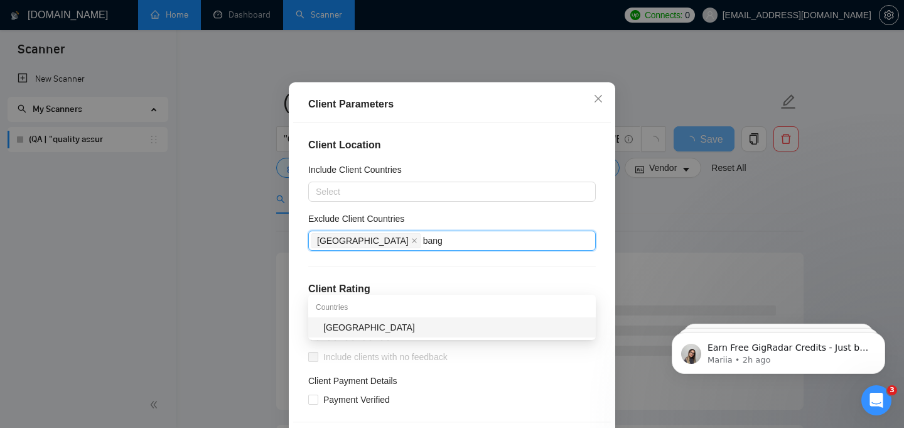
click at [403, 325] on div "[GEOGRAPHIC_DATA]" at bounding box center [455, 327] width 265 height 14
type input "[GEOGRAPHIC_DATA]"
click at [384, 327] on div "[GEOGRAPHIC_DATA]" at bounding box center [455, 327] width 265 height 14
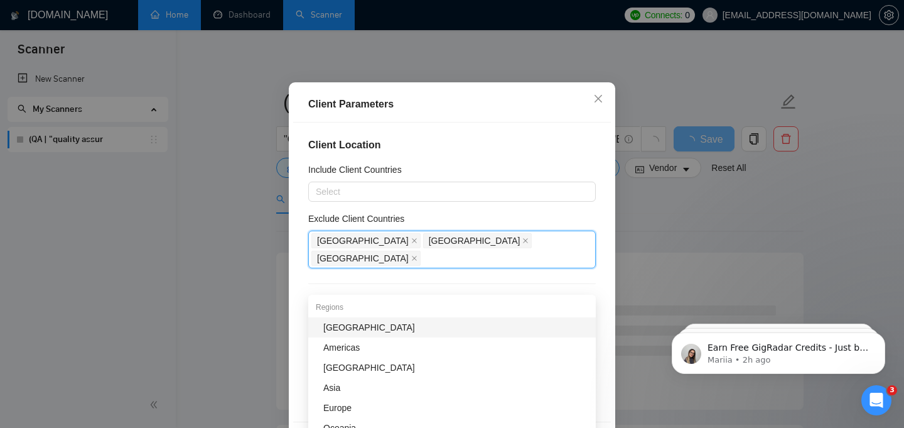
click at [378, 330] on div "[GEOGRAPHIC_DATA]" at bounding box center [455, 327] width 265 height 14
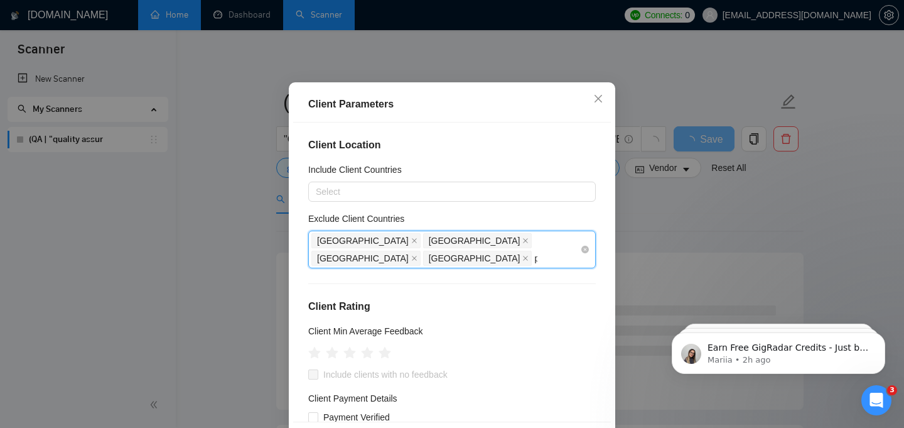
type input "phi"
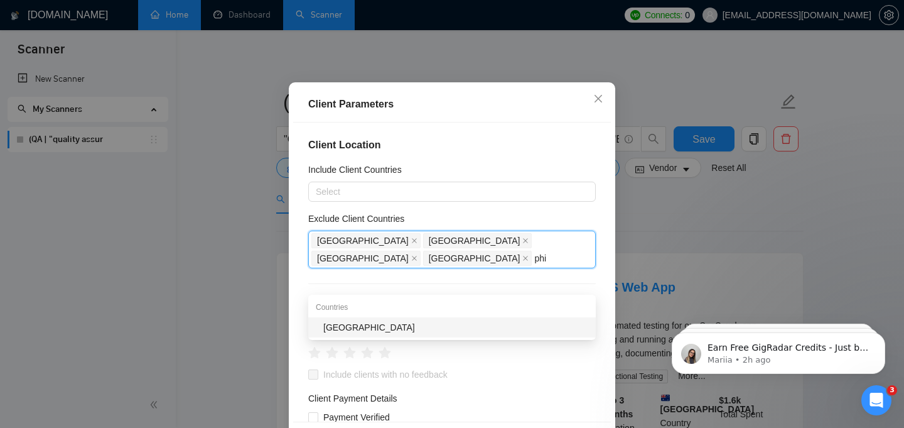
click at [485, 328] on div "[GEOGRAPHIC_DATA]" at bounding box center [455, 327] width 265 height 14
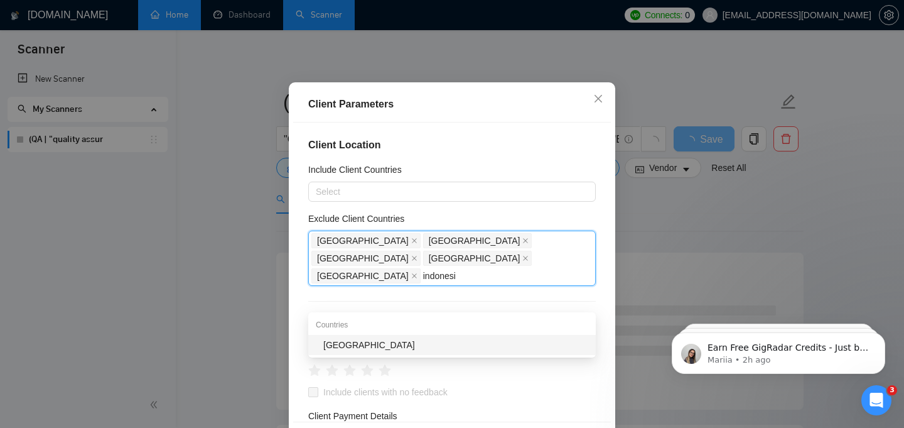
type input "[GEOGRAPHIC_DATA]"
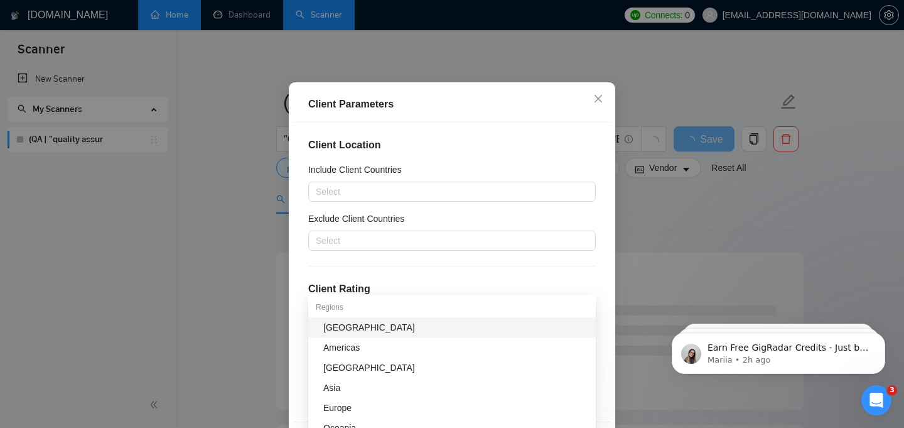
click at [545, 112] on div "Client Parameters" at bounding box center [452, 104] width 288 height 15
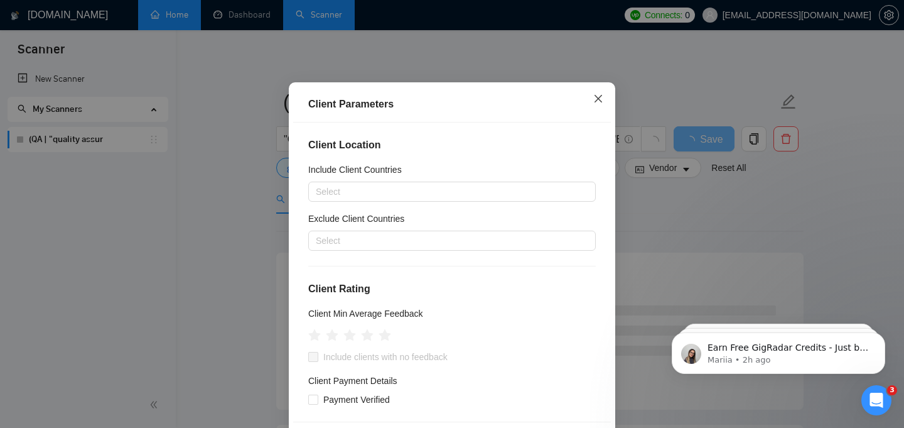
click at [596, 104] on icon "close" at bounding box center [599, 99] width 10 height 10
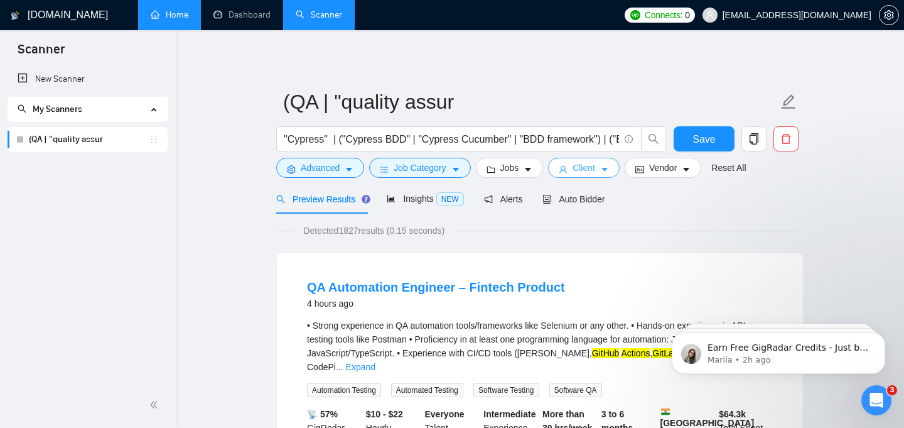
click at [609, 167] on icon "caret-down" at bounding box center [604, 169] width 9 height 9
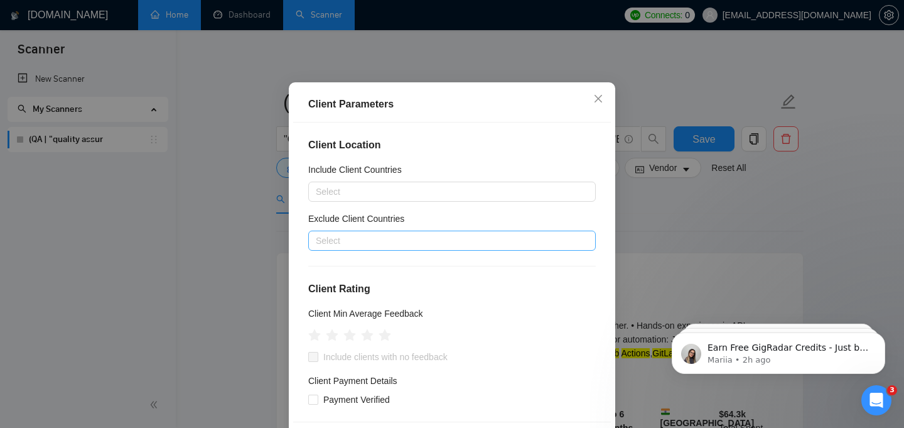
click at [407, 248] on div at bounding box center [446, 240] width 269 height 15
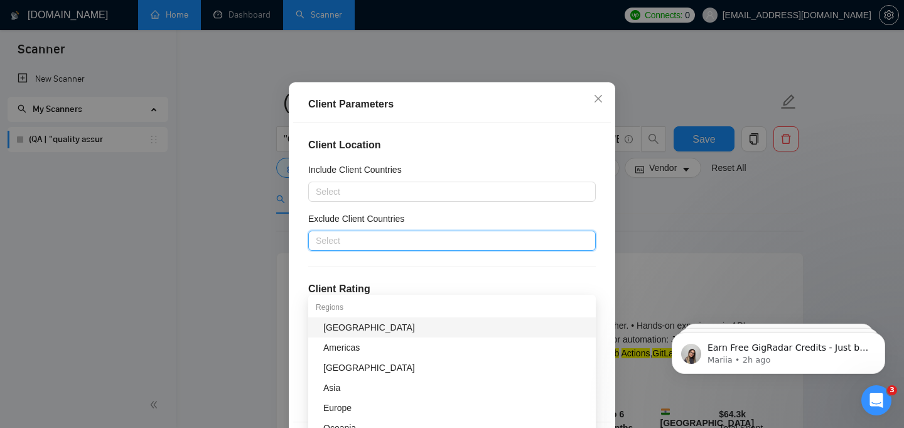
click at [356, 329] on div "[GEOGRAPHIC_DATA]" at bounding box center [455, 327] width 265 height 14
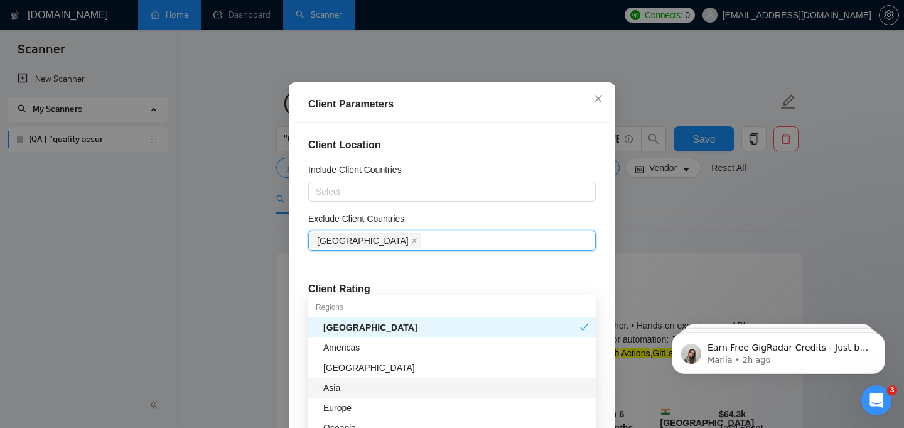
click at [352, 388] on div "Asia" at bounding box center [455, 388] width 265 height 14
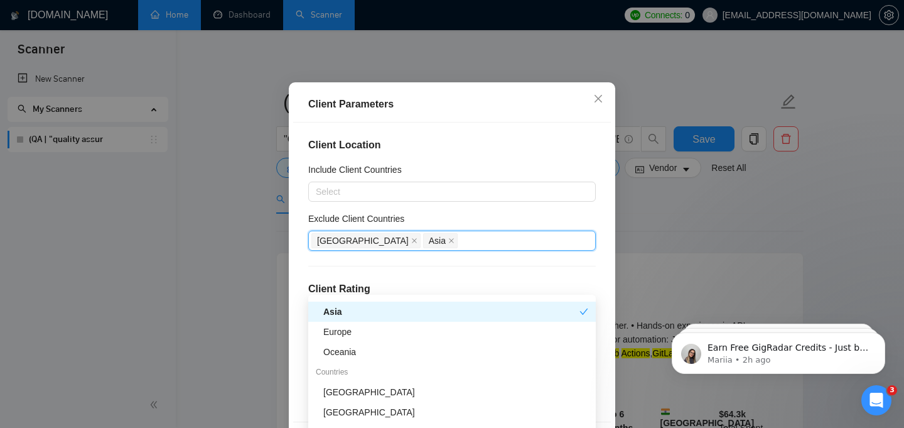
scroll to position [80, 0]
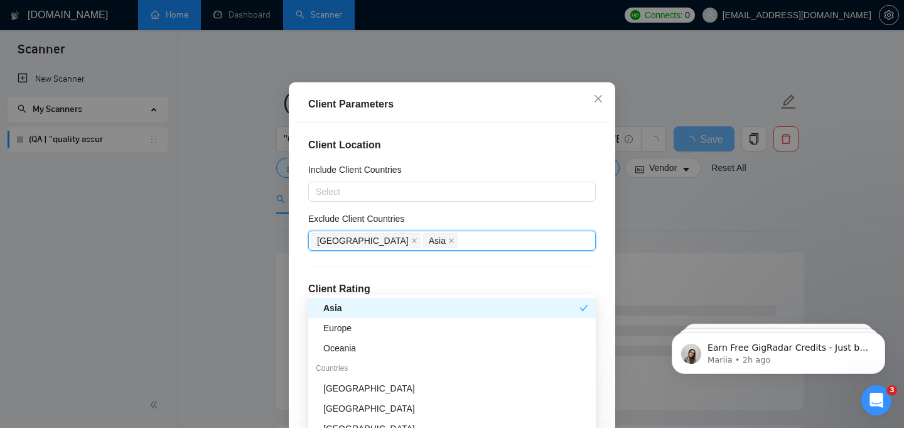
click at [477, 153] on h4 "Client Location" at bounding box center [452, 145] width 288 height 15
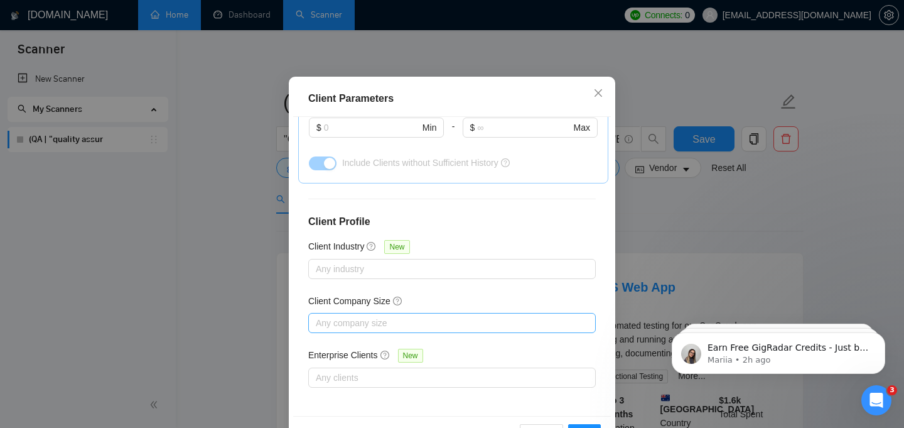
scroll to position [91, 0]
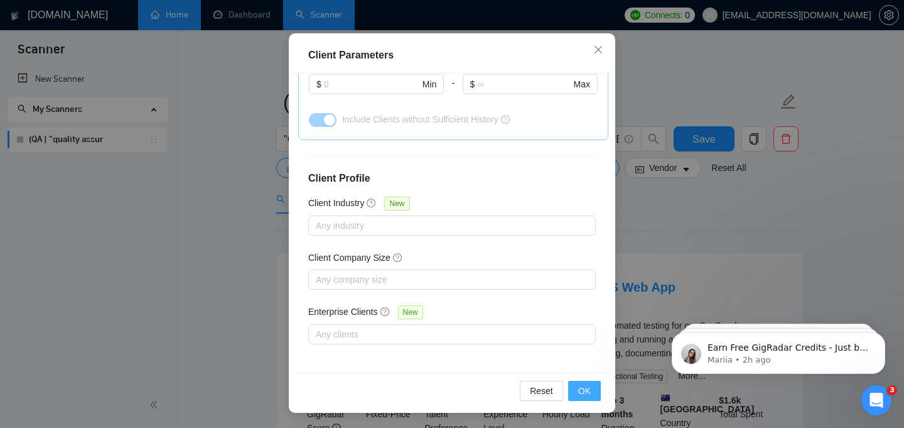
click at [590, 391] on span "OK" at bounding box center [584, 391] width 13 height 14
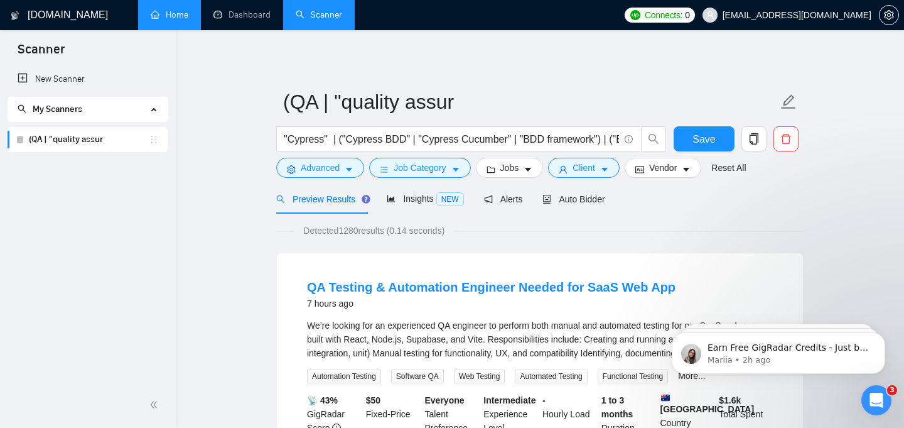
scroll to position [42, 0]
click at [609, 172] on icon "caret-down" at bounding box center [604, 169] width 9 height 9
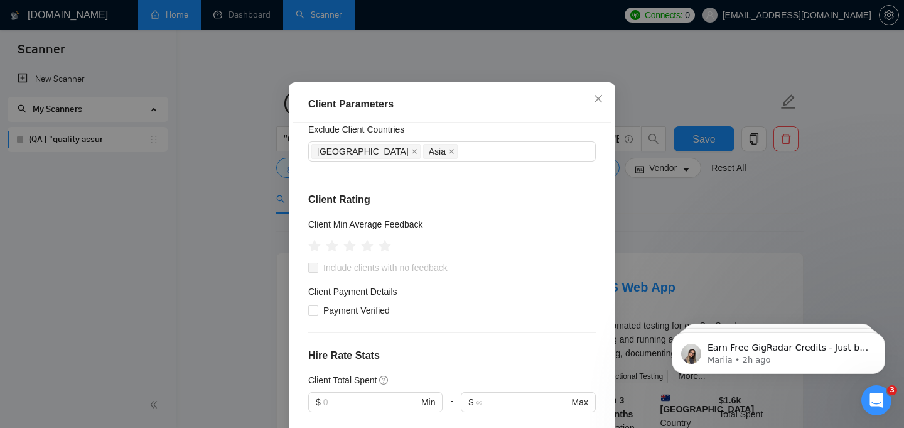
scroll to position [90, 0]
click at [359, 317] on span "Payment Verified" at bounding box center [356, 310] width 77 height 14
click at [317, 313] on input "Payment Verified" at bounding box center [312, 309] width 9 height 9
checkbox input "true"
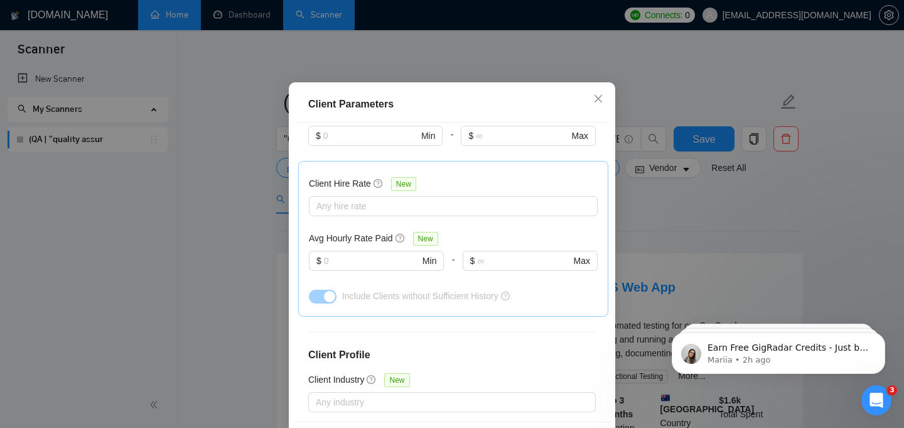
scroll to position [483, 0]
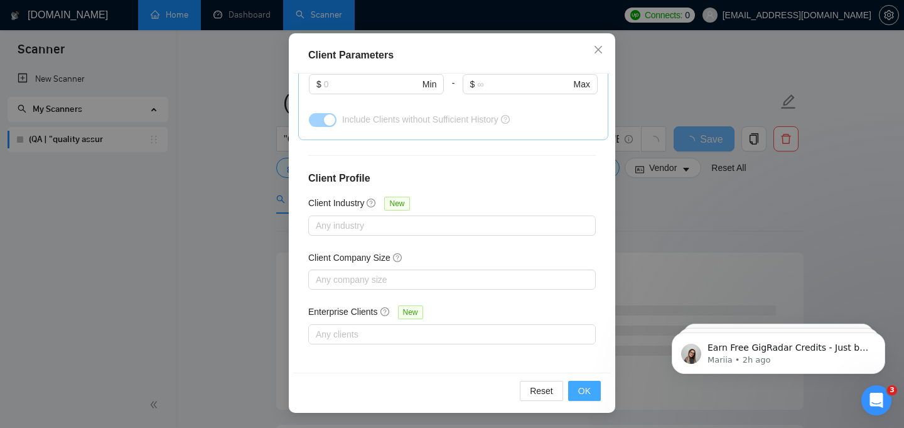
click at [589, 393] on span "OK" at bounding box center [584, 391] width 13 height 14
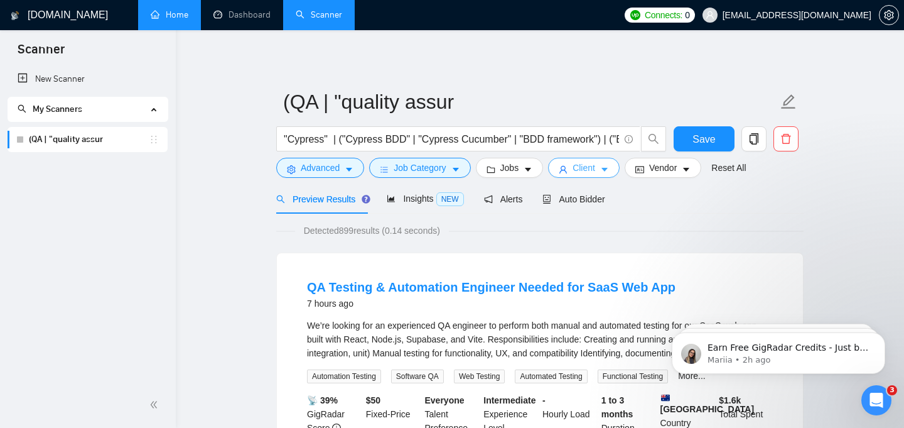
click at [605, 165] on span "caret-down" at bounding box center [604, 169] width 9 height 9
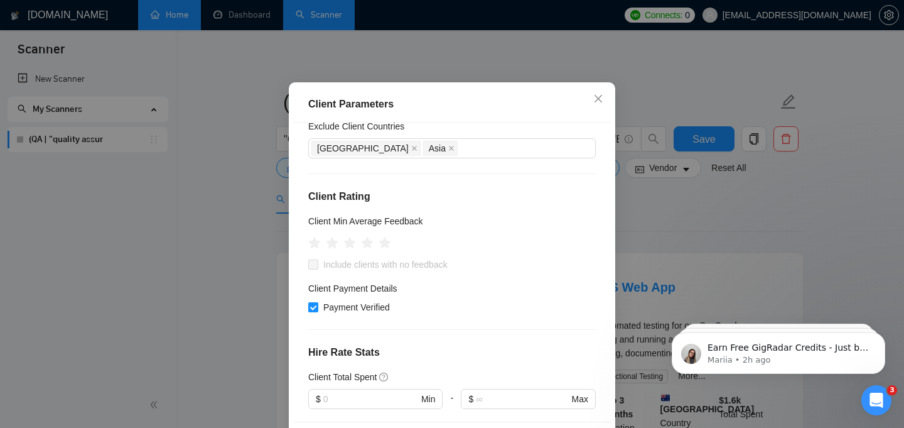
scroll to position [90, 0]
click at [351, 252] on icon "star" at bounding box center [350, 245] width 13 height 13
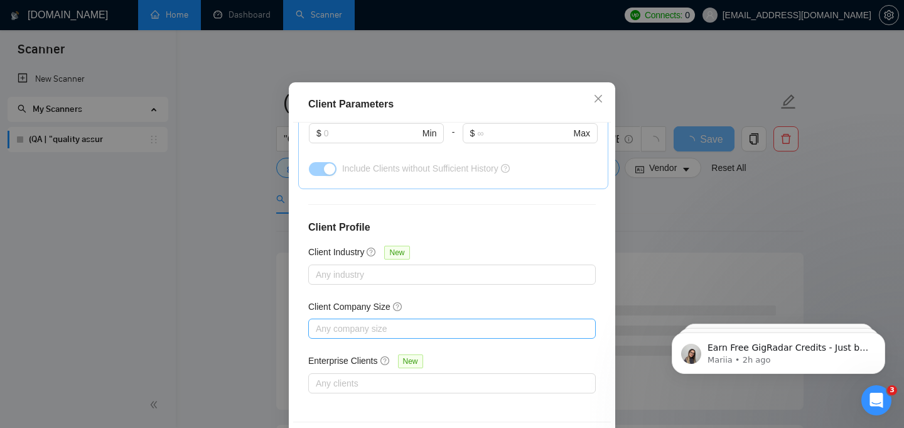
scroll to position [91, 0]
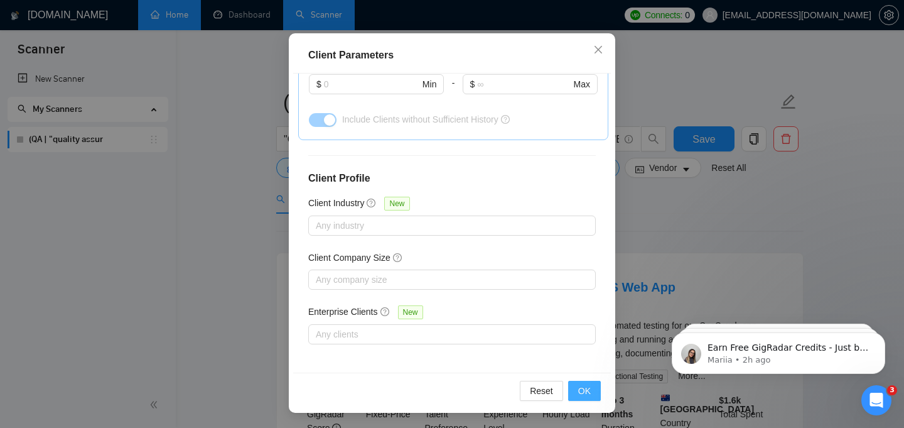
click at [578, 389] on button "OK" at bounding box center [584, 391] width 33 height 20
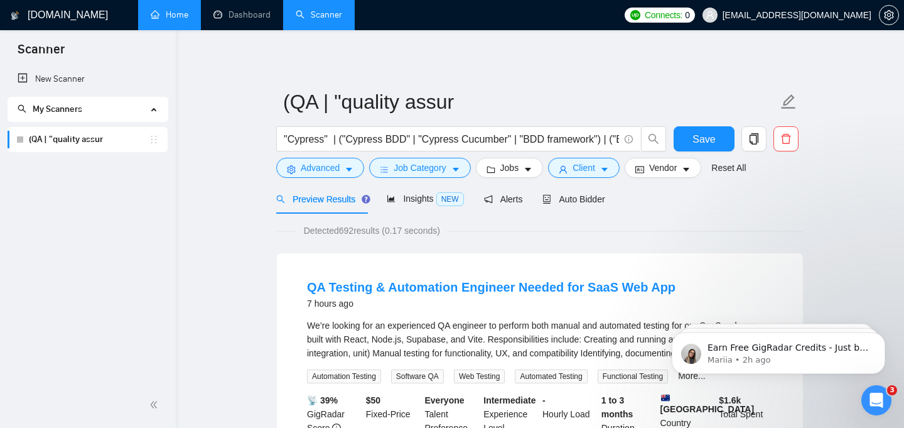
scroll to position [42, 0]
click at [595, 168] on span "Client" at bounding box center [584, 168] width 23 height 14
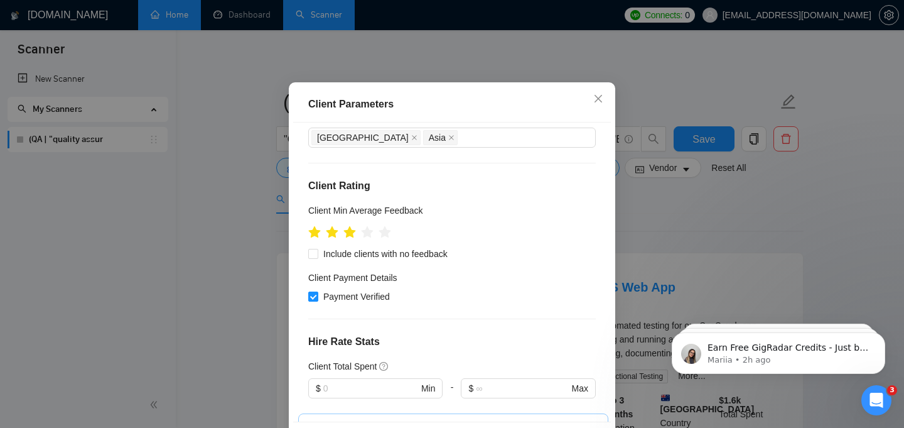
scroll to position [100, 0]
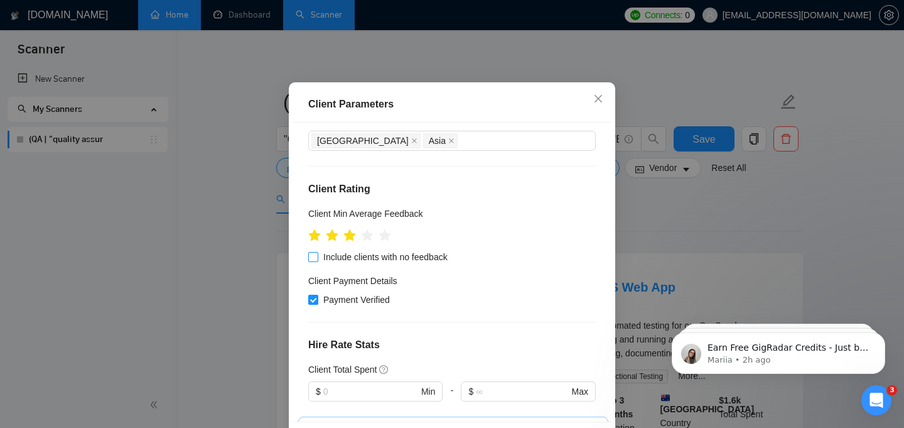
click at [374, 264] on span "Include clients with no feedback" at bounding box center [385, 257] width 134 height 14
click at [317, 261] on input "Include clients with no feedback" at bounding box center [312, 256] width 9 height 9
checkbox input "true"
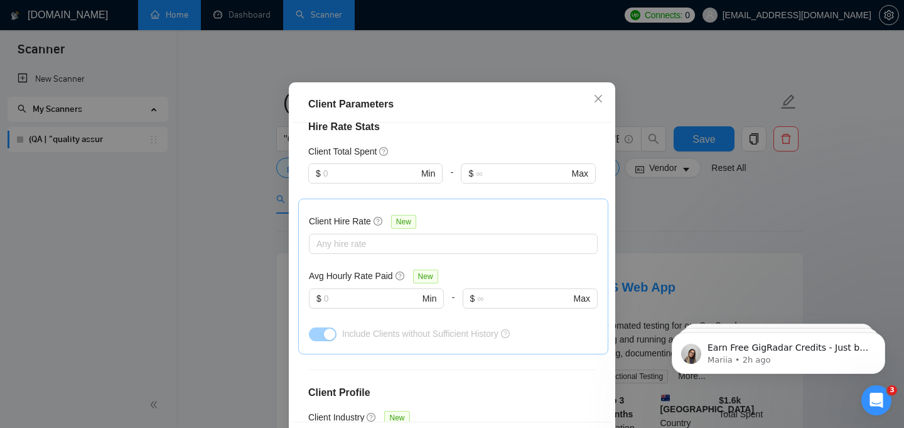
scroll to position [483, 0]
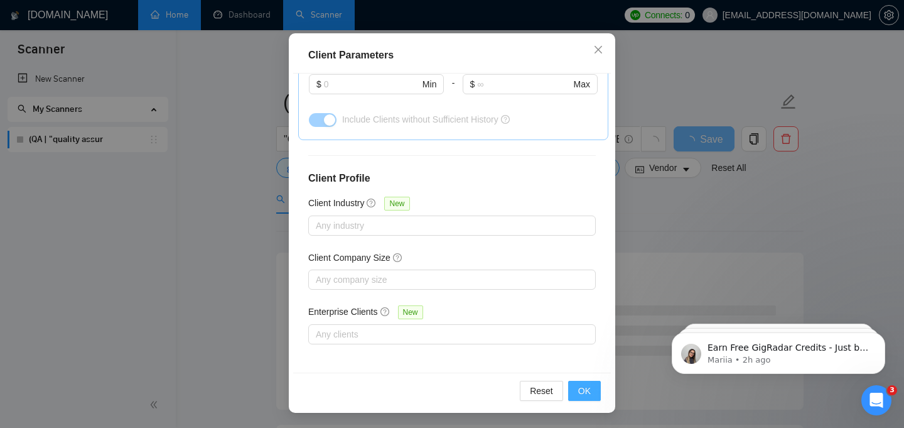
click at [585, 386] on span "OK" at bounding box center [584, 391] width 13 height 14
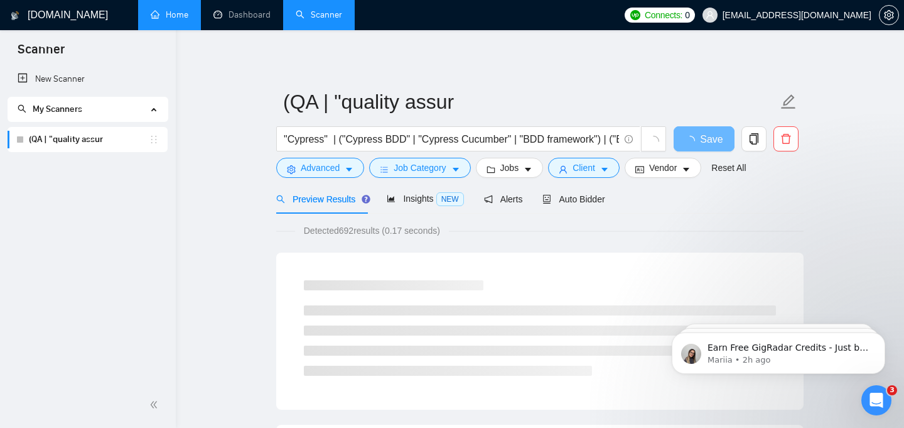
scroll to position [42, 0]
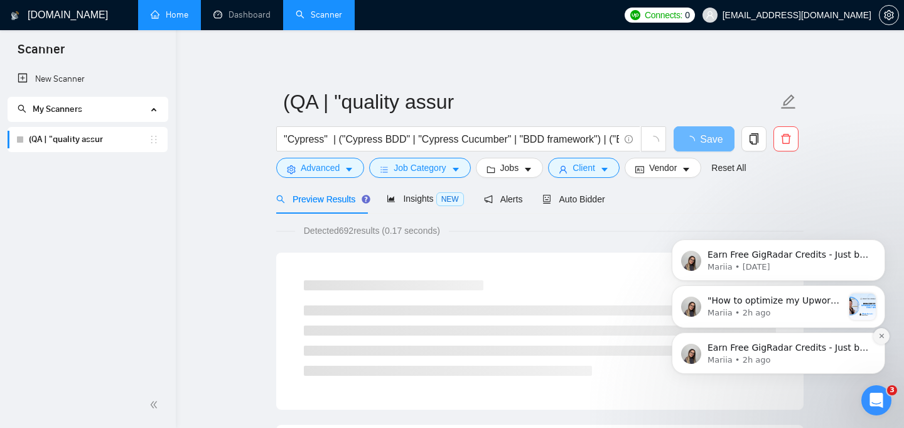
click at [878, 332] on button "Dismiss notification" at bounding box center [882, 336] width 16 height 16
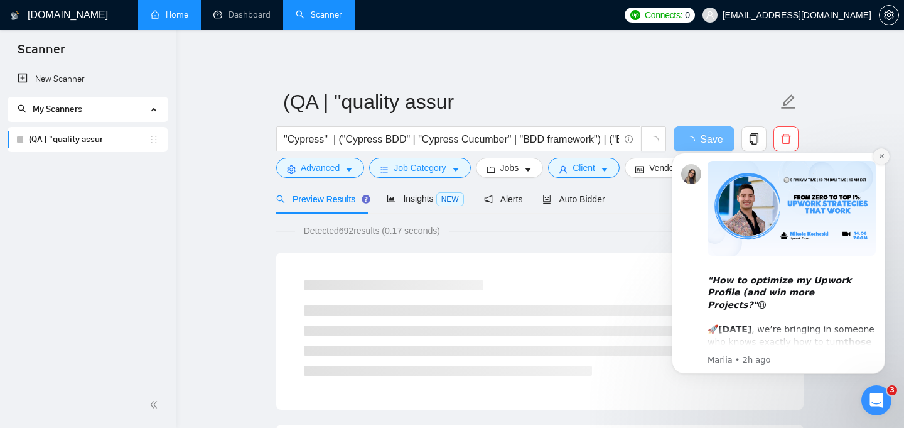
click at [880, 156] on icon "Dismiss notification" at bounding box center [882, 156] width 7 height 7
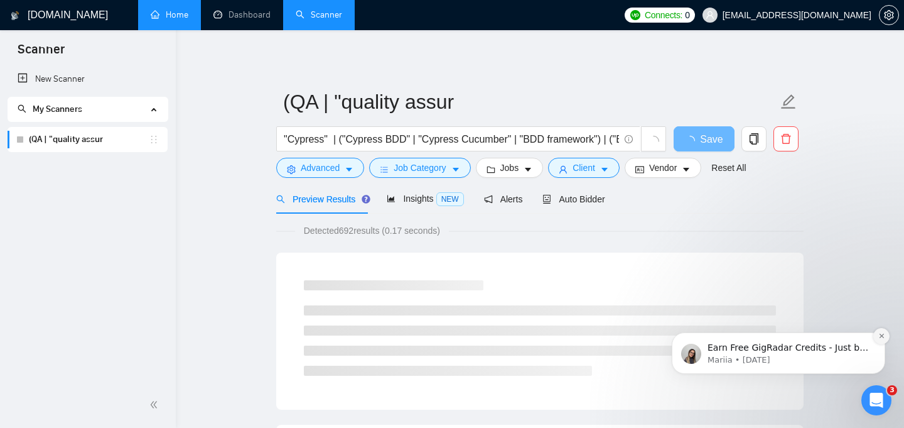
click at [886, 337] on button "Dismiss notification" at bounding box center [882, 336] width 16 height 16
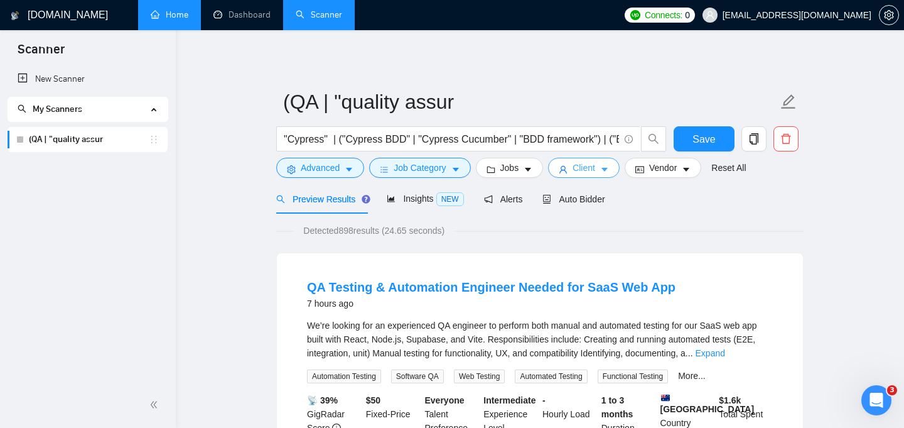
click at [609, 165] on icon "caret-down" at bounding box center [604, 169] width 9 height 9
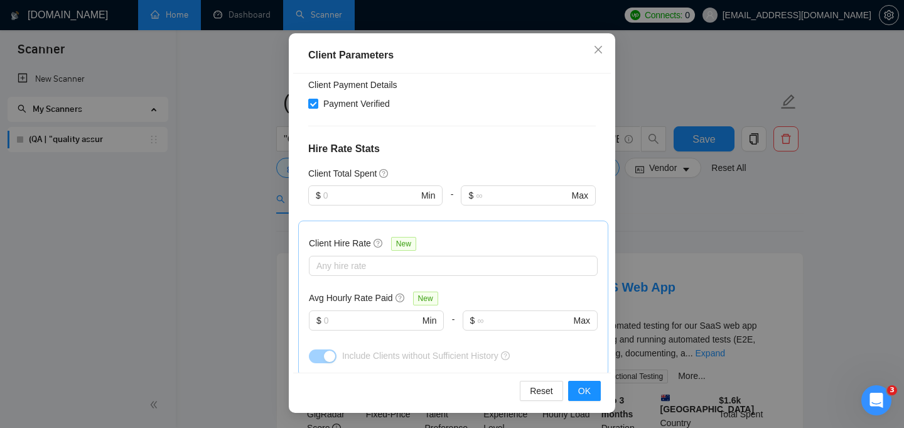
scroll to position [244, 0]
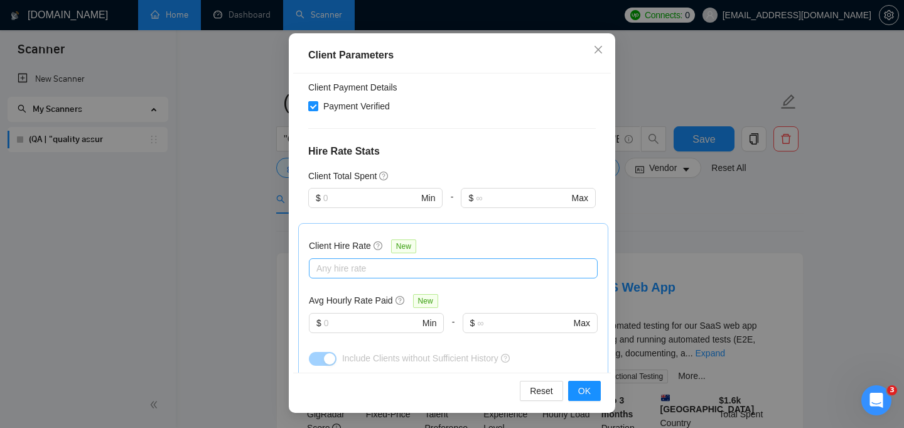
click at [432, 267] on div at bounding box center [447, 268] width 270 height 15
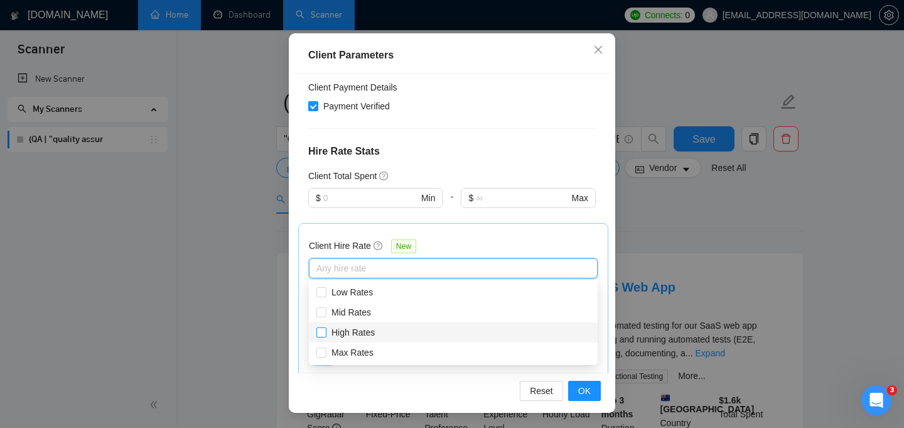
click at [339, 333] on span "High Rates" at bounding box center [353, 332] width 43 height 10
click at [325, 333] on input "High Rates" at bounding box center [321, 331] width 9 height 9
checkbox input "true"
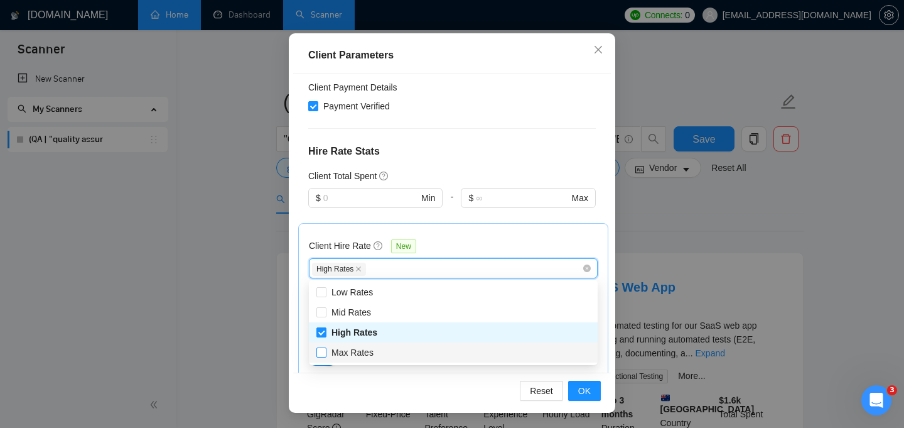
click at [339, 354] on span "Max Rates" at bounding box center [353, 352] width 42 height 10
click at [325, 354] on input "Max Rates" at bounding box center [321, 351] width 9 height 9
checkbox input "true"
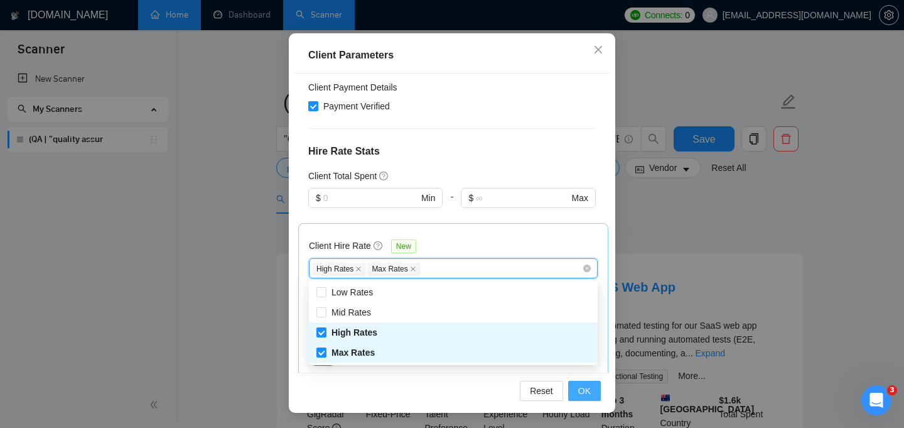
click at [585, 394] on span "OK" at bounding box center [584, 391] width 13 height 14
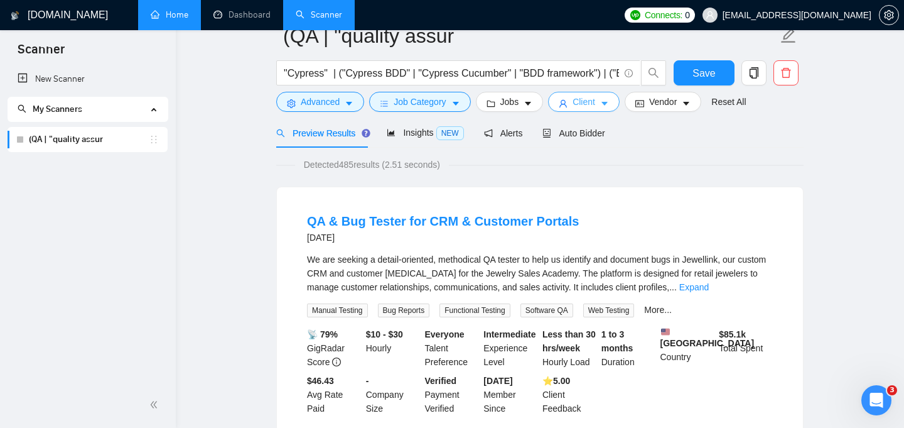
scroll to position [5, 0]
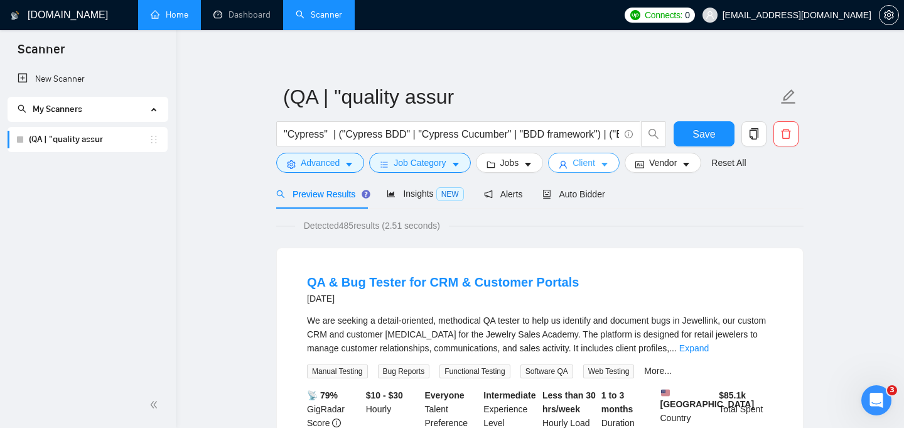
click at [608, 160] on icon "caret-down" at bounding box center [604, 164] width 9 height 9
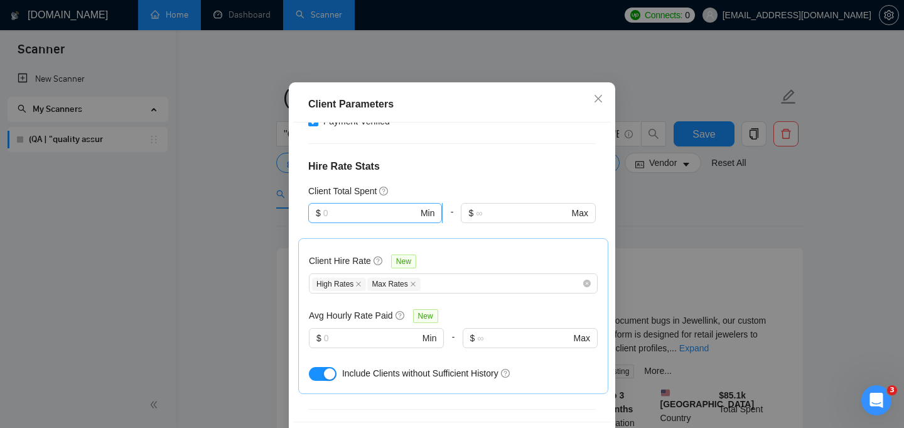
scroll to position [290, 0]
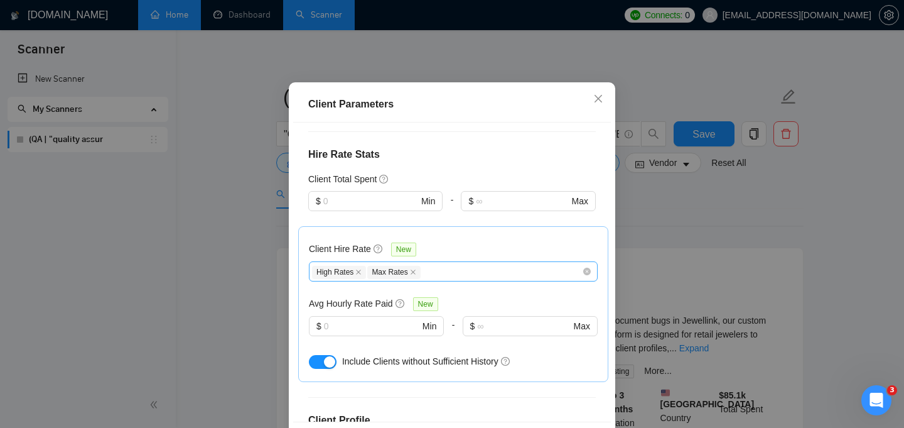
click at [508, 279] on div "High Rates Max Rates" at bounding box center [447, 271] width 270 height 15
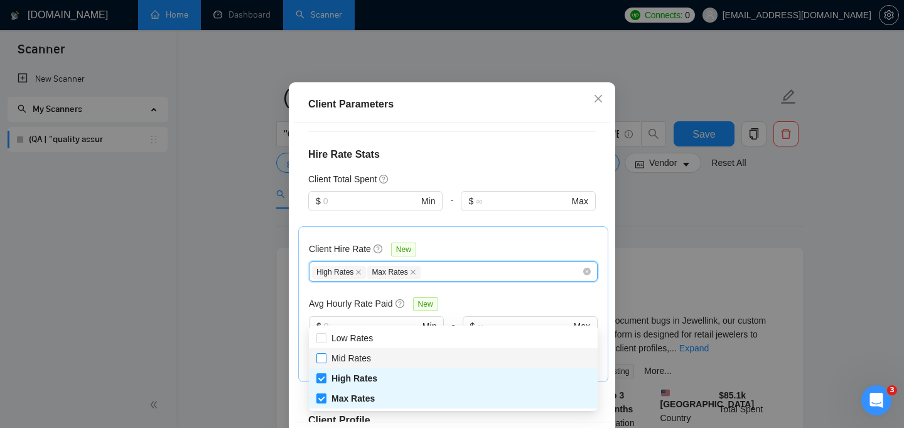
click at [357, 353] on span "Mid Rates" at bounding box center [352, 358] width 40 height 10
click at [325, 353] on input "Mid Rates" at bounding box center [321, 357] width 9 height 9
checkbox input "true"
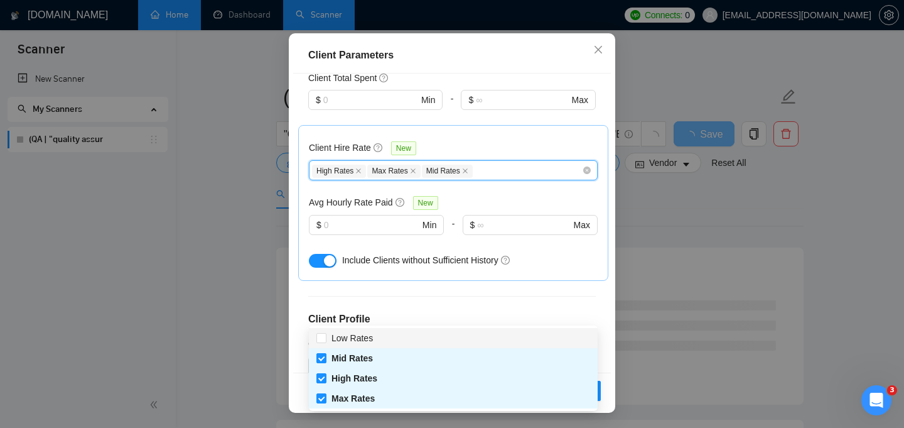
scroll to position [322, 0]
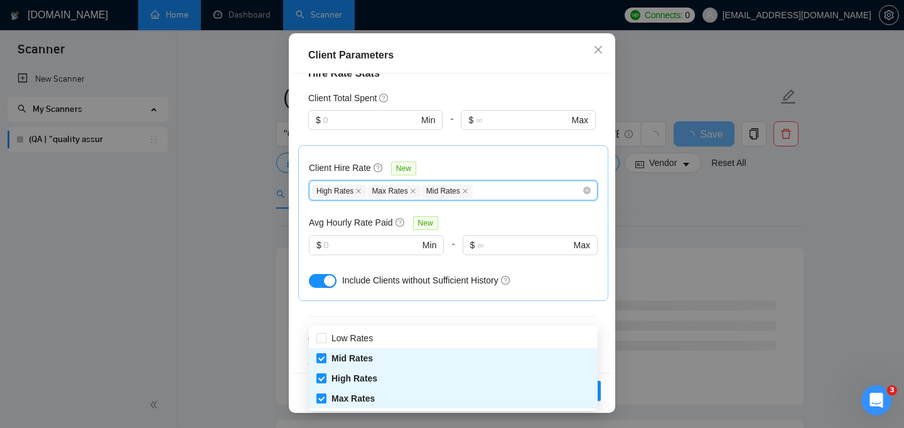
click at [607, 386] on div "Reset OK" at bounding box center [452, 390] width 318 height 36
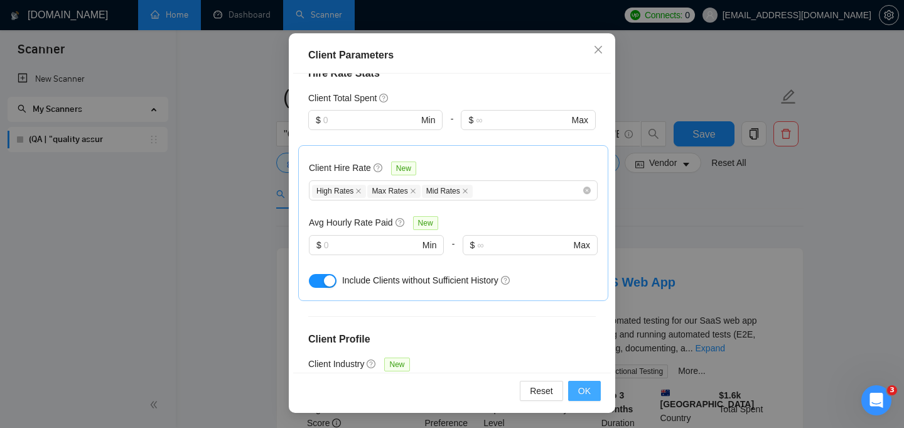
click at [592, 387] on button "OK" at bounding box center [584, 391] width 33 height 20
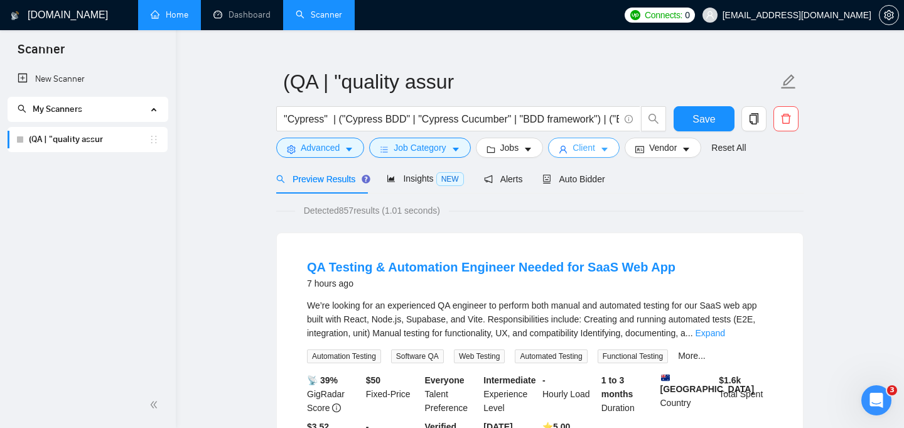
scroll to position [19, 0]
click at [616, 151] on button "Client" at bounding box center [584, 148] width 72 height 20
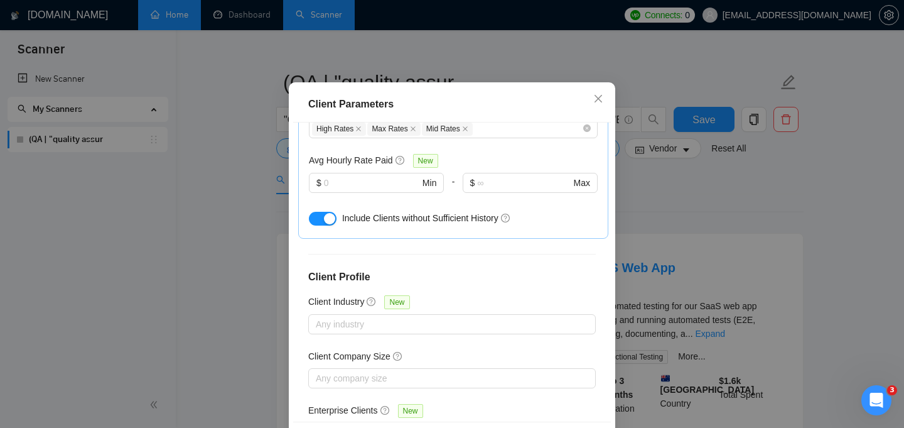
scroll to position [433, 0]
click at [350, 190] on input "text" at bounding box center [371, 183] width 95 height 14
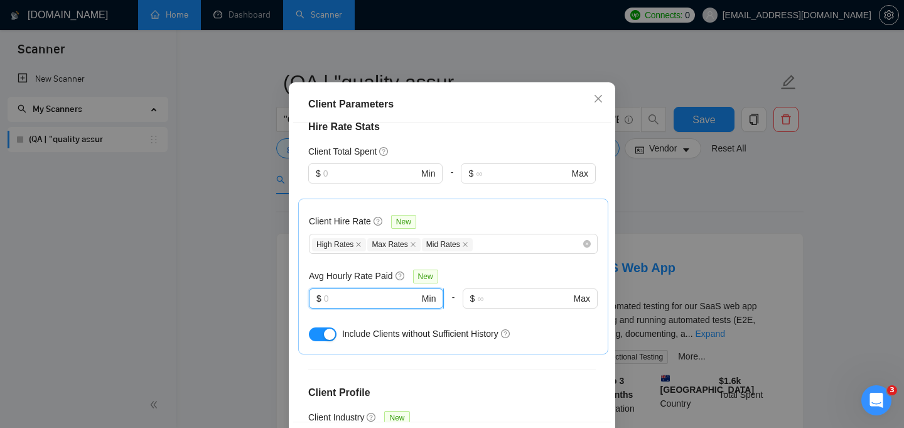
scroll to position [294, 0]
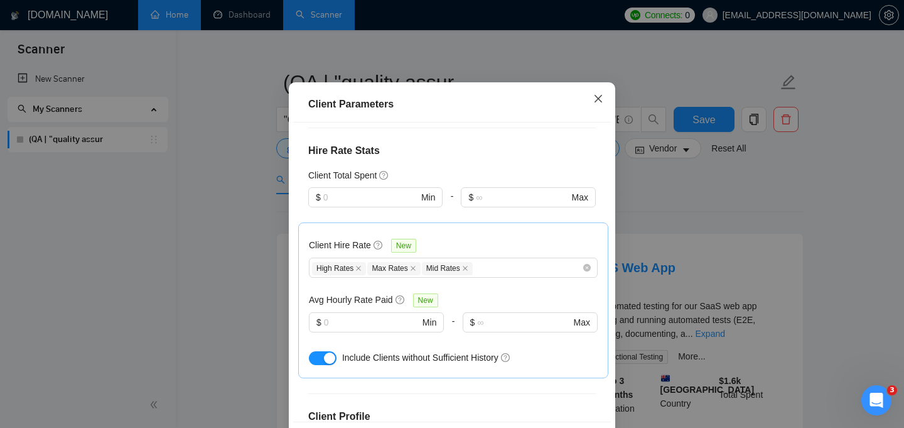
click at [594, 104] on icon "close" at bounding box center [599, 99] width 10 height 10
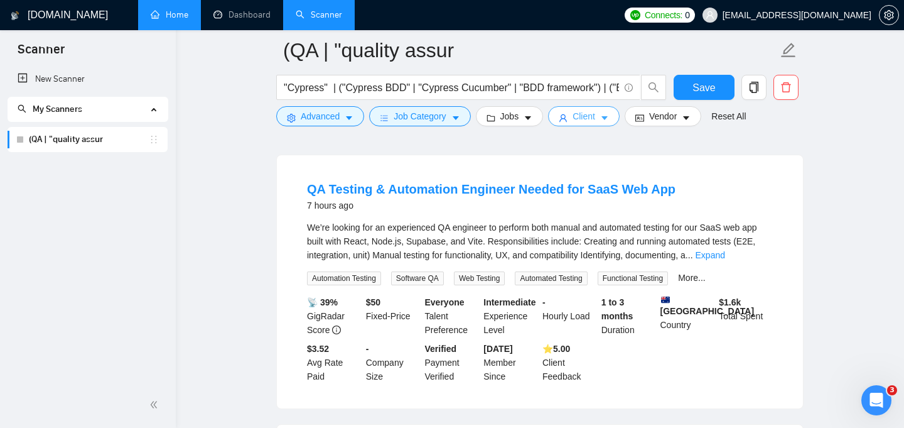
scroll to position [100, 0]
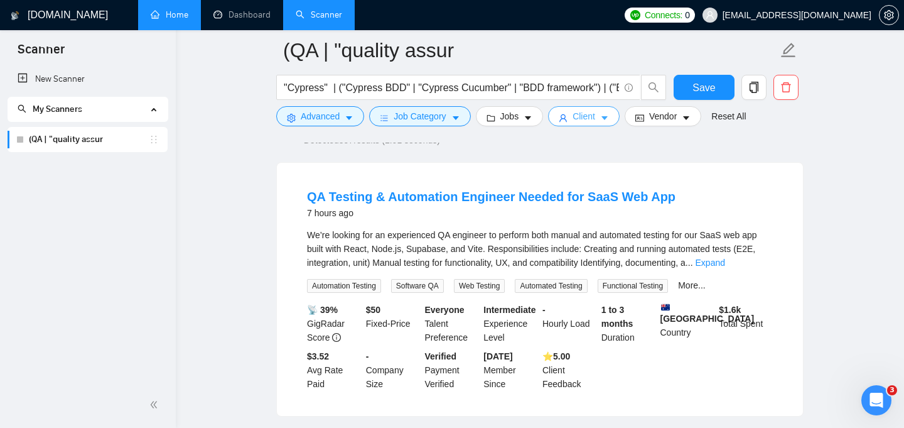
click at [609, 116] on icon "caret-down" at bounding box center [604, 118] width 9 height 9
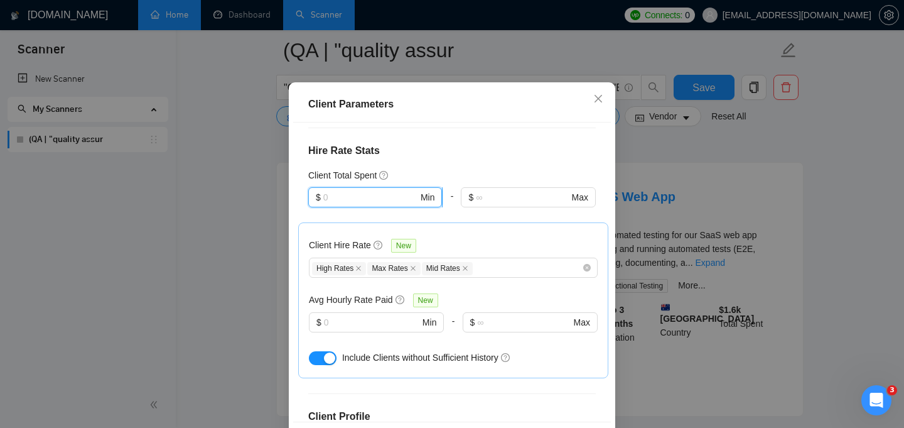
click at [375, 204] on input "text" at bounding box center [370, 197] width 95 height 14
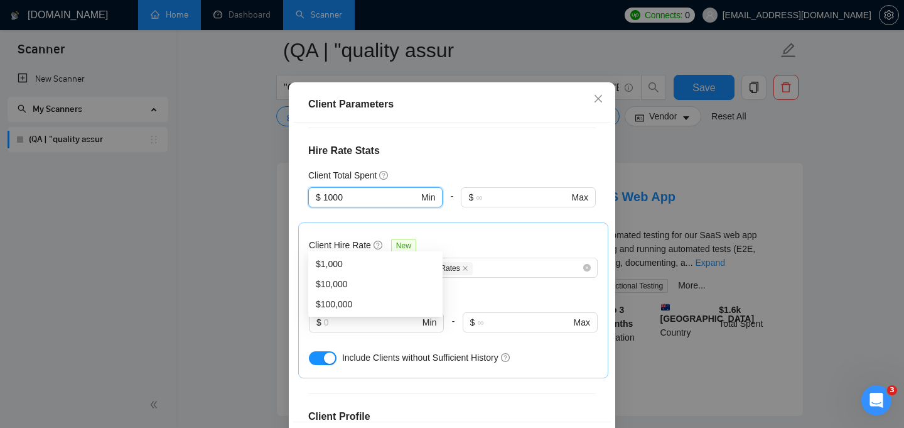
type input "1000"
click at [487, 204] on div "Client Location Include Client Countries Select Exclude Client Countries [GEOGR…" at bounding box center [452, 272] width 318 height 300
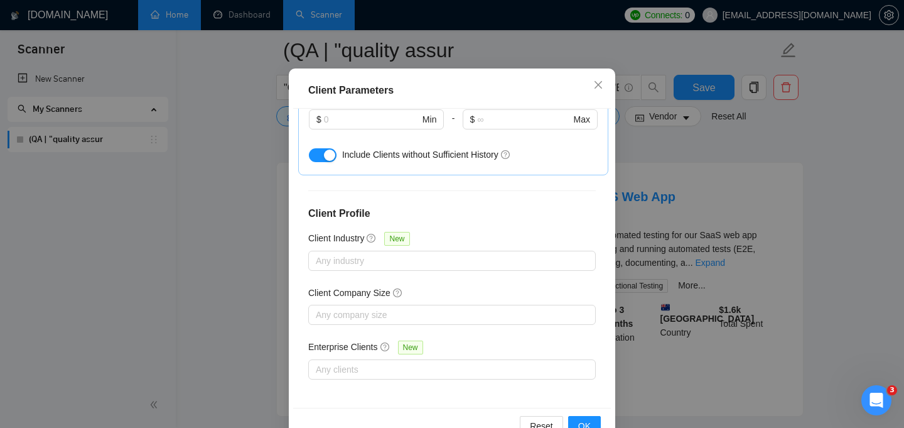
scroll to position [91, 0]
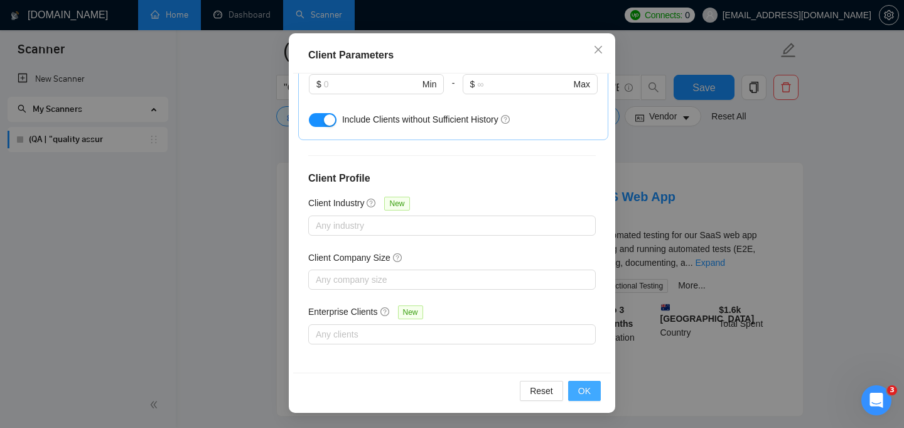
click at [590, 397] on button "OK" at bounding box center [584, 391] width 33 height 20
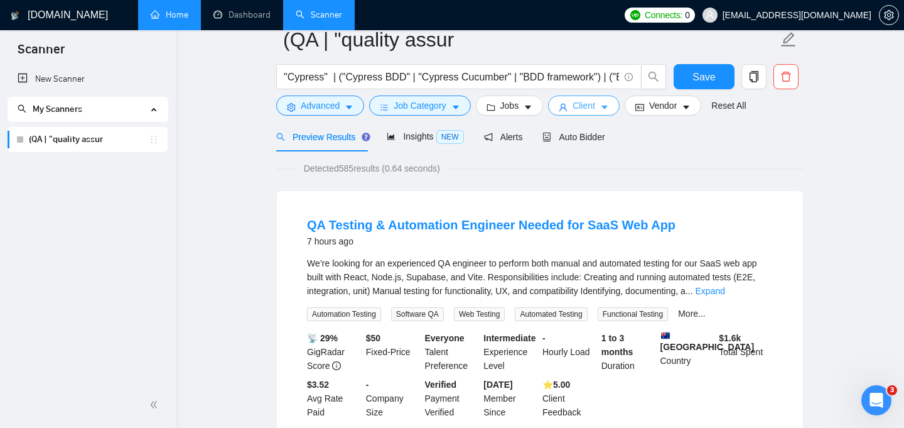
scroll to position [0, 0]
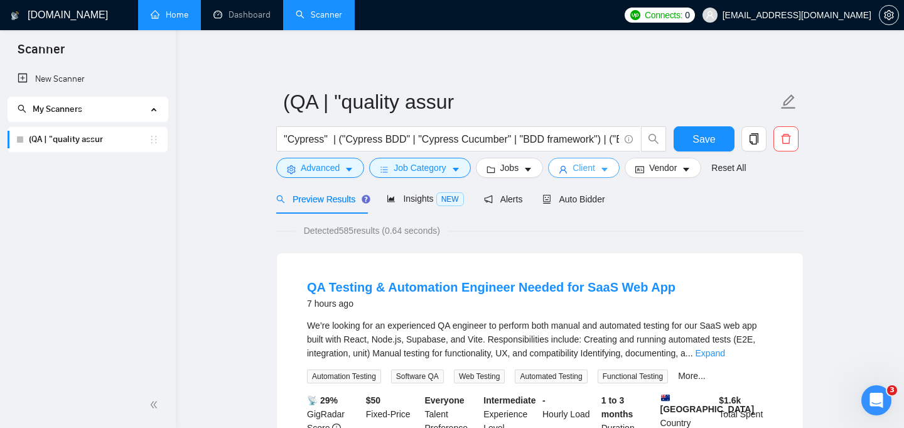
click at [607, 168] on icon "caret-down" at bounding box center [604, 169] width 9 height 9
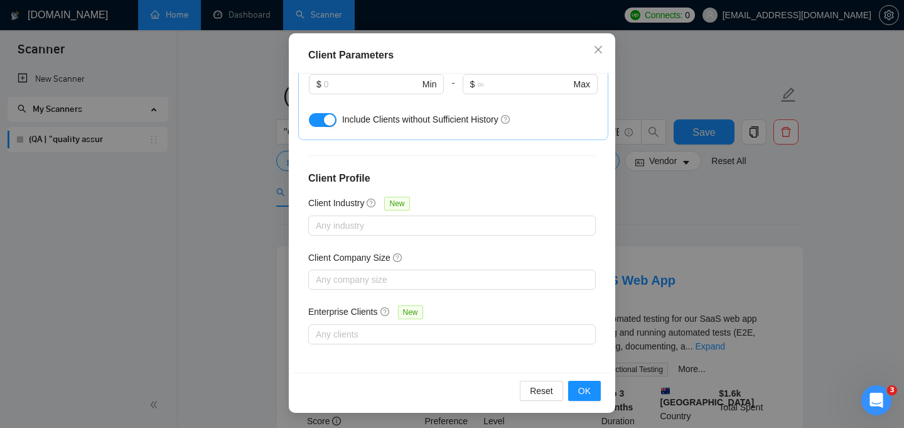
scroll to position [465, 0]
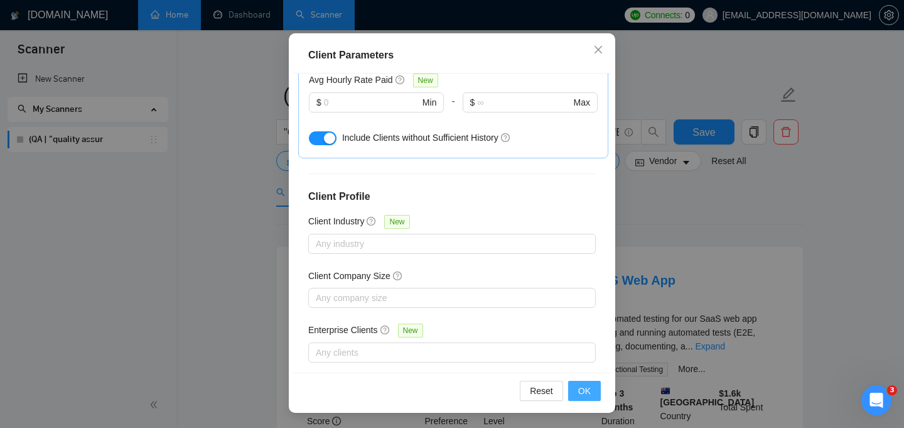
click at [592, 391] on button "OK" at bounding box center [584, 391] width 33 height 20
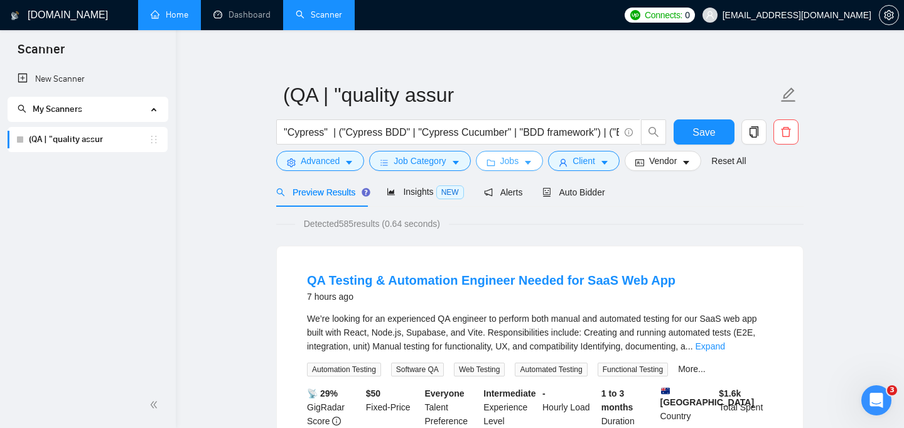
click at [513, 159] on span "Jobs" at bounding box center [510, 161] width 19 height 14
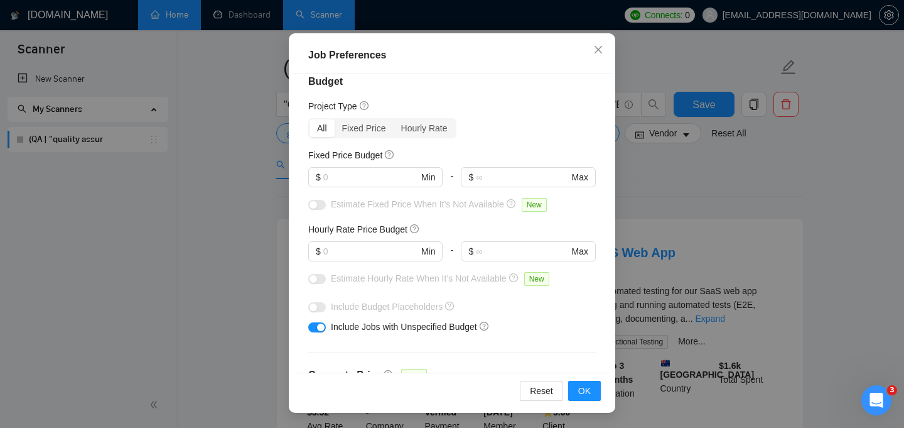
scroll to position [0, 0]
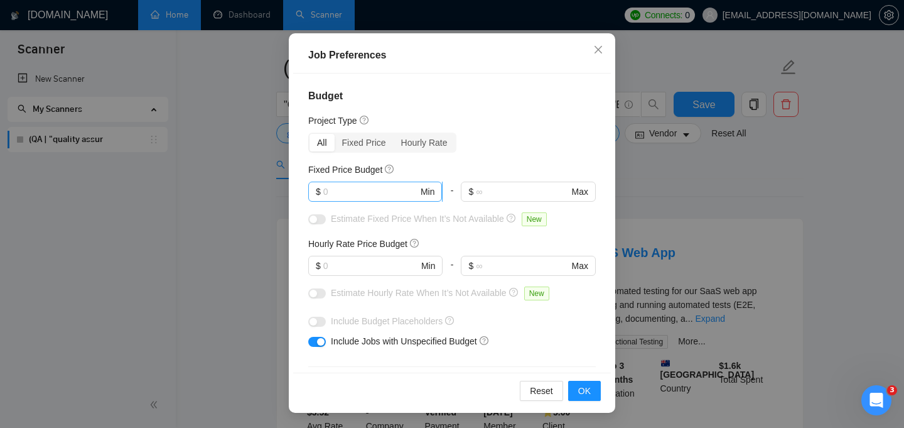
click at [384, 193] on input "text" at bounding box center [370, 192] width 95 height 14
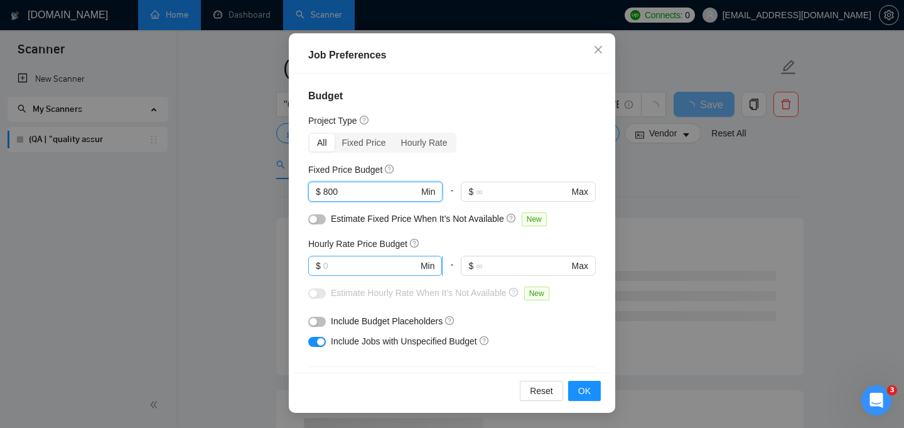
type input "800"
click at [371, 269] on input "text" at bounding box center [370, 266] width 95 height 14
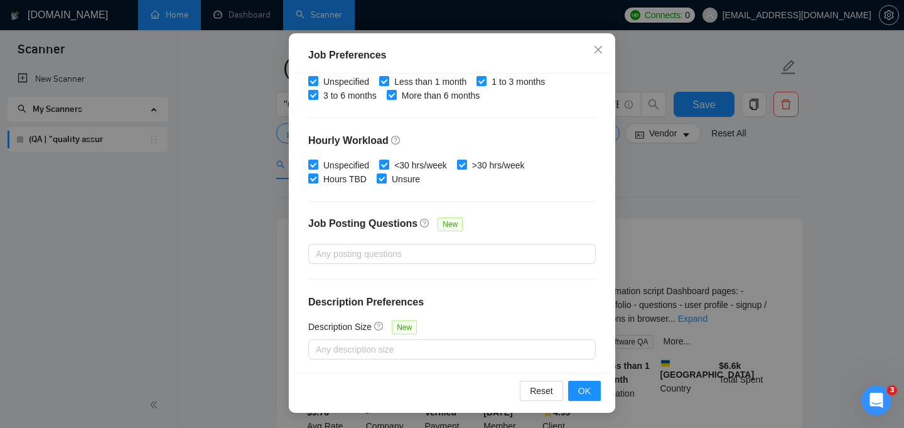
scroll to position [84, 0]
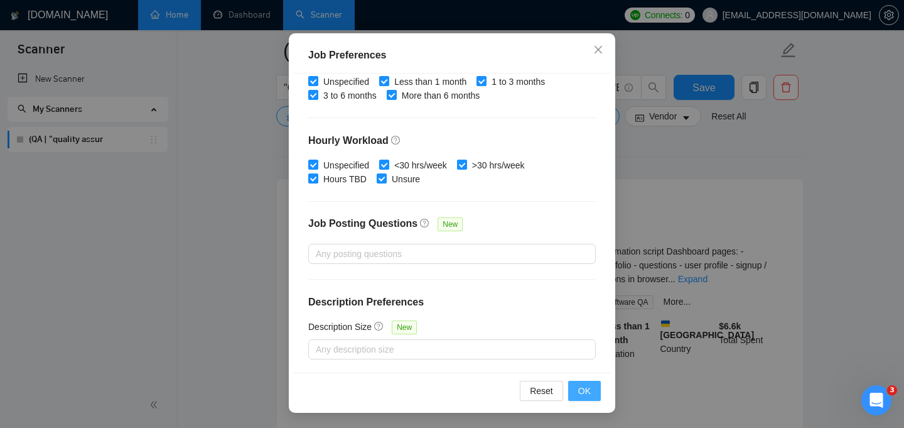
type input "10"
click at [580, 388] on span "OK" at bounding box center [584, 391] width 13 height 14
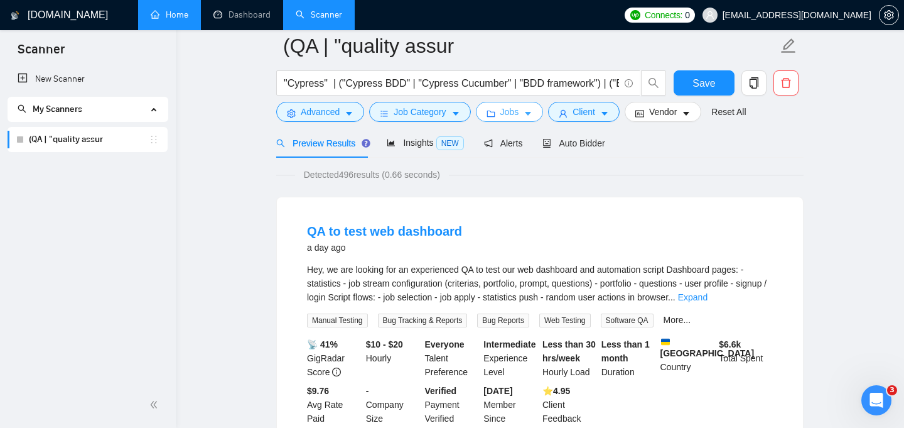
scroll to position [31, 0]
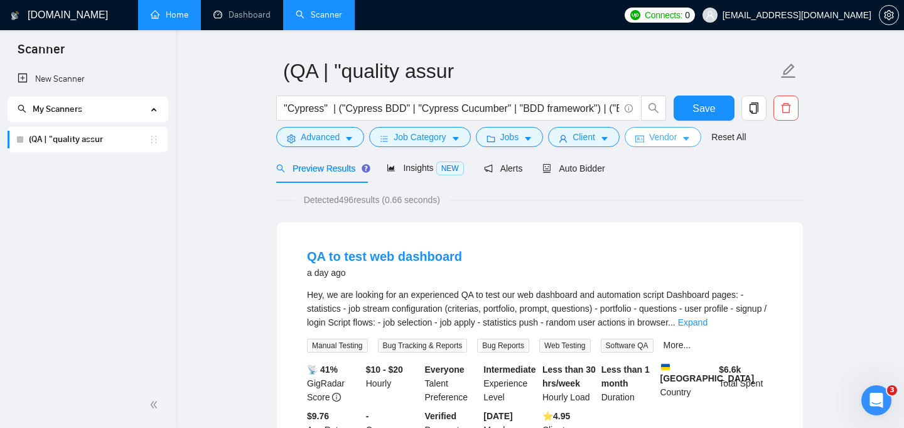
click at [696, 144] on button "Vendor" at bounding box center [663, 137] width 77 height 20
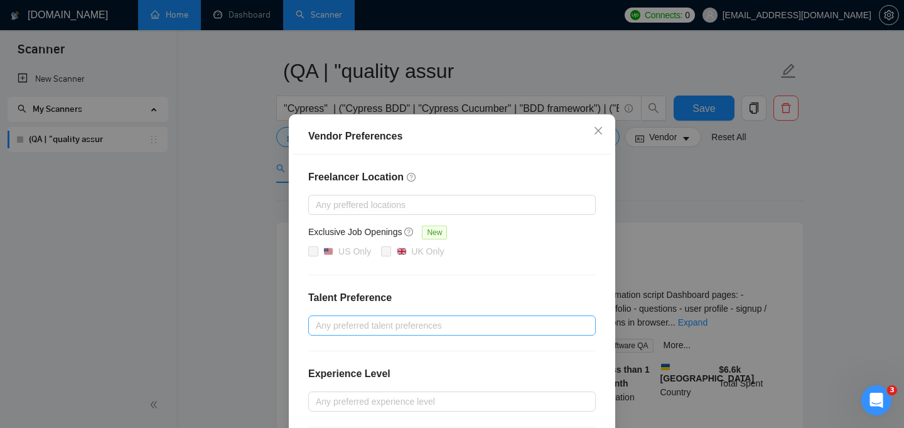
scroll to position [30, 0]
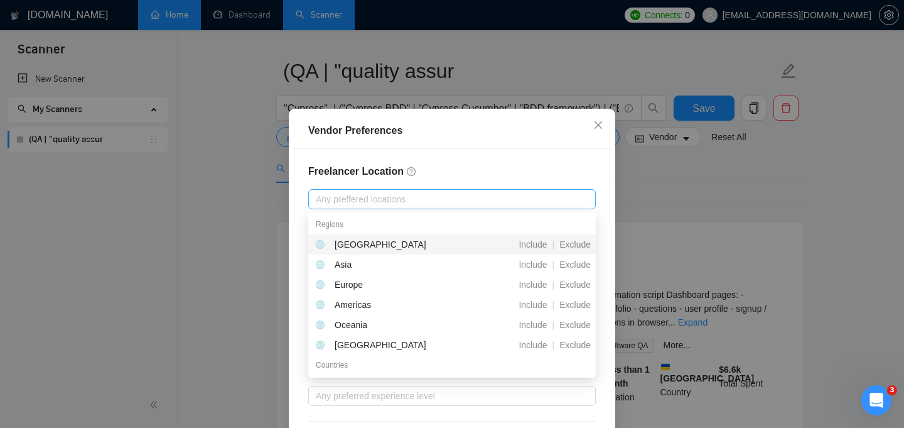
click at [407, 204] on div at bounding box center [446, 199] width 269 height 15
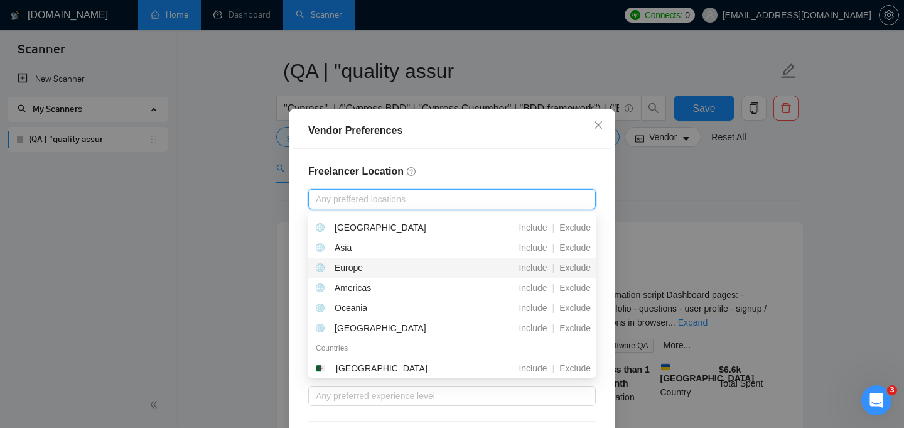
scroll to position [0, 0]
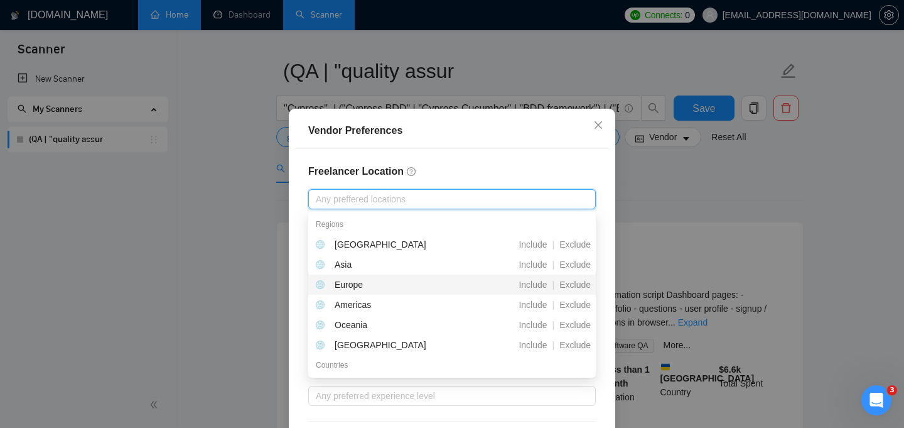
click at [393, 281] on div "Europe" at bounding box center [386, 285] width 140 height 14
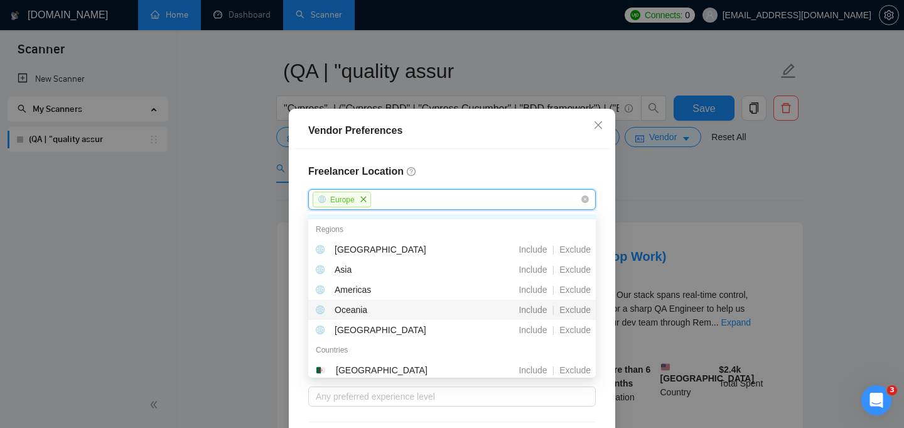
scroll to position [36, 0]
click at [536, 287] on span "Include" at bounding box center [533, 289] width 38 height 10
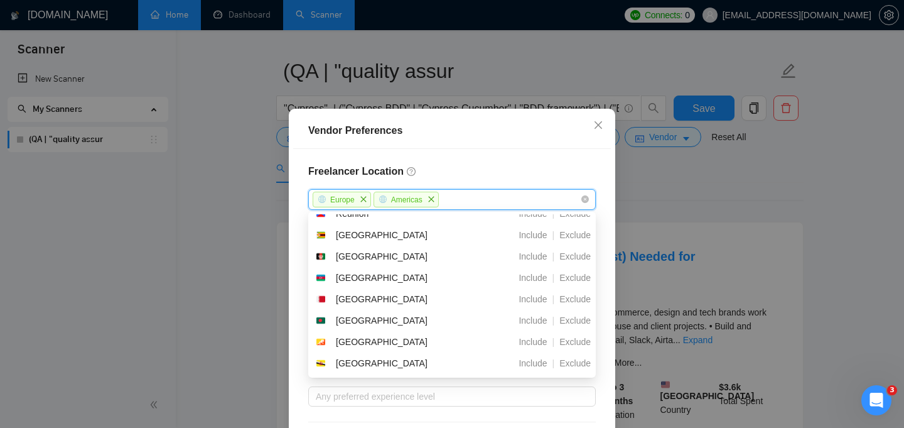
scroll to position [1348, 0]
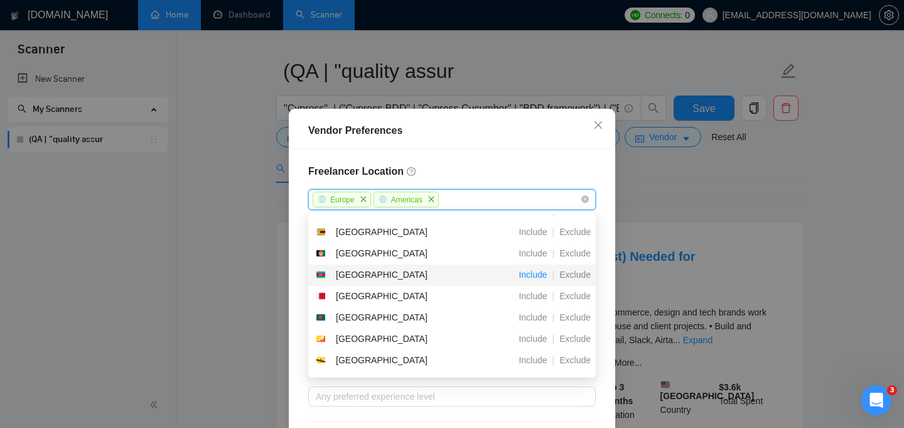
click at [532, 278] on span "Include" at bounding box center [533, 274] width 38 height 10
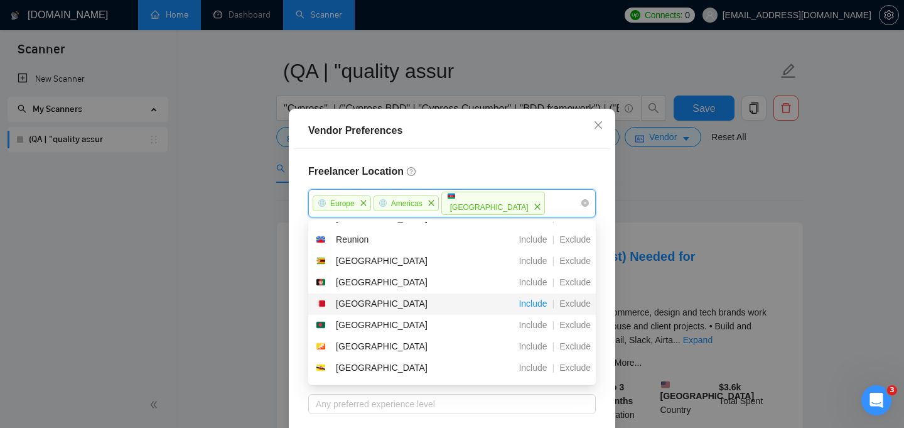
click at [530, 305] on span "Include" at bounding box center [533, 303] width 38 height 10
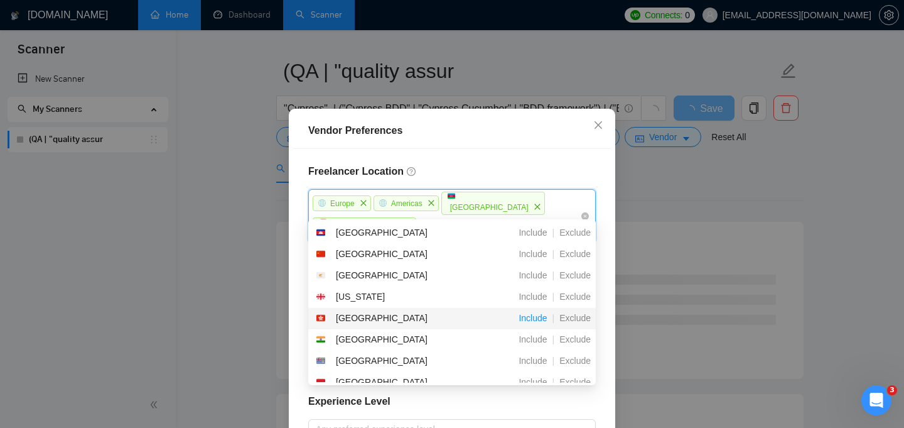
scroll to position [1506, 0]
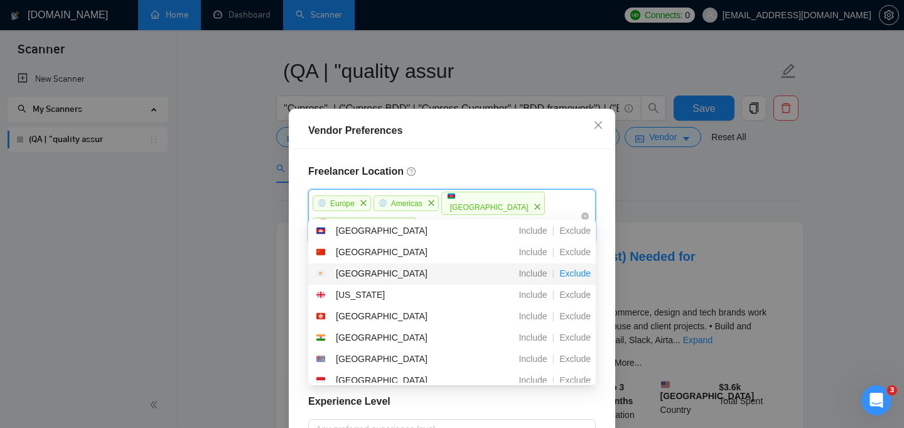
click at [585, 274] on span "Exclude" at bounding box center [575, 273] width 41 height 10
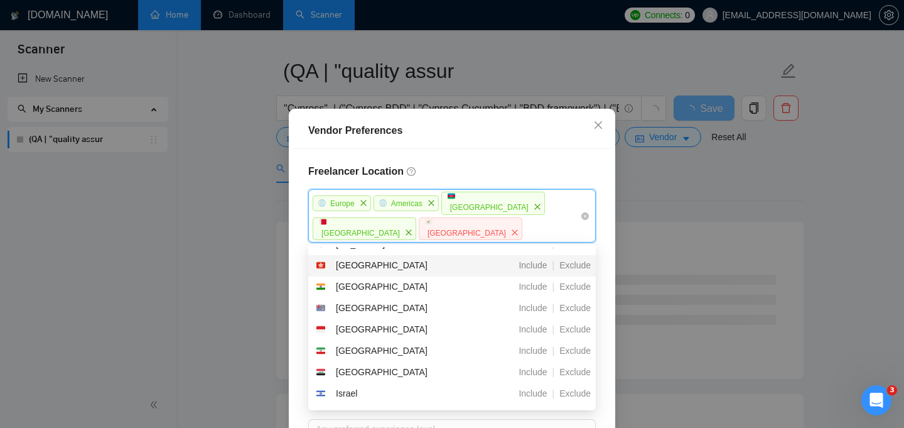
scroll to position [1583, 0]
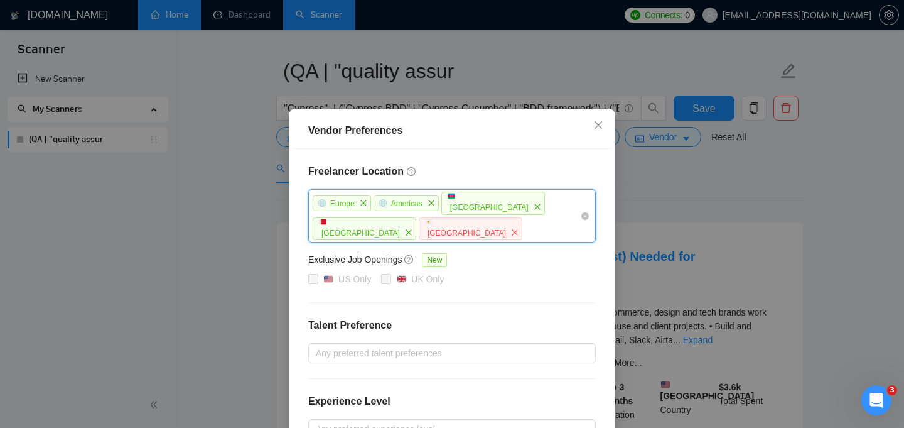
click at [455, 230] on div "[GEOGRAPHIC_DATA] [GEOGRAPHIC_DATA] [GEOGRAPHIC_DATA] [GEOGRAPHIC_DATA] [GEOGRA…" at bounding box center [446, 215] width 269 height 51
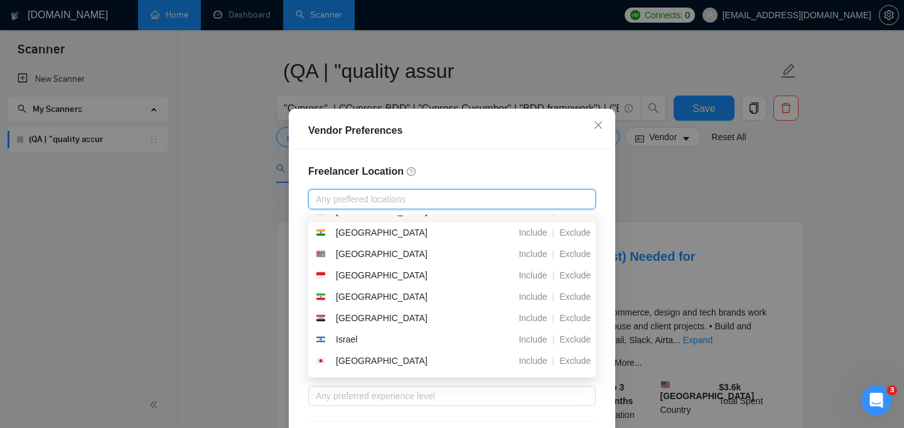
click at [486, 164] on h4 "Freelancer Location" at bounding box center [452, 171] width 288 height 15
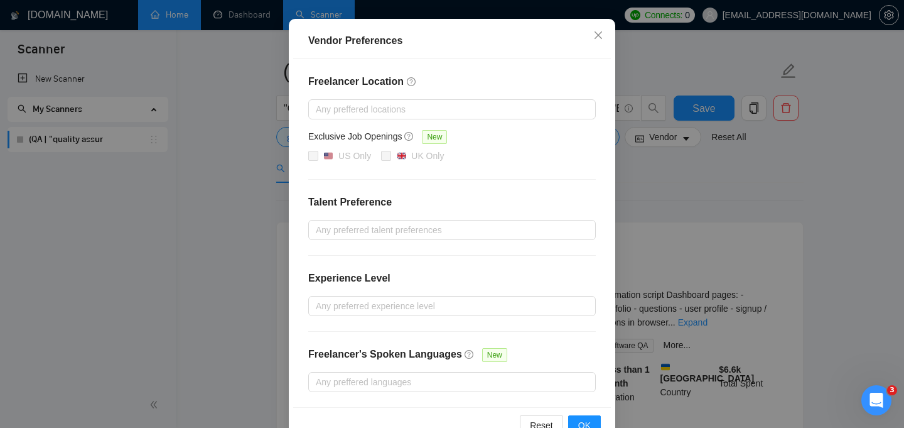
scroll to position [138, 0]
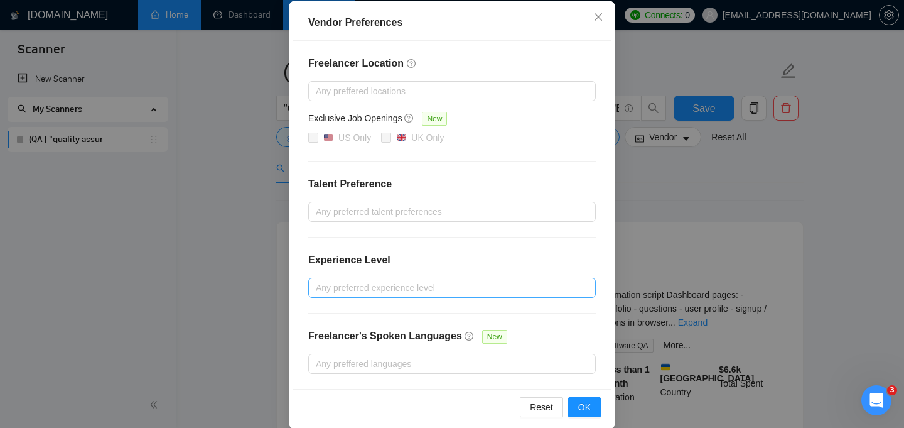
click at [434, 294] on div at bounding box center [446, 287] width 269 height 15
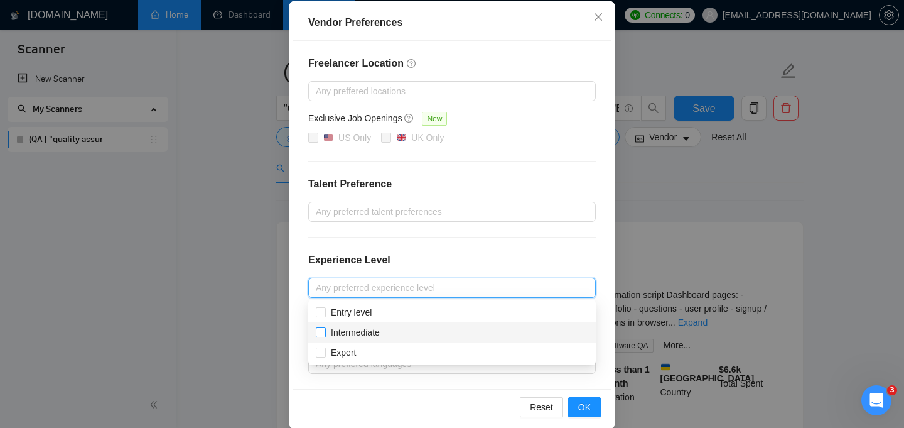
click at [365, 332] on span "Intermediate" at bounding box center [355, 332] width 49 height 10
click at [325, 332] on input "Intermediate" at bounding box center [320, 331] width 9 height 9
checkbox input "true"
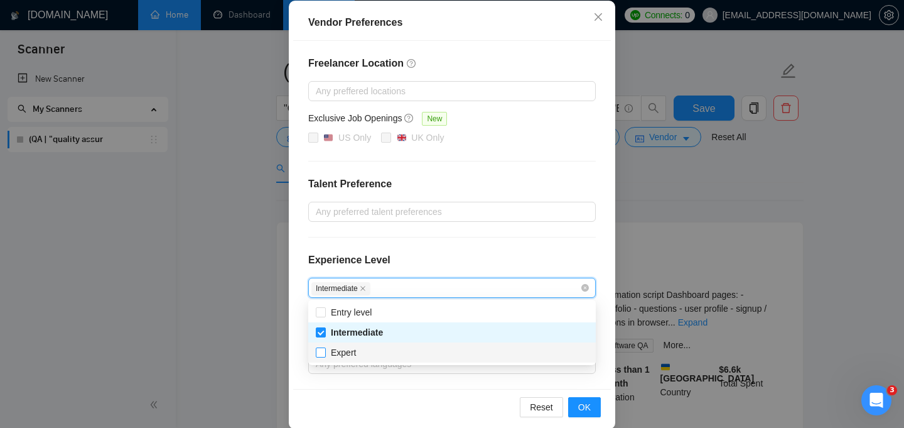
click at [358, 352] on span "Expert" at bounding box center [343, 352] width 35 height 14
click at [325, 352] on input "Expert" at bounding box center [320, 351] width 9 height 9
click at [322, 356] on input "Expert" at bounding box center [320, 351] width 9 height 9
checkbox input "true"
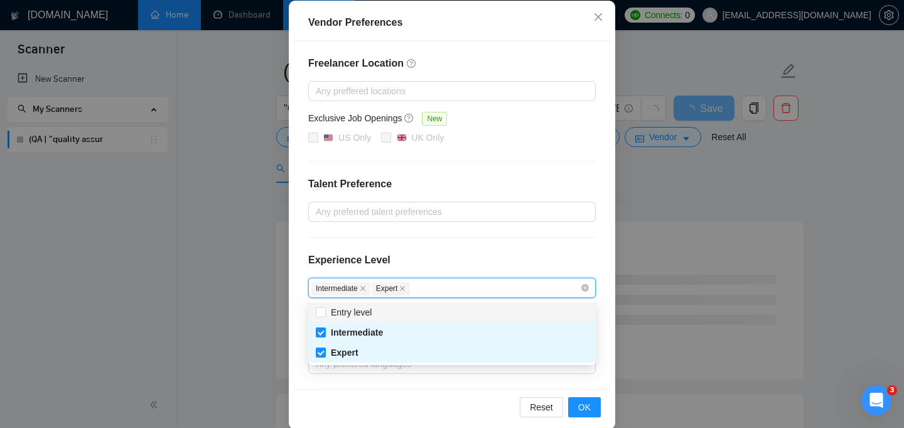
click at [435, 250] on div "Freelancer Location Any preffered locations Exclusive Job Openings New US Only …" at bounding box center [452, 215] width 318 height 348
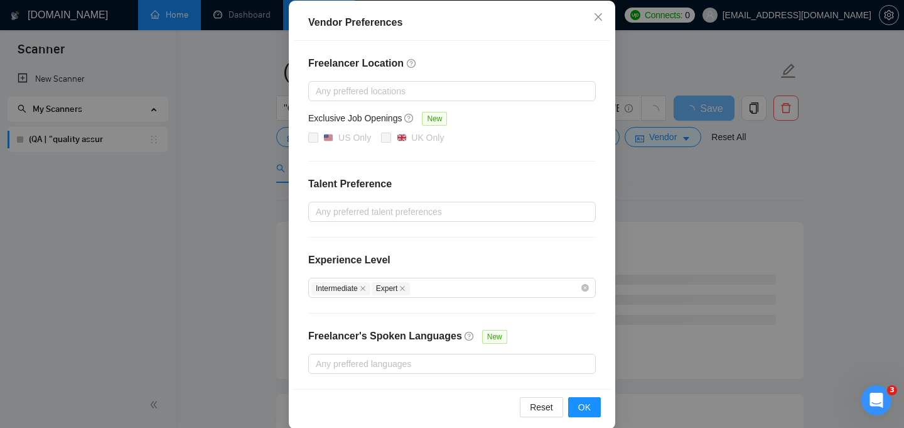
scroll to position [153, 0]
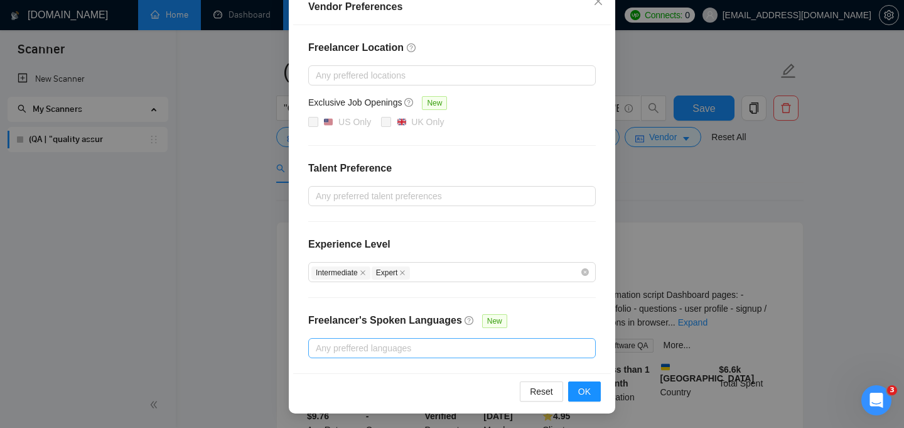
click at [443, 349] on div at bounding box center [446, 347] width 269 height 15
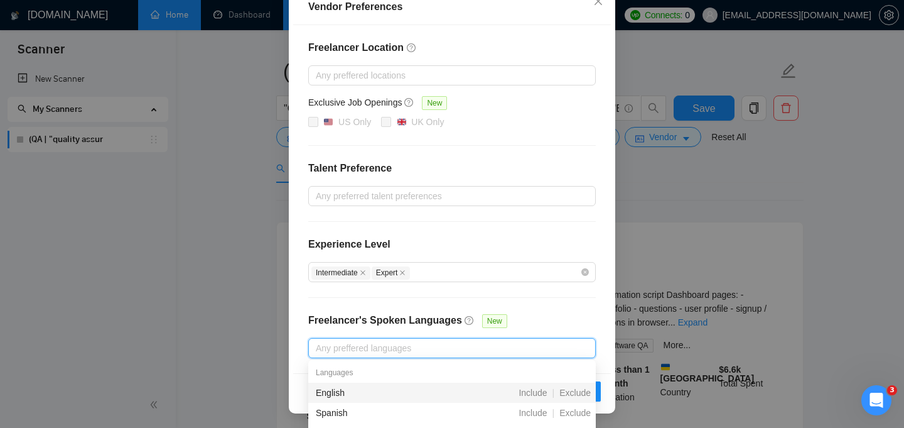
click at [388, 393] on div "English" at bounding box center [386, 393] width 140 height 14
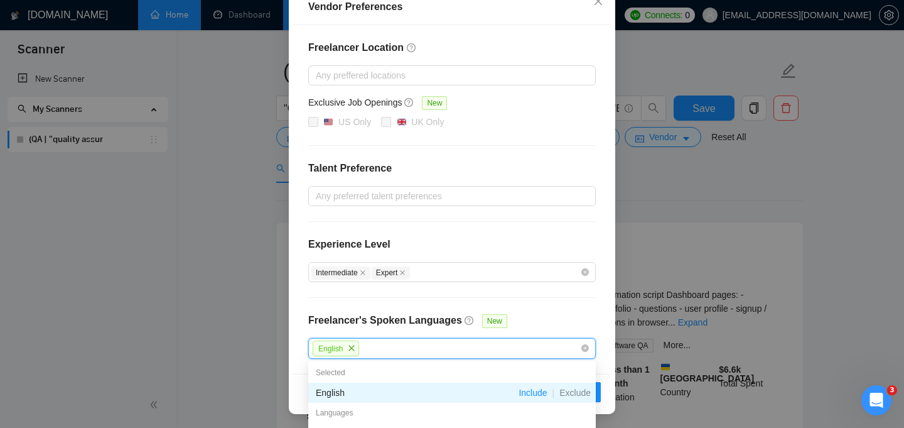
click at [537, 305] on div "Freelancer Location Any preffered locations Exclusive Job Openings New US Only …" at bounding box center [452, 199] width 318 height 349
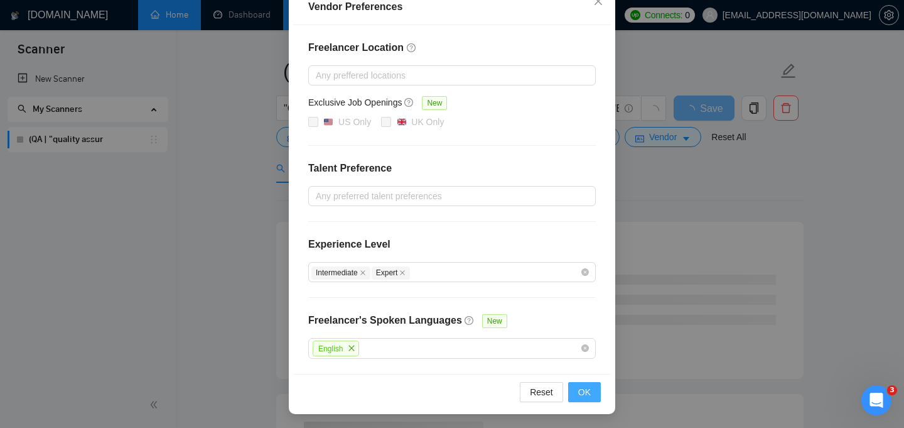
click at [592, 391] on button "OK" at bounding box center [584, 392] width 33 height 20
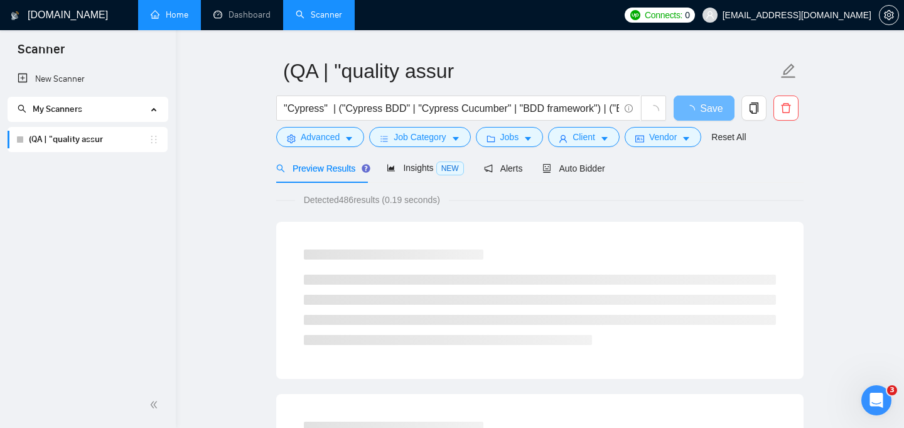
scroll to position [90, 0]
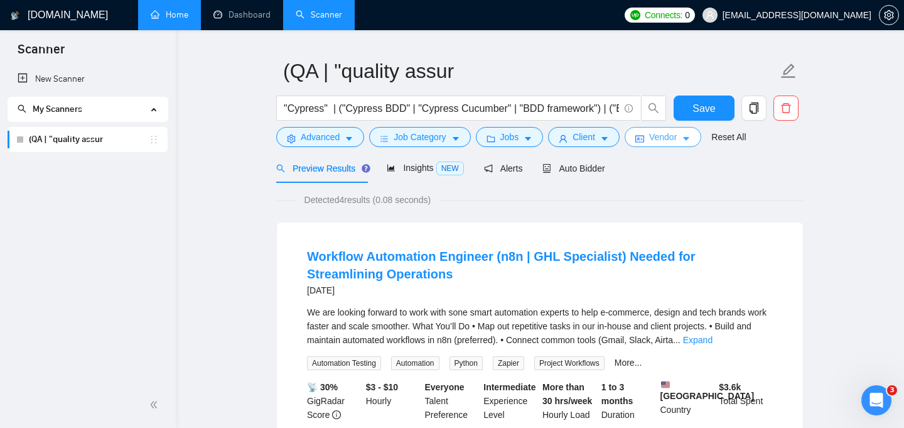
click at [652, 141] on button "Vendor" at bounding box center [663, 137] width 77 height 20
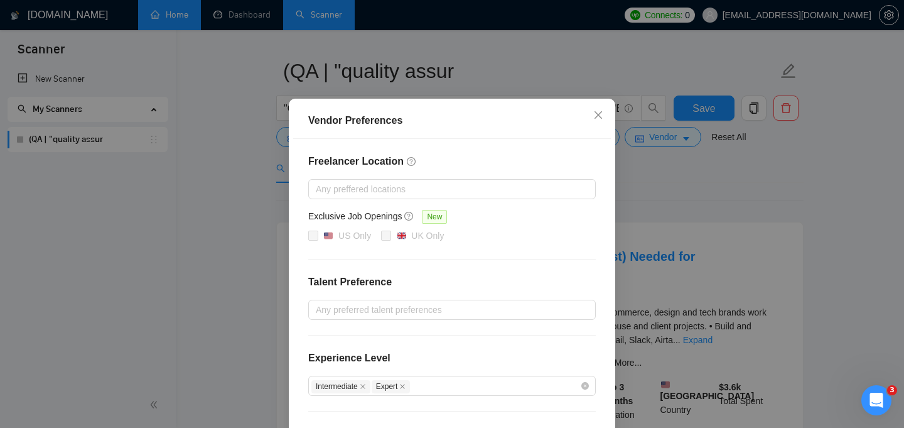
scroll to position [74, 0]
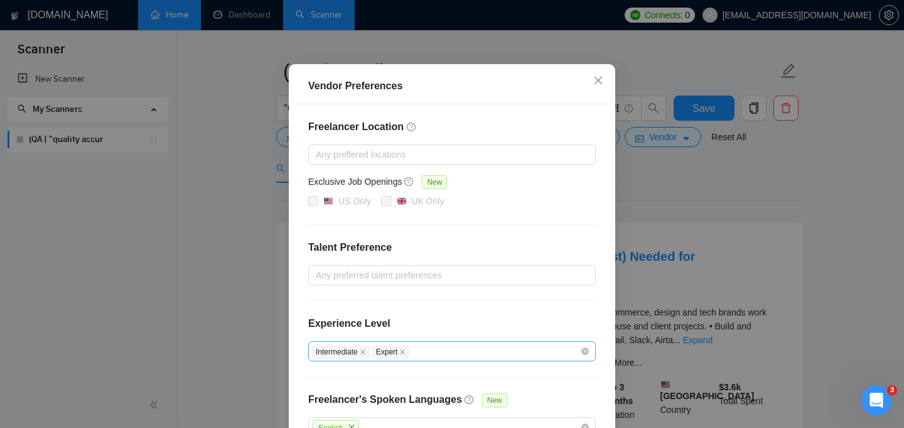
click at [536, 345] on div "Intermediate Expert" at bounding box center [446, 351] width 269 height 15
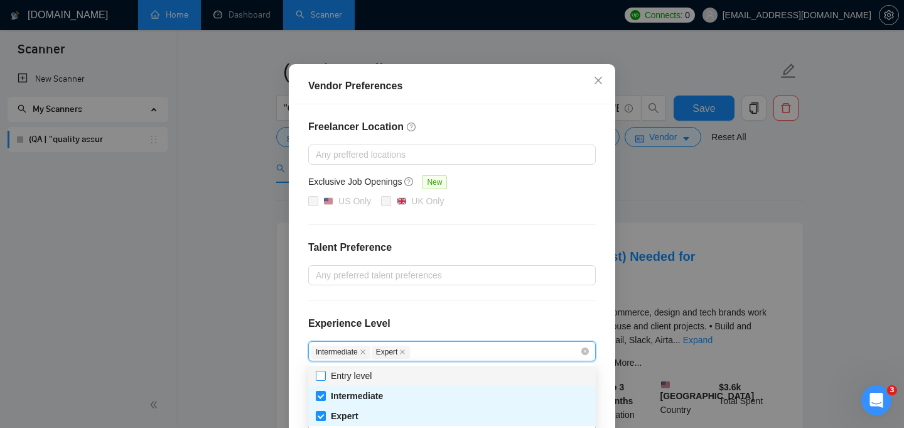
click at [354, 378] on span "Entry level" at bounding box center [351, 376] width 41 height 10
click at [325, 378] on input "Entry level" at bounding box center [320, 375] width 9 height 9
checkbox input "true"
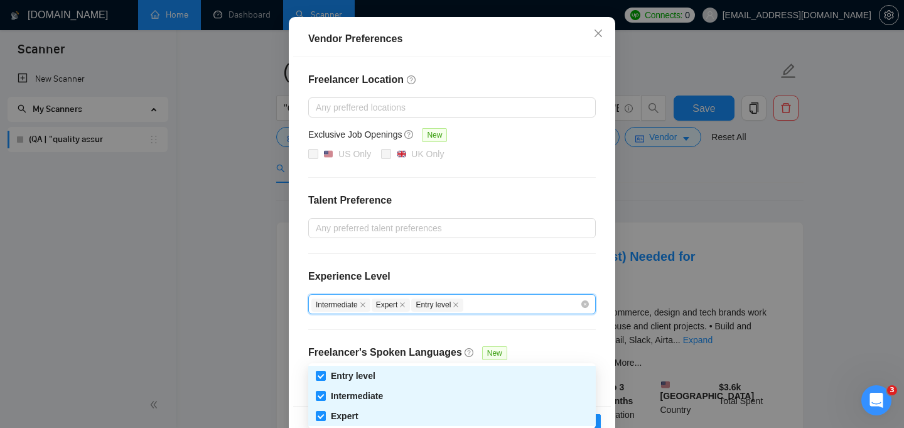
scroll to position [153, 0]
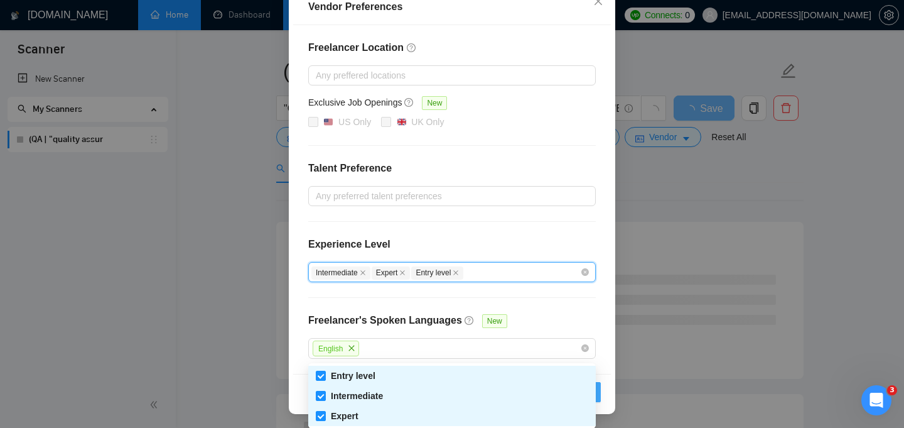
click at [597, 391] on button "OK" at bounding box center [584, 392] width 33 height 20
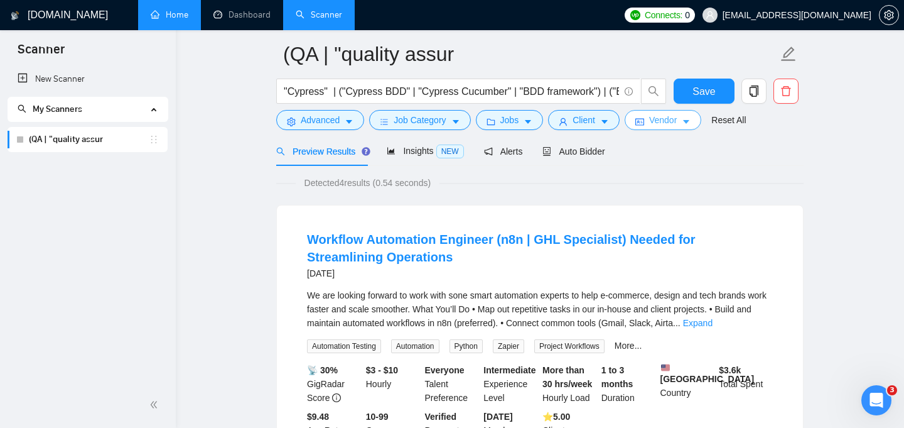
scroll to position [0, 0]
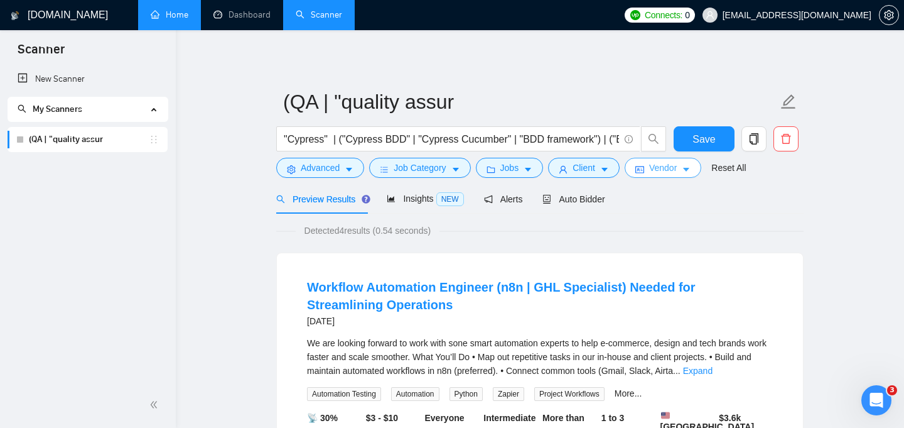
click at [686, 169] on button "Vendor" at bounding box center [663, 168] width 77 height 20
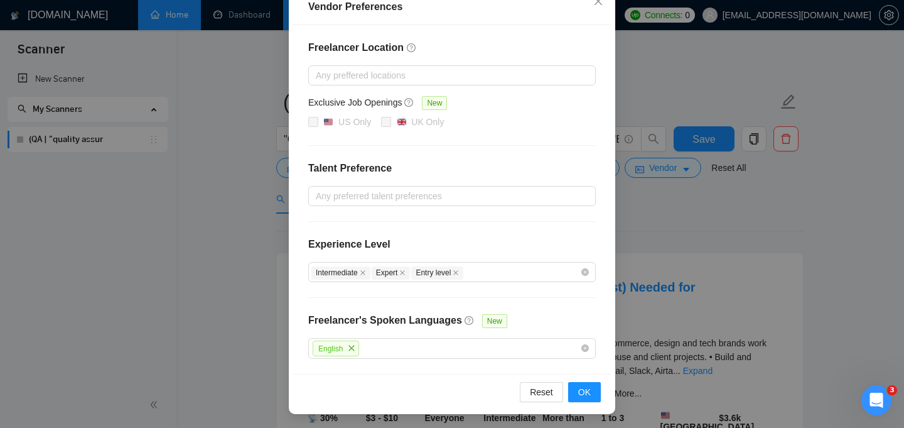
scroll to position [20, 0]
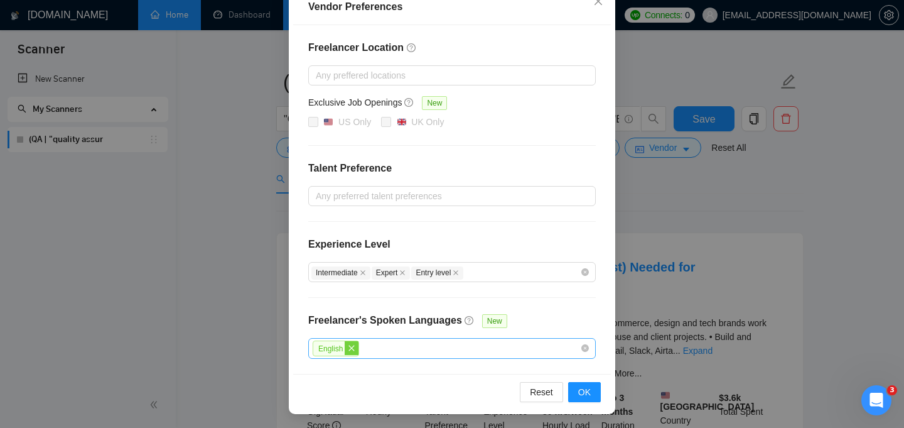
click at [355, 348] on icon "close" at bounding box center [352, 348] width 8 height 8
click at [580, 389] on span "OK" at bounding box center [584, 391] width 13 height 14
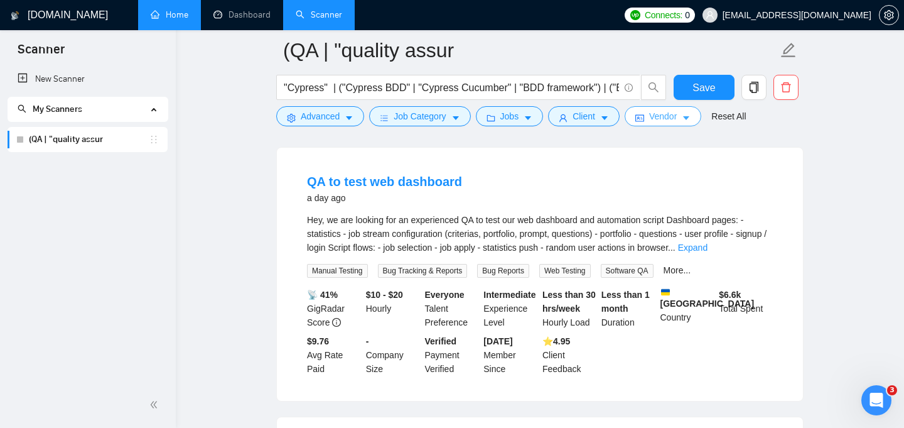
scroll to position [117, 0]
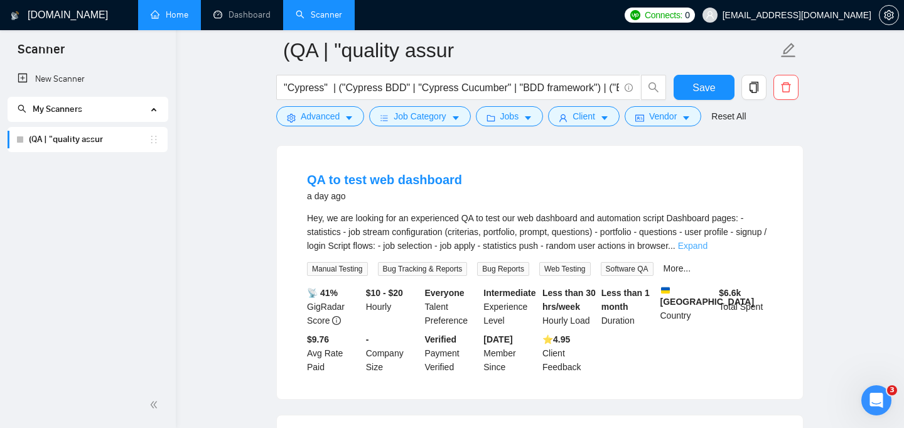
click at [708, 246] on link "Expand" at bounding box center [693, 246] width 30 height 10
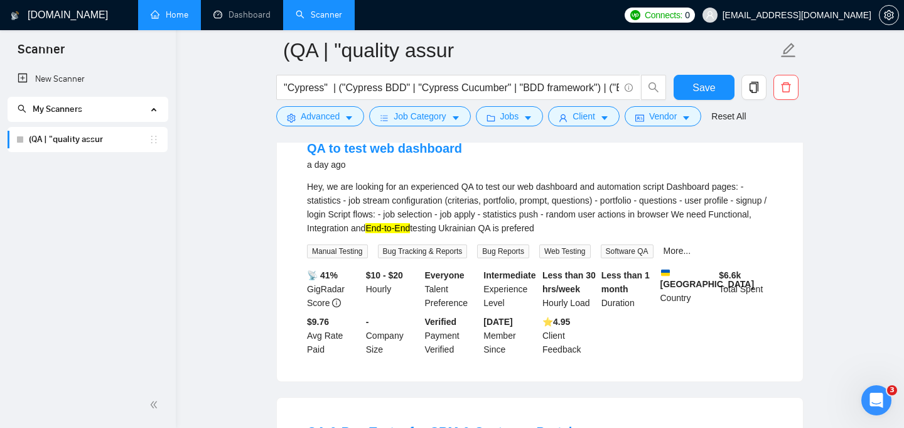
scroll to position [150, 0]
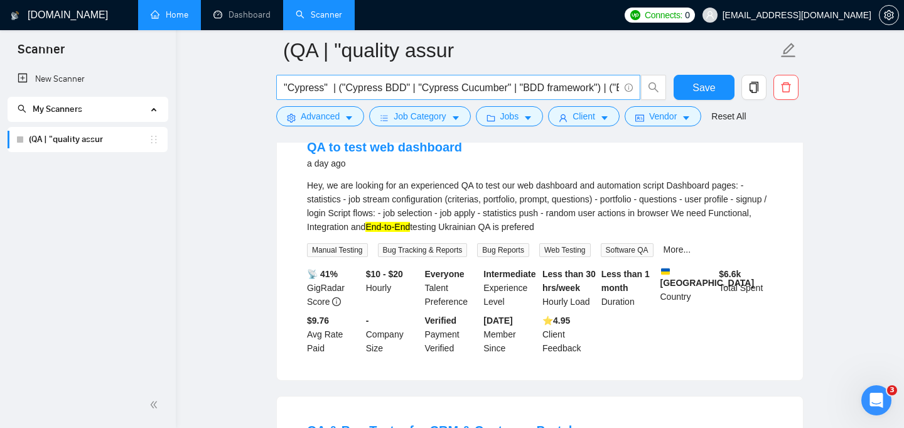
click at [543, 88] on input ""Cypress" | ("Cypress BDD" | "Cypress Cucumber" | "BDD framework") | ("E2E test…" at bounding box center [451, 88] width 335 height 16
paste input "Cypress | "QA automation" | "test automation" | "automated testing" | "automati…"
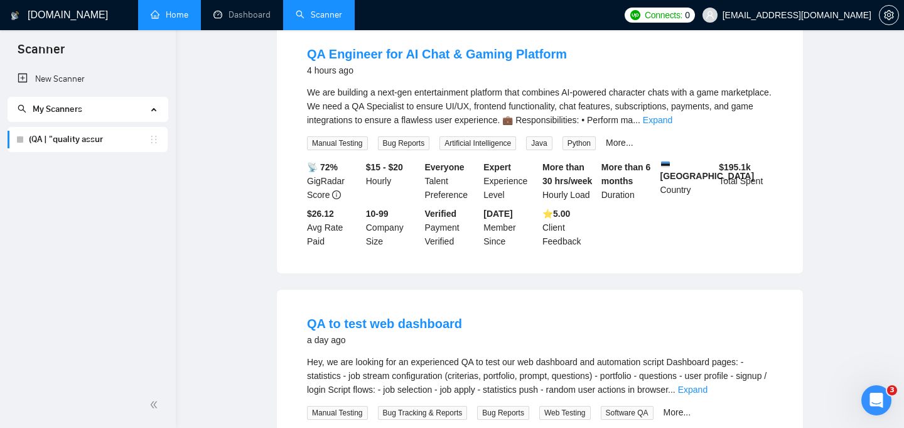
scroll to position [0, 0]
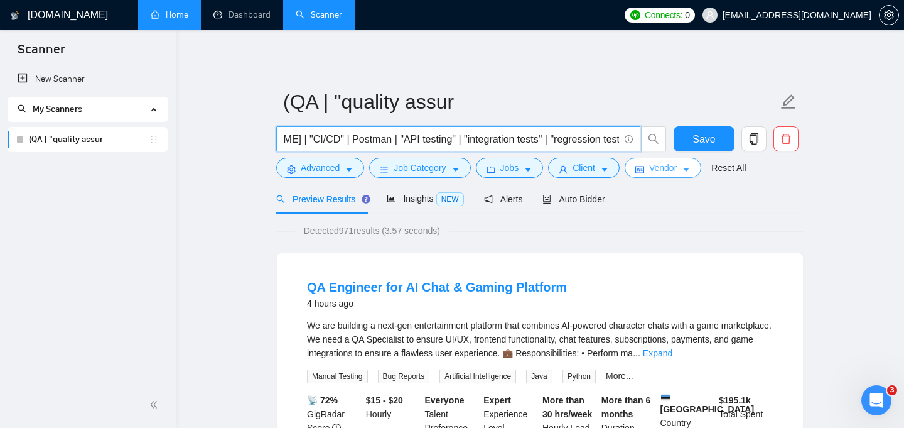
type input "Cypress | "QA automation" | "test automation" | "automated testing" | "automati…"
click at [687, 168] on button "Vendor" at bounding box center [663, 168] width 77 height 20
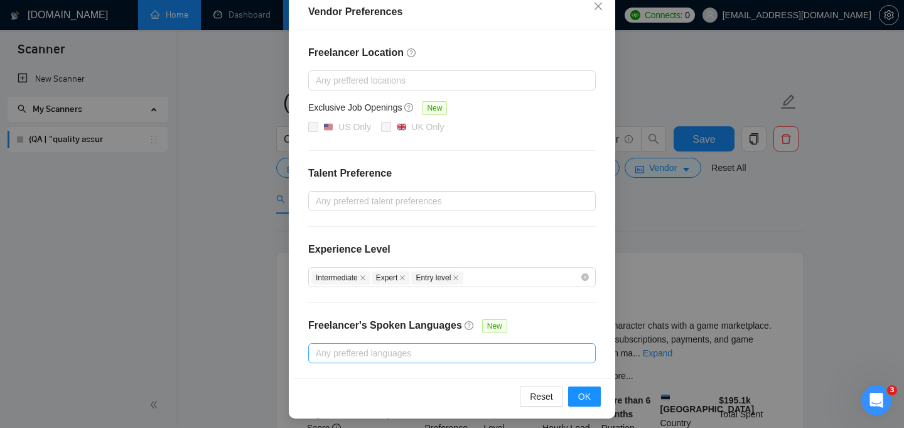
scroll to position [153, 0]
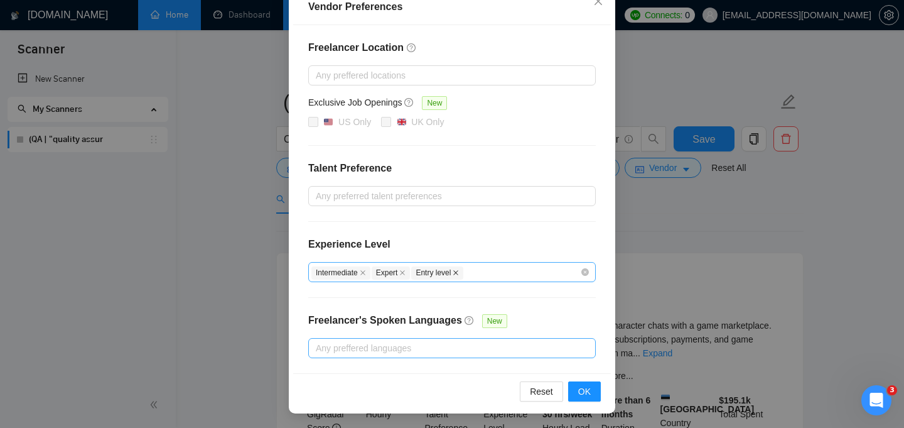
click at [459, 273] on icon "close" at bounding box center [456, 272] width 6 height 6
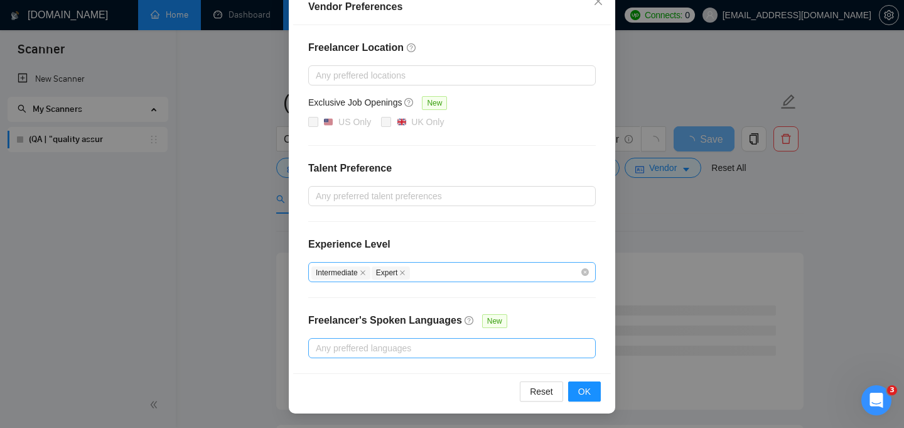
click at [518, 344] on div at bounding box center [446, 347] width 269 height 15
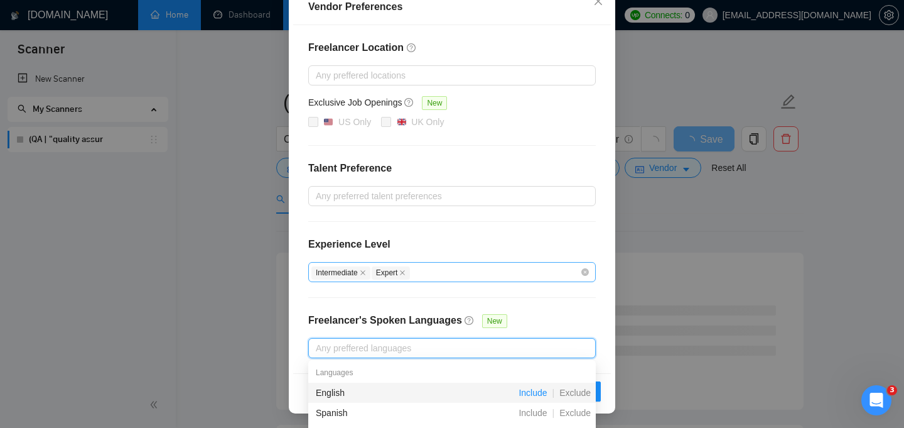
click at [531, 388] on span "Include" at bounding box center [533, 393] width 38 height 10
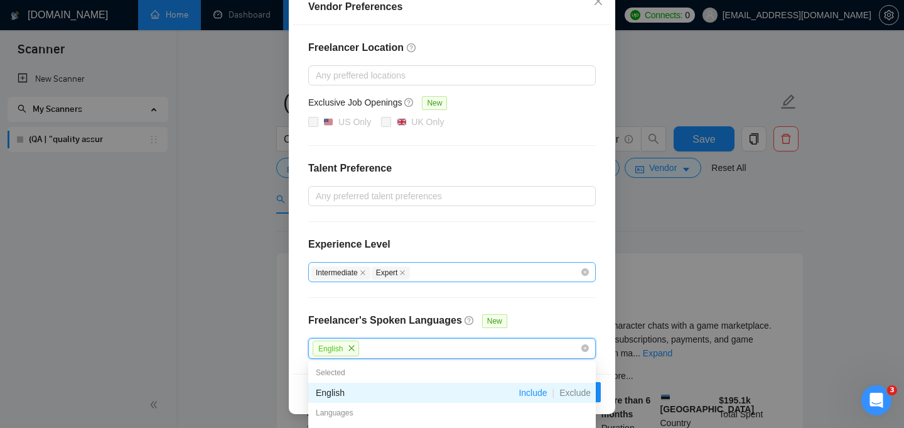
click at [569, 310] on div "Freelancer Location Any preffered locations Exclusive Job Openings New US Only …" at bounding box center [452, 199] width 318 height 349
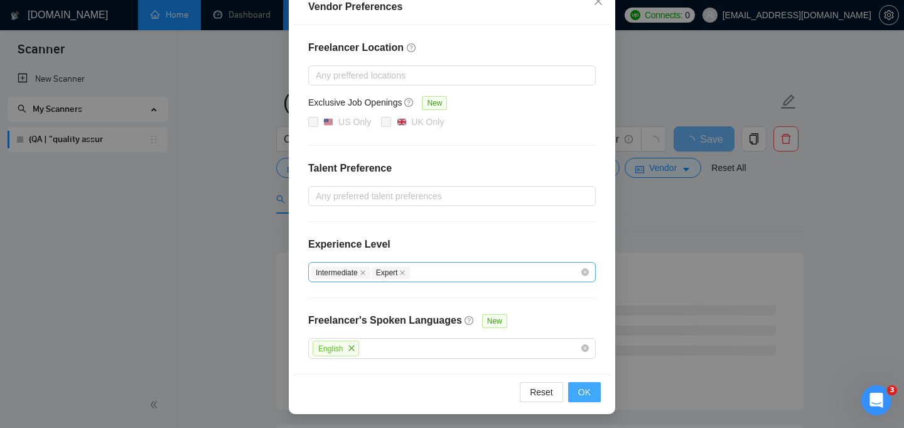
click at [587, 389] on span "OK" at bounding box center [584, 392] width 13 height 14
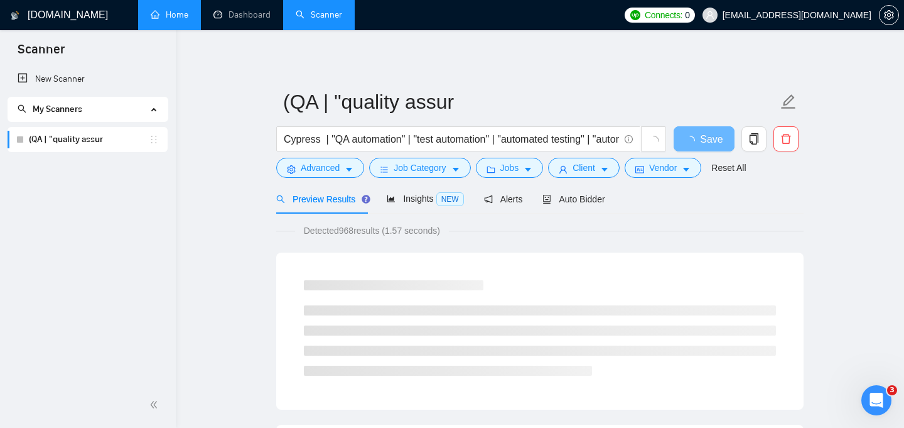
scroll to position [90, 0]
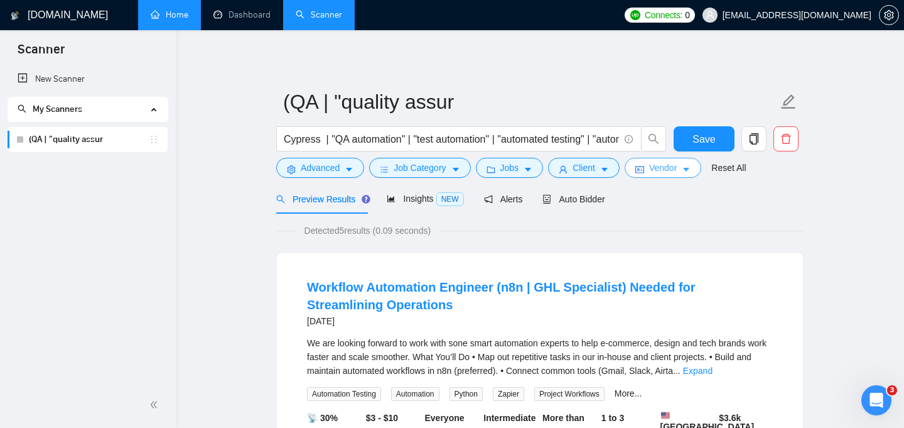
click at [690, 169] on icon "caret-down" at bounding box center [686, 170] width 6 height 4
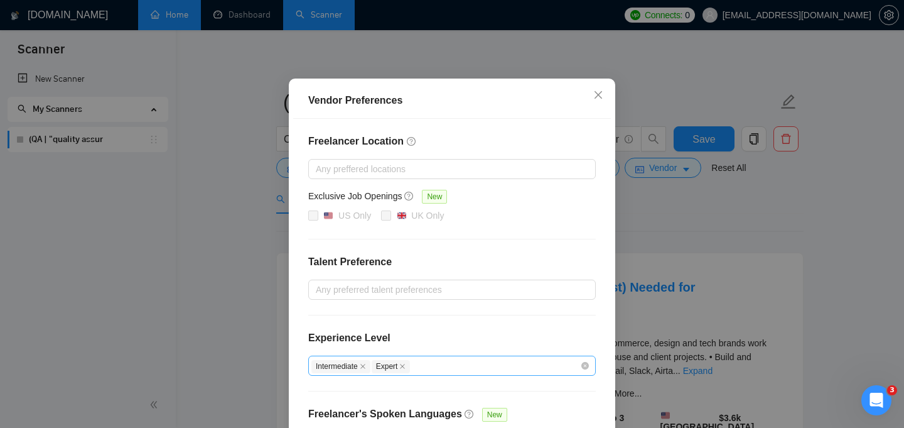
scroll to position [153, 0]
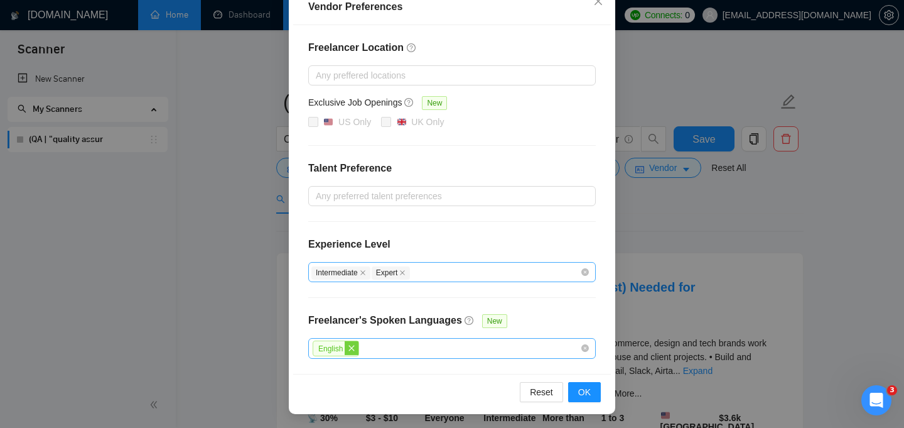
click at [354, 350] on icon "close" at bounding box center [352, 348] width 8 height 8
click at [582, 386] on span "OK" at bounding box center [584, 391] width 13 height 14
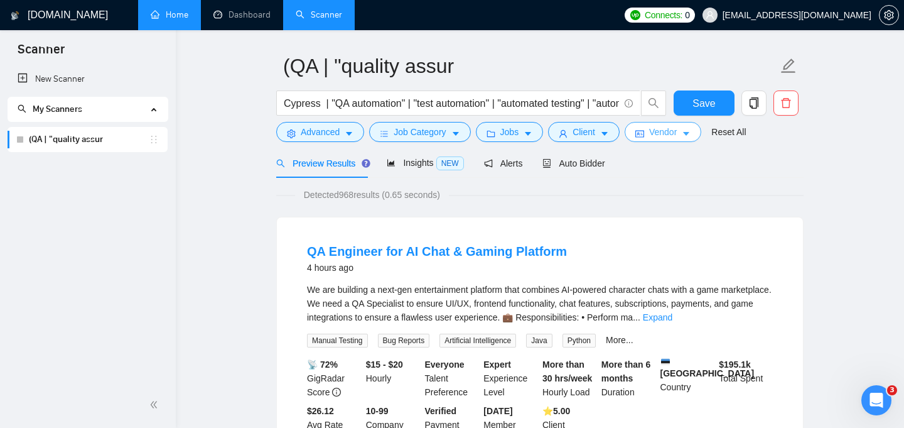
scroll to position [0, 0]
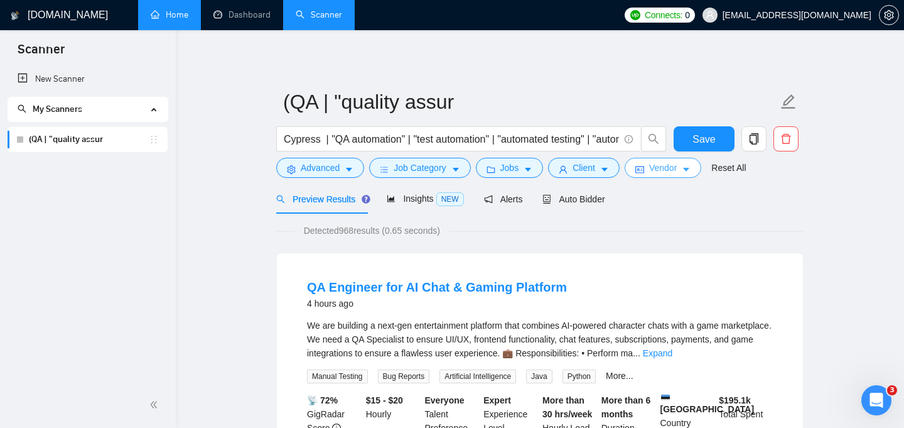
click at [690, 165] on span "caret-down" at bounding box center [686, 169] width 9 height 9
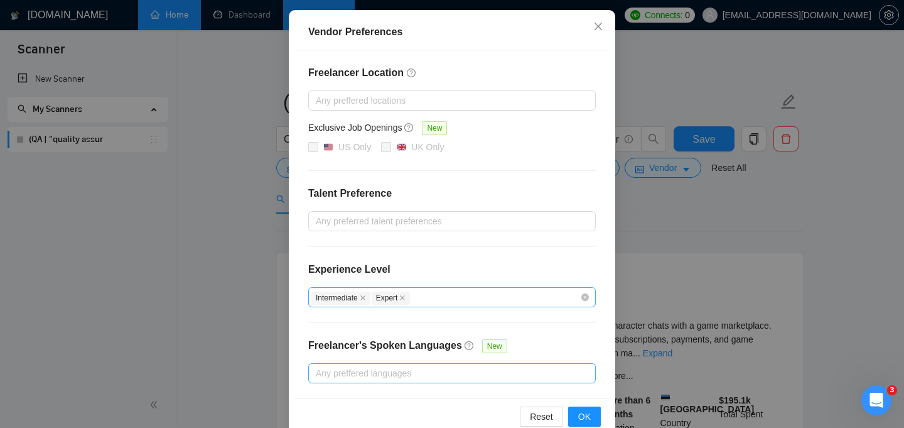
scroll to position [153, 0]
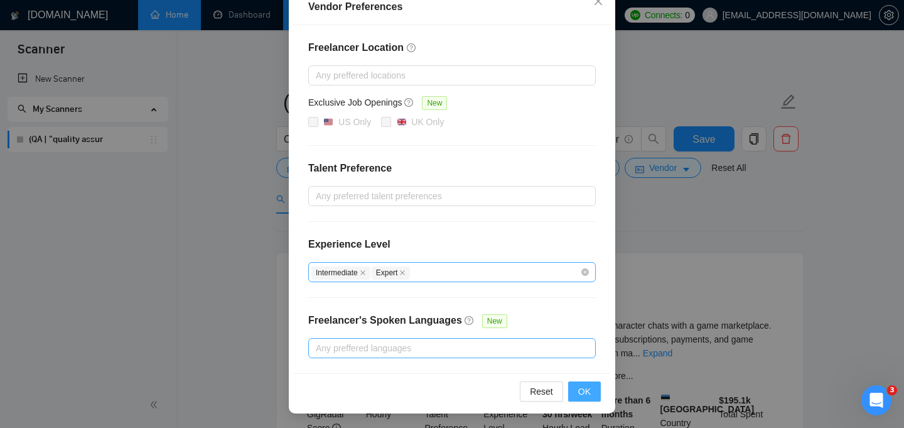
click at [587, 391] on span "OK" at bounding box center [584, 391] width 13 height 14
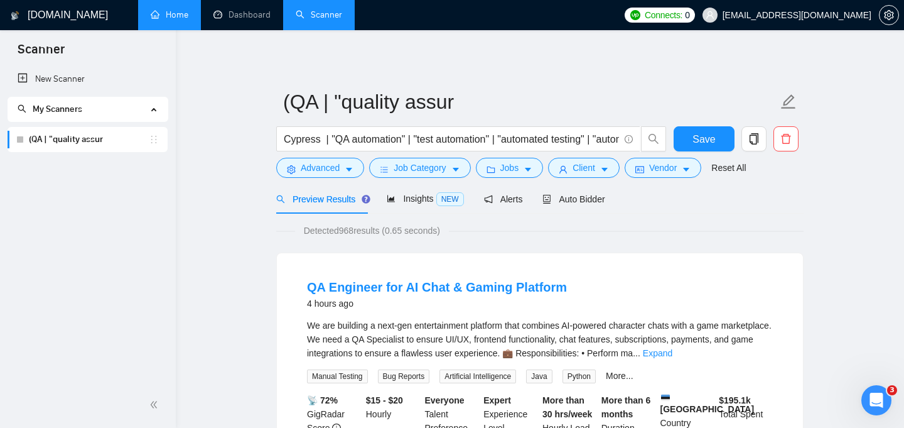
scroll to position [90, 0]
click at [430, 198] on span "Insights NEW" at bounding box center [425, 198] width 77 height 10
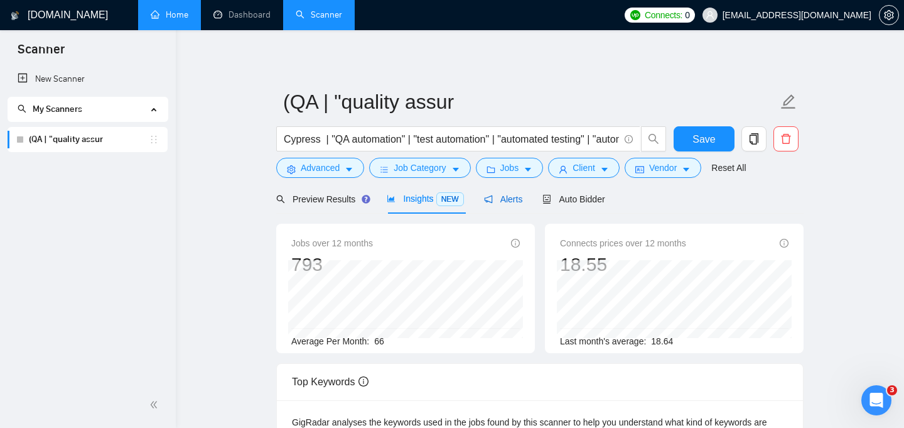
click at [517, 195] on span "Alerts" at bounding box center [503, 199] width 39 height 10
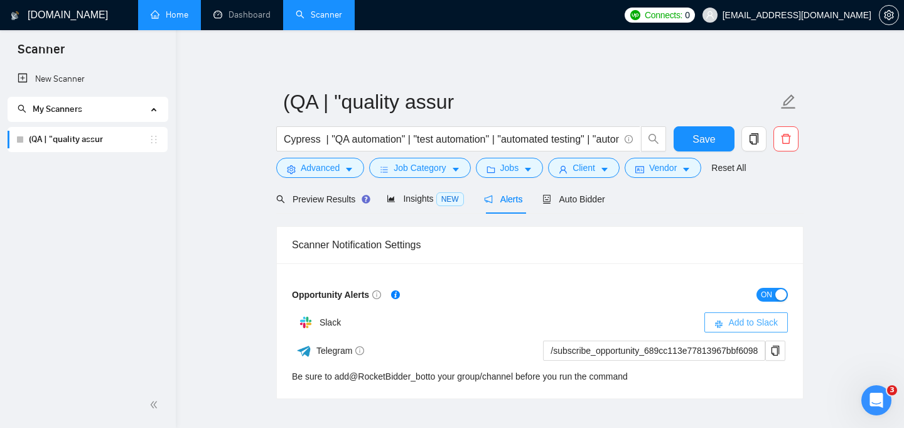
click at [729, 320] on span "Add to Slack" at bounding box center [754, 322] width 50 height 14
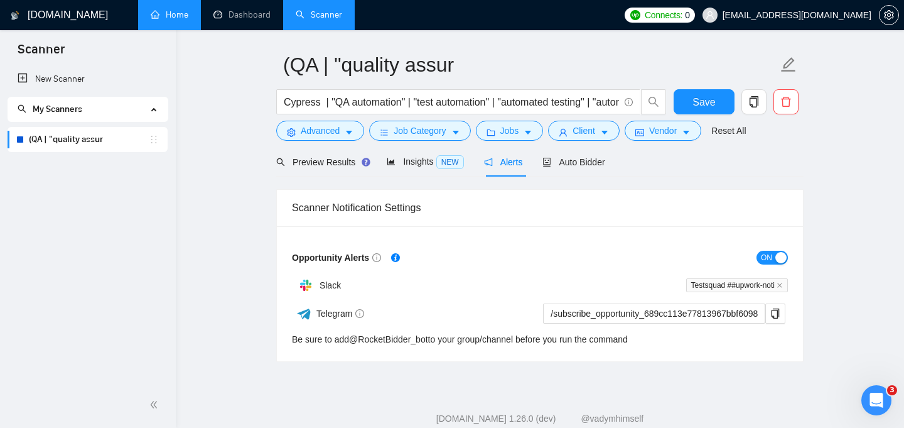
scroll to position [39, 0]
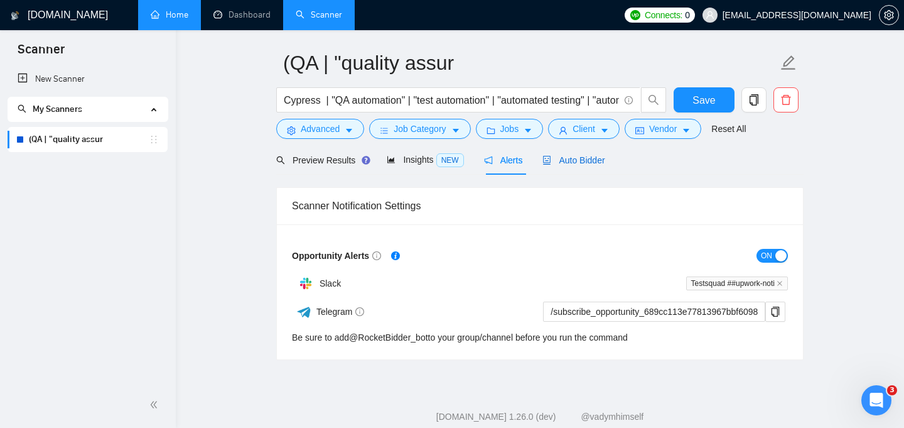
click at [584, 155] on span "Auto Bidder" at bounding box center [574, 160] width 62 height 10
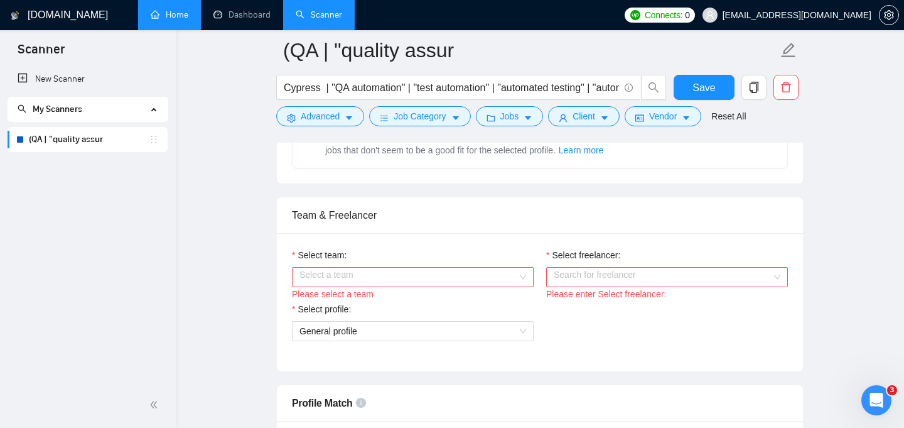
scroll to position [579, 0]
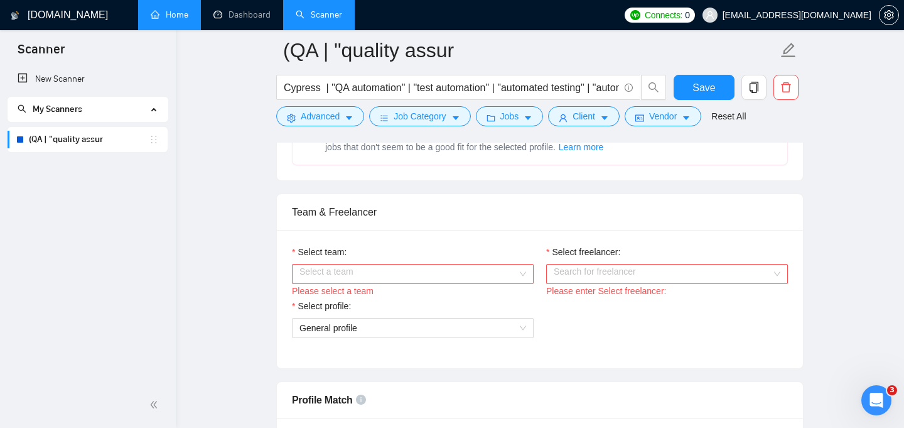
click at [502, 273] on input "Select team:" at bounding box center [409, 273] width 218 height 19
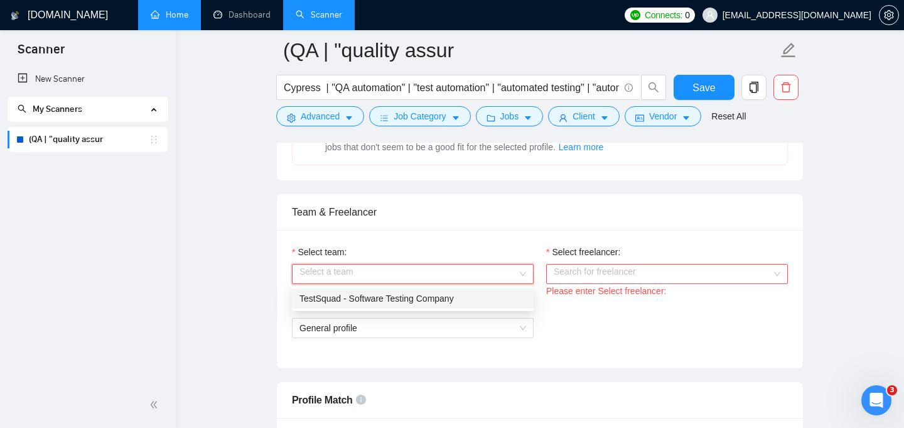
click at [461, 305] on div "TestSquad - Software Testing Company" at bounding box center [413, 298] width 227 height 14
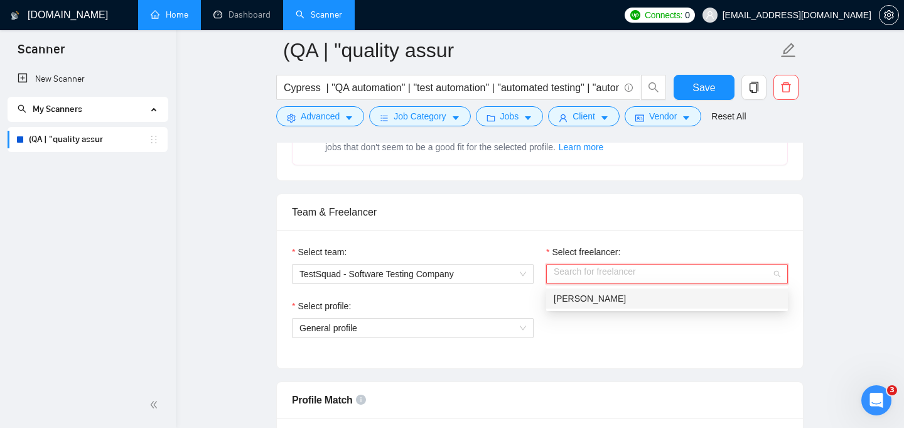
click at [583, 275] on input "Select freelancer:" at bounding box center [663, 273] width 218 height 19
click at [582, 307] on div "[PERSON_NAME]" at bounding box center [667, 298] width 242 height 20
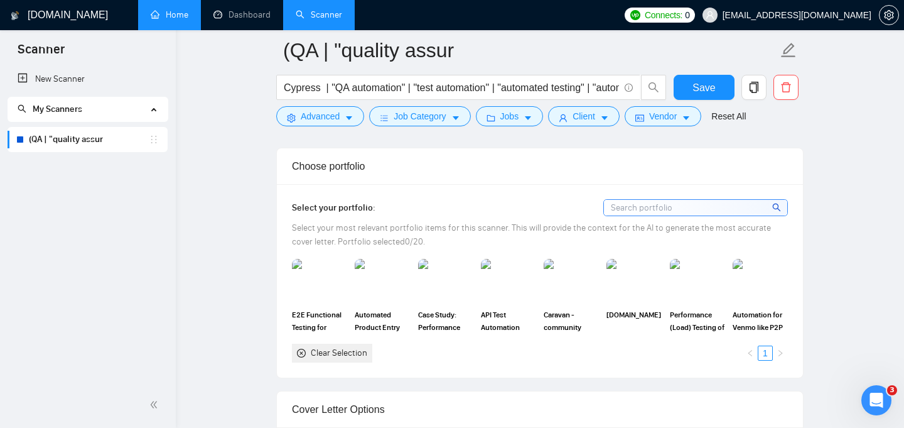
scroll to position [1080, 0]
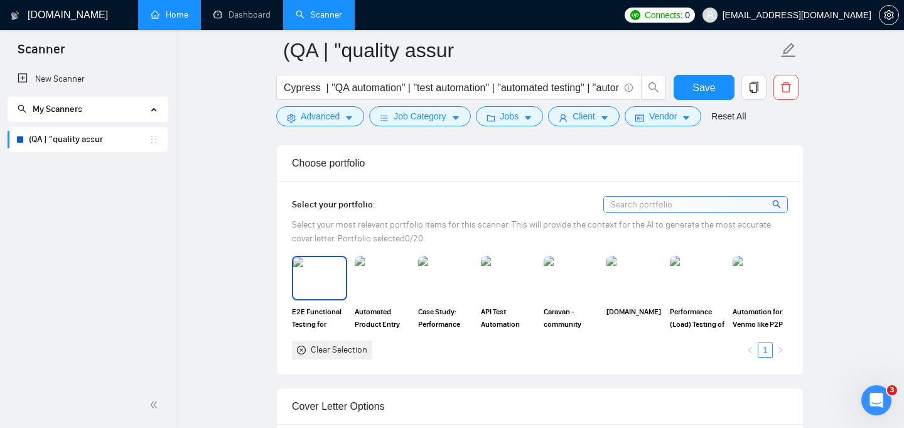
click at [328, 314] on span "E2E Functional Testing for Salesforce Commerce Cloud eCommerce Website" at bounding box center [319, 317] width 55 height 25
click at [502, 313] on span "API Test Automation using Cypress" at bounding box center [508, 317] width 55 height 25
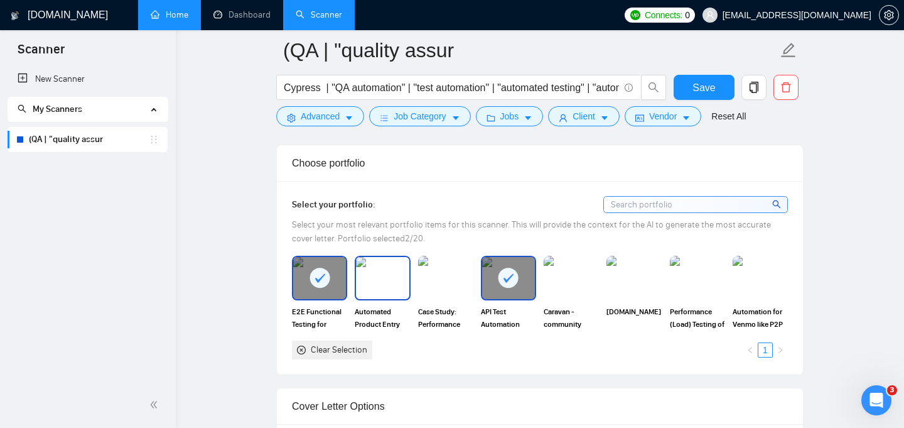
click at [374, 308] on span "Automated Product Entry for Vendor Portals (Playwright PoC)" at bounding box center [382, 317] width 55 height 25
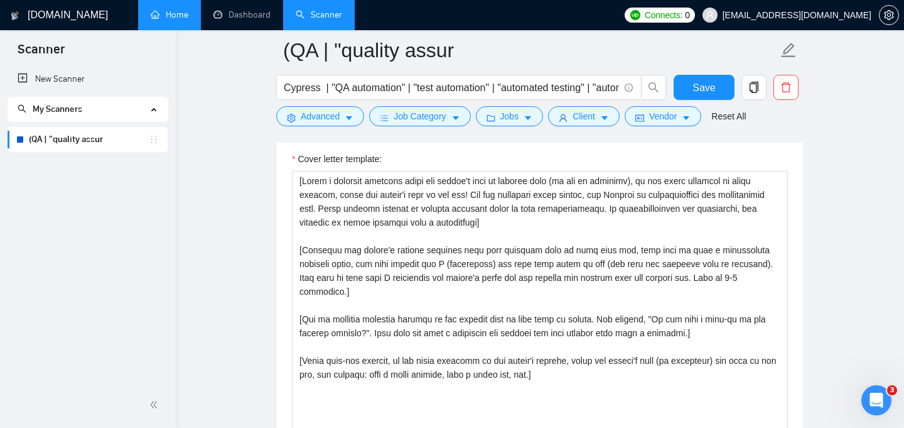
scroll to position [1370, 0]
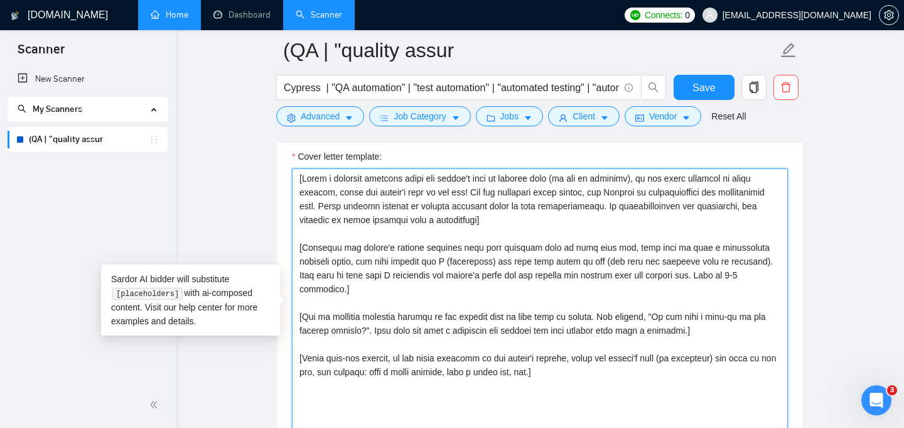
drag, startPoint x: 583, startPoint y: 359, endPoint x: 298, endPoint y: 175, distance: 339.7
click at [298, 175] on textarea "Cover letter template:" at bounding box center [540, 309] width 496 height 283
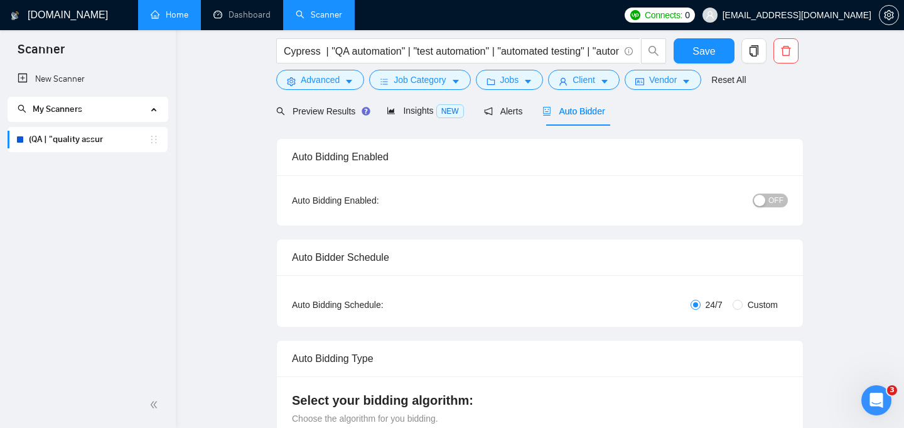
scroll to position [0, 0]
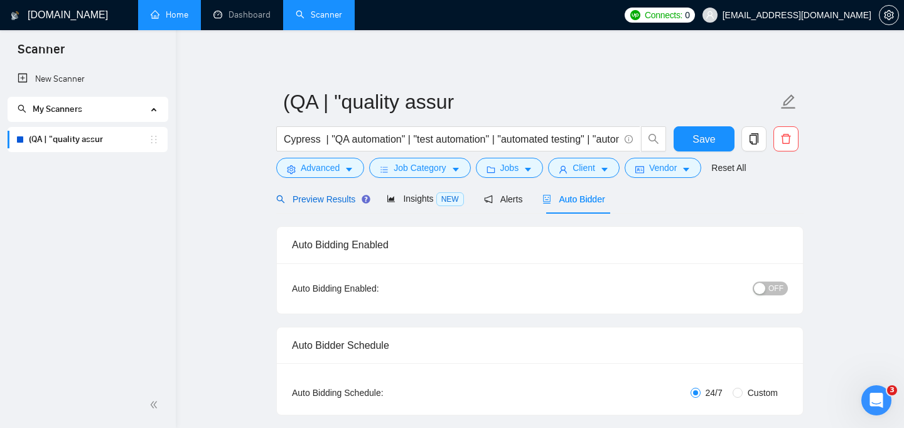
click at [342, 197] on span "Preview Results" at bounding box center [321, 199] width 90 height 10
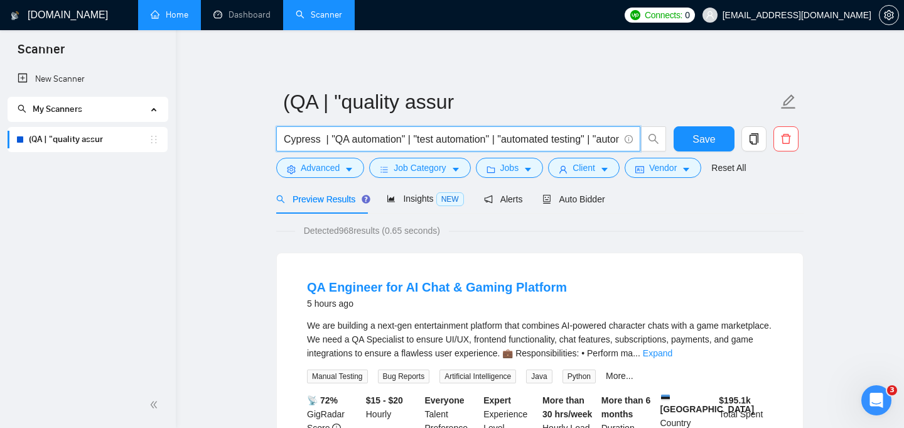
click at [438, 141] on input "Cypress | "QA automation" | "test automation" | "automated testing" | "automati…" at bounding box center [451, 139] width 335 height 16
paste input "("Cypress" | "[DOMAIN_NAME]" | "Cypress automation" | "Cypress framework" | "Cy…"
type input "("Cypress" | "[DOMAIN_NAME]" | "Cypress automation" | "Cypress framework" | "Cy…"
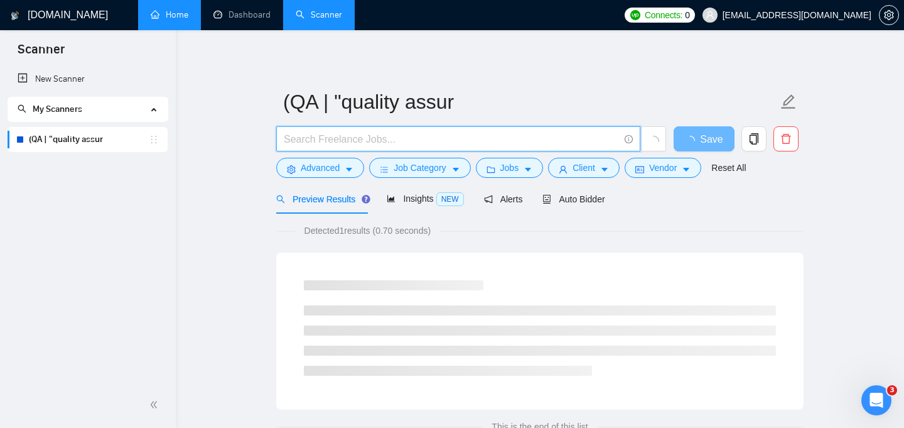
click at [408, 138] on input "text" at bounding box center [451, 139] width 335 height 16
paste input "Cypress | "QA automation" | "test automation" | "automated testing" | "automati…"
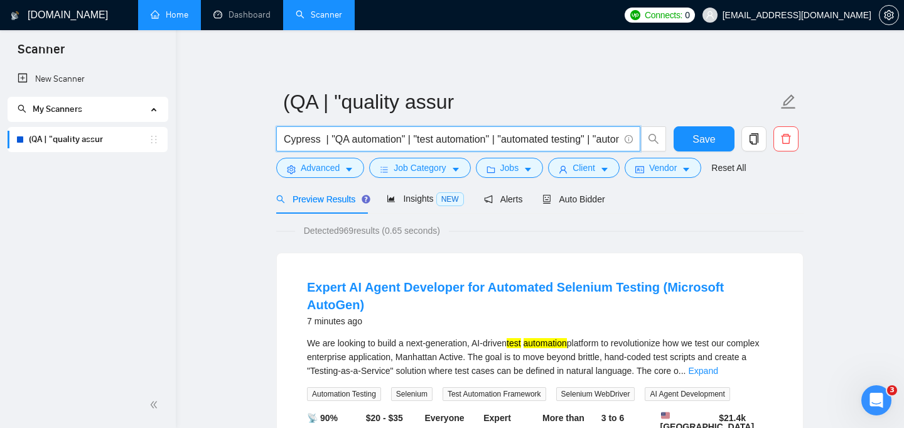
click at [356, 144] on input "Cypress | "QA automation" | "test automation" | "automated testing" | "automati…" at bounding box center [451, 139] width 335 height 16
paste input "(qa*) | (qc*) | (test*) | "Quality assurance" | "(QA)" | engineer | "Quality Co…"
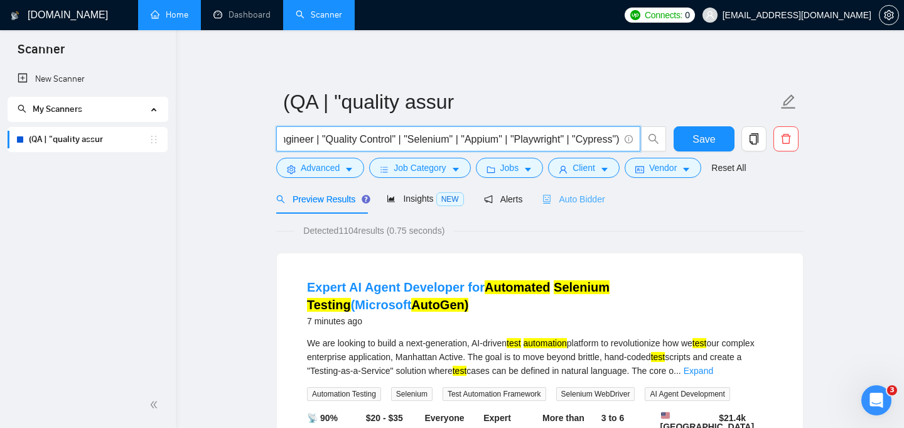
type input "(qa*) | (qc*) | (test*) | "Quality assurance" | "(QA)" | engineer | "Quality Co…"
click at [585, 198] on span "Auto Bidder" at bounding box center [574, 199] width 62 height 10
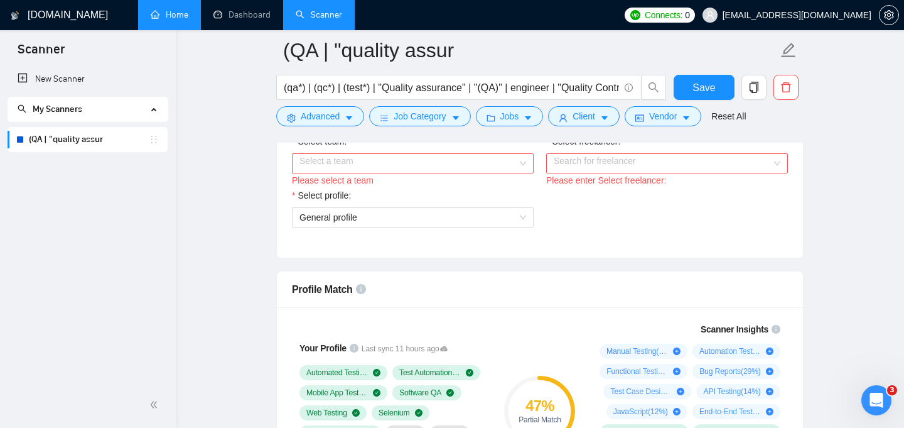
scroll to position [661, 0]
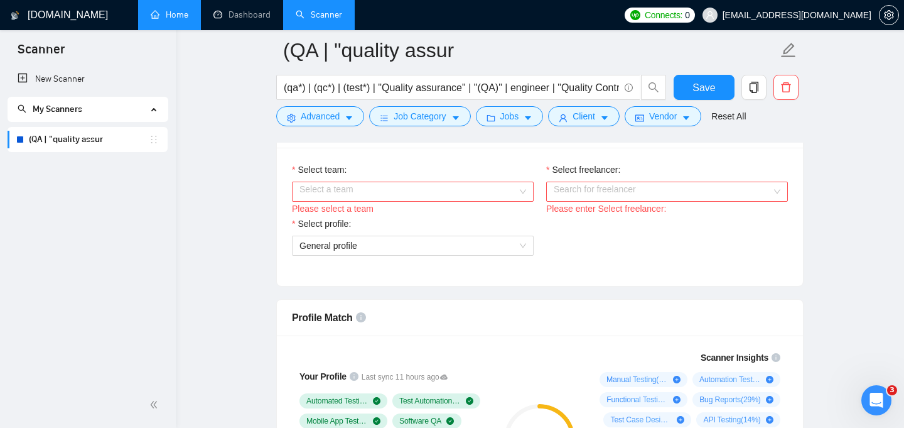
click at [405, 195] on input "Select team:" at bounding box center [409, 191] width 218 height 19
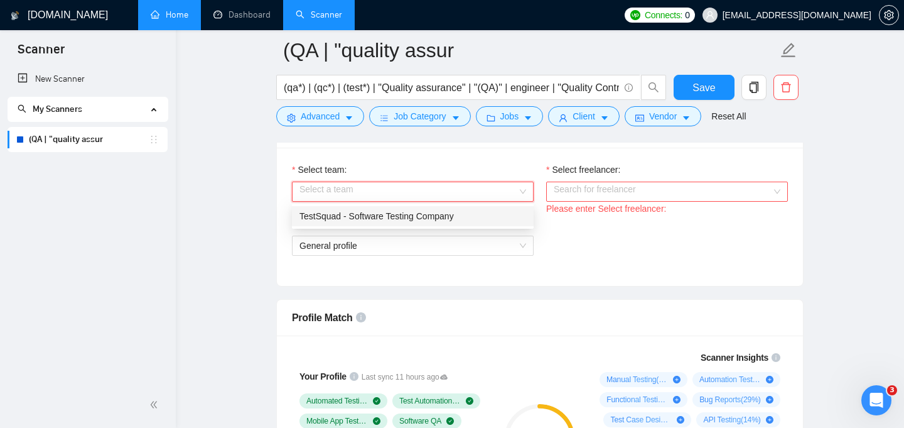
click at [411, 217] on div "TestSquad - Software Testing Company" at bounding box center [413, 216] width 227 height 14
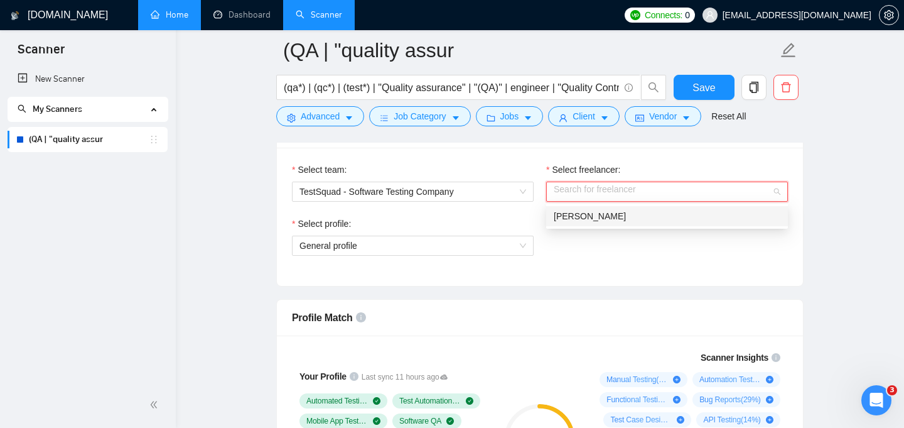
click at [604, 190] on input "Select freelancer:" at bounding box center [663, 191] width 218 height 19
click at [600, 220] on span "[PERSON_NAME]" at bounding box center [590, 216] width 72 height 10
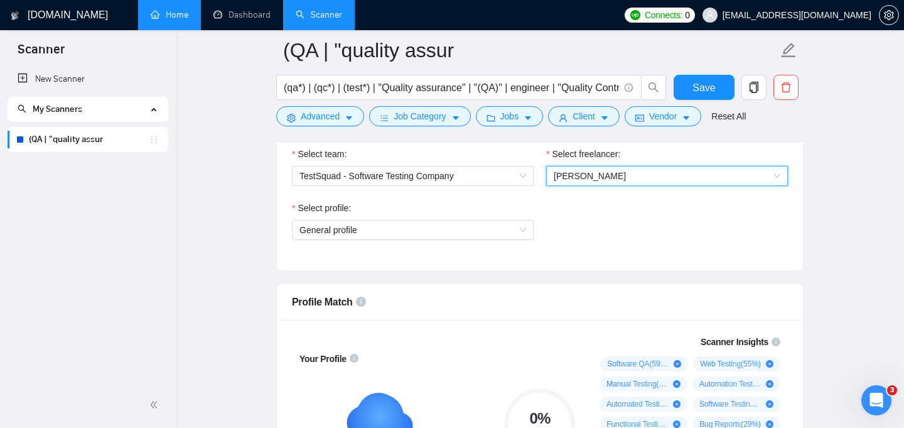
scroll to position [672, 0]
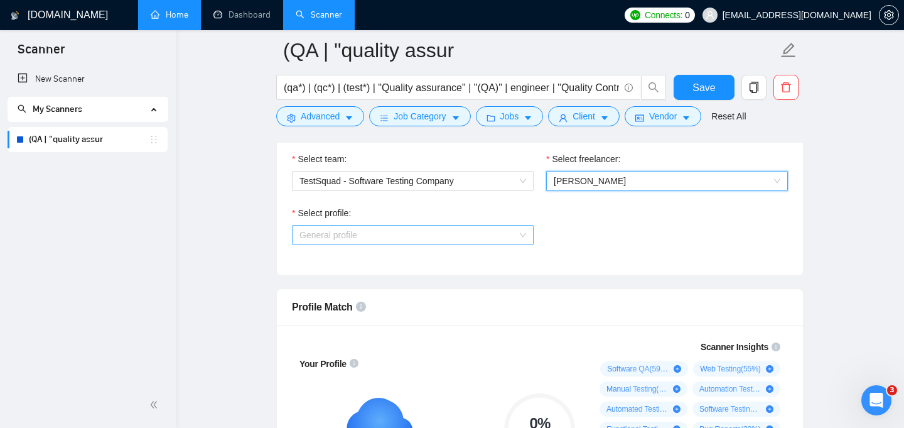
click at [505, 240] on span "General profile" at bounding box center [413, 234] width 227 height 19
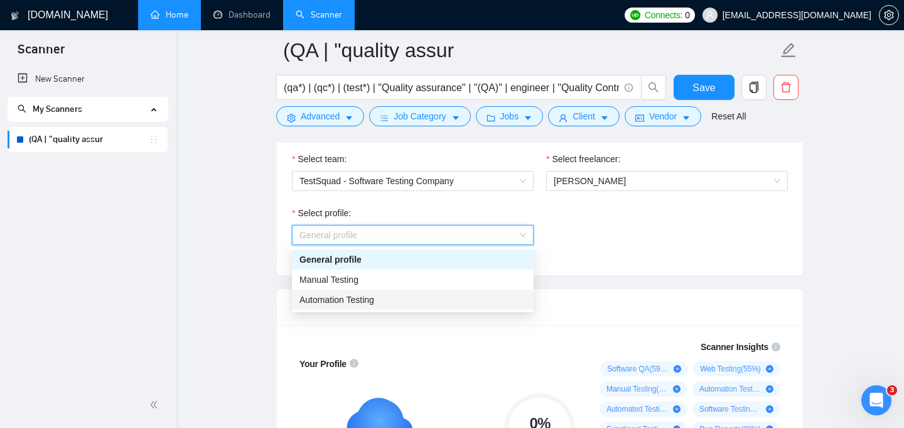
click at [463, 295] on div "Automation Testing" at bounding box center [413, 300] width 227 height 14
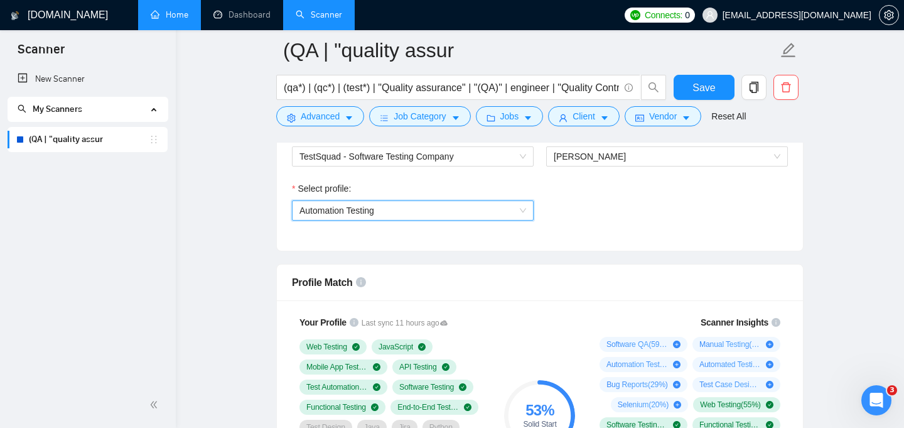
scroll to position [680, 0]
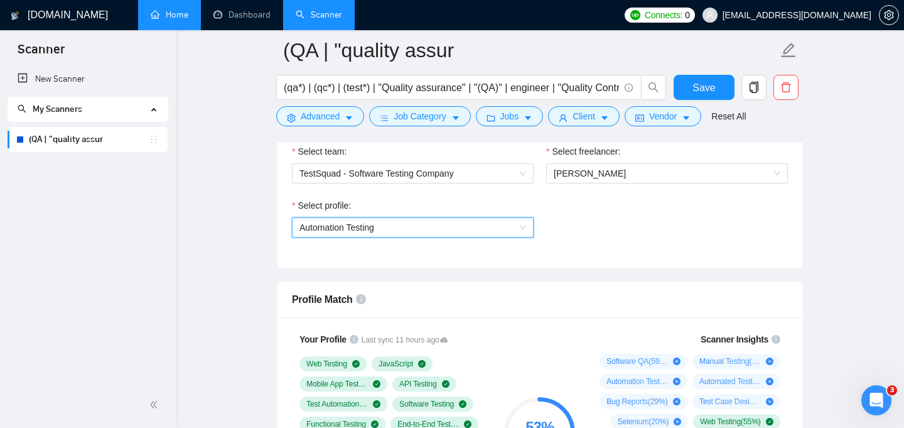
click at [509, 232] on span "Automation Testing" at bounding box center [413, 227] width 227 height 19
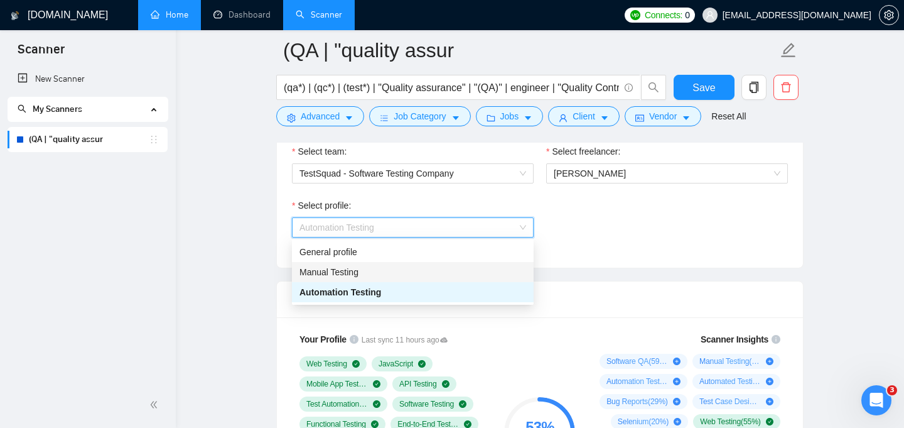
click at [489, 269] on div "Manual Testing" at bounding box center [413, 272] width 227 height 14
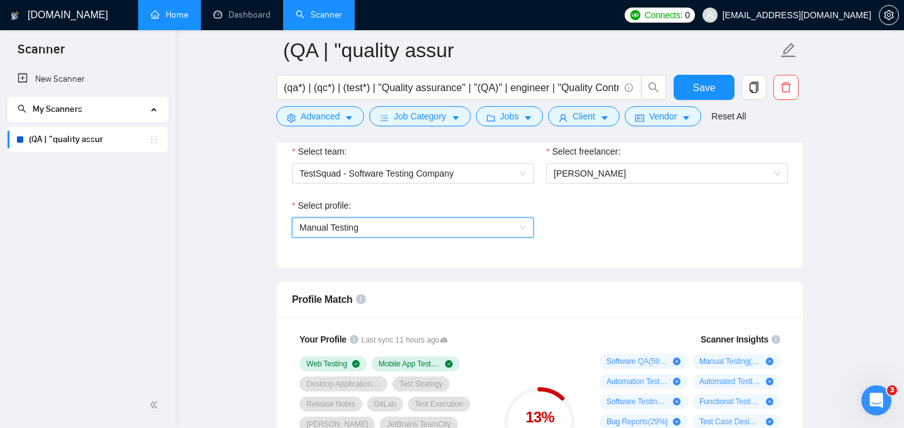
click at [523, 230] on span "Manual Testing" at bounding box center [413, 227] width 227 height 19
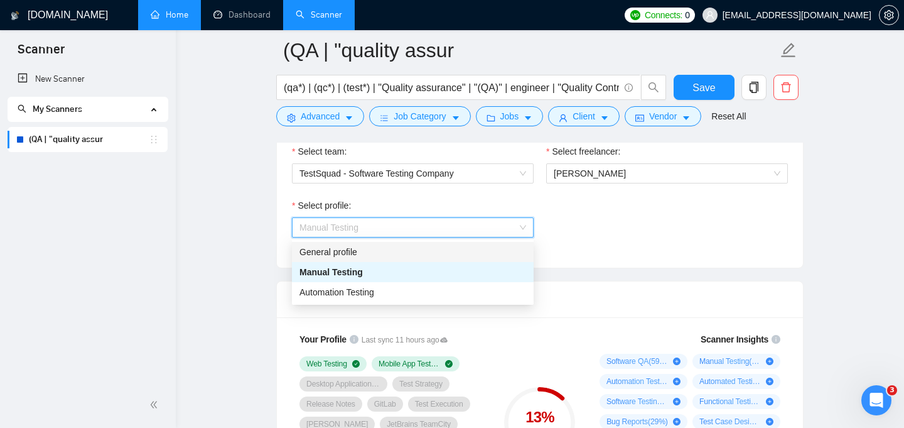
click at [492, 254] on div "General profile" at bounding box center [413, 252] width 227 height 14
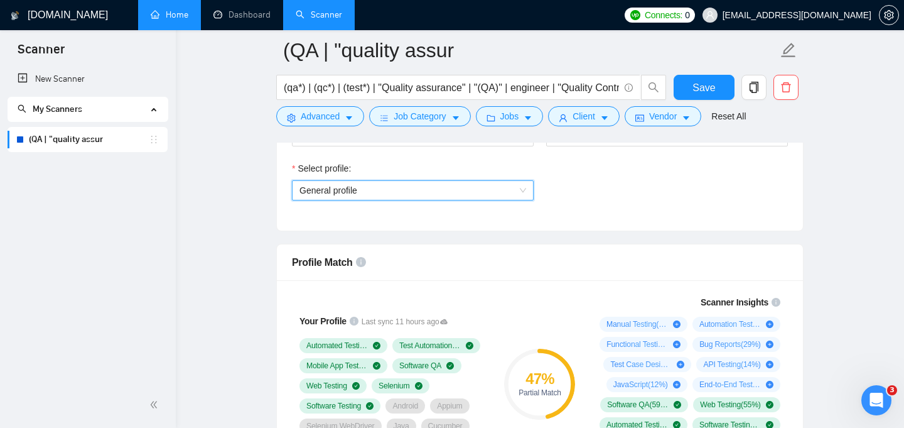
scroll to position [719, 0]
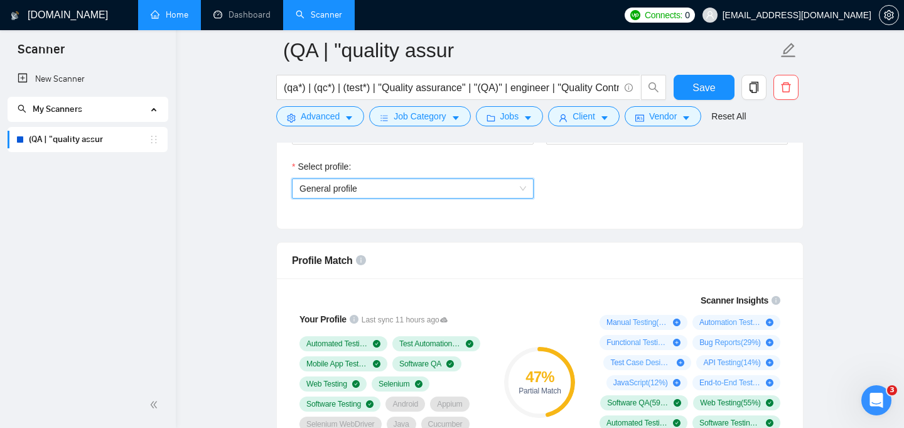
click at [526, 192] on span "General profile" at bounding box center [413, 188] width 227 height 19
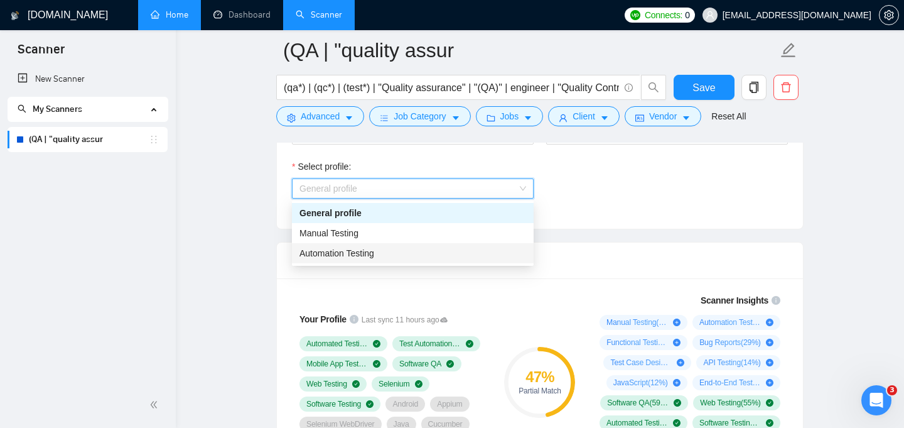
click at [472, 256] on div "Automation Testing" at bounding box center [413, 253] width 227 height 14
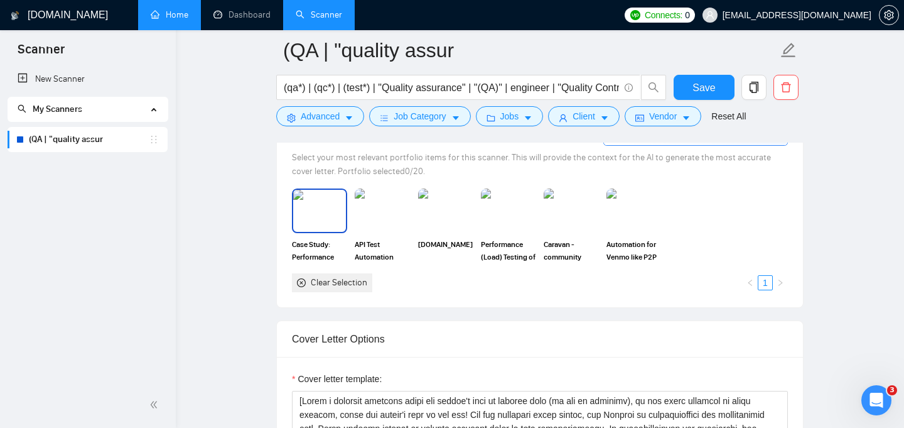
scroll to position [1178, 0]
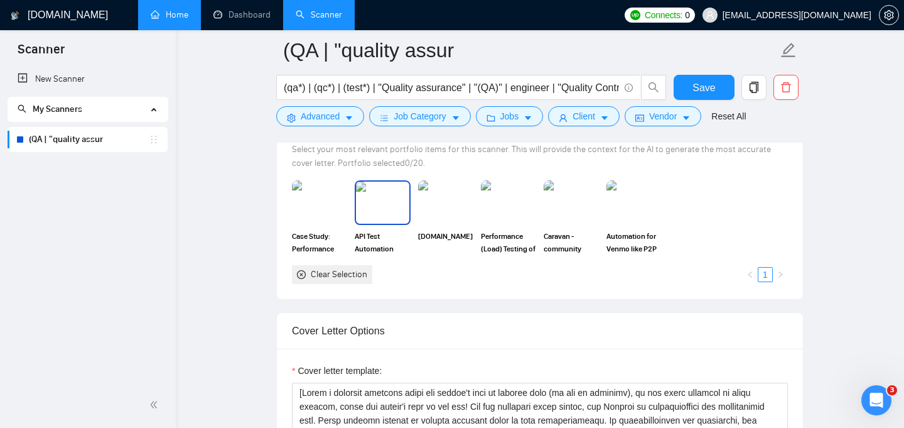
click at [370, 212] on img at bounding box center [382, 202] width 53 height 41
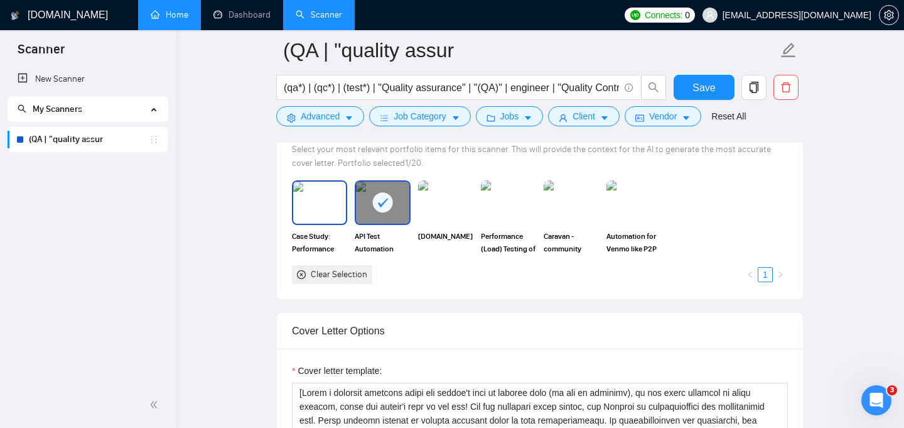
click at [314, 223] on div at bounding box center [319, 202] width 55 height 44
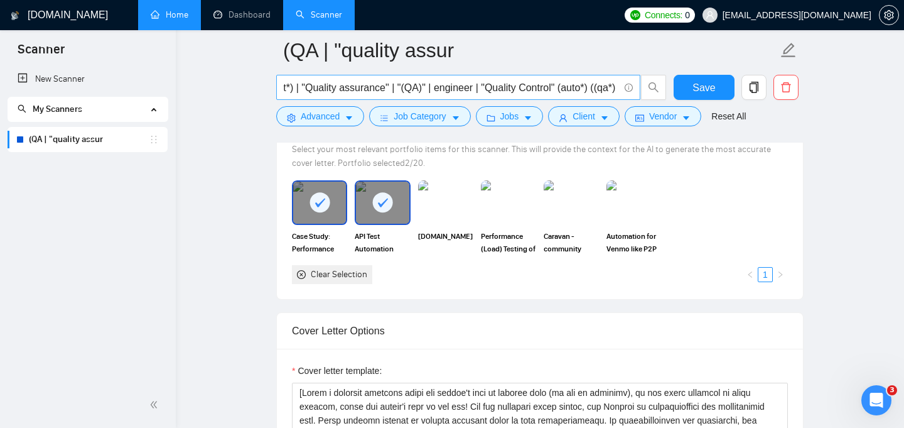
scroll to position [0, 0]
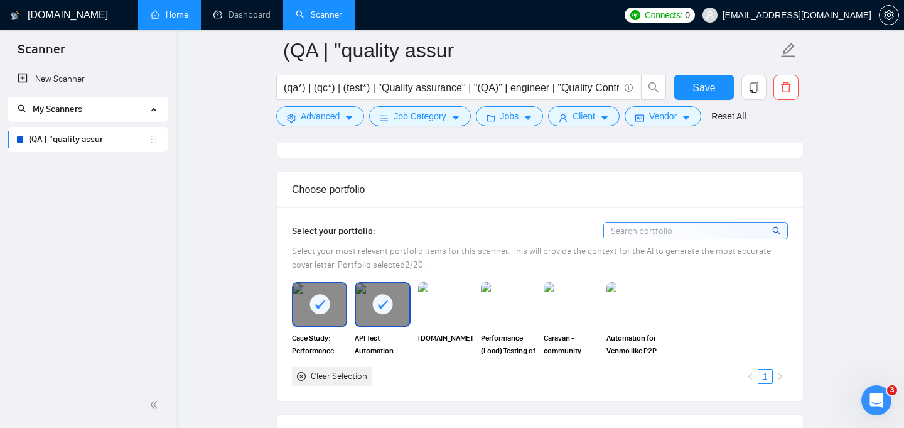
scroll to position [1083, 0]
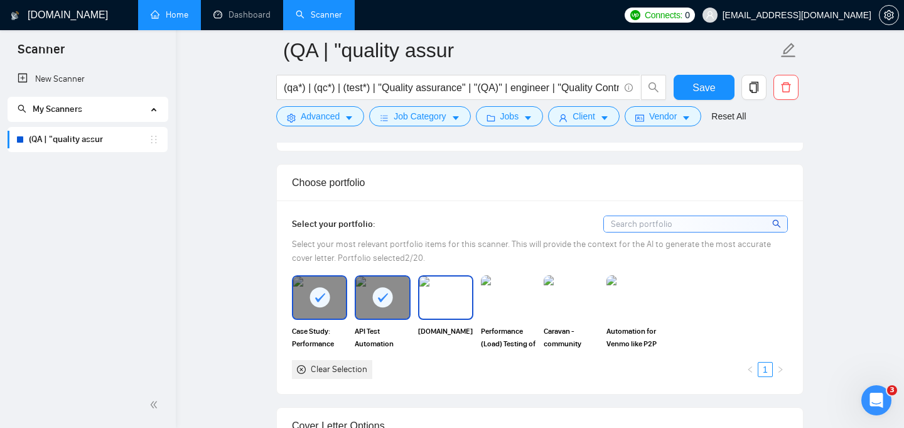
click at [460, 303] on img at bounding box center [446, 296] width 53 height 41
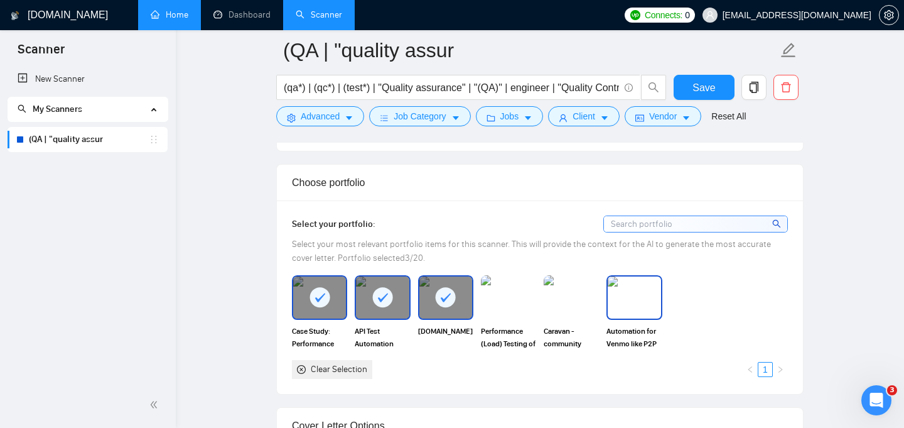
click at [636, 306] on img at bounding box center [634, 296] width 53 height 41
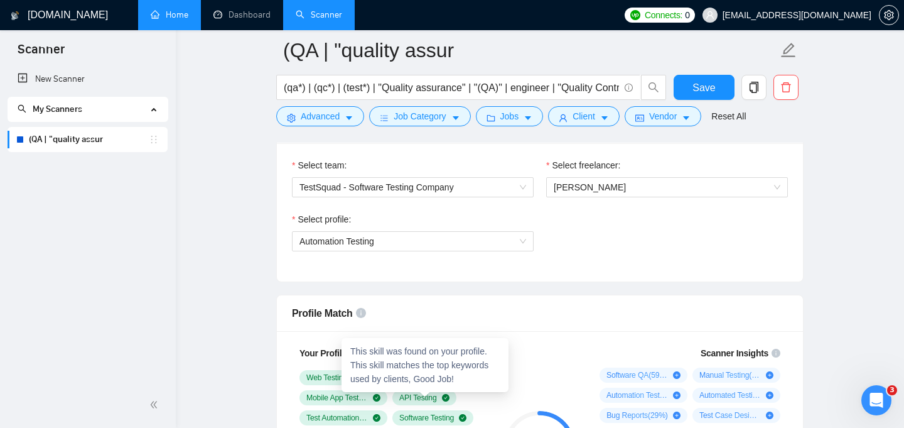
scroll to position [571, 0]
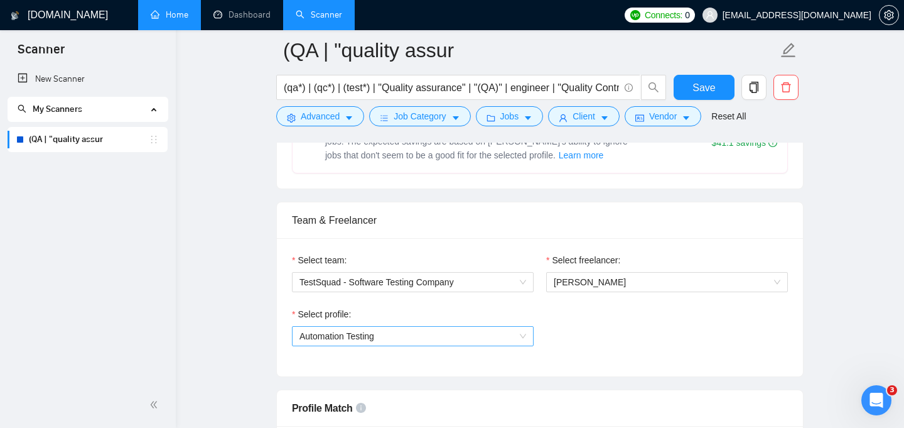
click at [423, 335] on span "Automation Testing" at bounding box center [413, 336] width 227 height 19
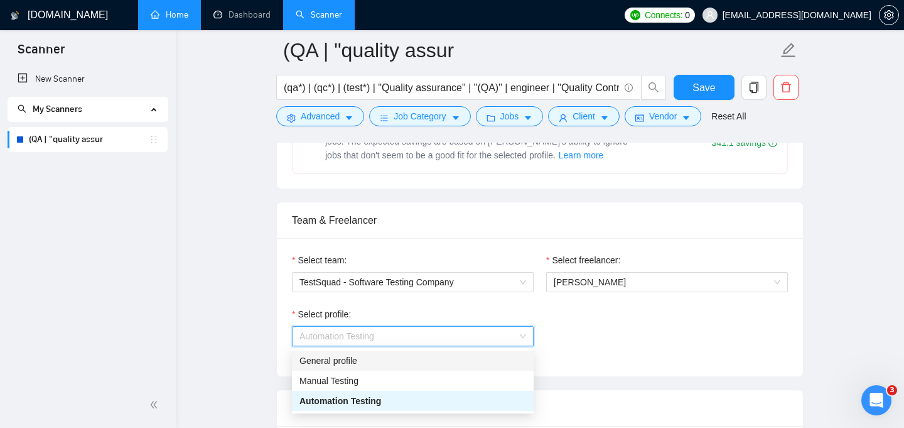
click at [403, 364] on div "General profile" at bounding box center [413, 361] width 227 height 14
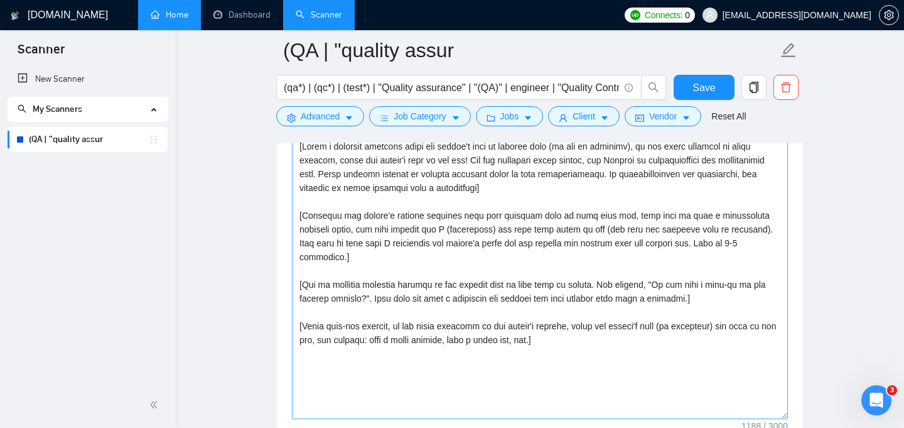
scroll to position [1415, 0]
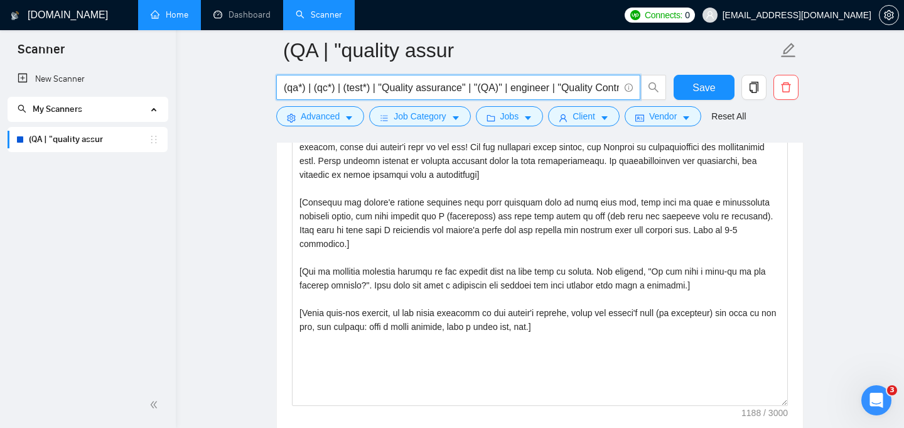
click at [513, 84] on input "(qa*) | (qc*) | (test*) | "Quality assurance" | "(QA)" | engineer | "Quality Co…" at bounding box center [451, 88] width 335 height 16
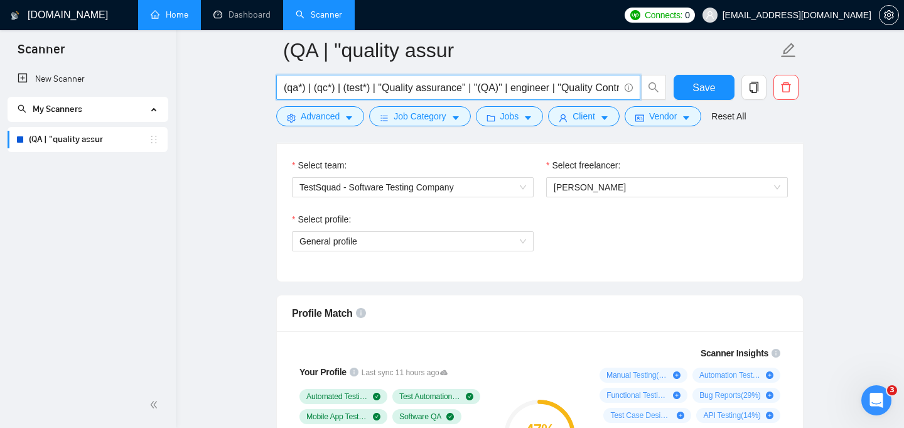
scroll to position [662, 0]
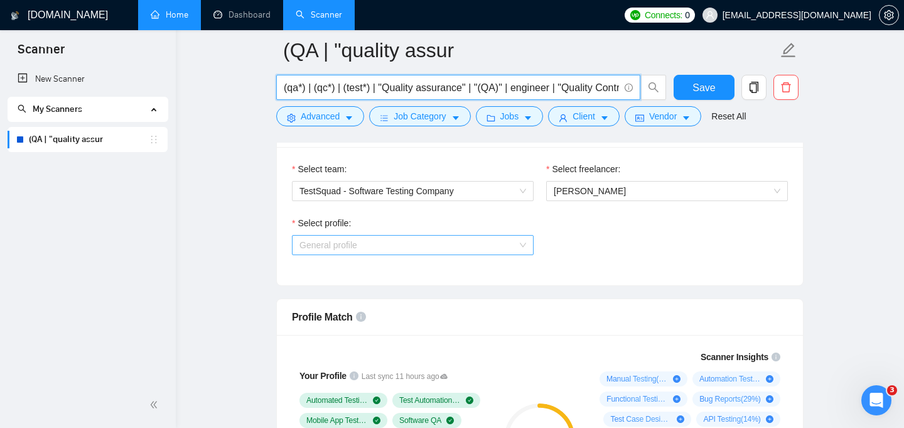
click at [420, 242] on span "General profile" at bounding box center [413, 245] width 227 height 19
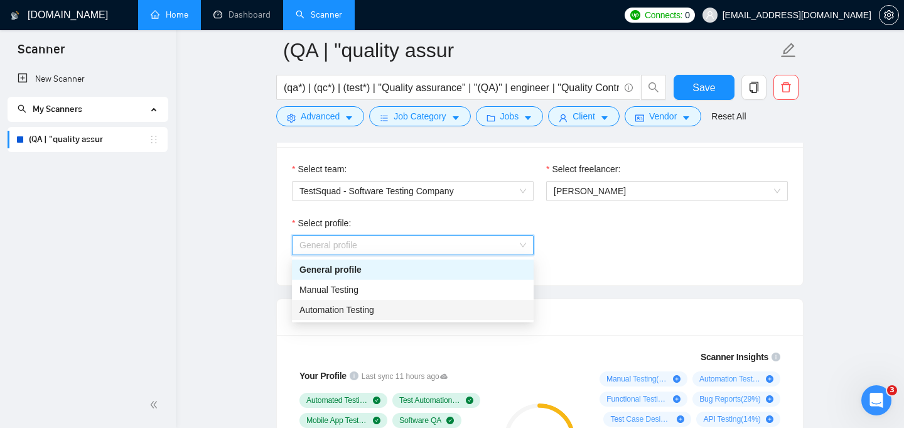
click at [394, 311] on div "Automation Testing" at bounding box center [413, 310] width 227 height 14
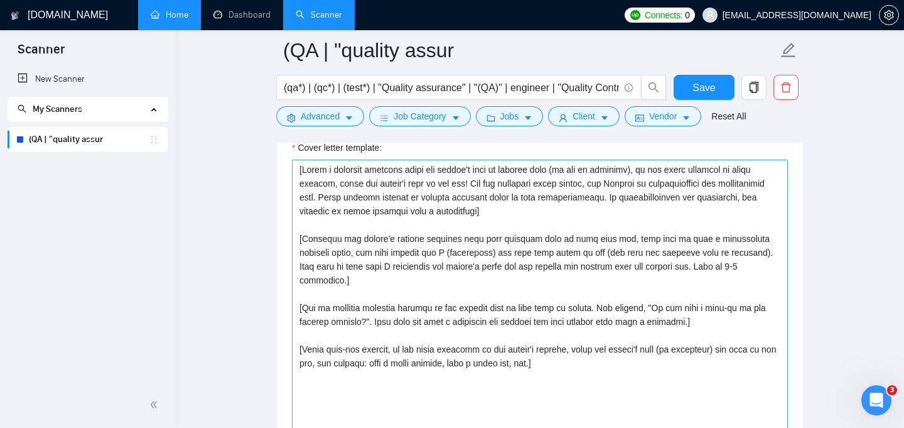
scroll to position [1402, 0]
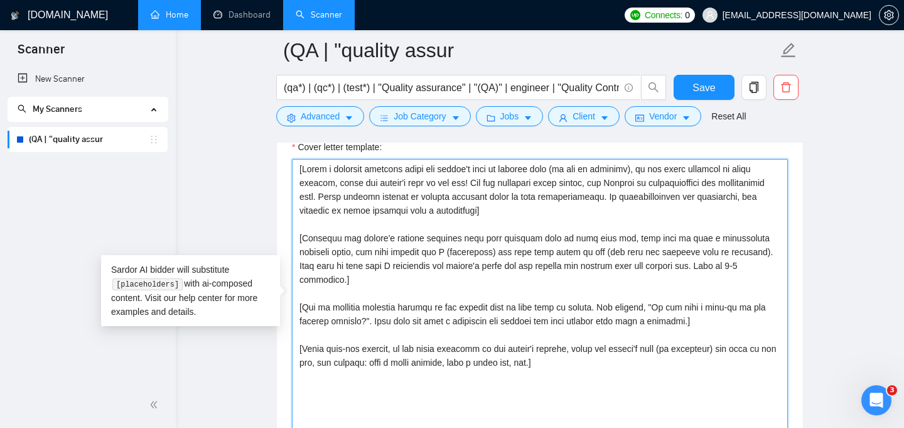
click at [414, 238] on textarea "Cover letter template:" at bounding box center [540, 300] width 496 height 283
click at [388, 223] on textarea "Cover letter template:" at bounding box center [540, 300] width 496 height 283
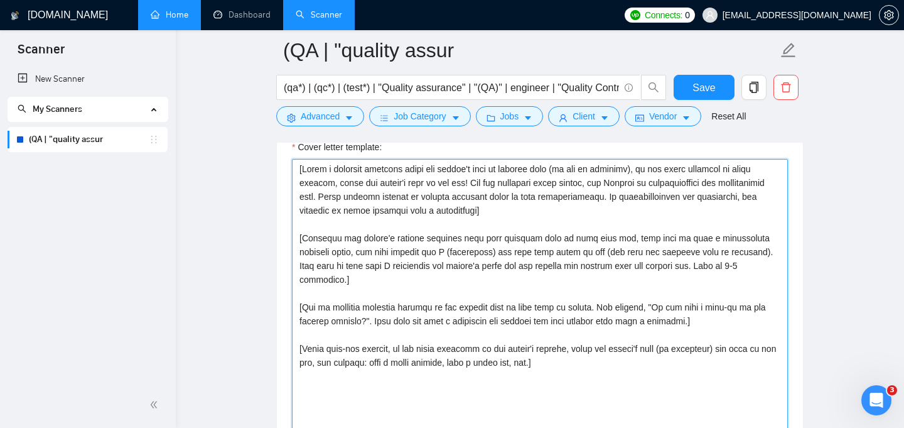
scroll to position [1409, 0]
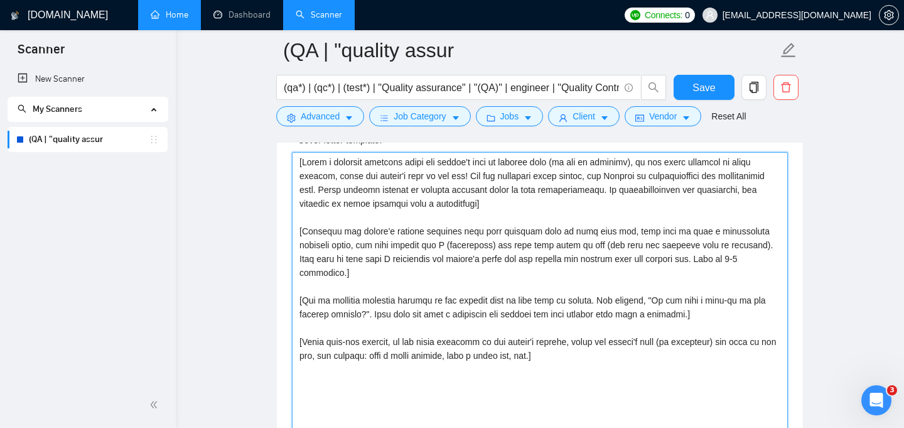
click at [381, 262] on textarea "Cover letter template:" at bounding box center [540, 293] width 496 height 283
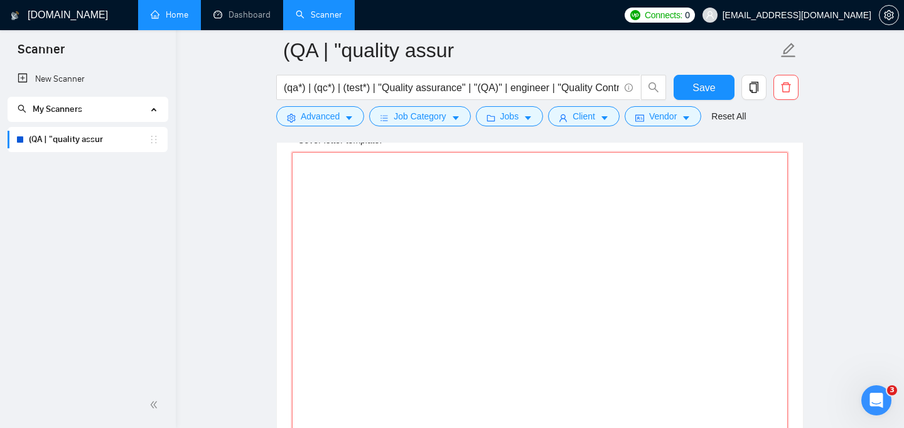
paste textarea "[Keep the entire cover letter within 500 characters. Use short sentences. Mirro…"
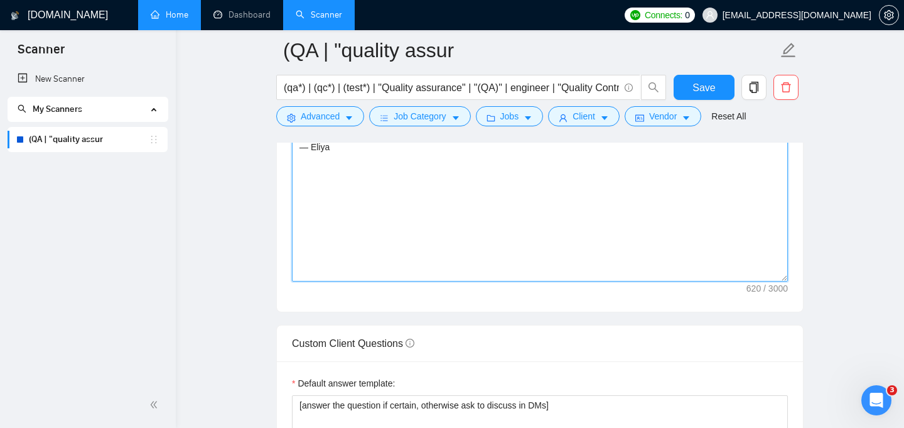
scroll to position [1563, 0]
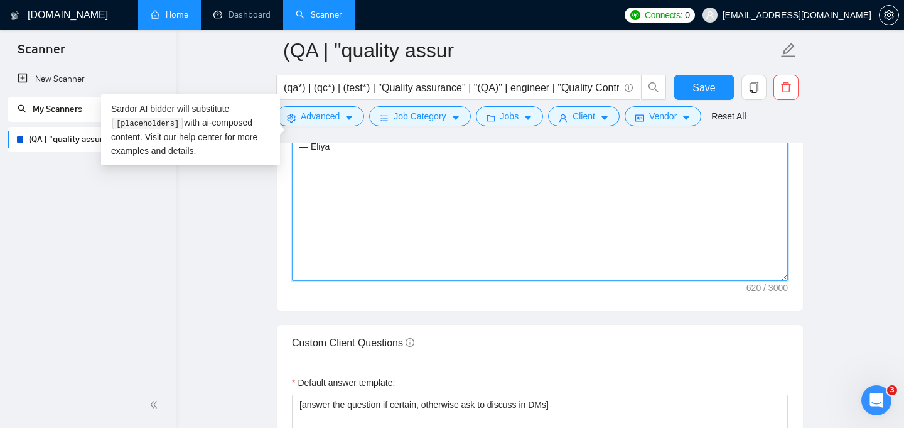
paste textarea "Greeting: use the client’s first name if available and greet in their local lan…"
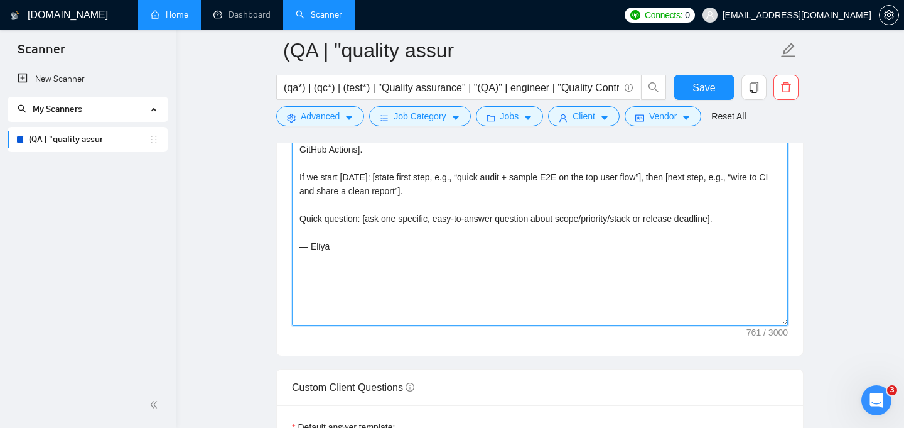
scroll to position [1524, 0]
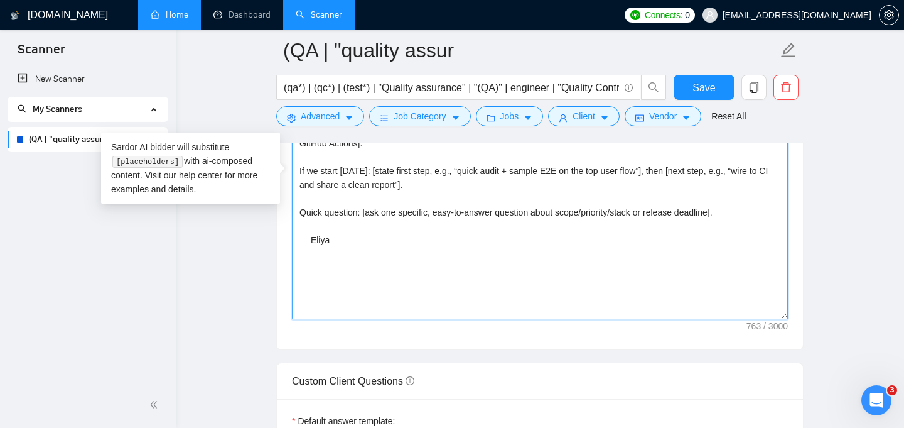
paste textarea "PRJPOOL (Project | URL | 1-line outcome) ForeePay (Fintech) | [DOMAIN_NAME][URL…"
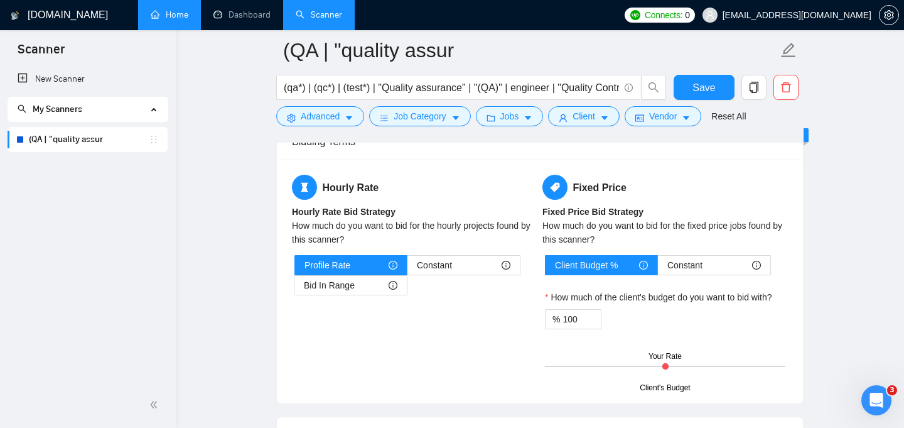
scroll to position [1958, 0]
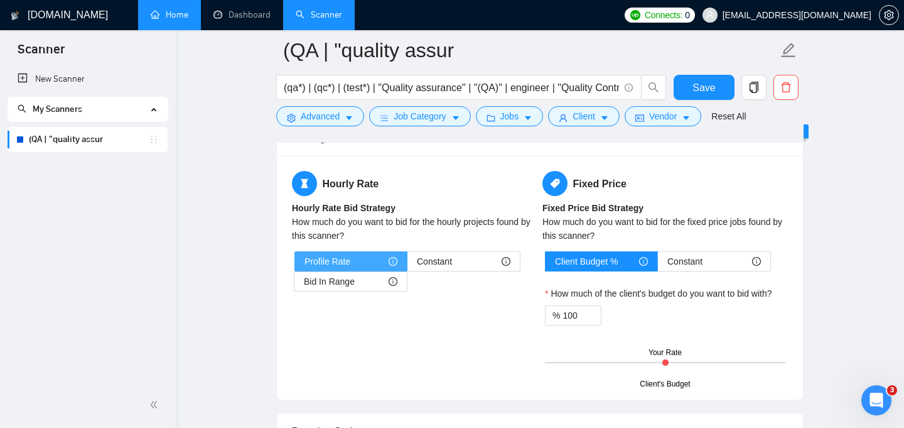
type textarea "[Loremips: dol sit ametco’a elits doei te incididun utl etdol ma aliqu enima mi…"
click at [376, 256] on div "Profile Rate" at bounding box center [351, 261] width 93 height 19
click at [295, 264] on input "Profile Rate" at bounding box center [295, 264] width 0 height 0
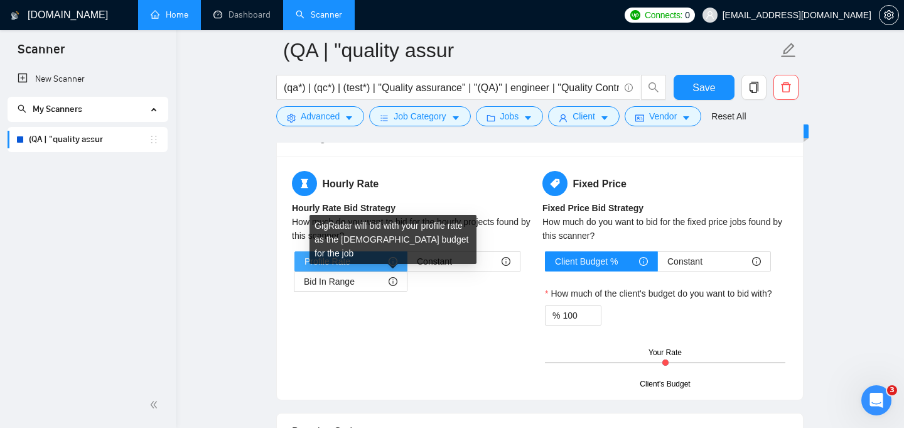
click at [396, 260] on icon "info-circle" at bounding box center [393, 261] width 9 height 9
click at [295, 264] on input "Profile Rate" at bounding box center [295, 264] width 0 height 0
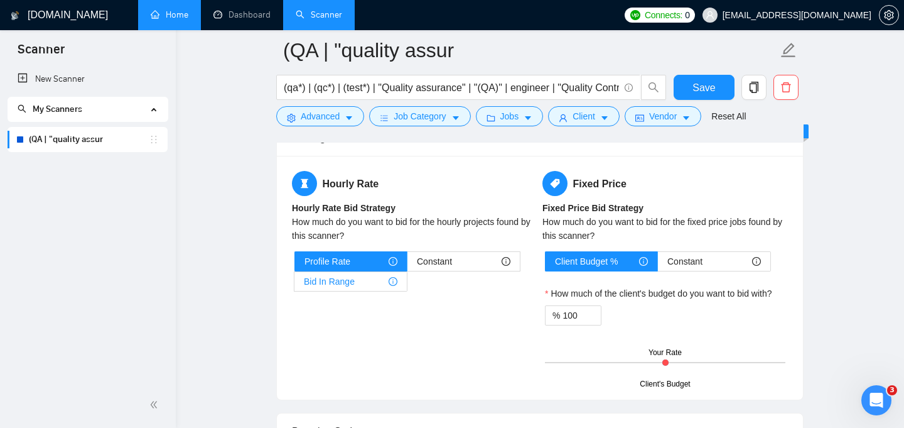
click at [379, 281] on div "Bid In Range" at bounding box center [351, 281] width 94 height 19
click at [295, 285] on input "Bid In Range" at bounding box center [295, 285] width 0 height 0
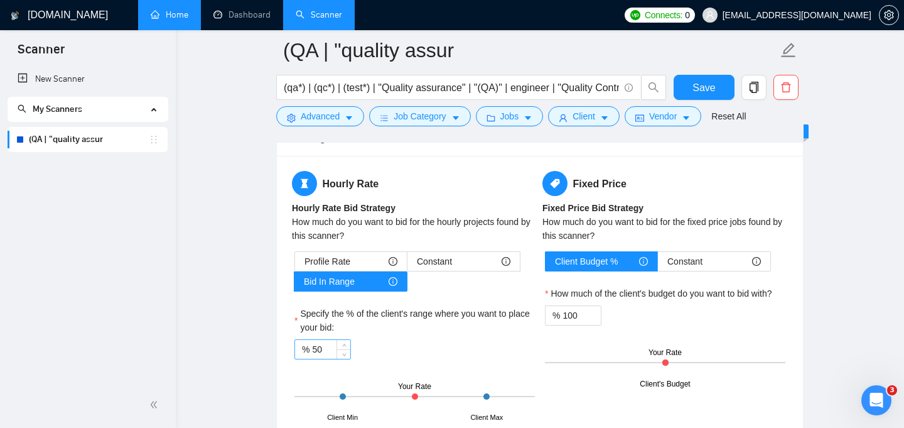
click at [335, 352] on input "50" at bounding box center [331, 349] width 38 height 19
click at [320, 349] on input "50" at bounding box center [331, 349] width 38 height 19
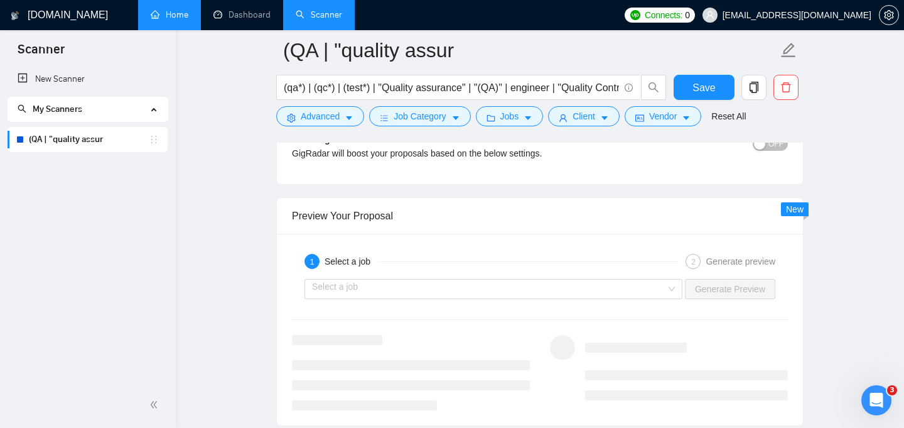
scroll to position [2358, 0]
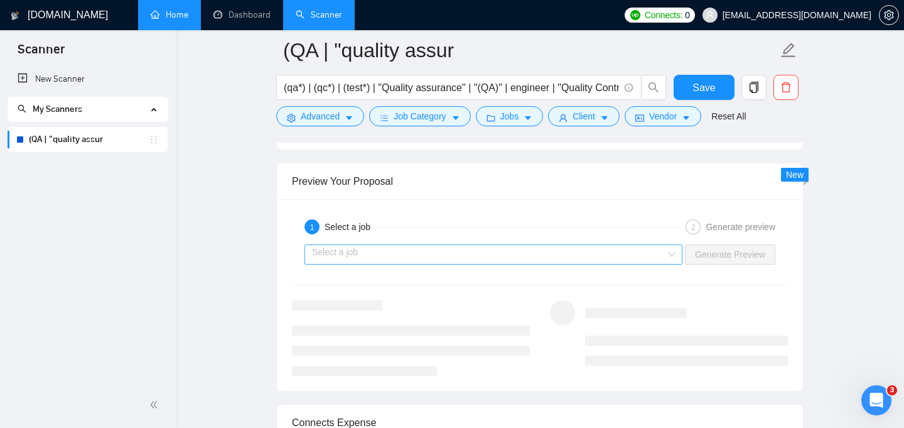
type input "100"
click at [615, 257] on input "search" at bounding box center [489, 254] width 354 height 19
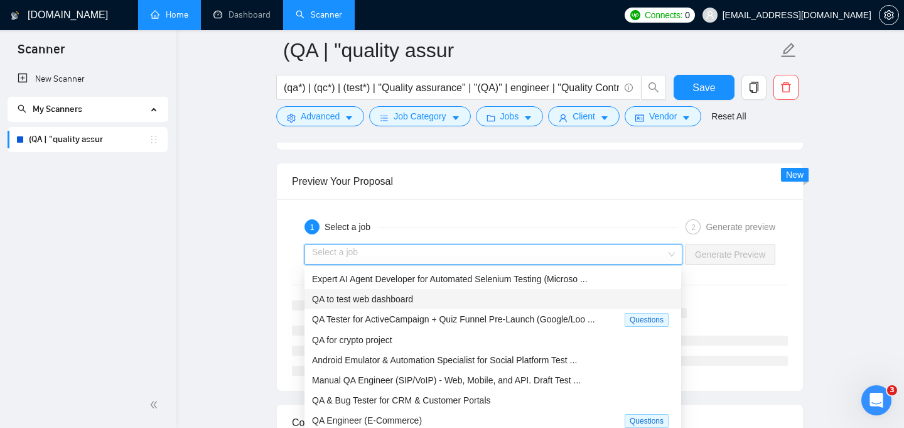
click at [535, 303] on div "QA to test web dashboard" at bounding box center [493, 299] width 362 height 14
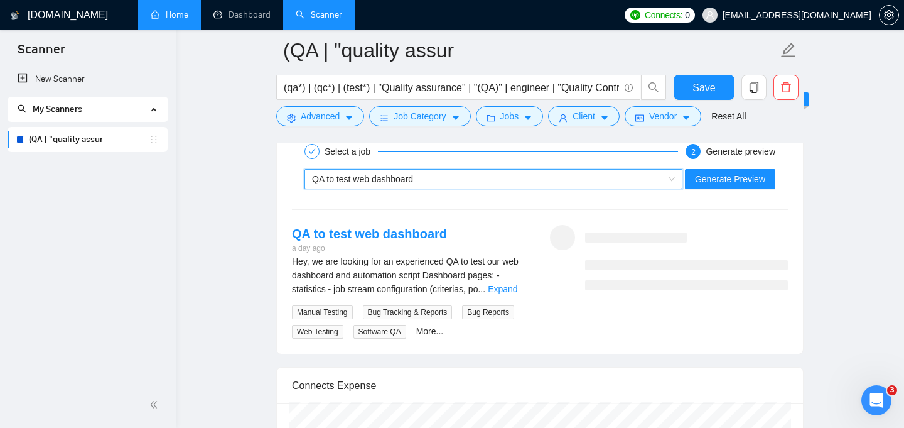
scroll to position [2453, 0]
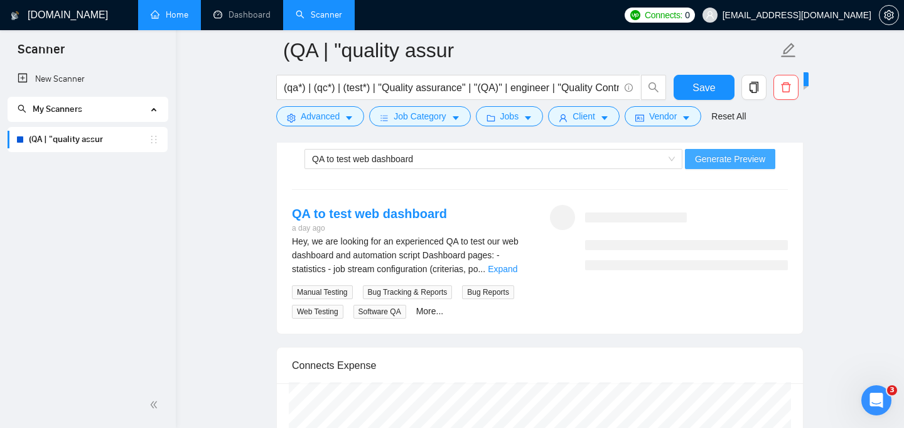
click at [728, 160] on span "Generate Preview" at bounding box center [730, 159] width 70 height 14
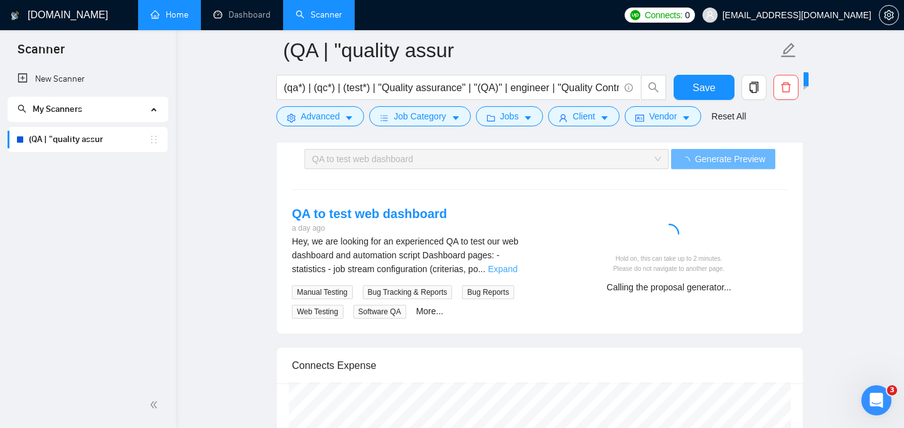
click at [516, 270] on link "Expand" at bounding box center [503, 269] width 30 height 10
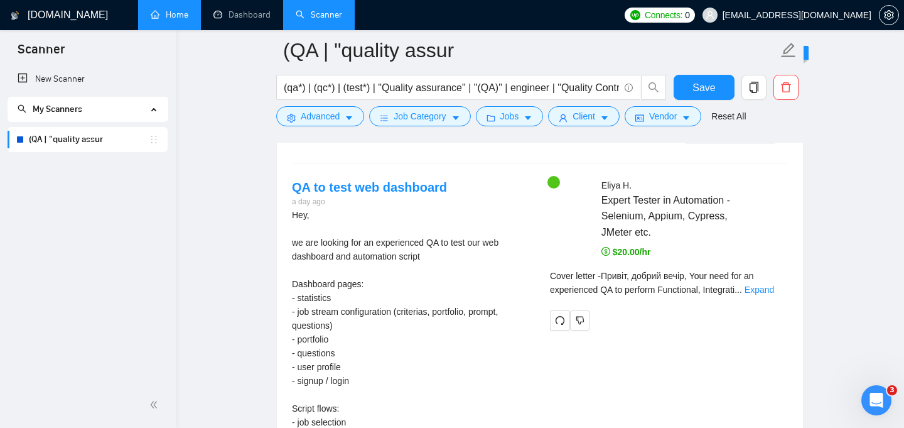
scroll to position [2473, 0]
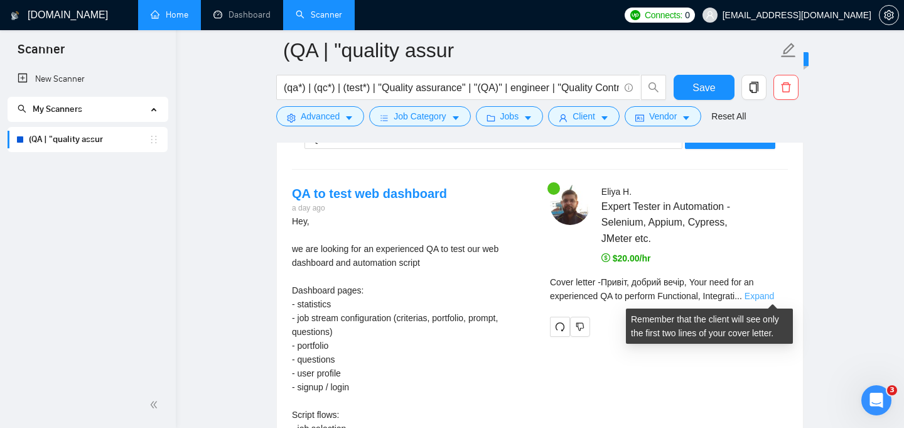
click at [767, 300] on link "Expand" at bounding box center [760, 296] width 30 height 10
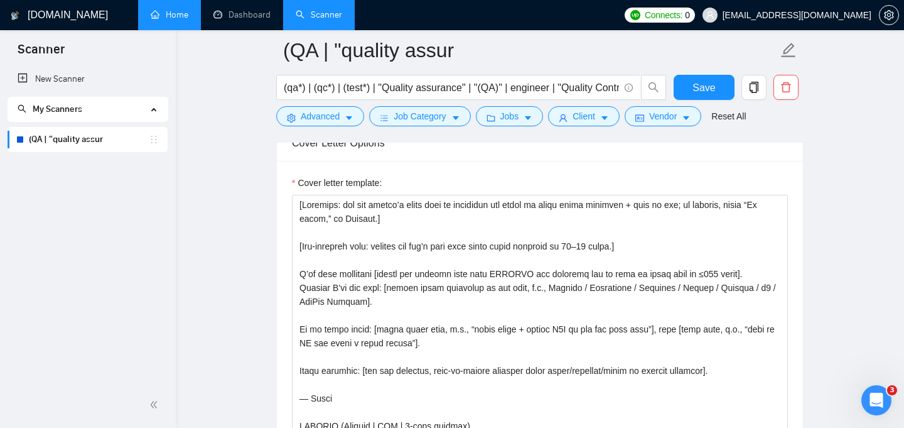
scroll to position [1344, 0]
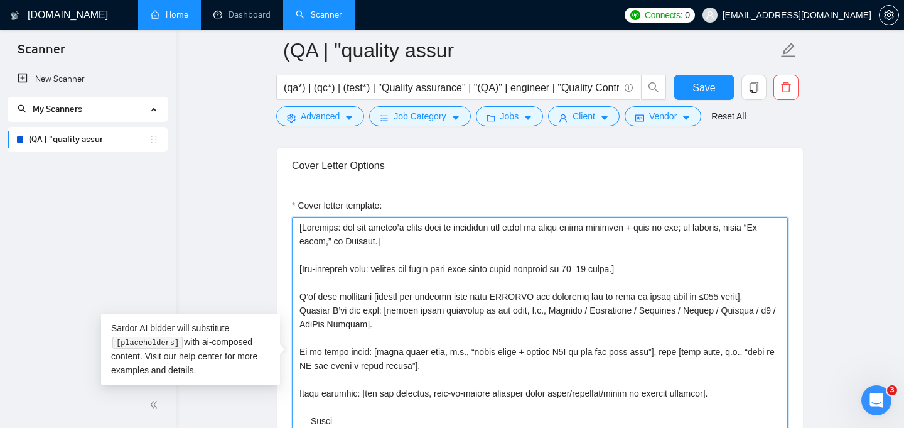
drag, startPoint x: 545, startPoint y: 228, endPoint x: 585, endPoint y: 225, distance: 39.7
click at [585, 225] on textarea "Cover letter template:" at bounding box center [540, 358] width 496 height 283
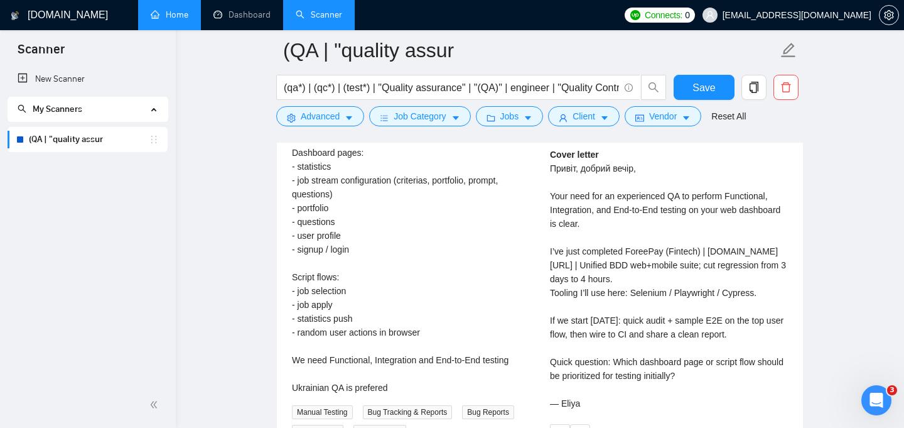
scroll to position [2619, 0]
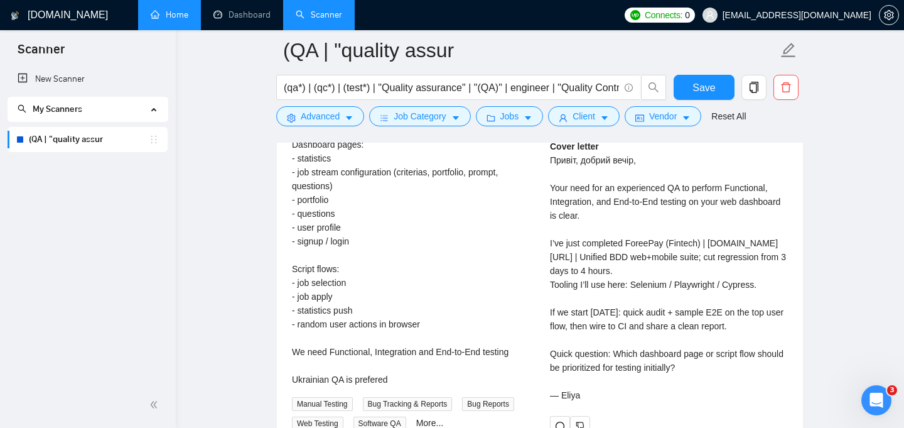
type textarea "[Loremips: dol sit ametco’a elits doei te incididun utl etdol ma aliquae admini…"
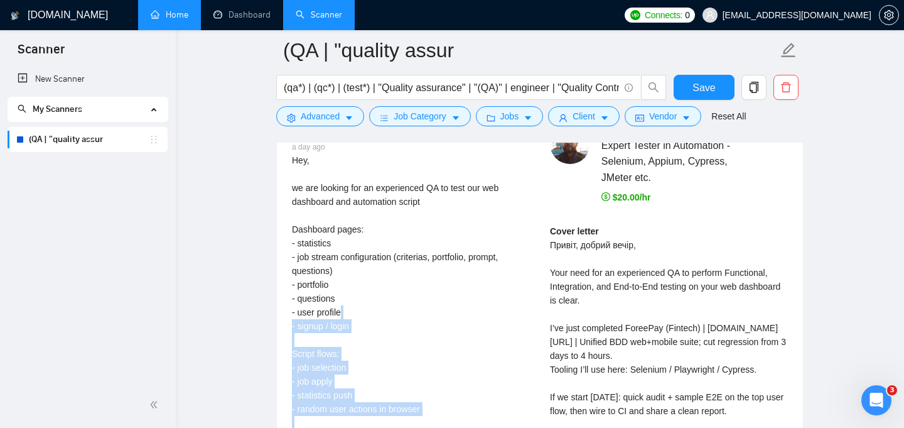
scroll to position [2517, 0]
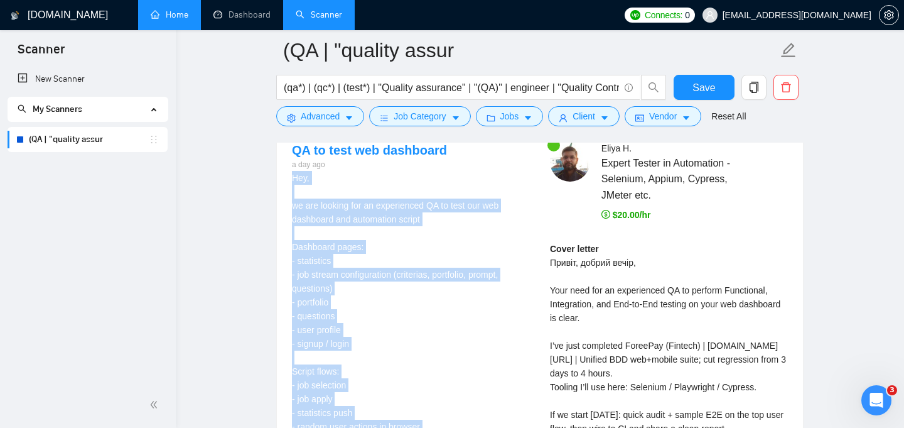
drag, startPoint x: 523, startPoint y: 384, endPoint x: 295, endPoint y: 182, distance: 305.2
click at [295, 182] on div "Hey, we are looking for an experienced QA to test our web dashboard and automat…" at bounding box center [411, 330] width 238 height 318
copy div "Hey, we are looking for an experienced QA to test our web dashboard and automat…"
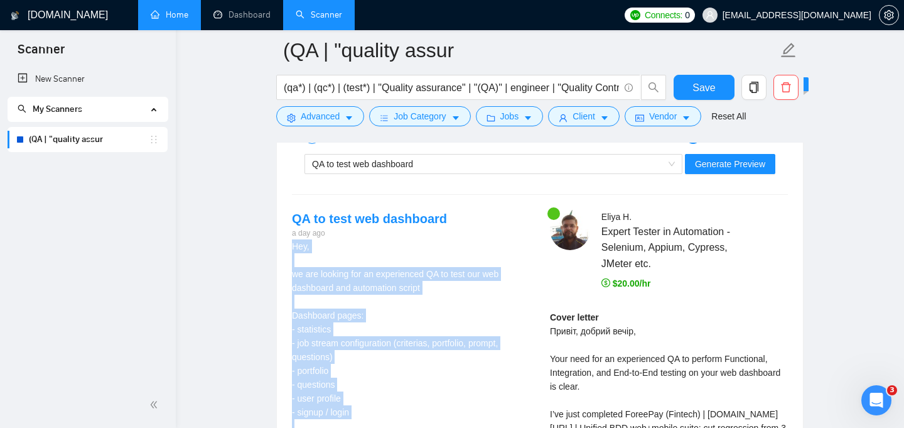
scroll to position [2447, 0]
click at [732, 170] on span "Generate Preview" at bounding box center [730, 165] width 70 height 14
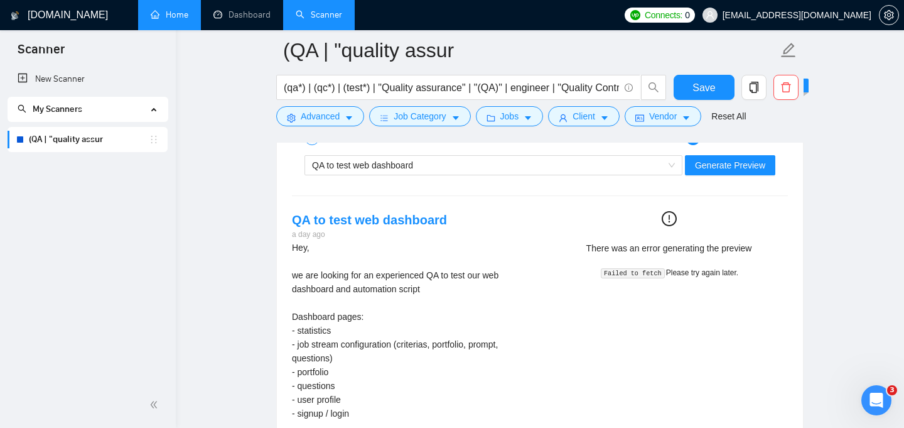
click at [624, 278] on div "Failed to fetch Please try again later." at bounding box center [669, 272] width 228 height 14
click at [740, 168] on span "Generate Preview" at bounding box center [730, 165] width 70 height 14
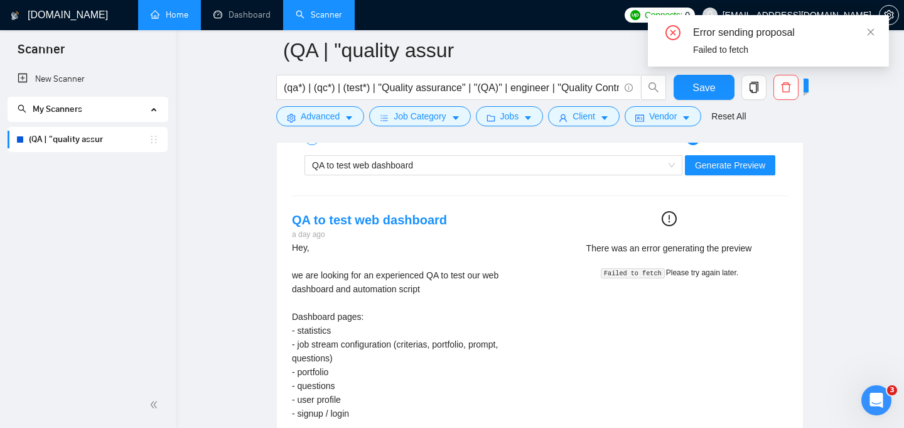
click at [724, 162] on span "Generate Preview" at bounding box center [730, 165] width 70 height 14
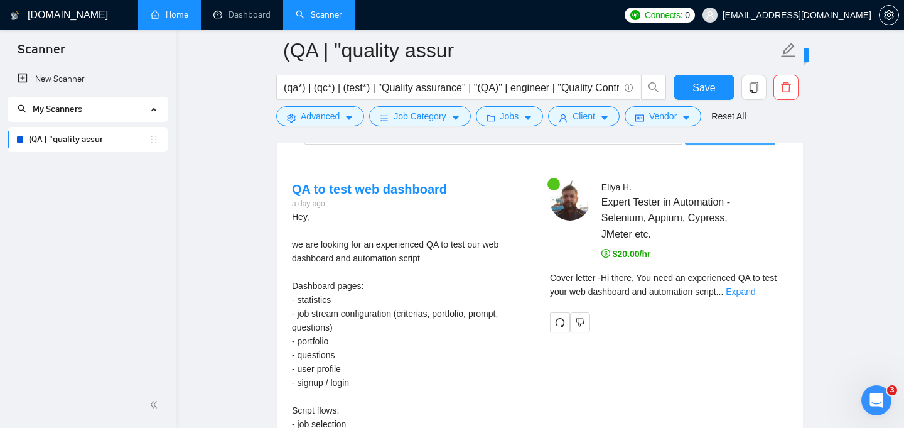
scroll to position [2480, 0]
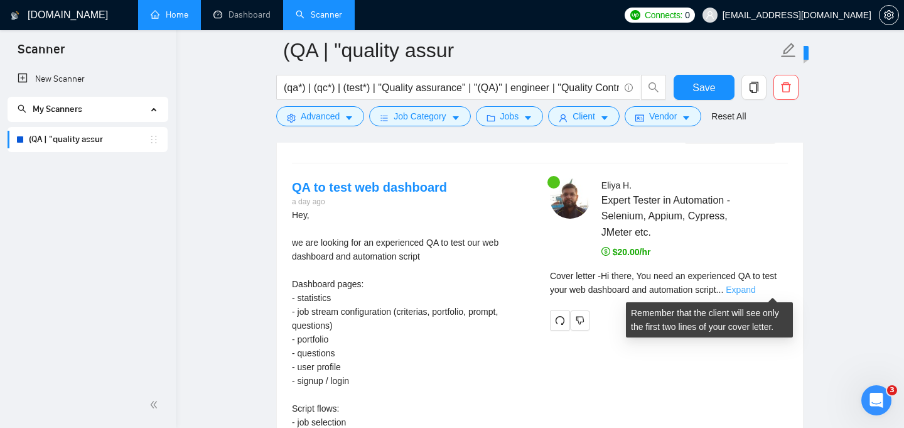
click at [756, 286] on link "Expand" at bounding box center [741, 290] width 30 height 10
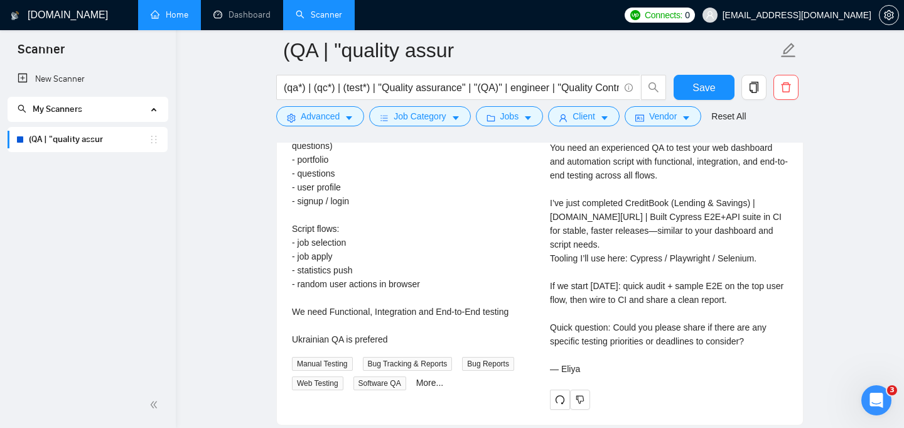
scroll to position [2660, 0]
drag, startPoint x: 580, startPoint y: 369, endPoint x: 553, endPoint y: 239, distance: 132.8
click at [553, 239] on div "Cover letter Hi there, You need an experienced QA to test your web dashboard an…" at bounding box center [669, 237] width 238 height 276
click at [553, 240] on div "Cover letter Hi there, You need an experienced QA to test your web dashboard an…" at bounding box center [669, 237] width 238 height 276
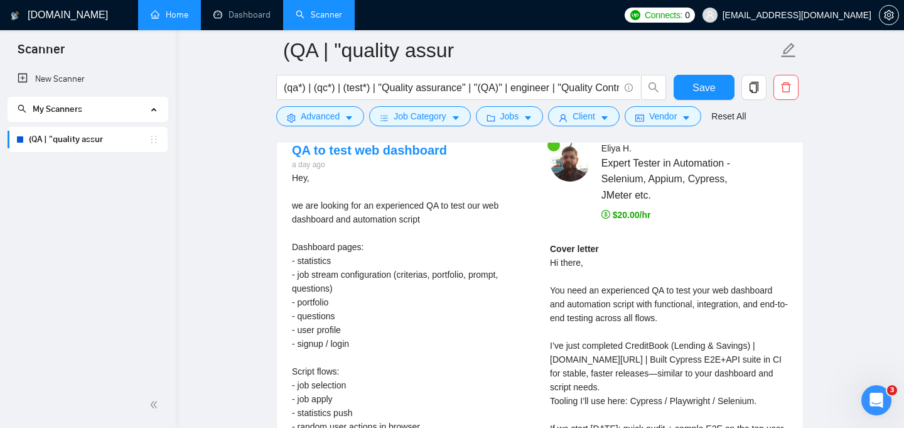
scroll to position [2516, 0]
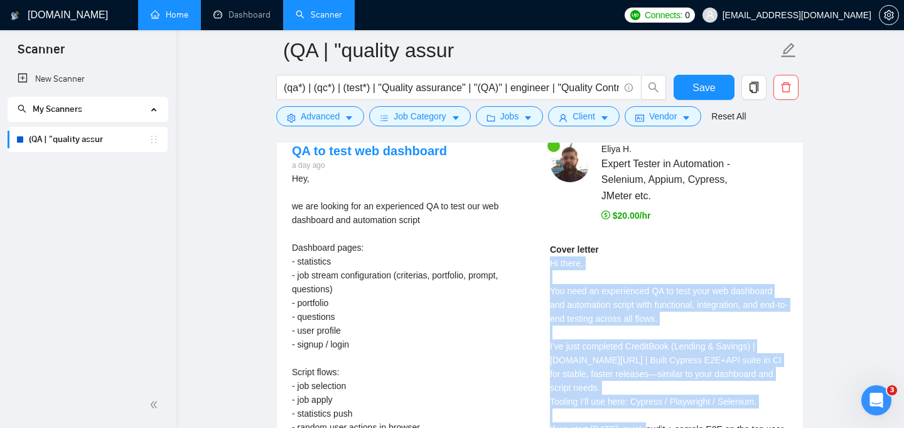
drag, startPoint x: 549, startPoint y: 260, endPoint x: 663, endPoint y: 415, distance: 192.7
click at [663, 415] on div "[PERSON_NAME] Expert Tester in Automation - Selenium, Appium, Cypress, JMeter e…" at bounding box center [669, 347] width 258 height 410
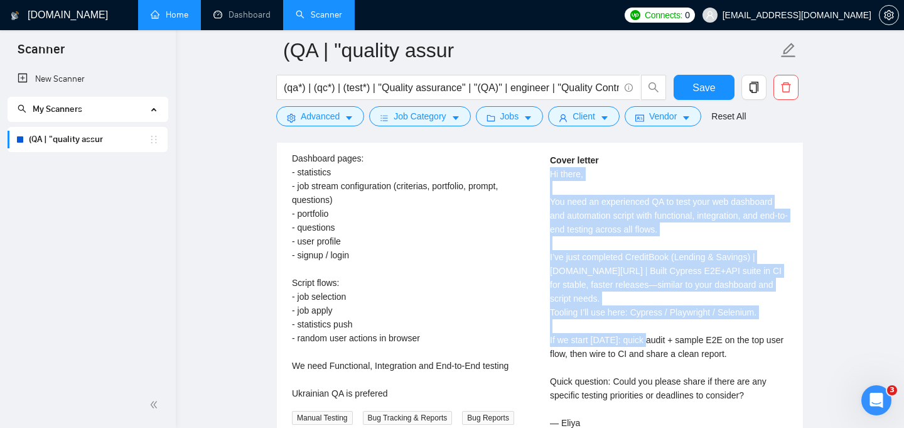
scroll to position [2691, 0]
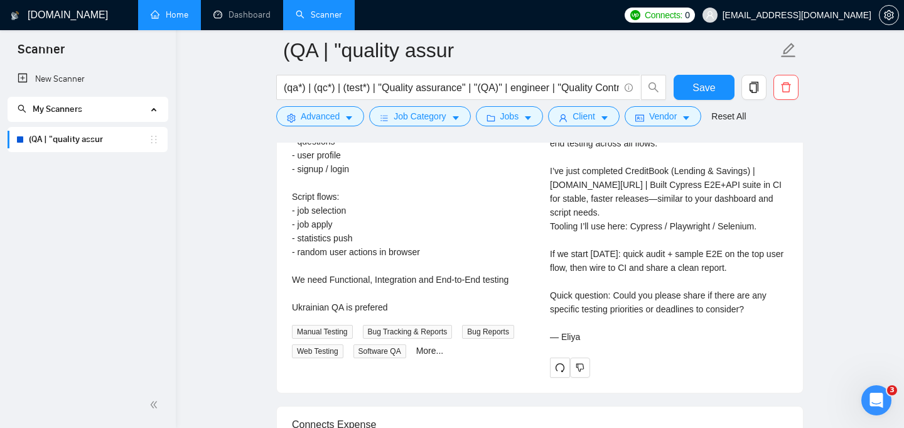
click at [592, 341] on div "Cover letter Hi there, You need an experienced QA to test your web dashboard an…" at bounding box center [669, 205] width 238 height 276
drag, startPoint x: 584, startPoint y: 335, endPoint x: 574, endPoint y: 174, distance: 161.7
click at [574, 174] on div "Cover letter Hi there, You need an experienced QA to test your web dashboard an…" at bounding box center [669, 205] width 238 height 276
click at [570, 183] on div "Cover letter Hi there, You need an experienced QA to test your web dashboard an…" at bounding box center [669, 205] width 238 height 276
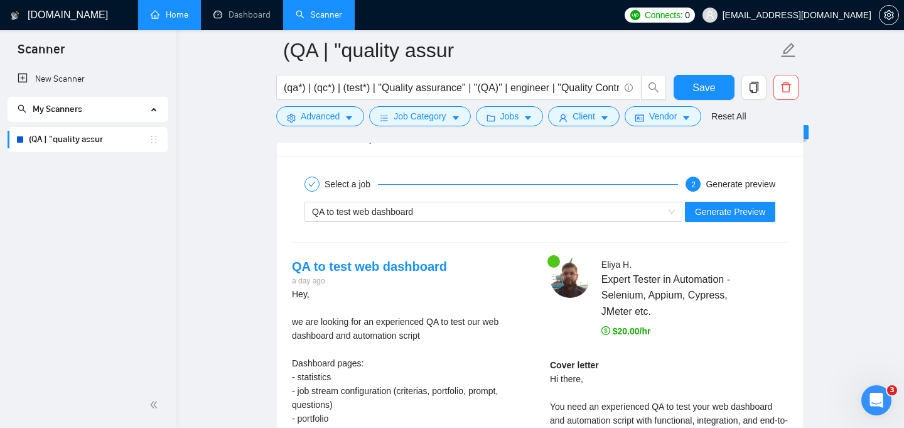
scroll to position [2401, 0]
click at [413, 215] on span "QA to test web dashboard" at bounding box center [362, 211] width 101 height 10
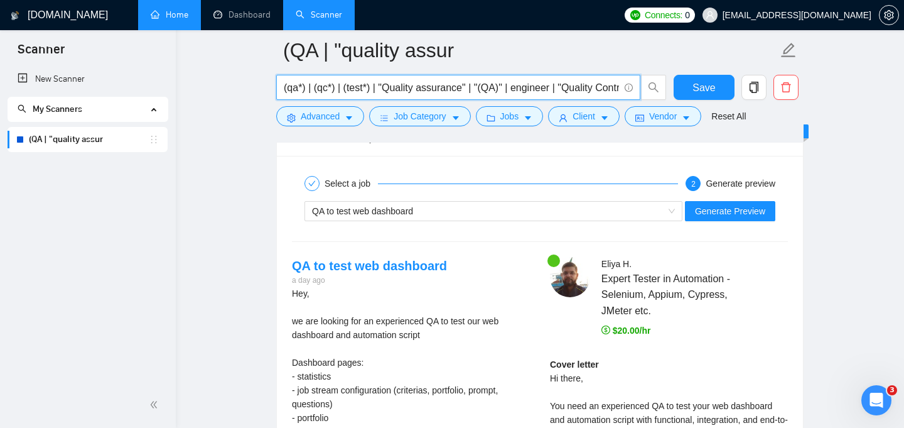
click at [350, 88] on input "(qa*) | (qc*) | (test*) | "Quality assurance" | "(QA)" | engineer | "Quality Co…" at bounding box center [451, 88] width 335 height 16
paste input "Cypress | "QA automation" | "test automation" | "automated testing" | "automati…"
type input "Cypress | "QA automation" | "test automation" | "automated testing" | "automati…"
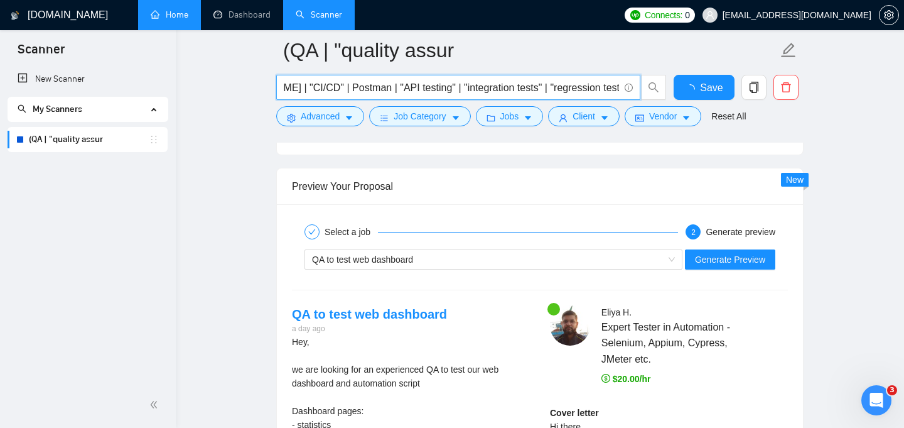
scroll to position [2362, 0]
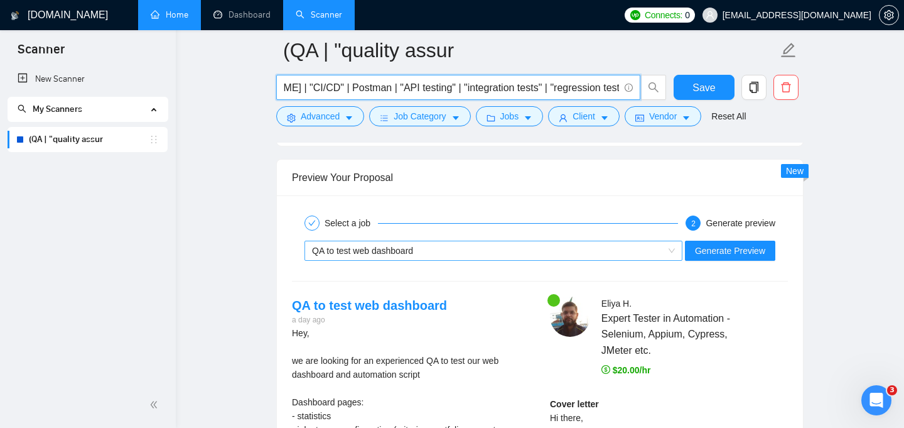
click at [510, 248] on div "QA to test web dashboard" at bounding box center [488, 250] width 352 height 19
type input "Cypress | "QA automation" | "test automation" | "automated testing" | "automati…"
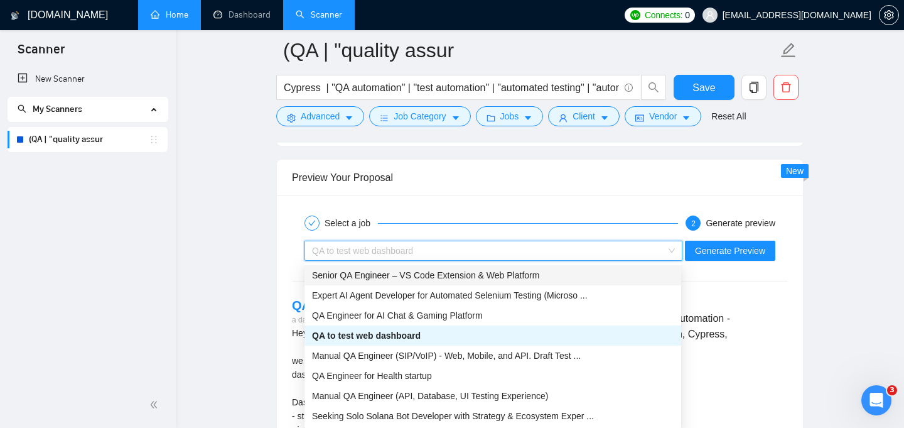
click at [509, 281] on div "Senior QA Engineer – VS Code Extension & Web Platform" at bounding box center [493, 275] width 362 height 14
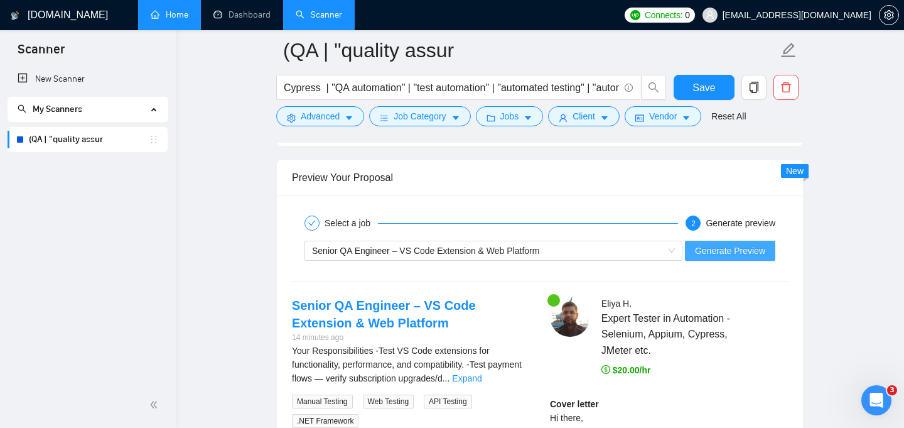
click at [713, 250] on span "Generate Preview" at bounding box center [730, 251] width 70 height 14
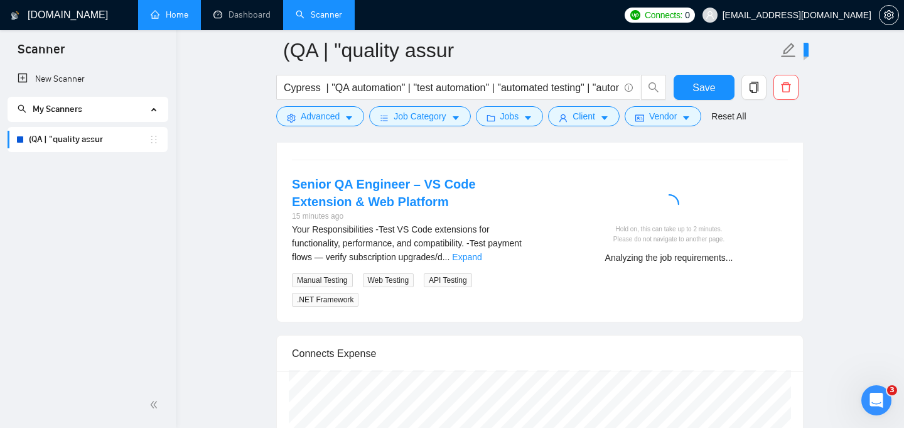
scroll to position [2475, 0]
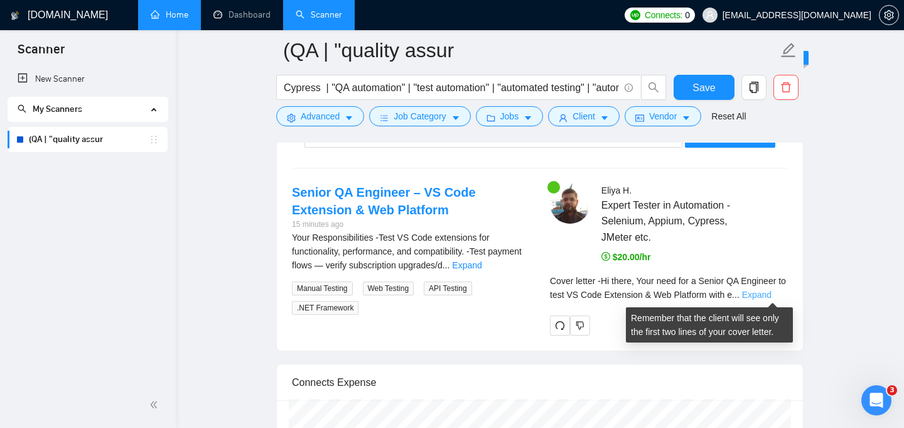
click at [772, 293] on link "Expand" at bounding box center [757, 295] width 30 height 10
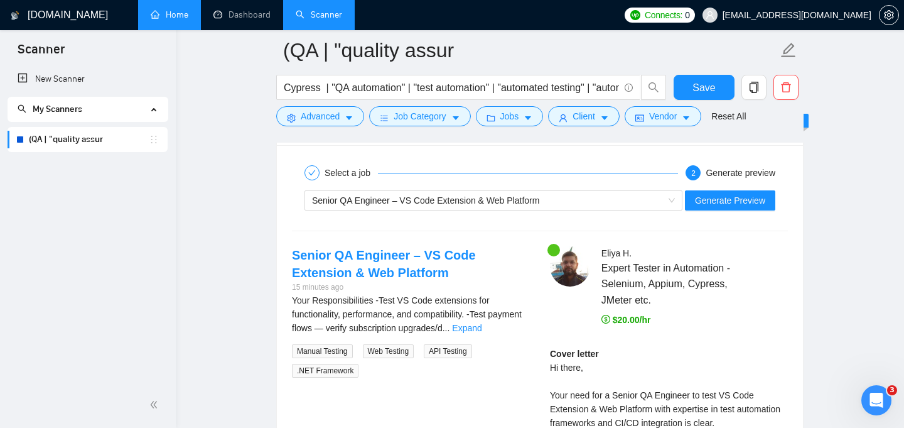
scroll to position [2409, 0]
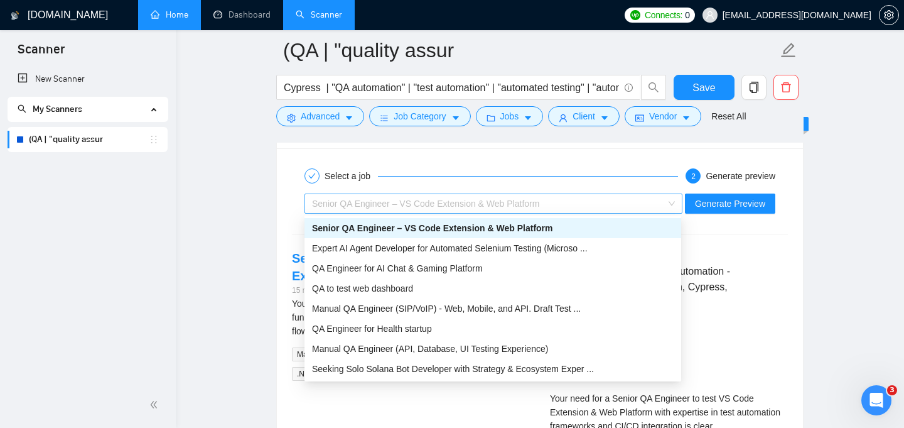
click at [462, 204] on span "Senior QA Engineer – VS Code Extension & Web Platform" at bounding box center [425, 203] width 227 height 10
click at [466, 251] on span "Expert AI Agent Developer for Automated Selenium Testing (Microso ..." at bounding box center [450, 248] width 276 height 10
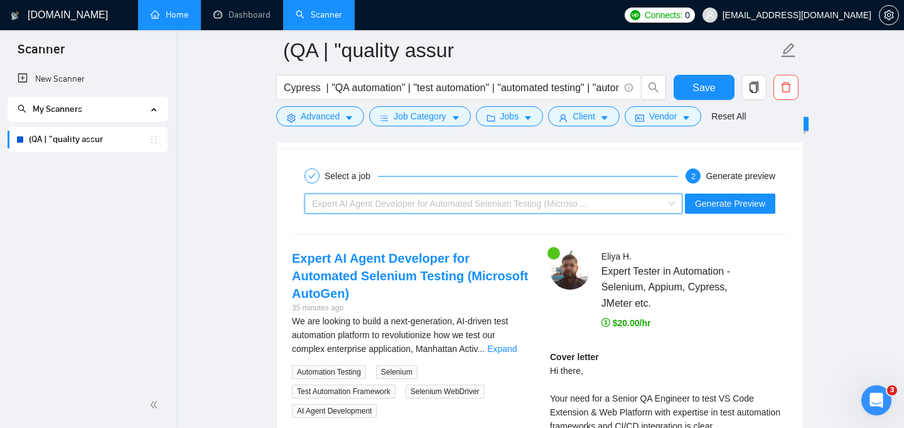
click at [656, 205] on div "Expert AI Agent Developer for Automated Selenium Testing (Microso ..." at bounding box center [488, 203] width 352 height 19
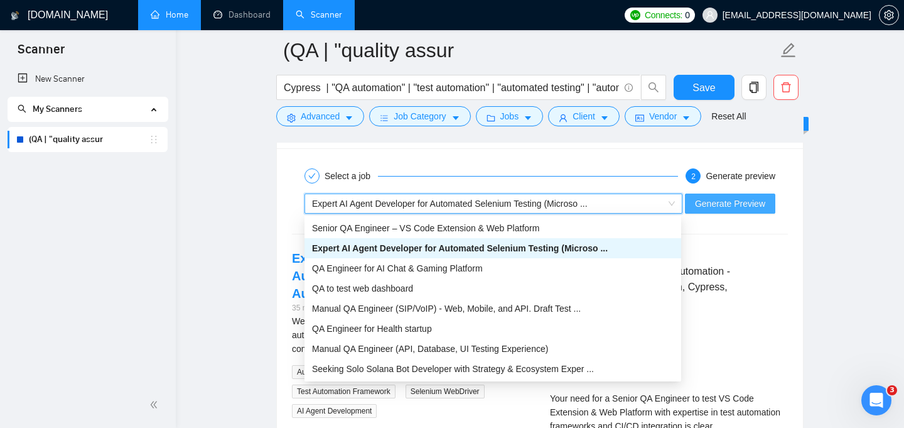
click at [732, 202] on span "Generate Preview" at bounding box center [730, 204] width 70 height 14
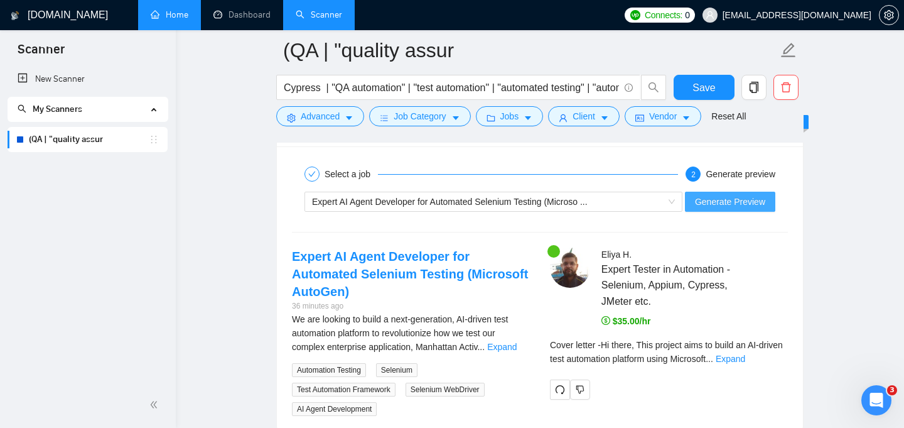
scroll to position [2410, 0]
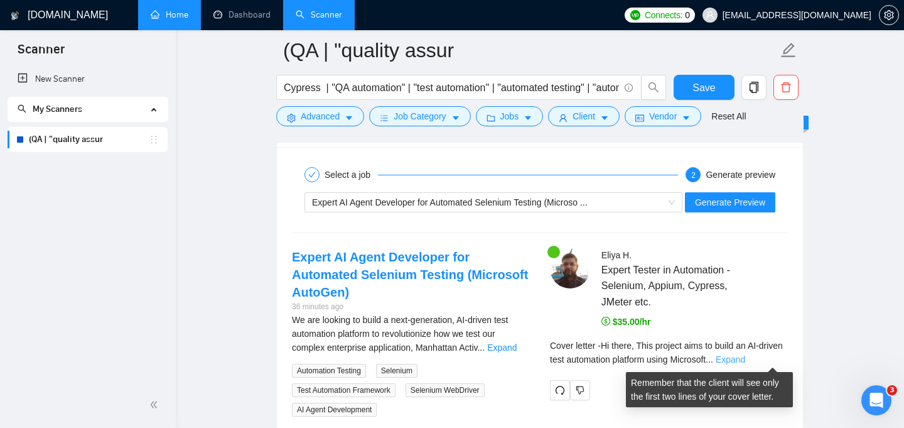
click at [746, 359] on link "Expand" at bounding box center [731, 359] width 30 height 10
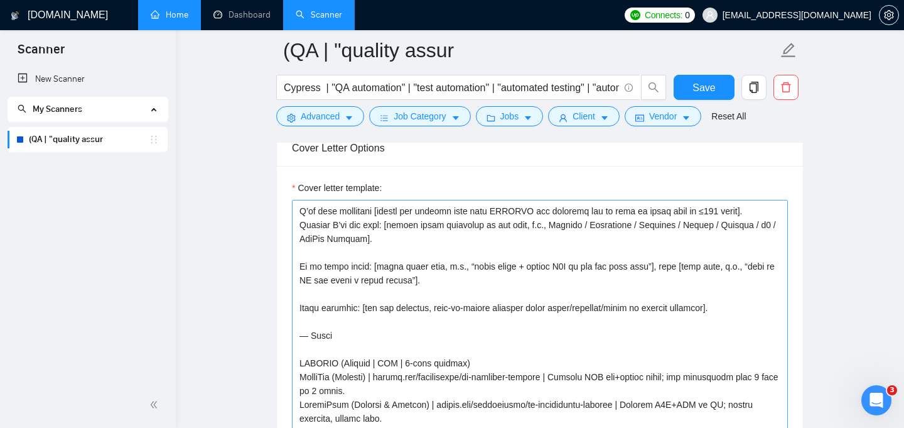
scroll to position [0, 0]
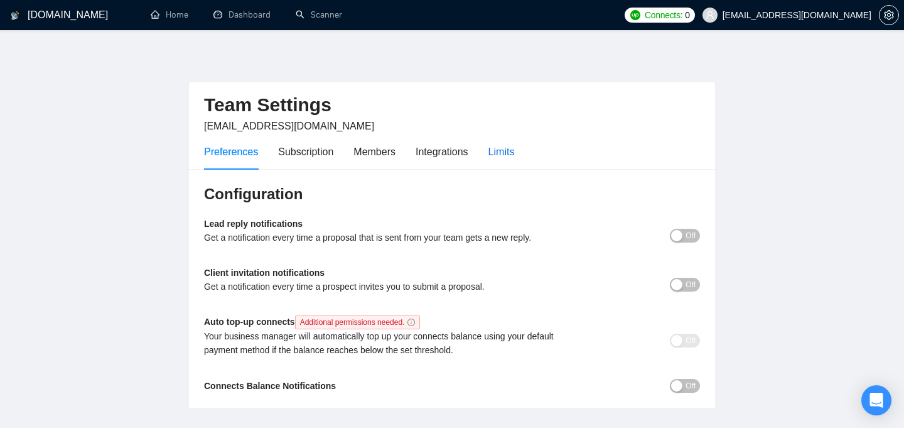
click at [508, 150] on div "Limits" at bounding box center [502, 152] width 26 height 16
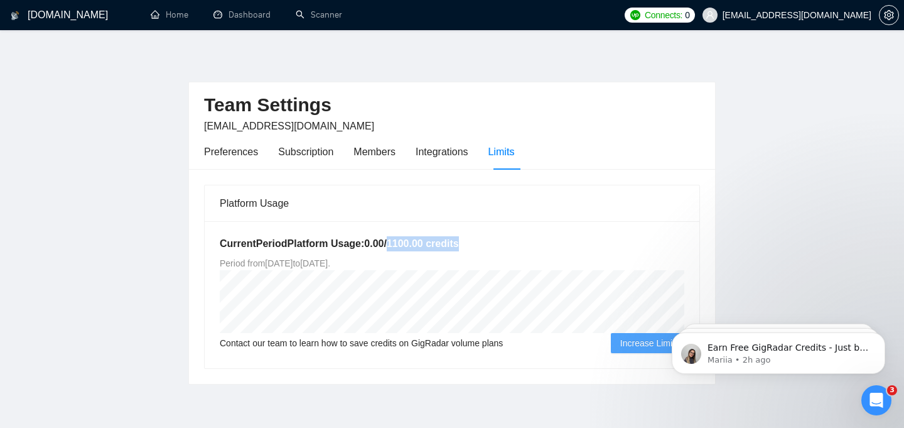
drag, startPoint x: 395, startPoint y: 244, endPoint x: 475, endPoint y: 241, distance: 79.8
click at [475, 241] on h5 "Current Period Platform Usage: 0.00 / 1100.00 credits" at bounding box center [452, 243] width 465 height 15
click at [675, 261] on div "Current Period Platform Usage: 0.00 / 1100.00 credits Period from Thu Aug 07 20…" at bounding box center [452, 294] width 495 height 147
drag, startPoint x: 395, startPoint y: 246, endPoint x: 444, endPoint y: 246, distance: 49.0
click at [444, 246] on h5 "Current Period Platform Usage: 0.00 / 1100.00 credits" at bounding box center [452, 243] width 465 height 15
